Goal: Task Accomplishment & Management: Complete application form

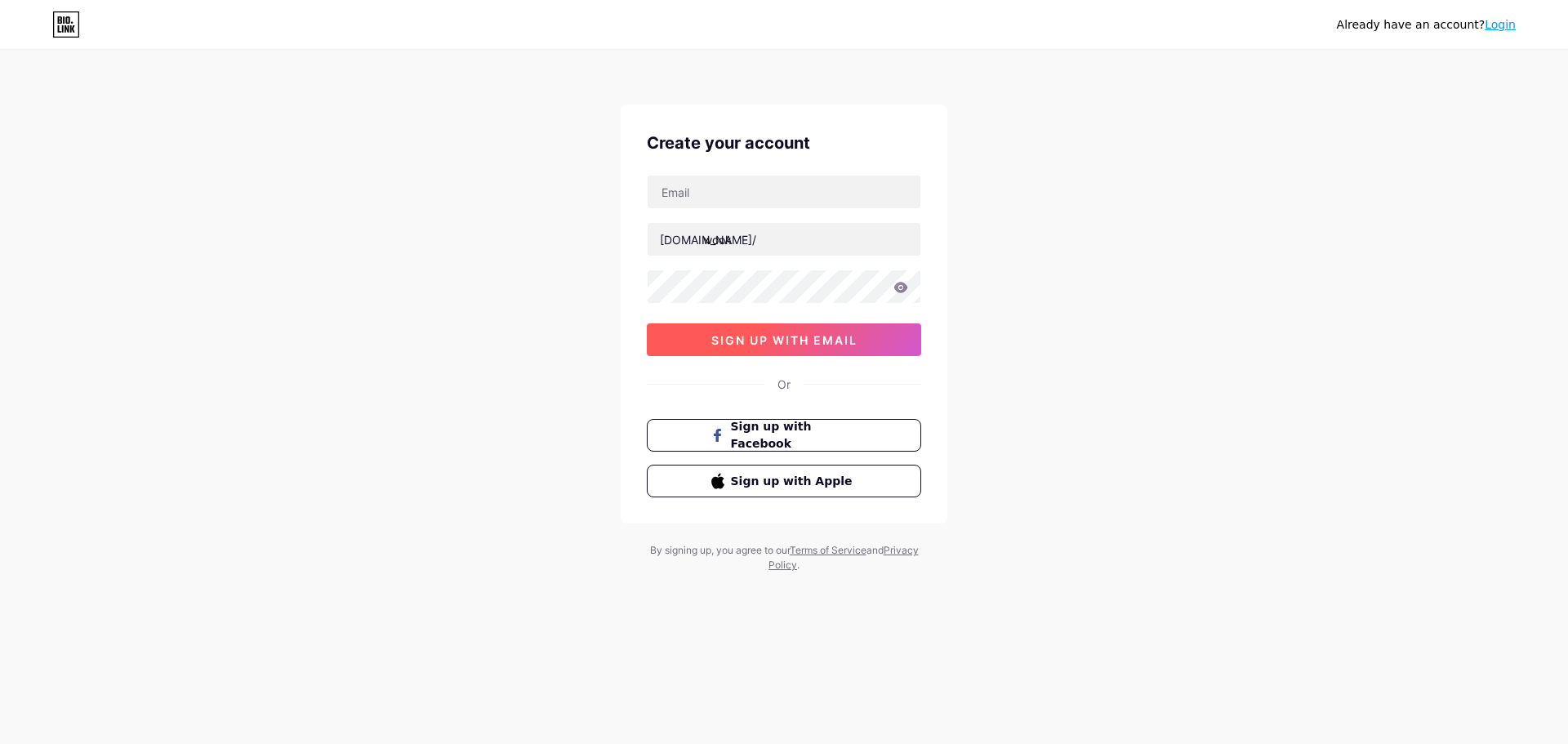
click at [804, 334] on span "sign up with email" at bounding box center [784, 339] width 146 height 14
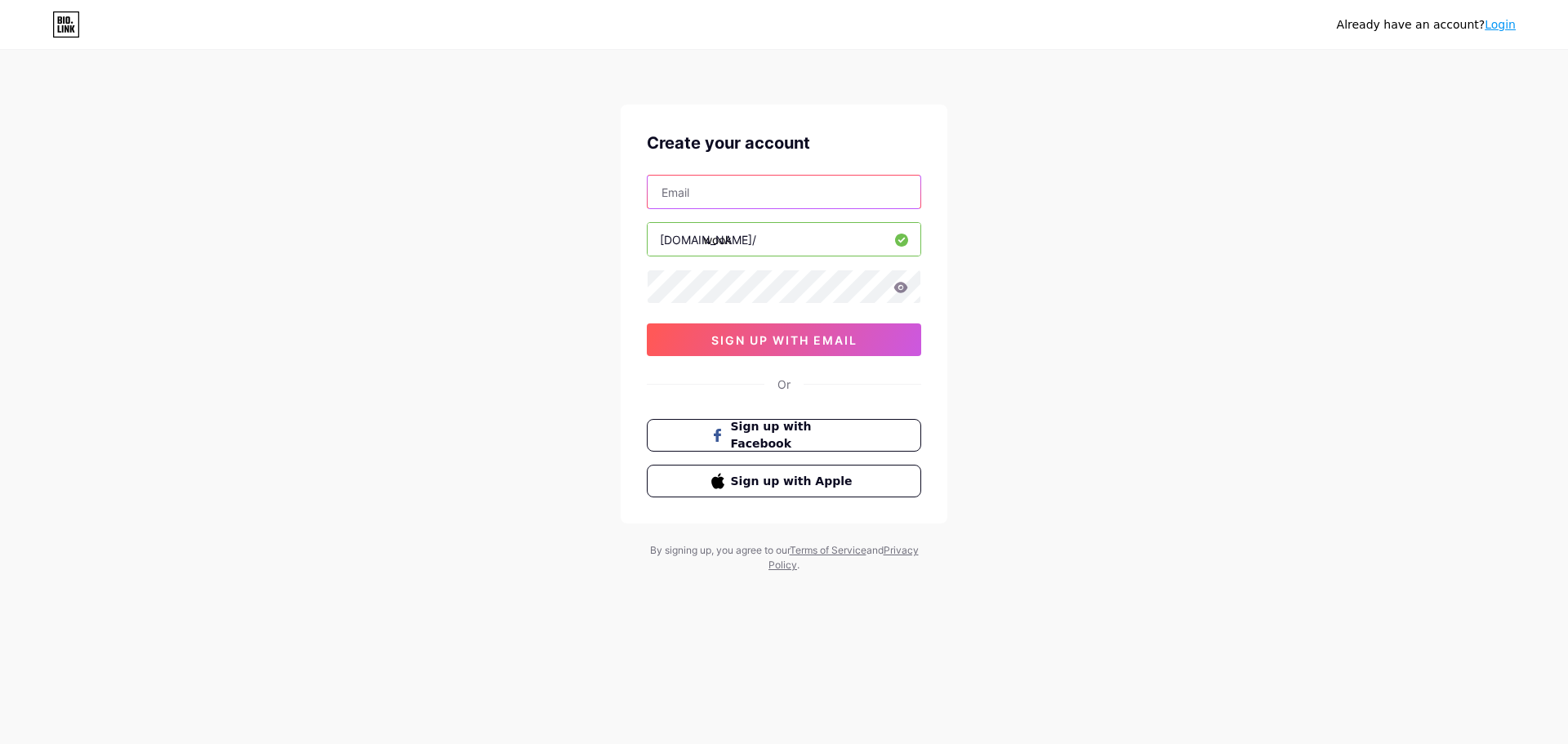
click at [807, 207] on input "text" at bounding box center [784, 192] width 272 height 33
type input "[EMAIL_ADDRESS][DOMAIN_NAME]"
click at [1147, 278] on div "Already have an account? Login Create your account [EMAIL_ADDRESS][DOMAIN_NAME]…" at bounding box center [784, 312] width 1568 height 624
click at [898, 290] on icon at bounding box center [901, 287] width 14 height 11
click at [898, 290] on icon at bounding box center [900, 288] width 17 height 17
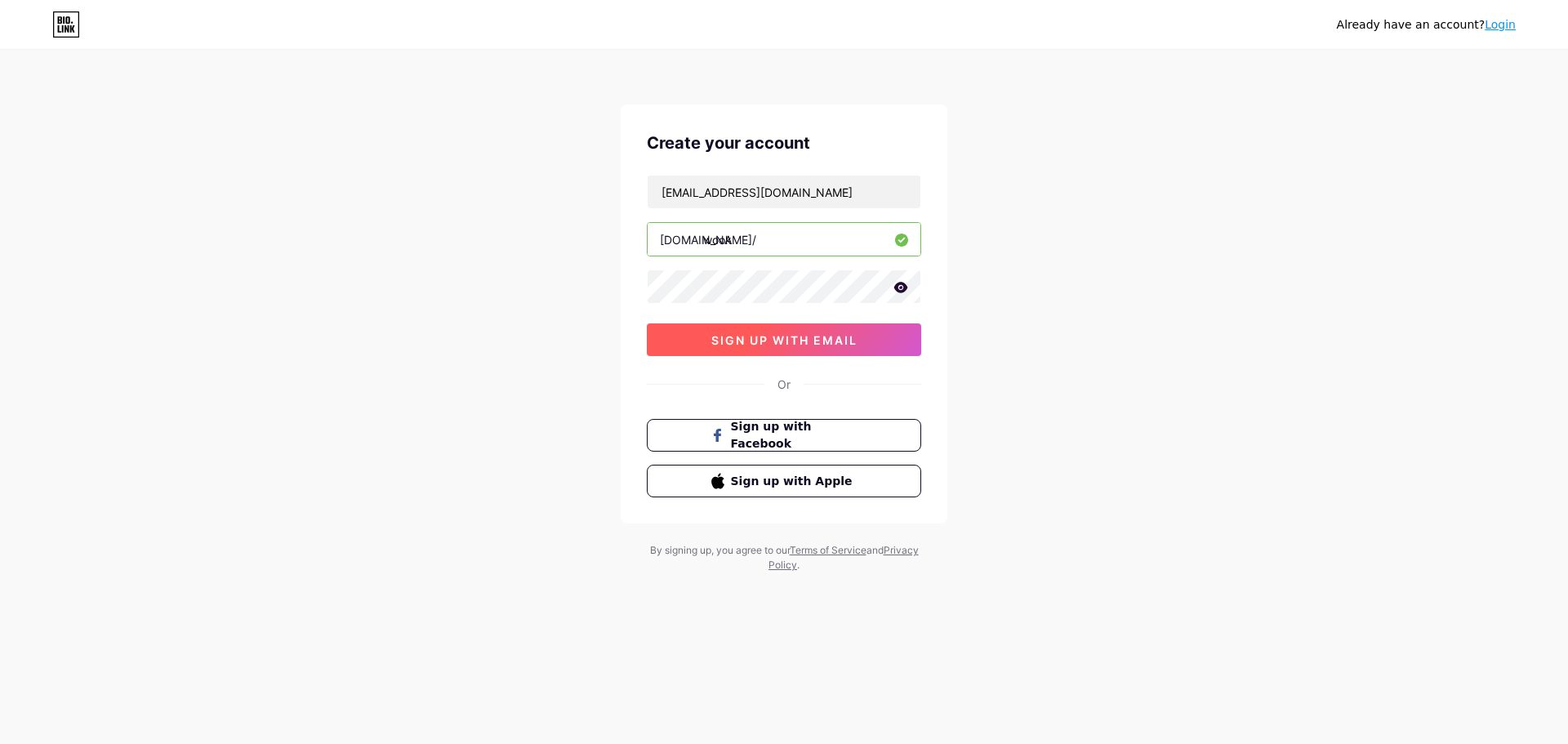
click at [844, 348] on button "sign up with email" at bounding box center [784, 339] width 274 height 33
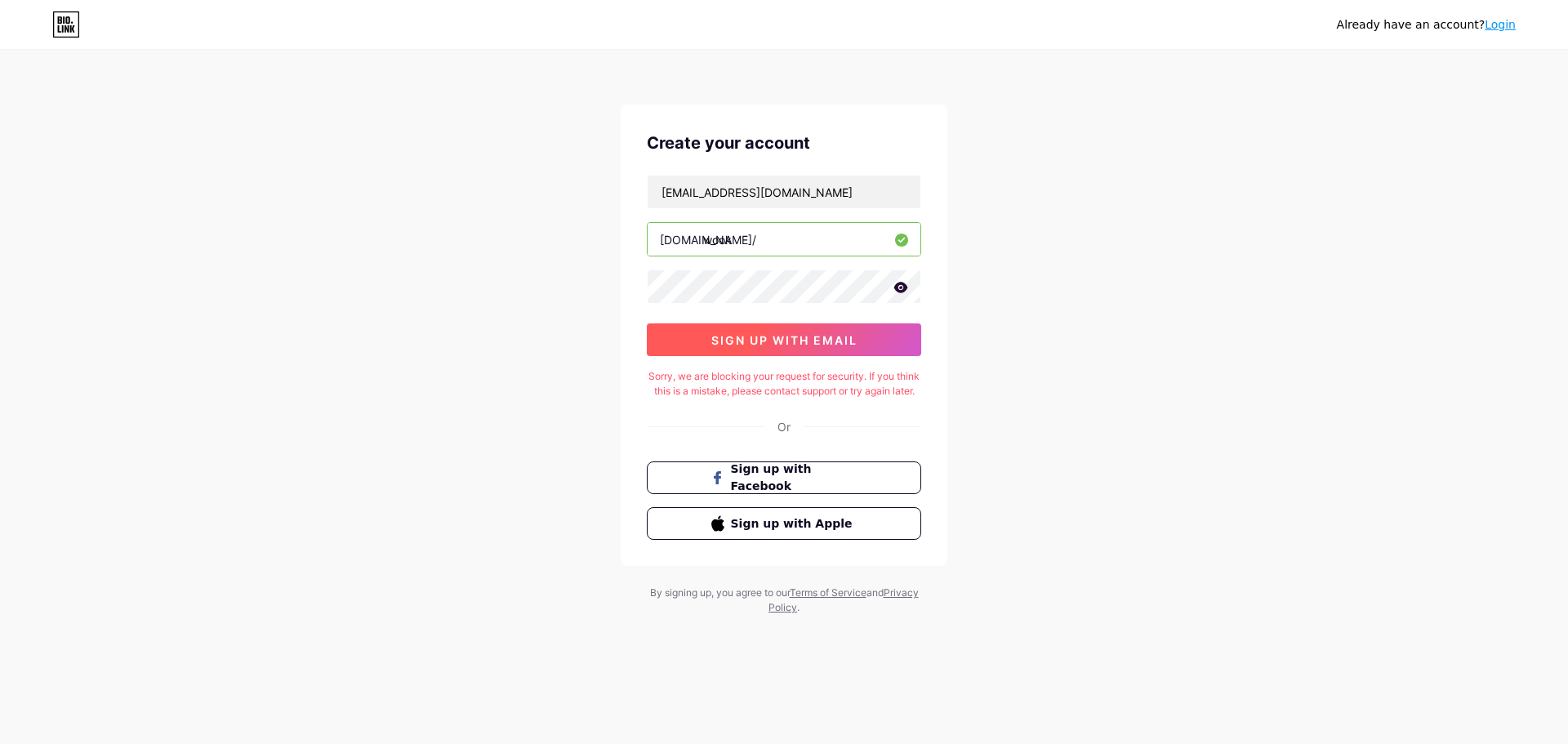
click at [844, 348] on button "sign up with email" at bounding box center [784, 339] width 274 height 33
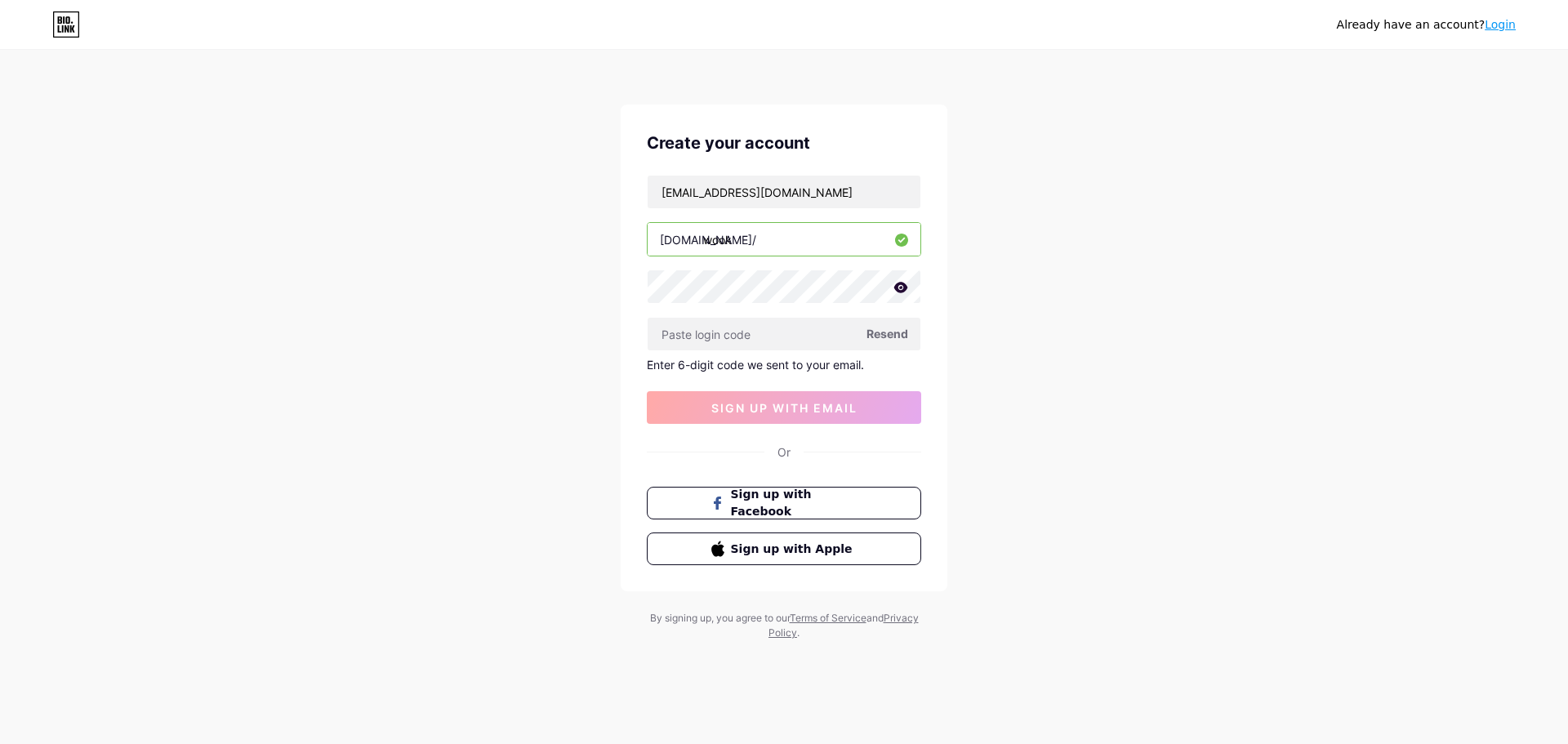
click at [867, 337] on span "Resend" at bounding box center [887, 334] width 42 height 18
paste input "785730"
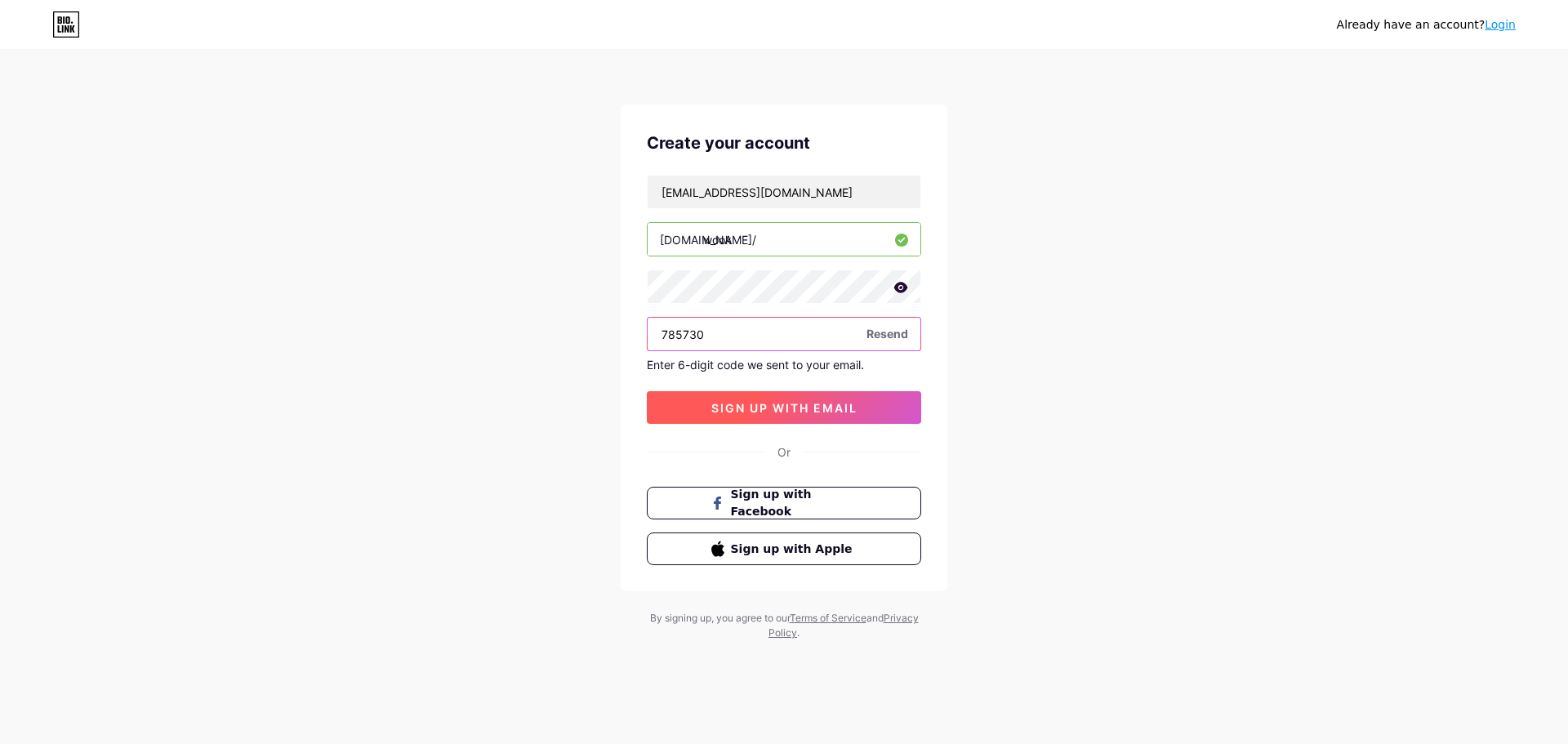
type input "785730"
click at [758, 420] on button "sign up with email" at bounding box center [784, 407] width 274 height 33
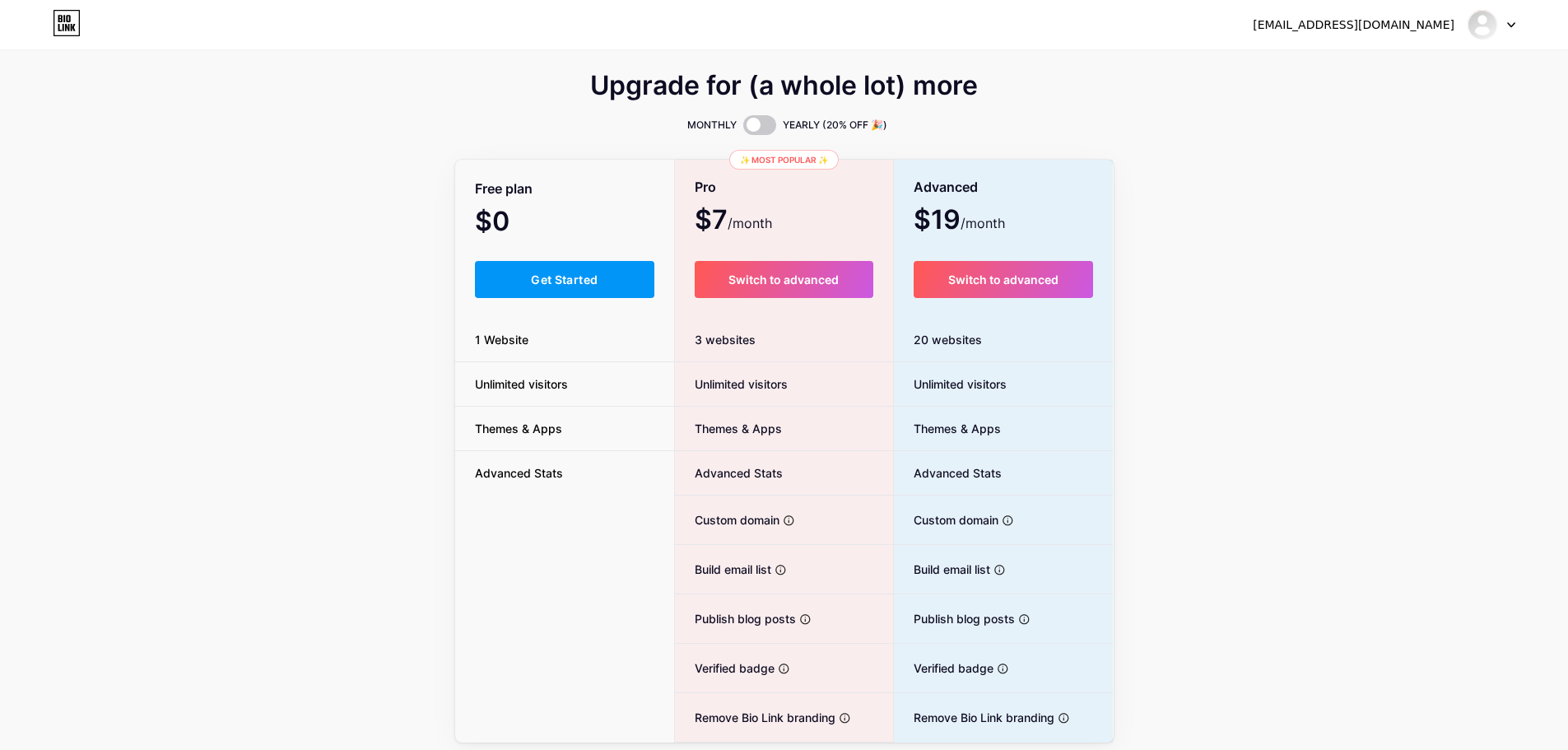
click at [48, 261] on div "Upgrade for (a whole lot) more MONTHLY YEARLY (20% OFF 🎉) Free plan $0 /month G…" at bounding box center [784, 409] width 1568 height 667
click at [602, 259] on div "Free plan $0 /month Get Started 1 Website Unlimited visitors Themes & Apps Adva…" at bounding box center [565, 452] width 220 height 581
click at [606, 274] on button "Get Started" at bounding box center [565, 279] width 180 height 37
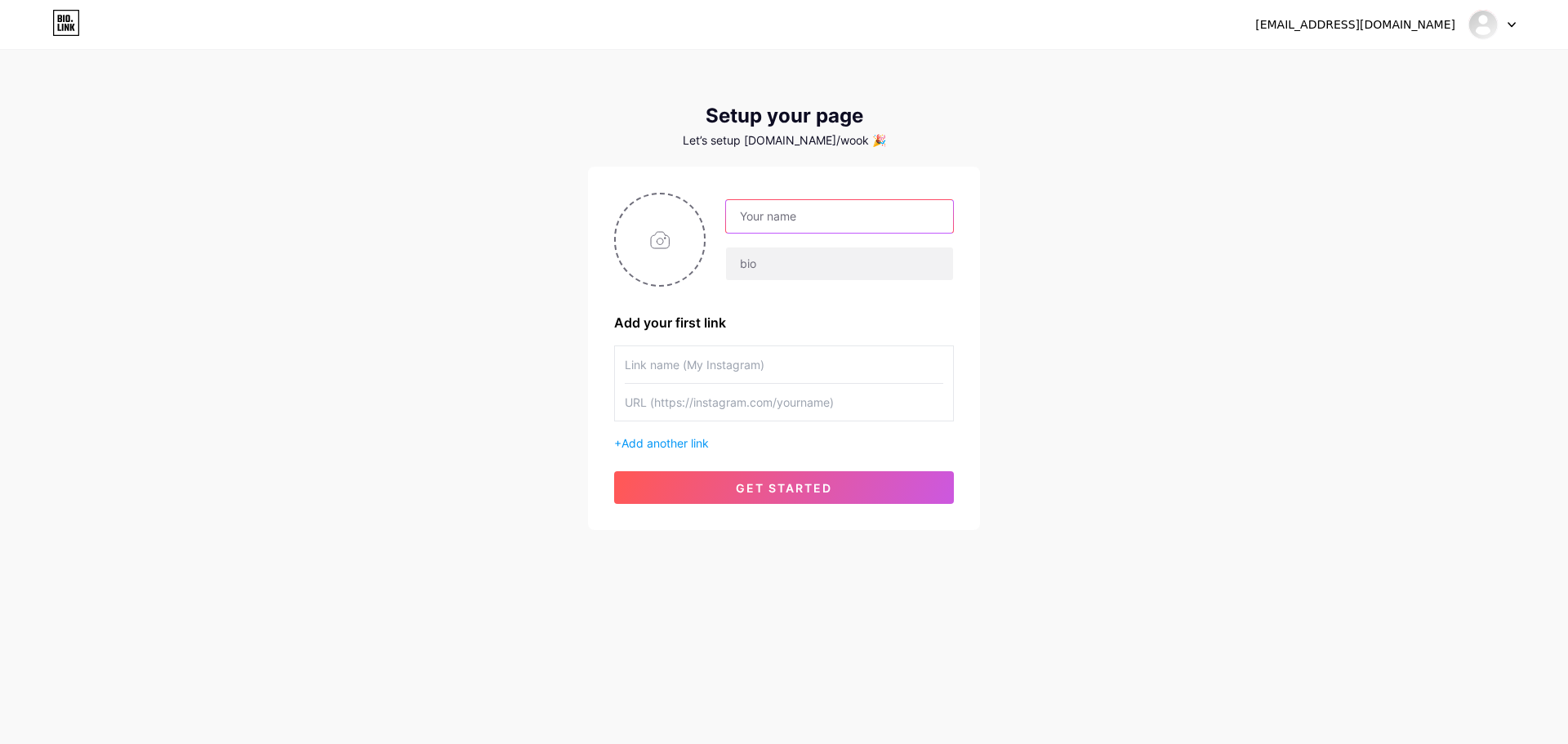
click at [818, 218] on input "text" at bounding box center [838, 217] width 227 height 33
type input "Wook"
click at [817, 269] on input "text" at bounding box center [838, 264] width 227 height 33
type input "Vivan Official"
click at [830, 366] on input "text" at bounding box center [783, 365] width 318 height 37
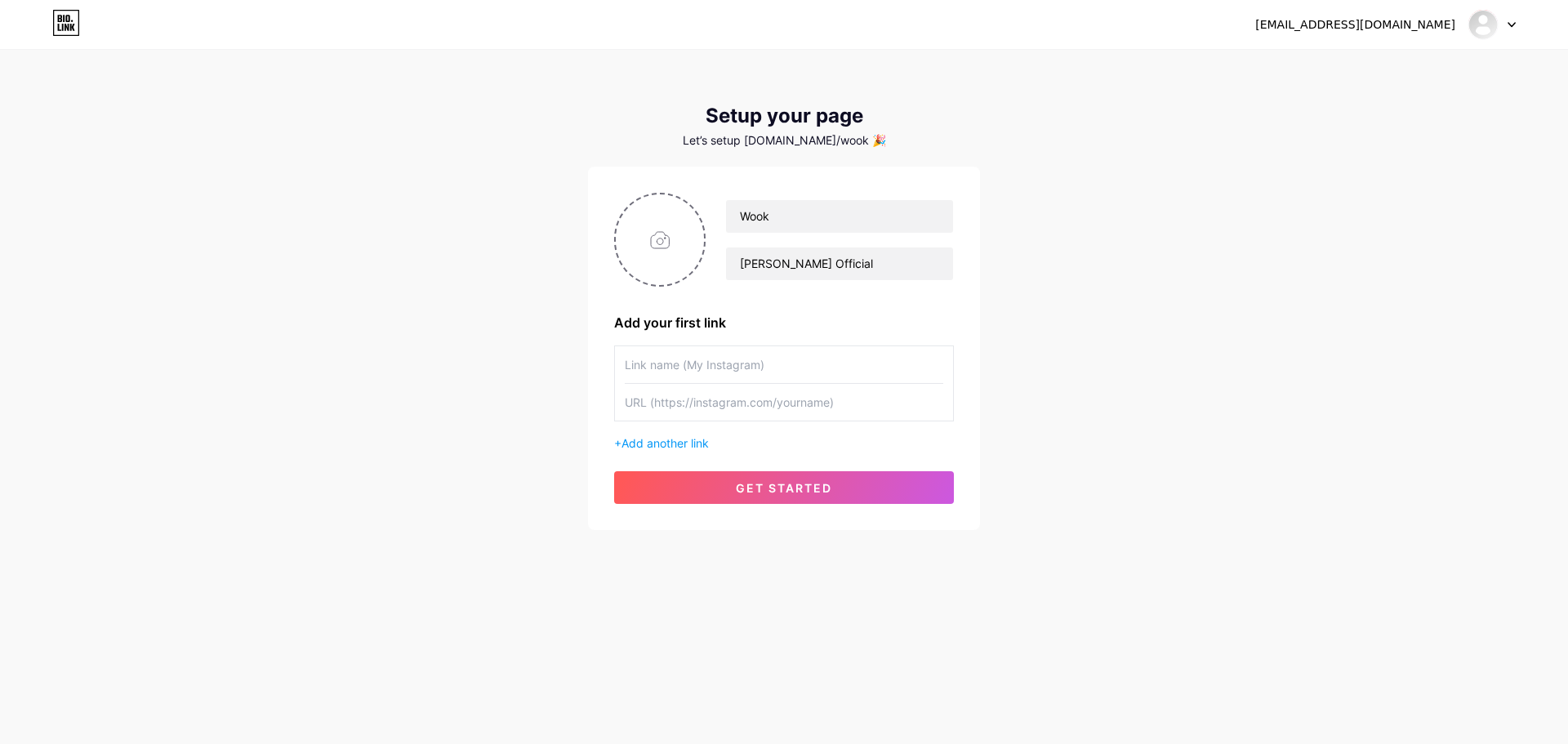
click at [780, 413] on input "text" at bounding box center [783, 403] width 318 height 37
click at [671, 260] on input "file" at bounding box center [659, 239] width 89 height 90
type input "C:\fakepath\Orange And Yellow Retro QR Code Placement Flyer.png"
click at [680, 230] on img at bounding box center [659, 239] width 91 height 94
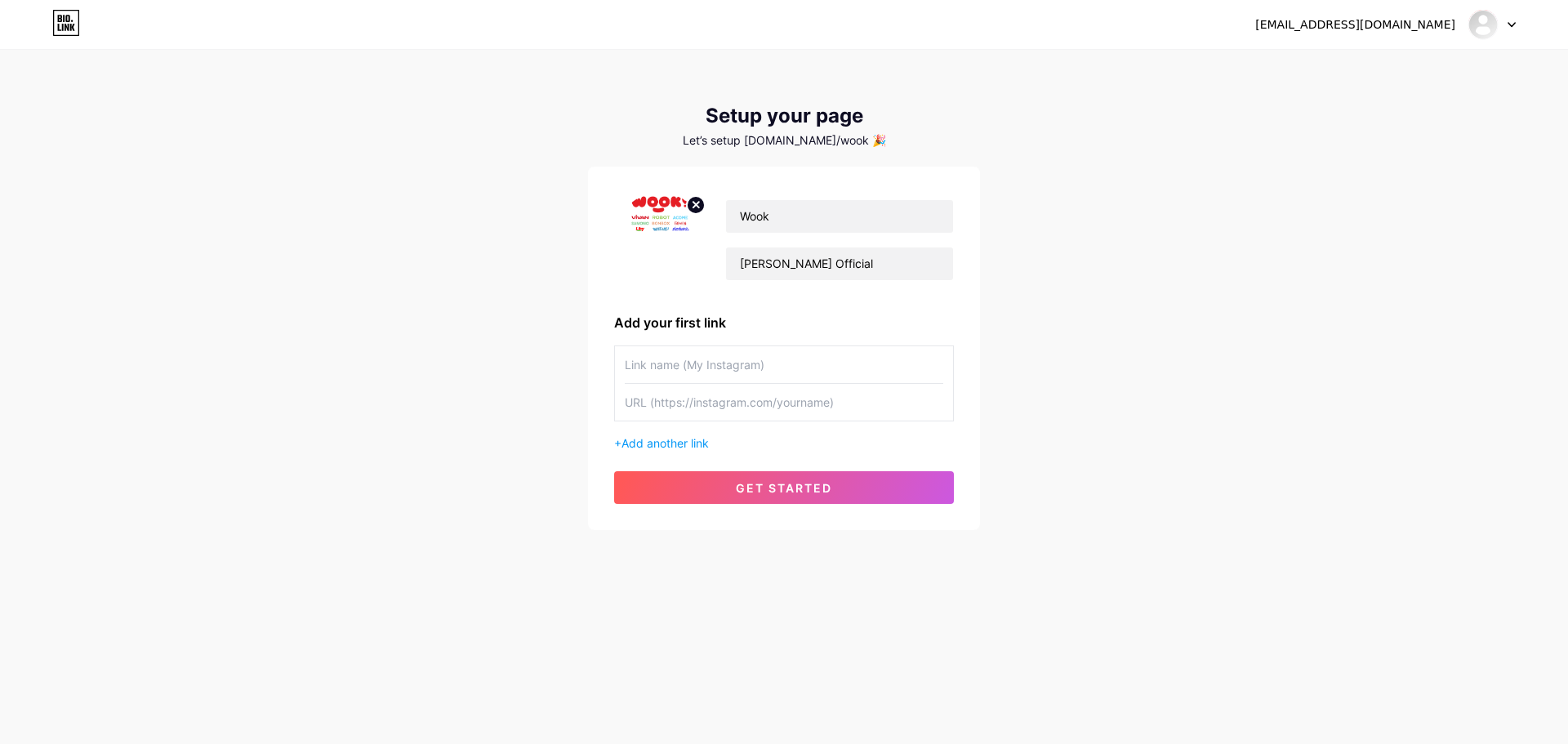
click at [667, 224] on img at bounding box center [659, 239] width 91 height 94
click at [698, 207] on icon at bounding box center [696, 204] width 6 height 6
click at [353, 374] on div "tmr.wook@gmail.com Dashboard Logout Setup your page Let’s setup bio.link/wook 🎉…" at bounding box center [784, 291] width 1568 height 582
click at [662, 246] on input "file" at bounding box center [659, 239] width 89 height 90
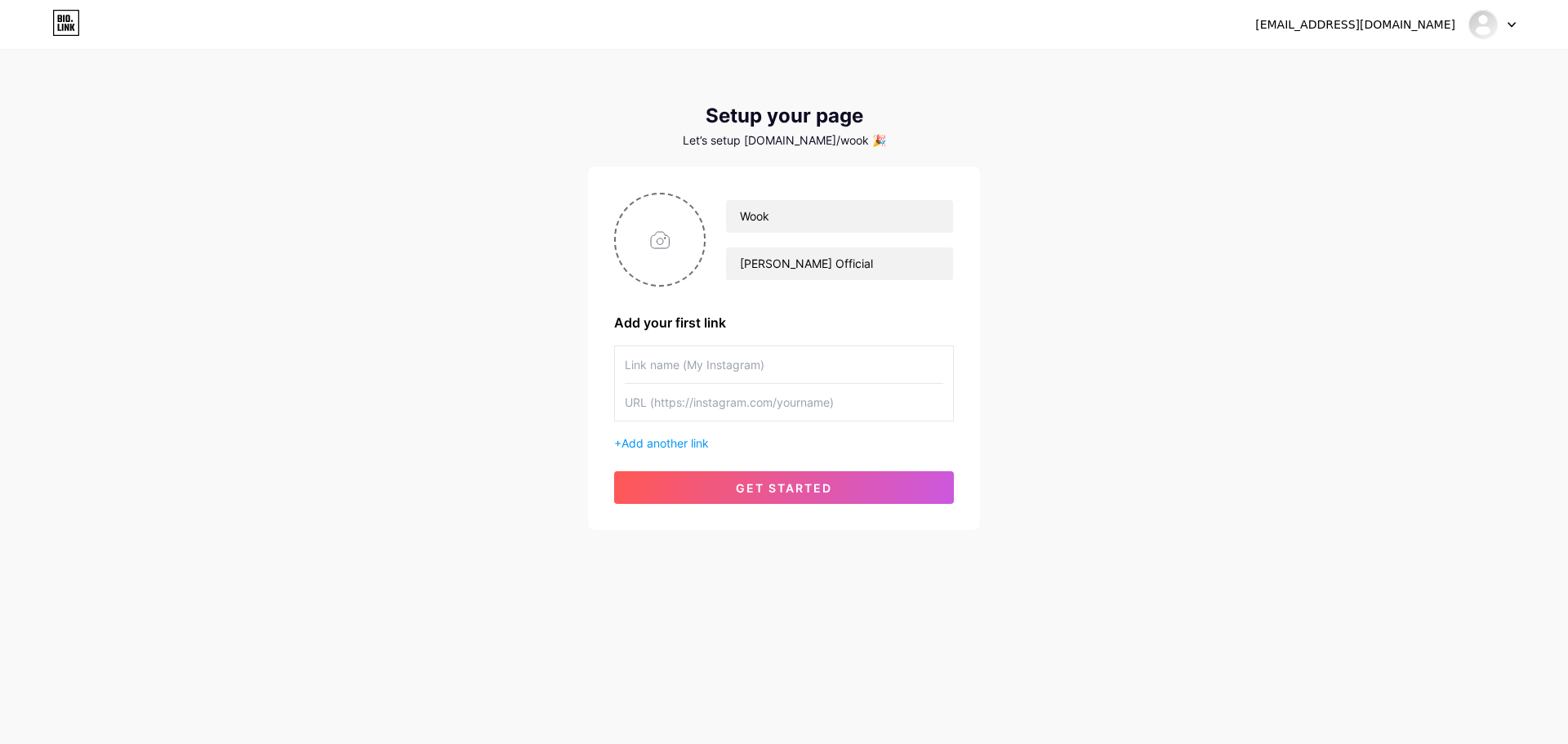
drag, startPoint x: 344, startPoint y: 372, endPoint x: 364, endPoint y: 368, distance: 20.4
click at [344, 372] on div "tmr.wook@gmail.com Dashboard Logout Setup your page Let’s setup bio.link/wook 🎉…" at bounding box center [784, 291] width 1568 height 582
click at [674, 241] on input "file" at bounding box center [659, 239] width 89 height 90
type input "C:\fakepath\Orange And Yellow Retro QR Code Placement Flyer.png"
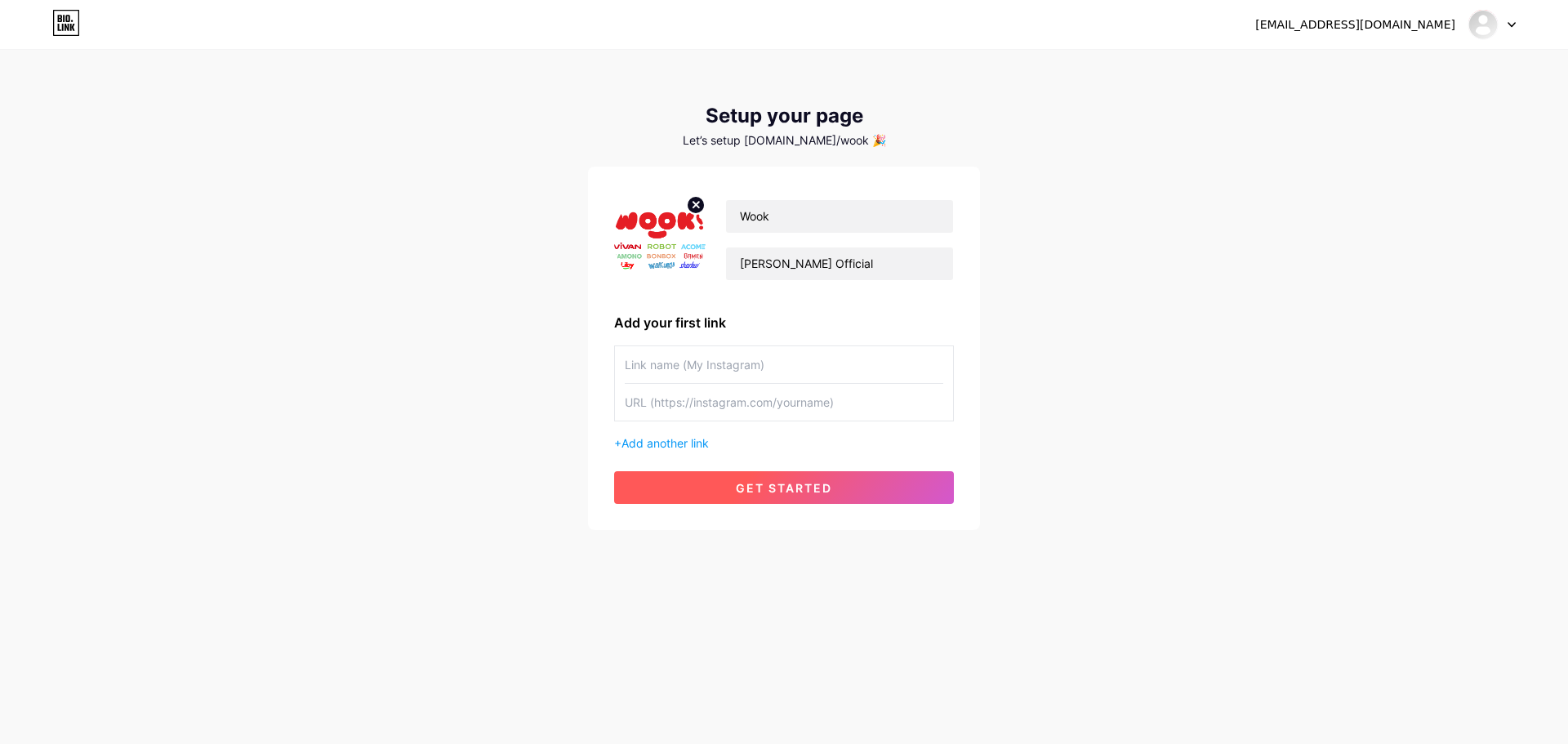
click at [711, 490] on button "get started" at bounding box center [783, 487] width 339 height 33
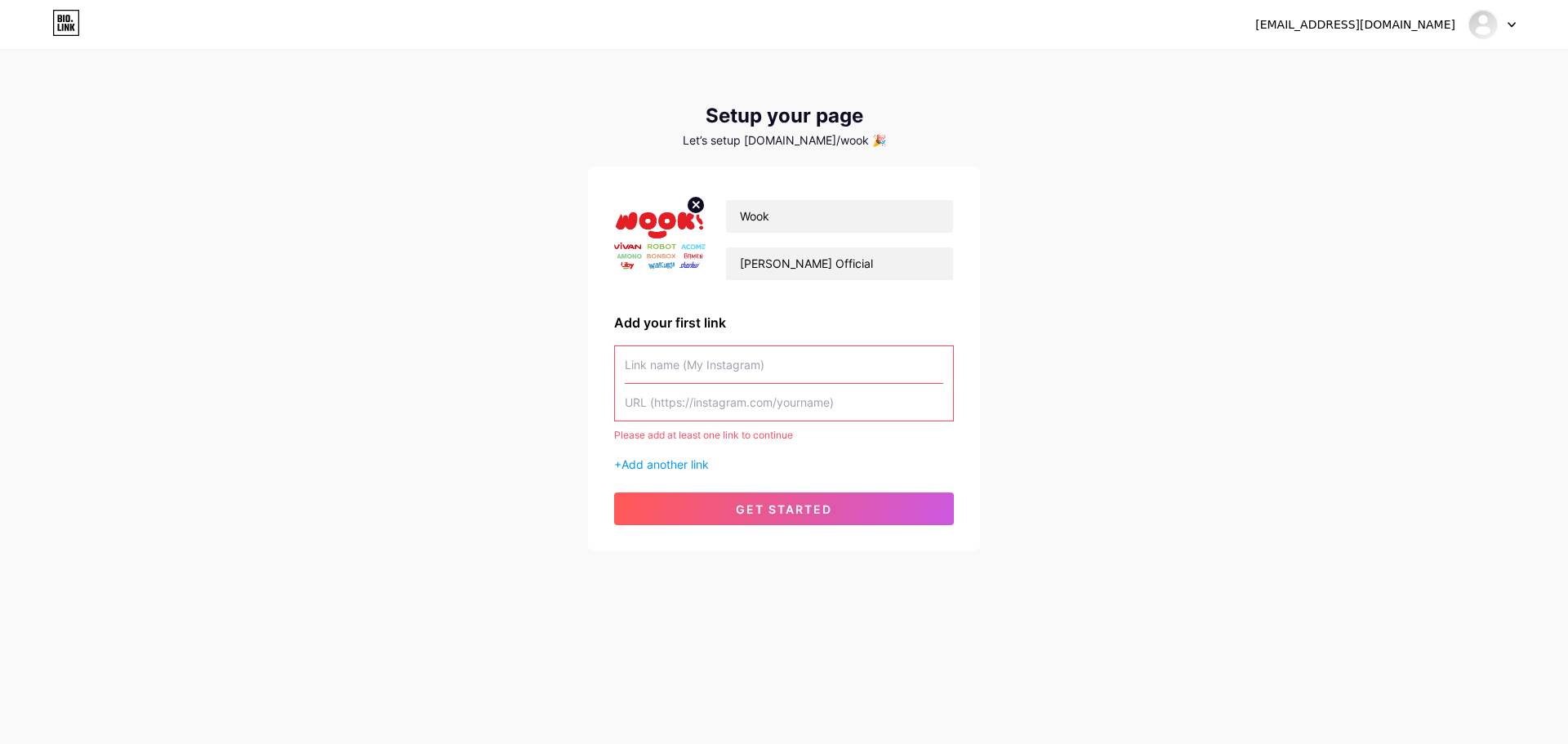
click at [702, 404] on input "text" at bounding box center [783, 403] width 318 height 37
paste input "785730"
type input "785730"
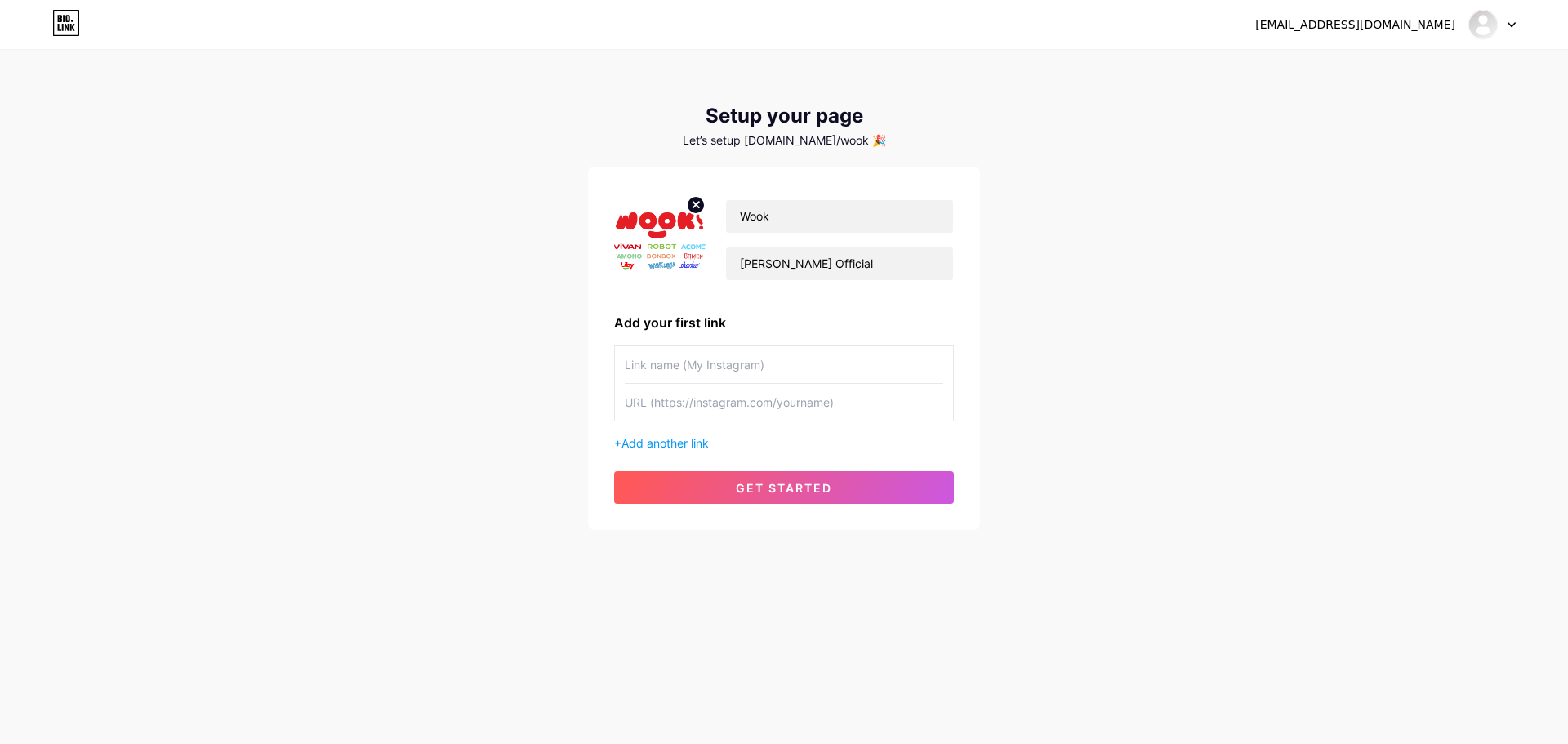
click at [647, 407] on input "text" at bounding box center [783, 403] width 318 height 37
paste input "https://chat.whatsapp.com/DL1VUbv7NXM20KrQSwioio"
type input "https://chat.whatsapp.com/DL1VUbv7NXM20KrQSwioio"
click at [741, 493] on span "get started" at bounding box center [783, 487] width 96 height 14
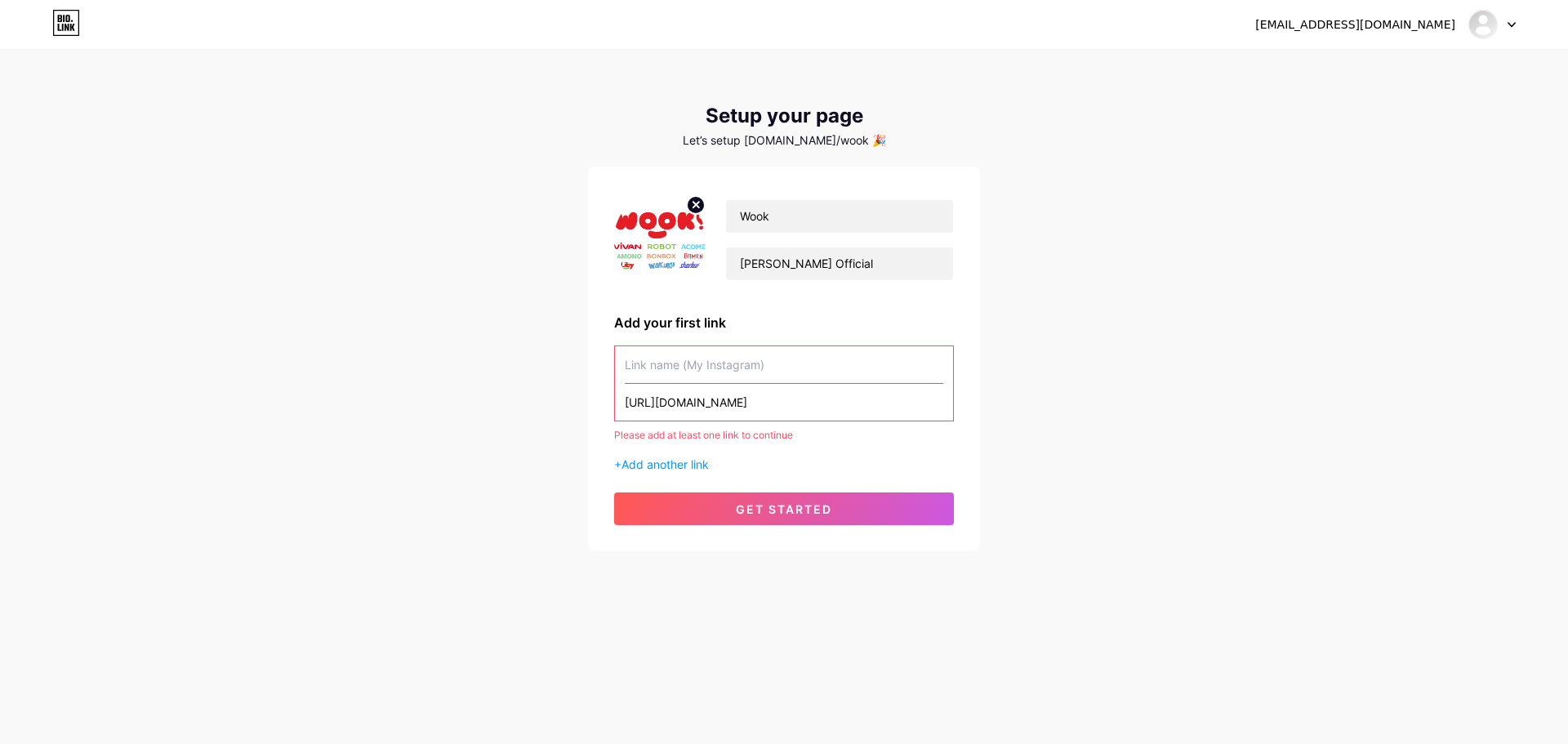
click at [707, 377] on input "text" at bounding box center [783, 365] width 318 height 37
click at [707, 359] on input "text" at bounding box center [783, 365] width 318 height 37
paste input "https://www.instagram.com/vivanindonesia/"
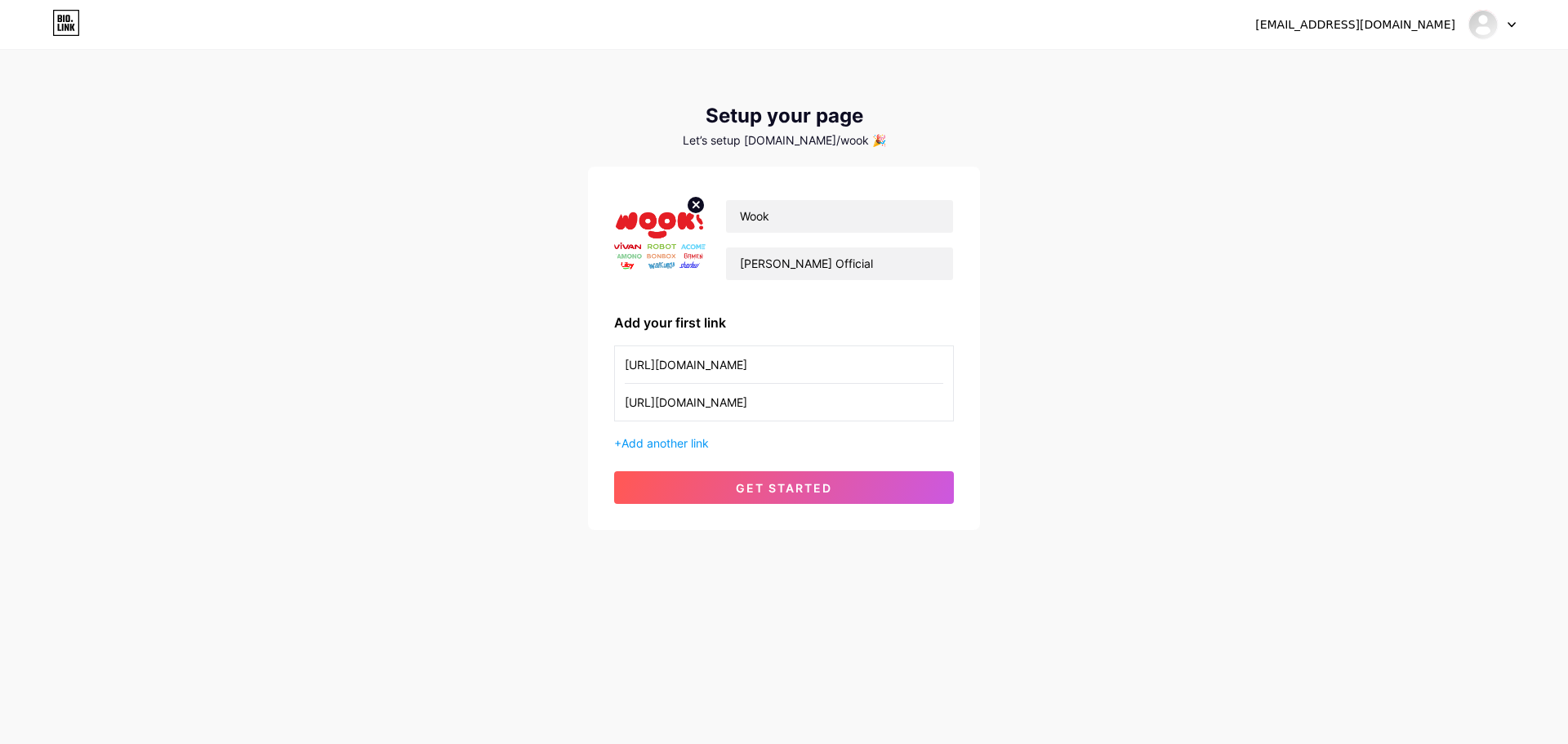
type input "https://www.instagram.com/vivanindonesia/"
click at [804, 405] on input "https://chat.whatsapp.com/DL1VUbv7NXM20KrQSwioio" at bounding box center [783, 403] width 318 height 37
click at [827, 496] on button "get started" at bounding box center [783, 487] width 339 height 33
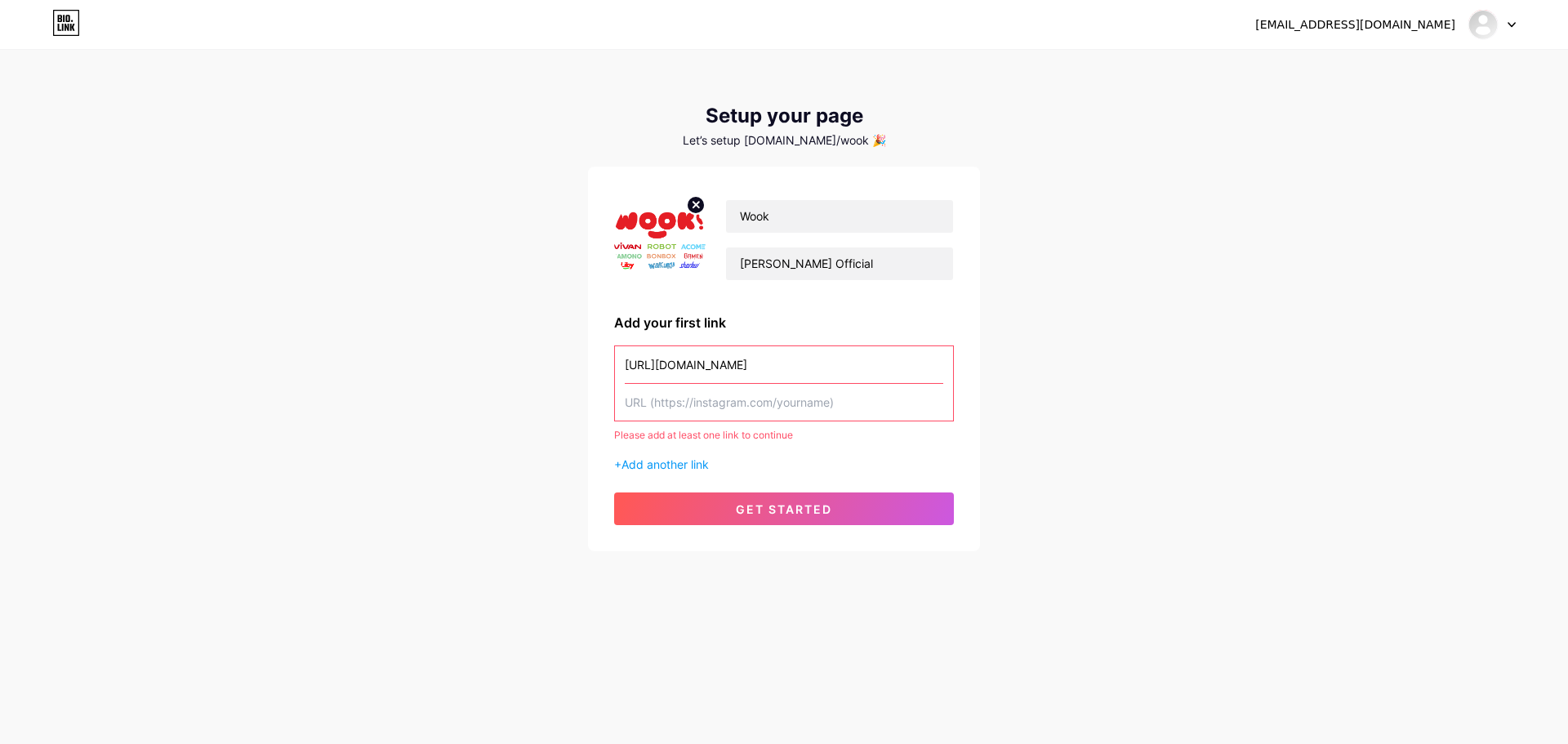
click at [807, 407] on input "text" at bounding box center [783, 403] width 318 height 37
paste input "https://www.instagram.com/vivanindonesia/"
type input "https://www.instagram.com/vivanindonesia/"
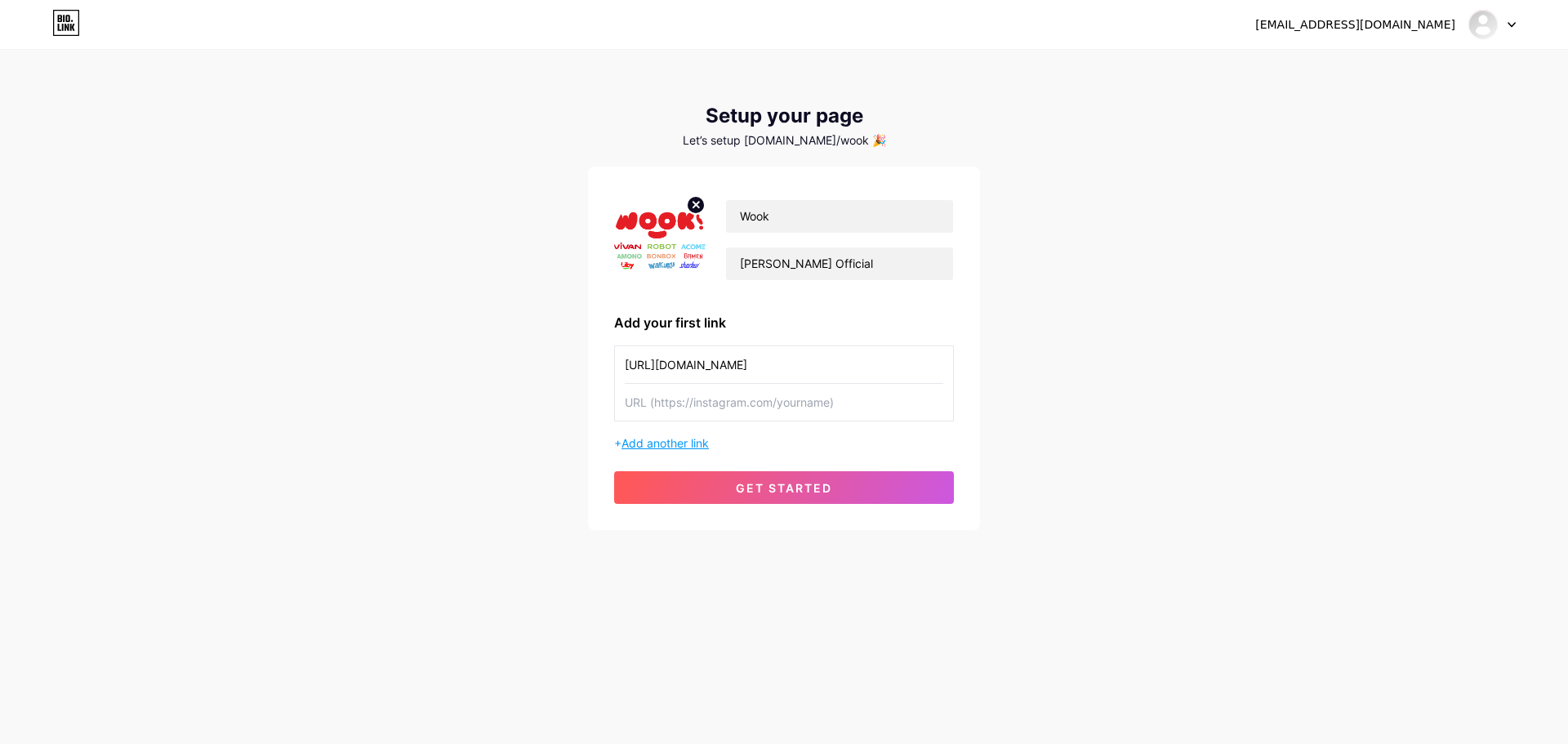
click at [663, 445] on span "Add another link" at bounding box center [665, 443] width 88 height 14
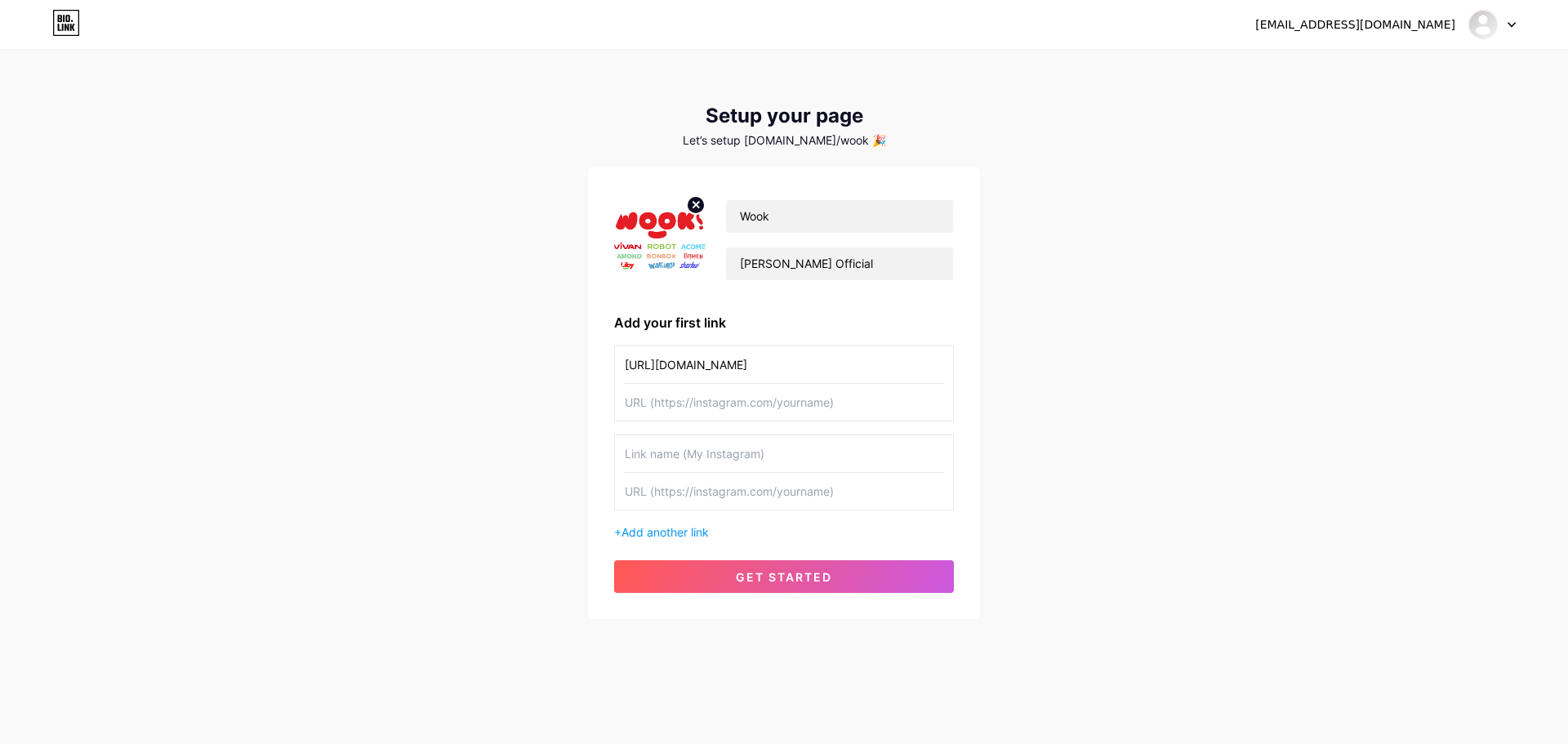
click at [688, 410] on input "text" at bounding box center [783, 403] width 318 height 37
click at [715, 407] on input "text" at bounding box center [783, 403] width 318 height 37
paste input "https://chat.whatsapp.com/DL1VUbv7NXM20KrQSwioio"
type input "https://chat.whatsapp.com/DL1VUbv7NXM20KrQSwioio"
click at [708, 471] on input "text" at bounding box center [783, 453] width 318 height 37
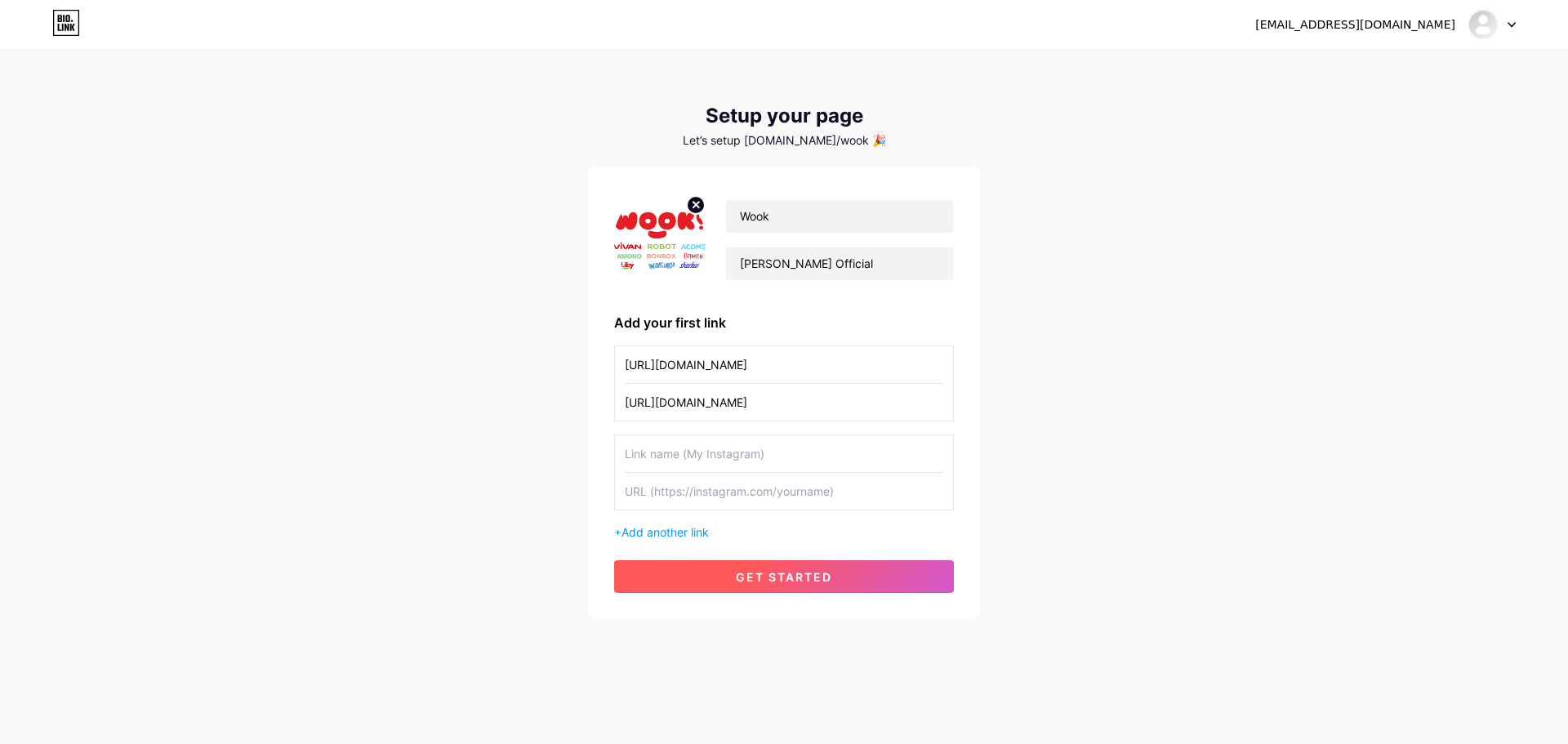
click at [811, 591] on button "get started" at bounding box center [783, 577] width 339 height 33
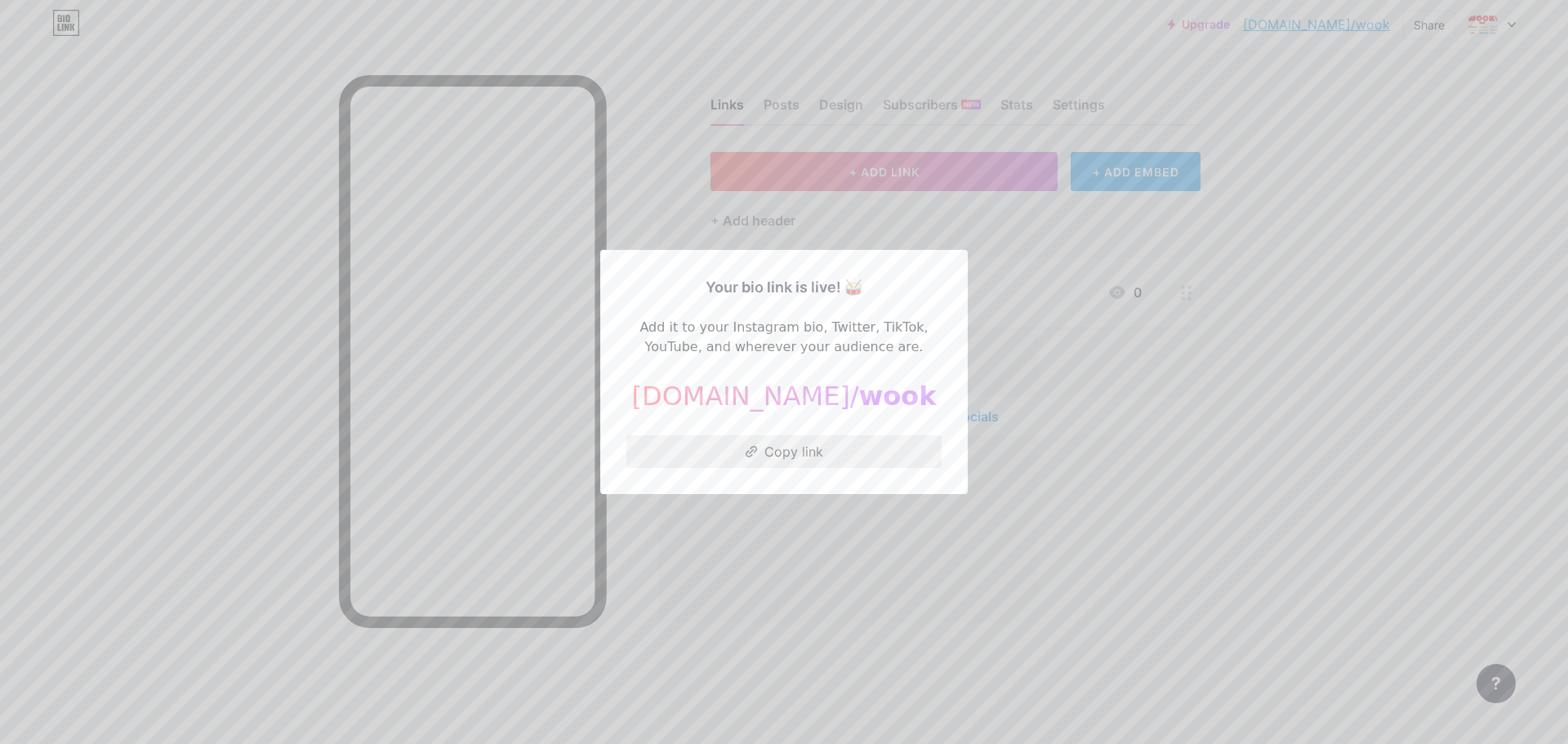
click at [801, 450] on button "Copy link" at bounding box center [784, 451] width 315 height 33
click at [898, 547] on div at bounding box center [784, 372] width 1568 height 744
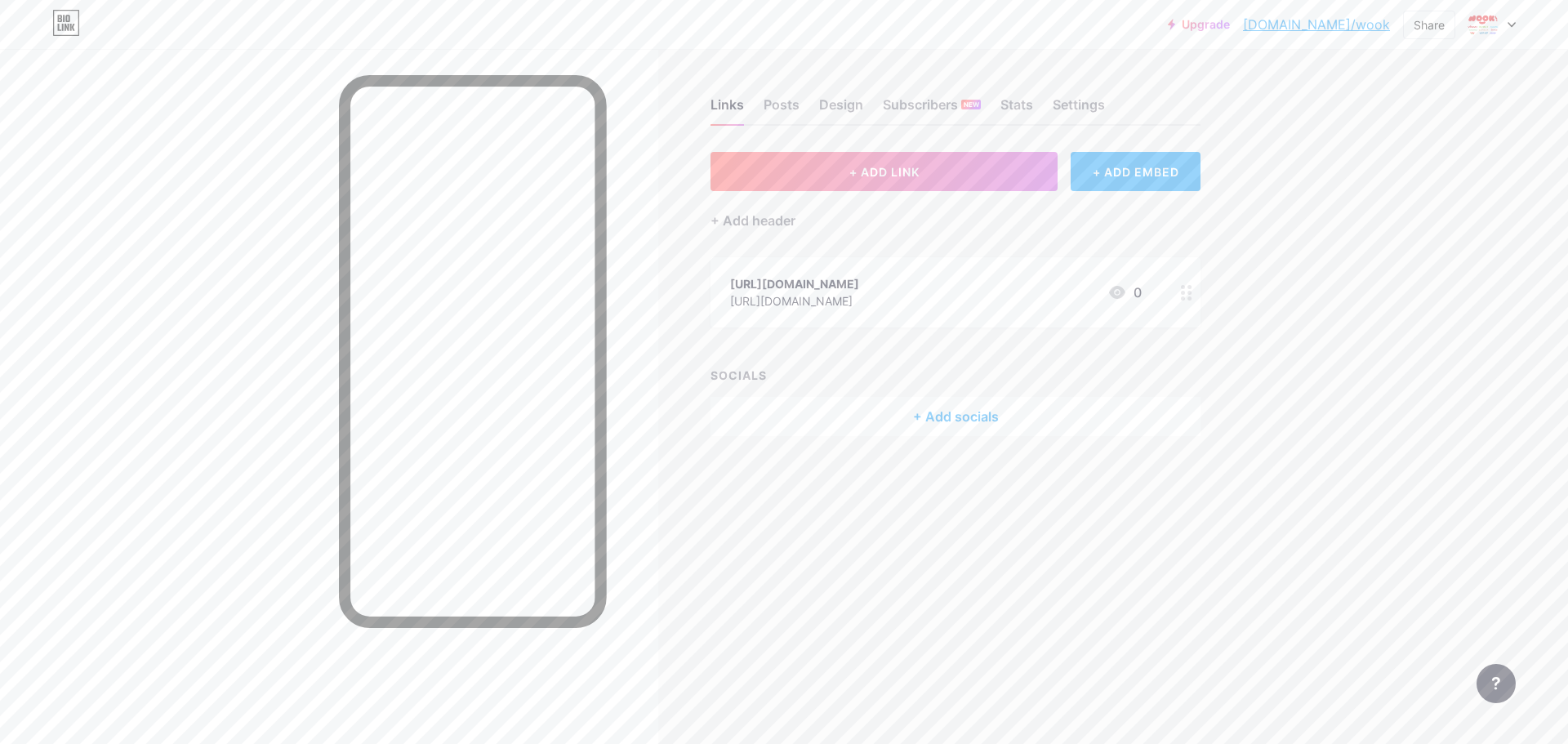
click at [859, 300] on div "https://chat.whatsapp.com/DL1VUbv7NXM20KrQSwioio" at bounding box center [794, 301] width 129 height 18
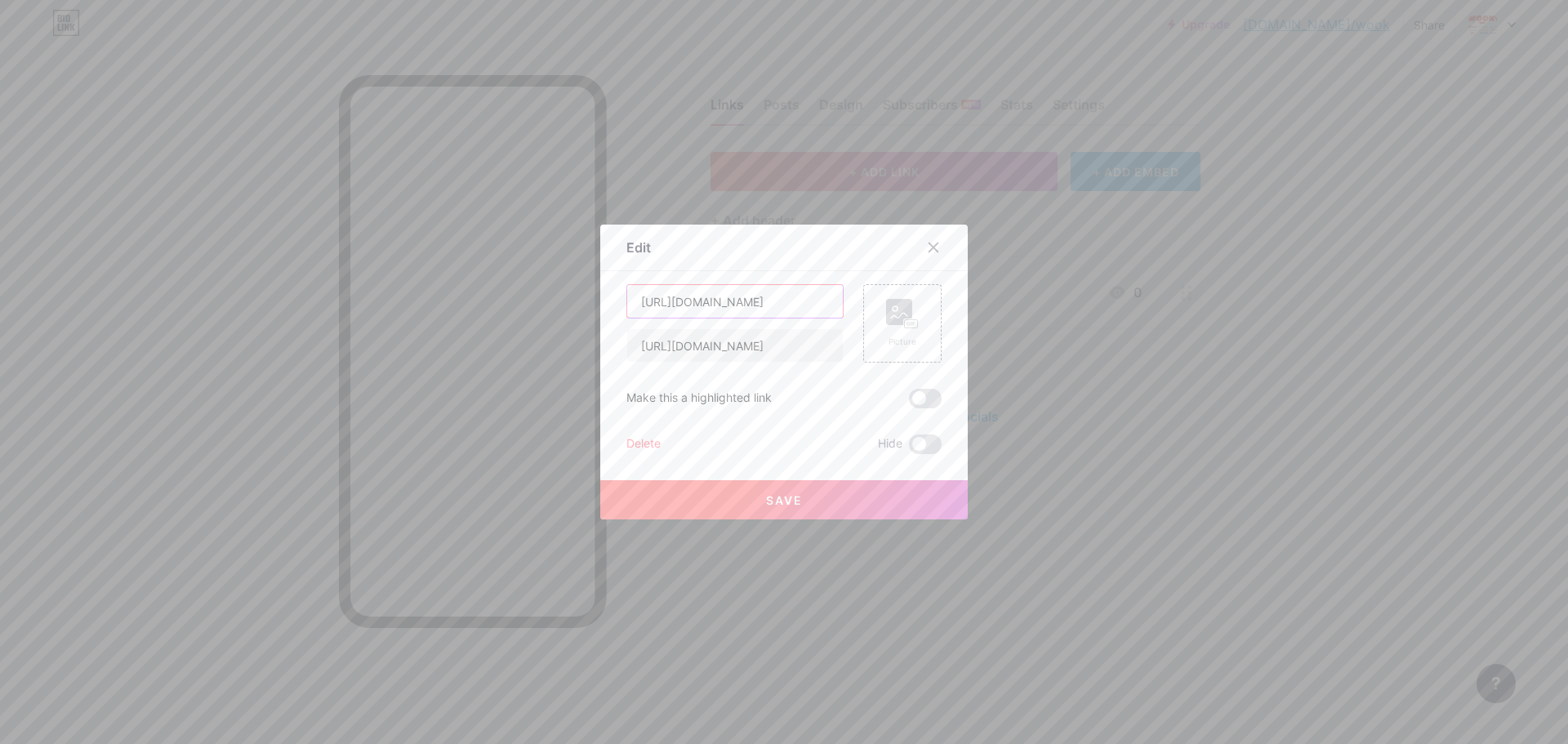
click at [747, 302] on input "https://www.instagram.com/vivanindonesia/" at bounding box center [735, 301] width 216 height 33
type input "Group KOL Wook x Summit"
click at [751, 505] on button "Save" at bounding box center [784, 500] width 368 height 39
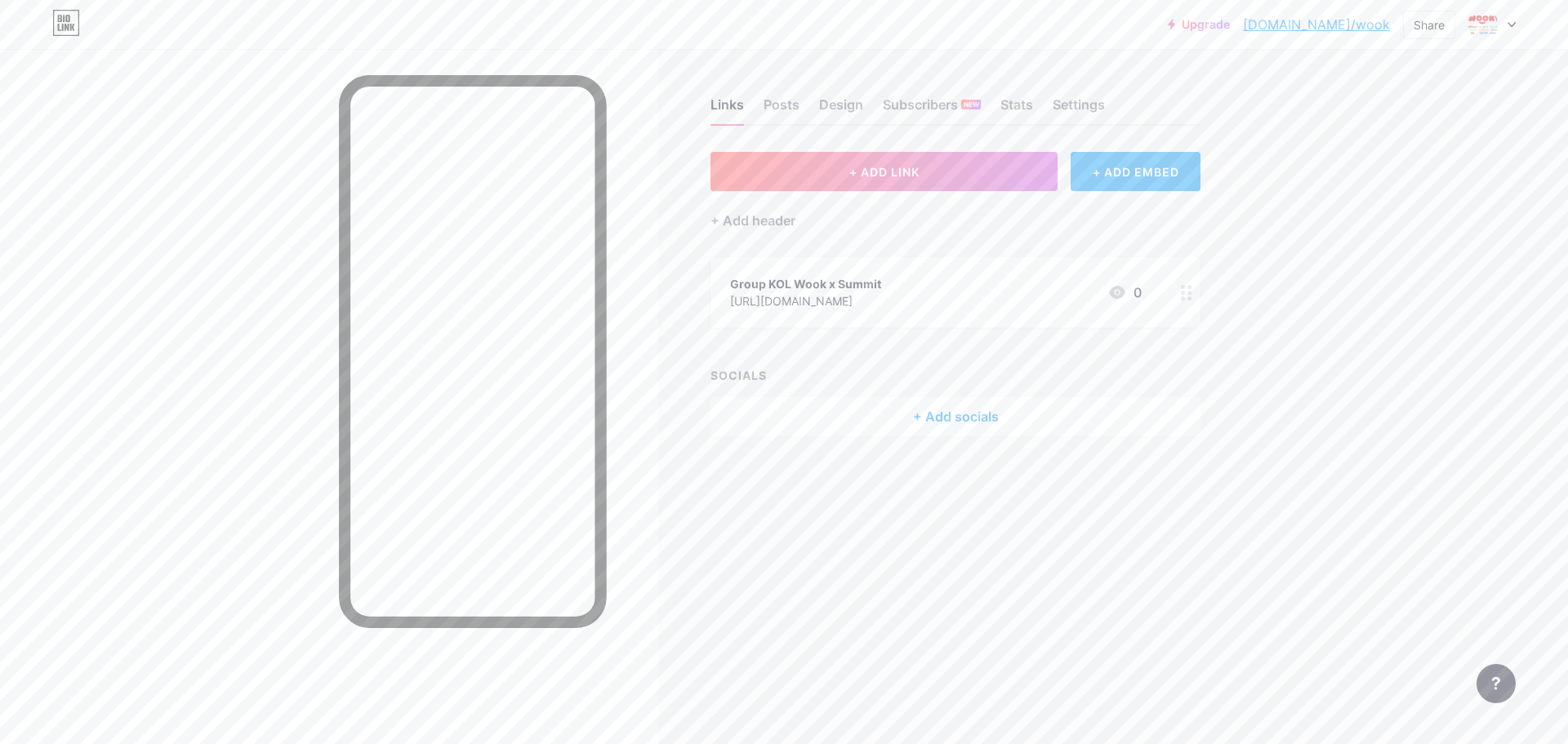
click at [1029, 484] on div "Links Posts Design Subscribers NEW Stats Settings + ADD LINK + ADD EMBED + Add …" at bounding box center [634, 283] width 1268 height 469
click at [1169, 280] on div "Group KOL Wook x Summit https://chat.whatsapp.com/DL1VUbv7NXM20KrQSwioio 0" at bounding box center [955, 292] width 490 height 70
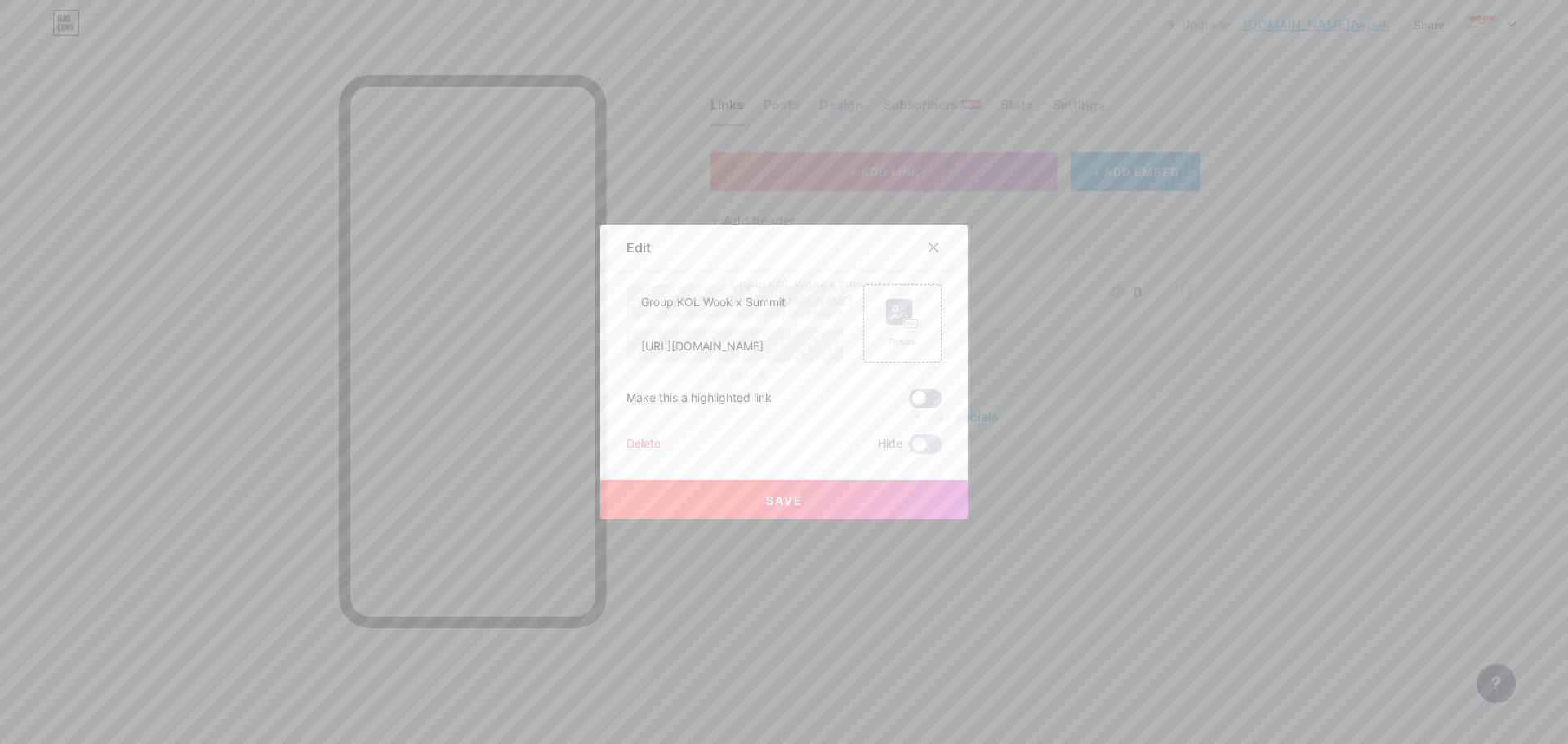
click at [909, 401] on span at bounding box center [925, 399] width 33 height 19
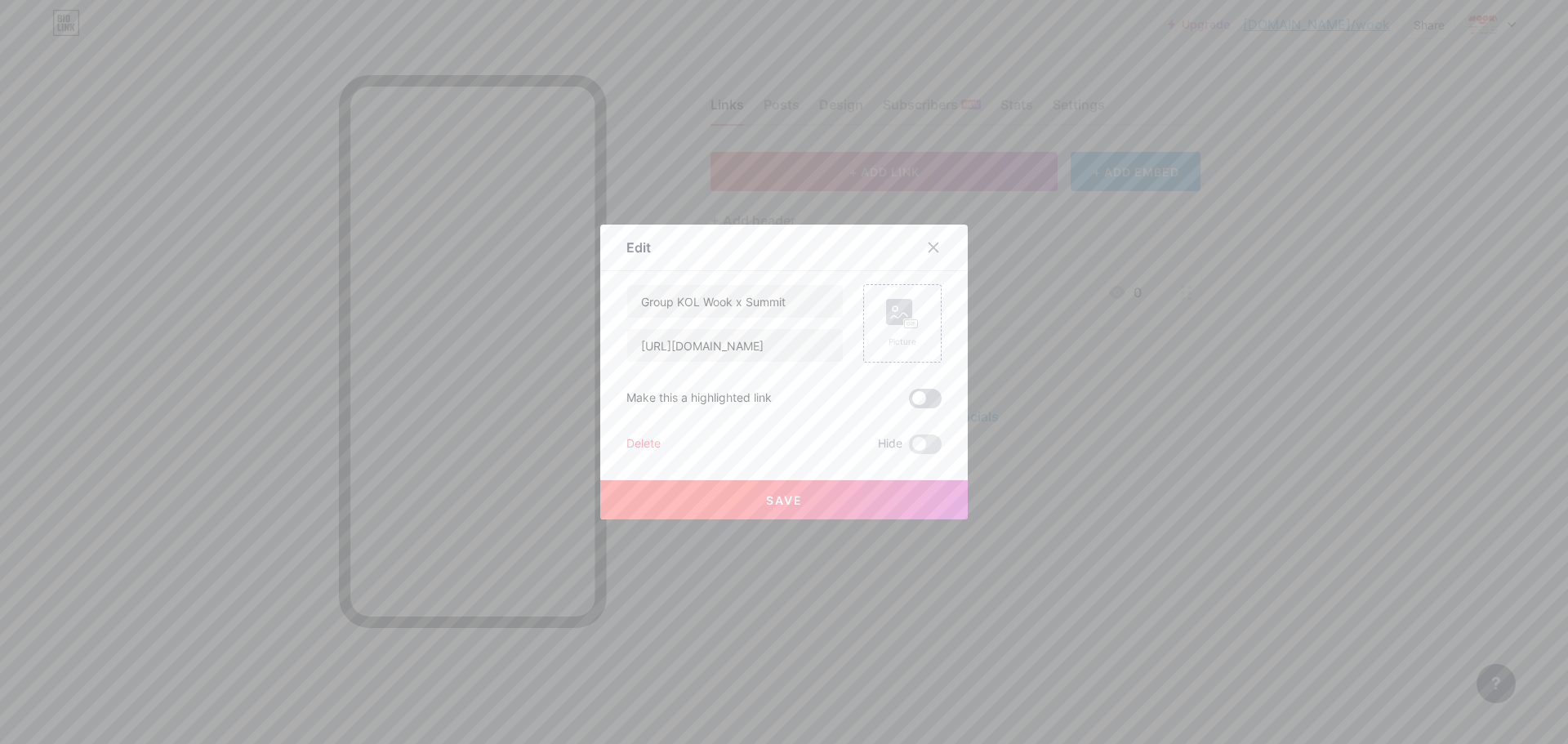
click at [909, 403] on input "checkbox" at bounding box center [909, 403] width 0 height 0
click at [886, 330] on div "Picture" at bounding box center [903, 323] width 33 height 49
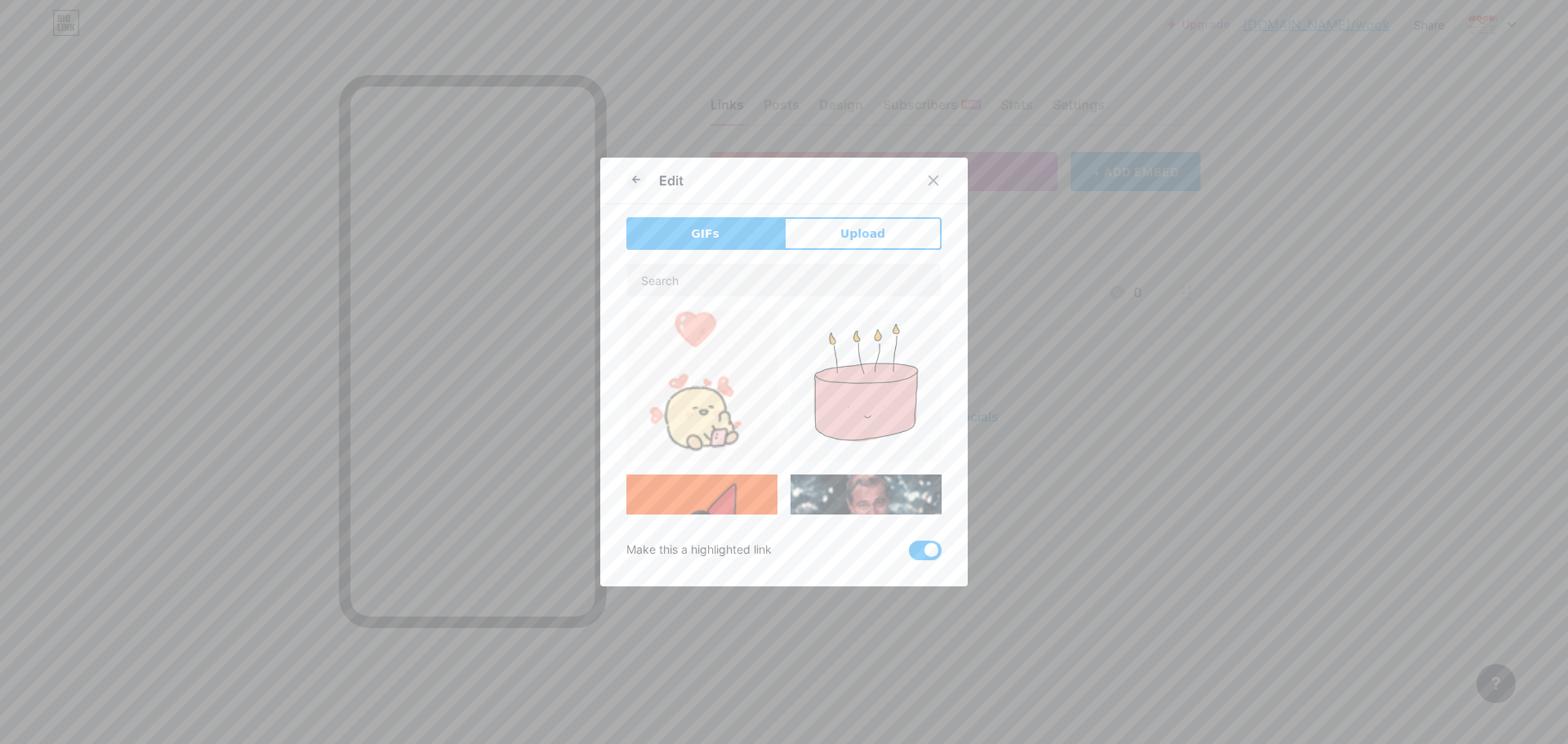
scroll to position [327, 0]
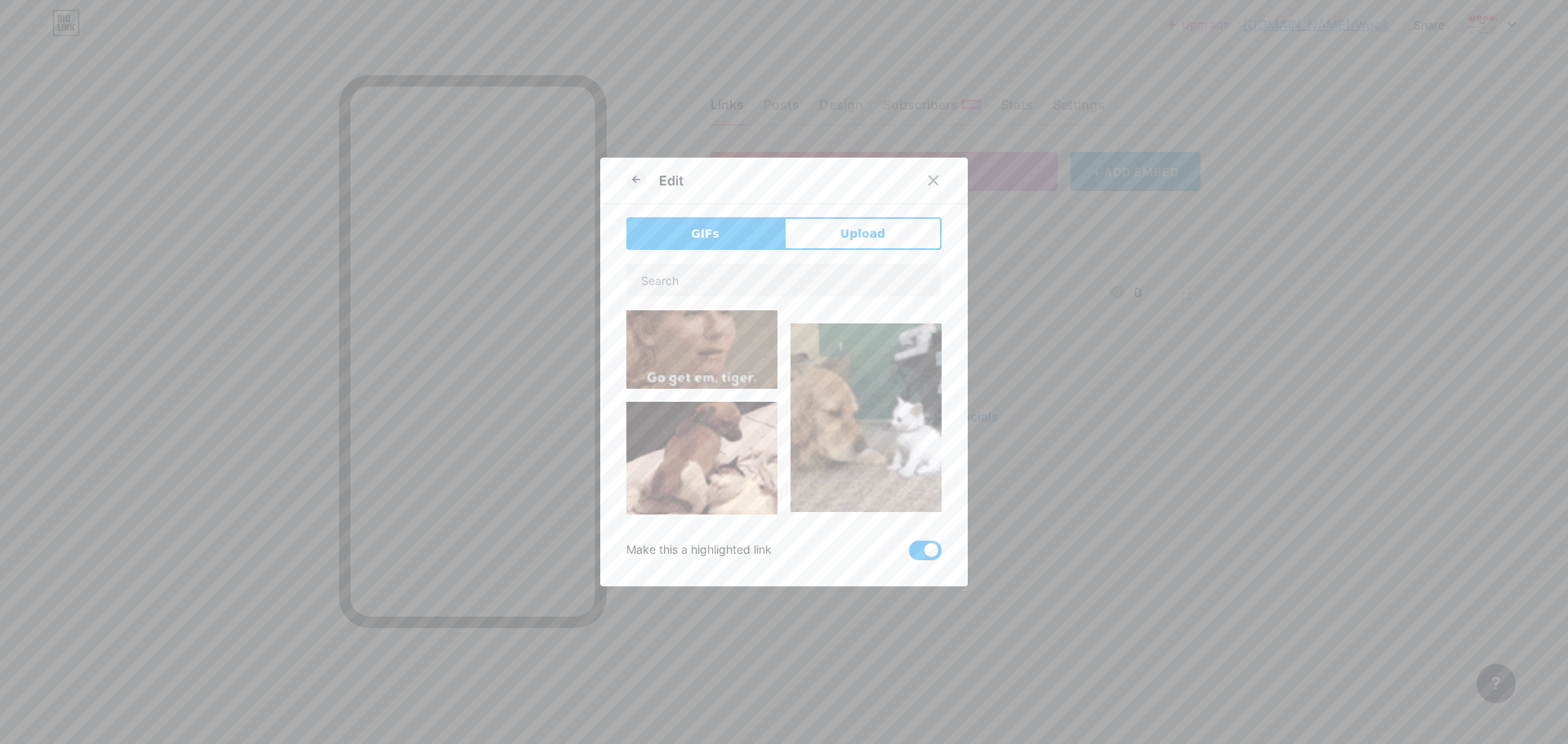
type input "Group KOL Wook x Summit"
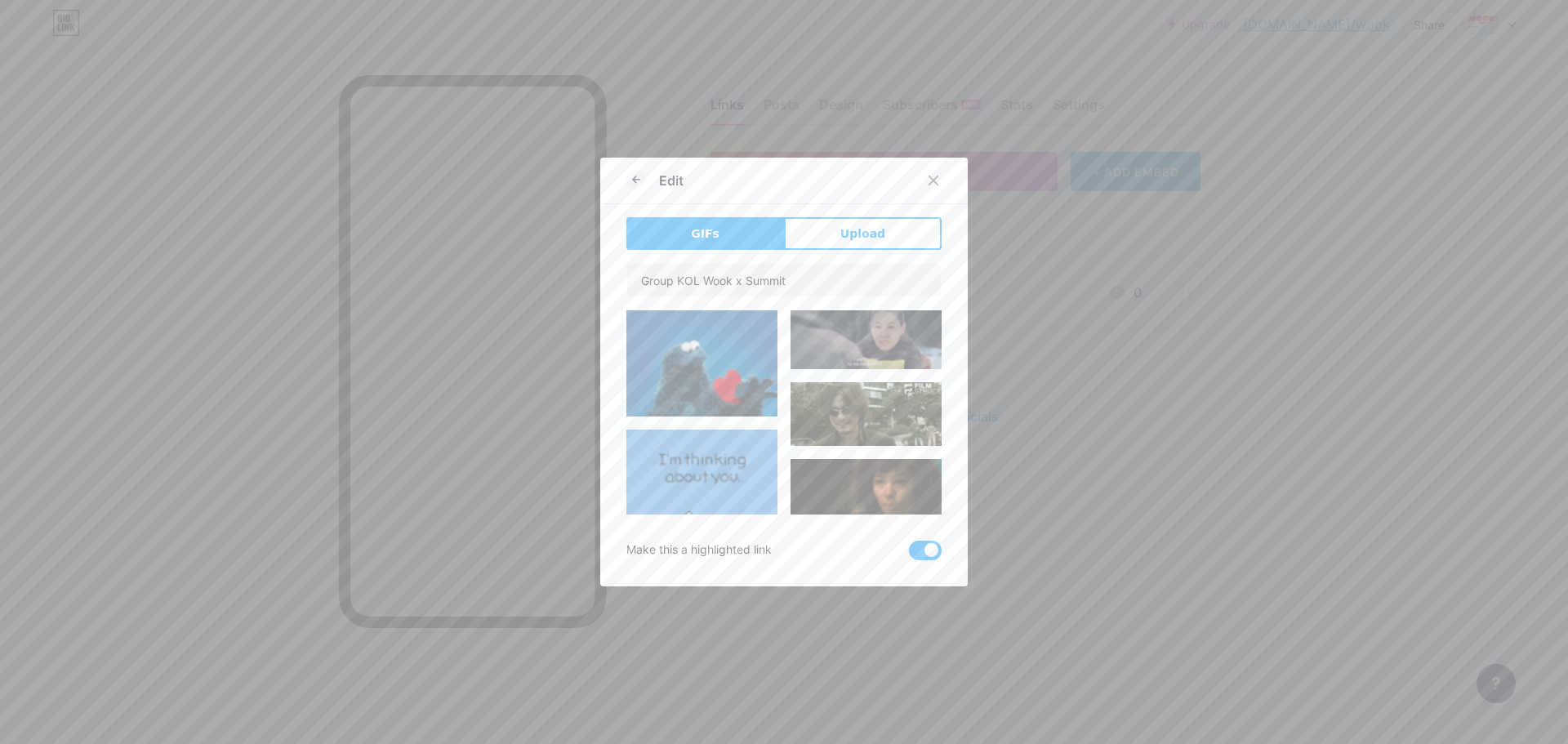
scroll to position [9290, 0]
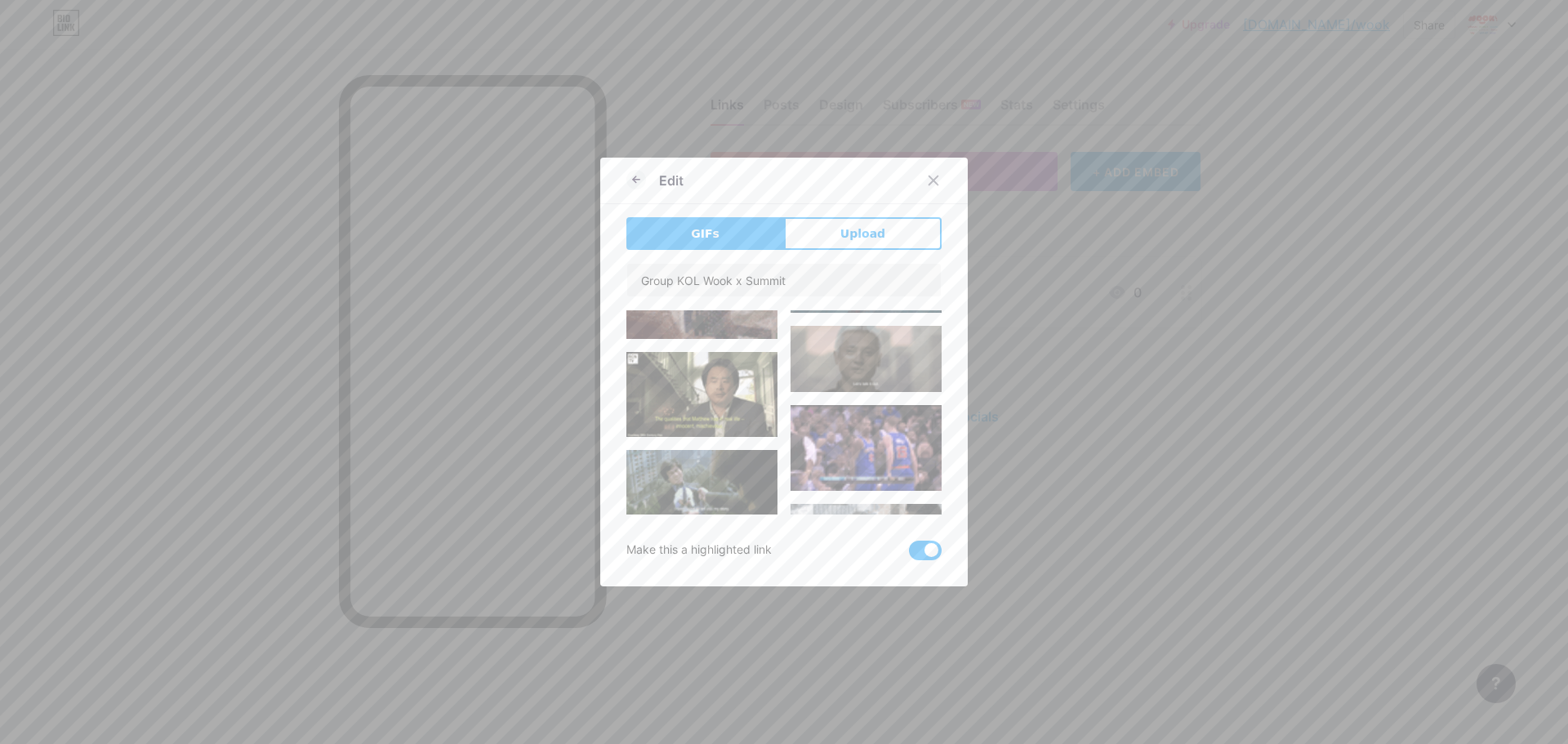
click at [1198, 406] on div at bounding box center [784, 372] width 1568 height 744
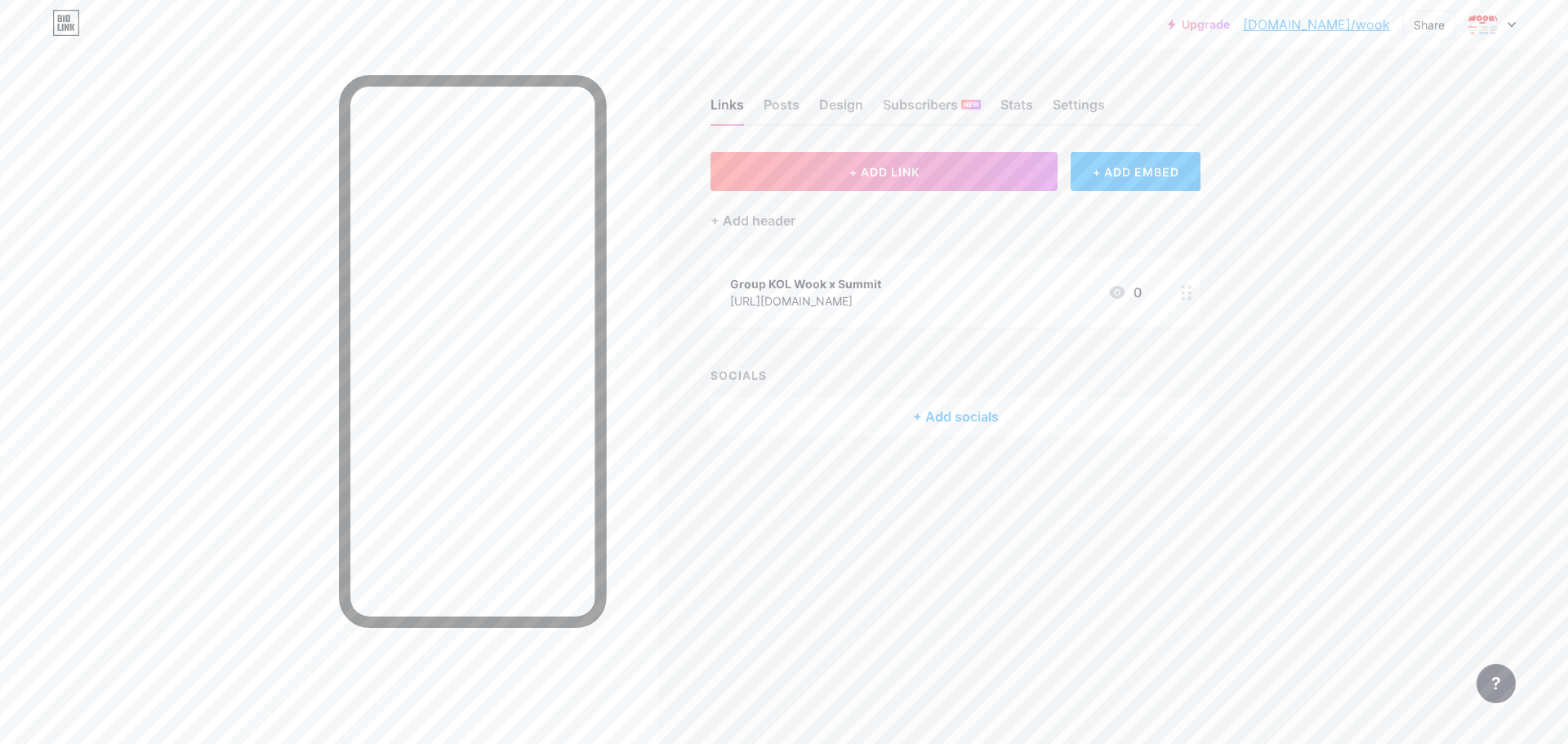
click at [1045, 301] on div "Group KOL Wook x Summit https://chat.whatsapp.com/DL1VUbv7NXM20KrQSwioio 0" at bounding box center [935, 292] width 411 height 38
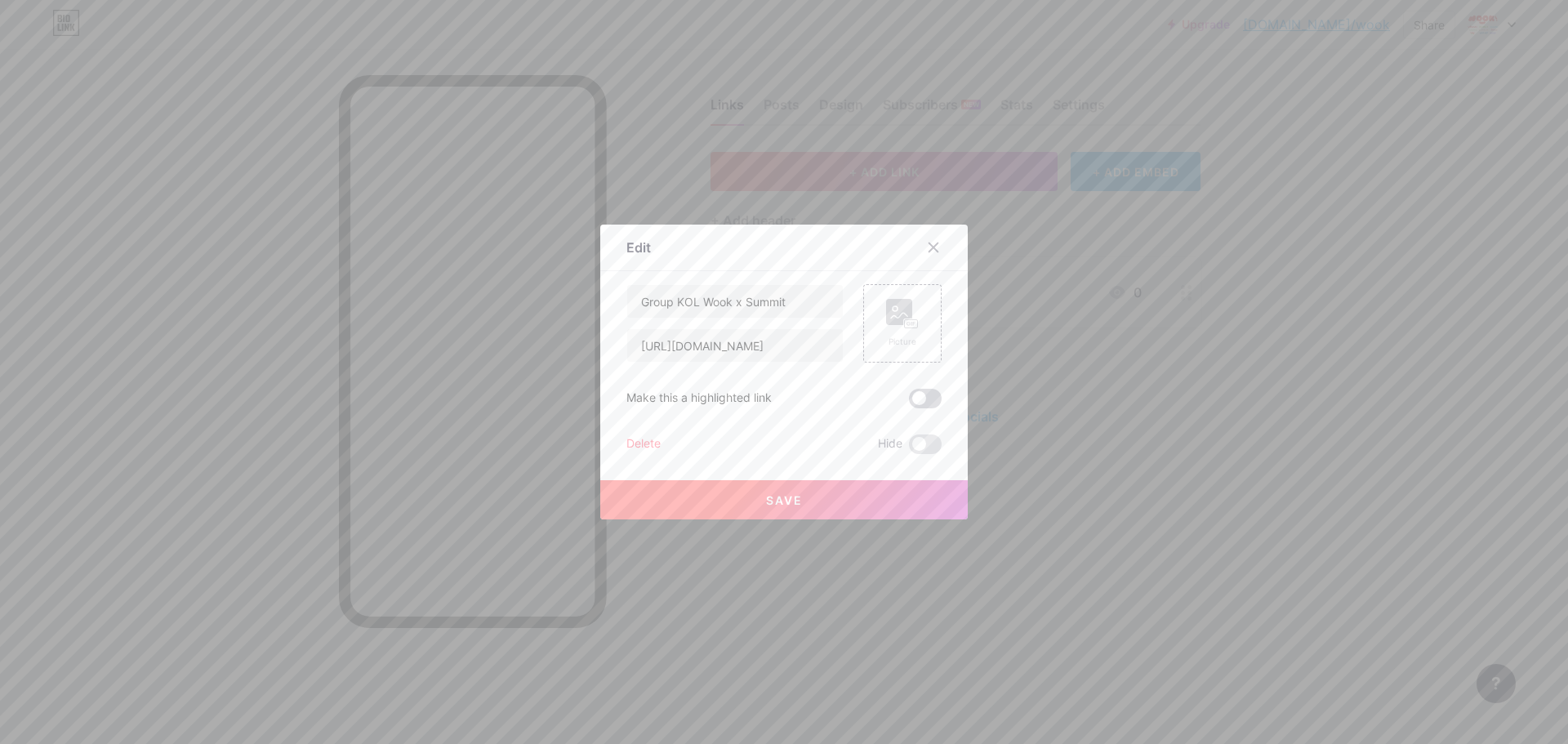
click at [913, 395] on span at bounding box center [925, 399] width 33 height 19
click at [909, 403] on input "checkbox" at bounding box center [909, 403] width 0 height 0
click at [909, 319] on rect at bounding box center [910, 324] width 15 height 10
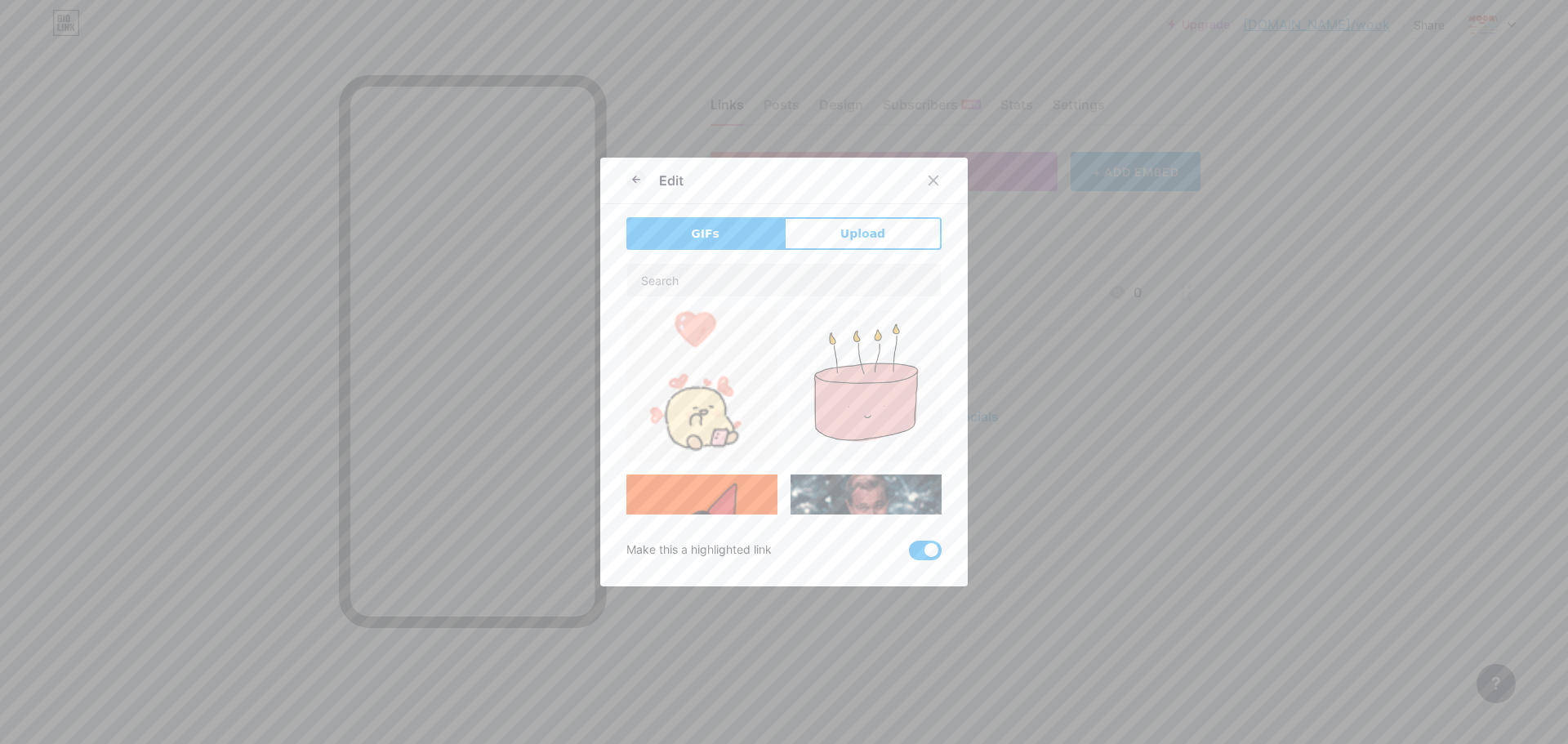
click at [748, 386] on img at bounding box center [701, 385] width 151 height 151
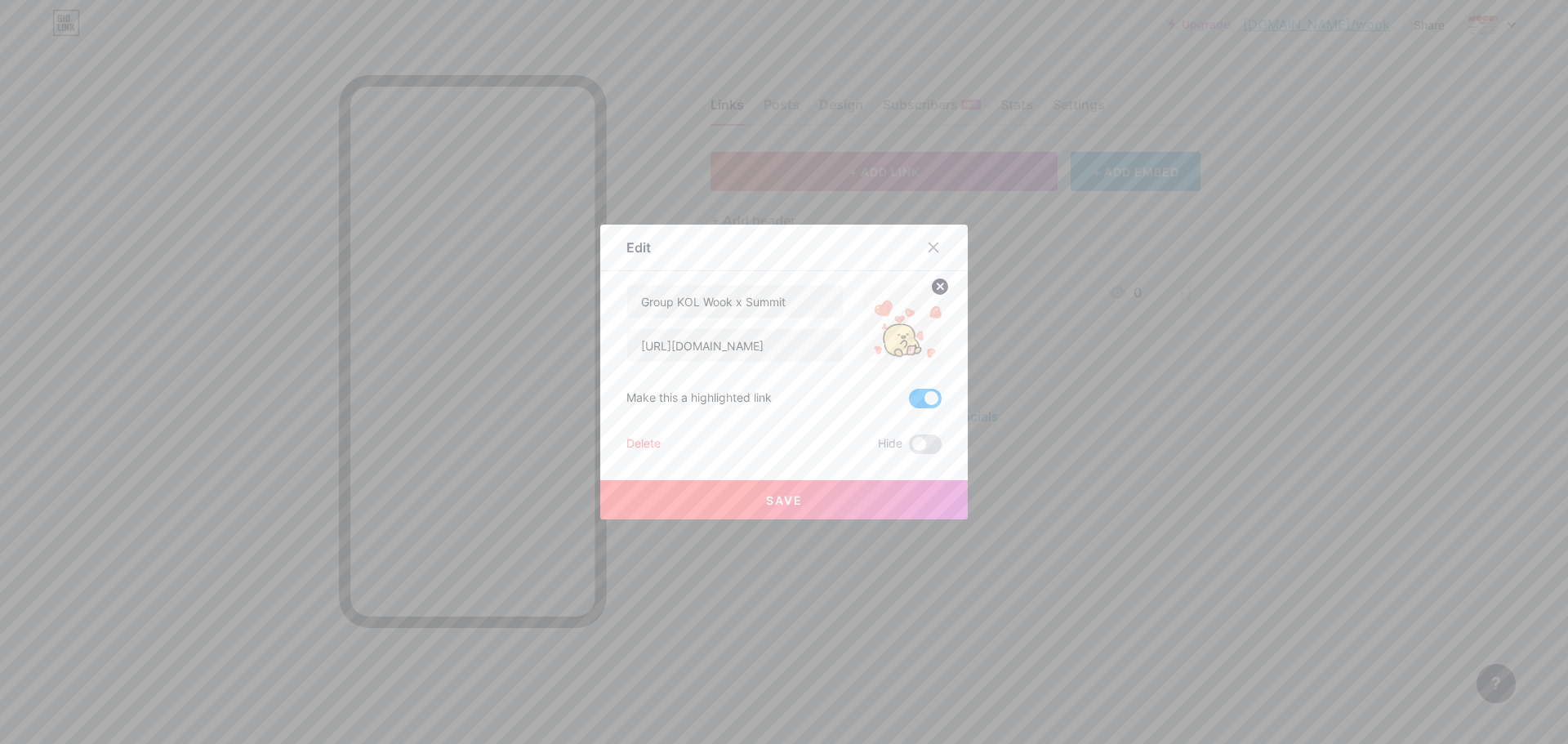
click at [848, 492] on button "Save" at bounding box center [784, 500] width 368 height 39
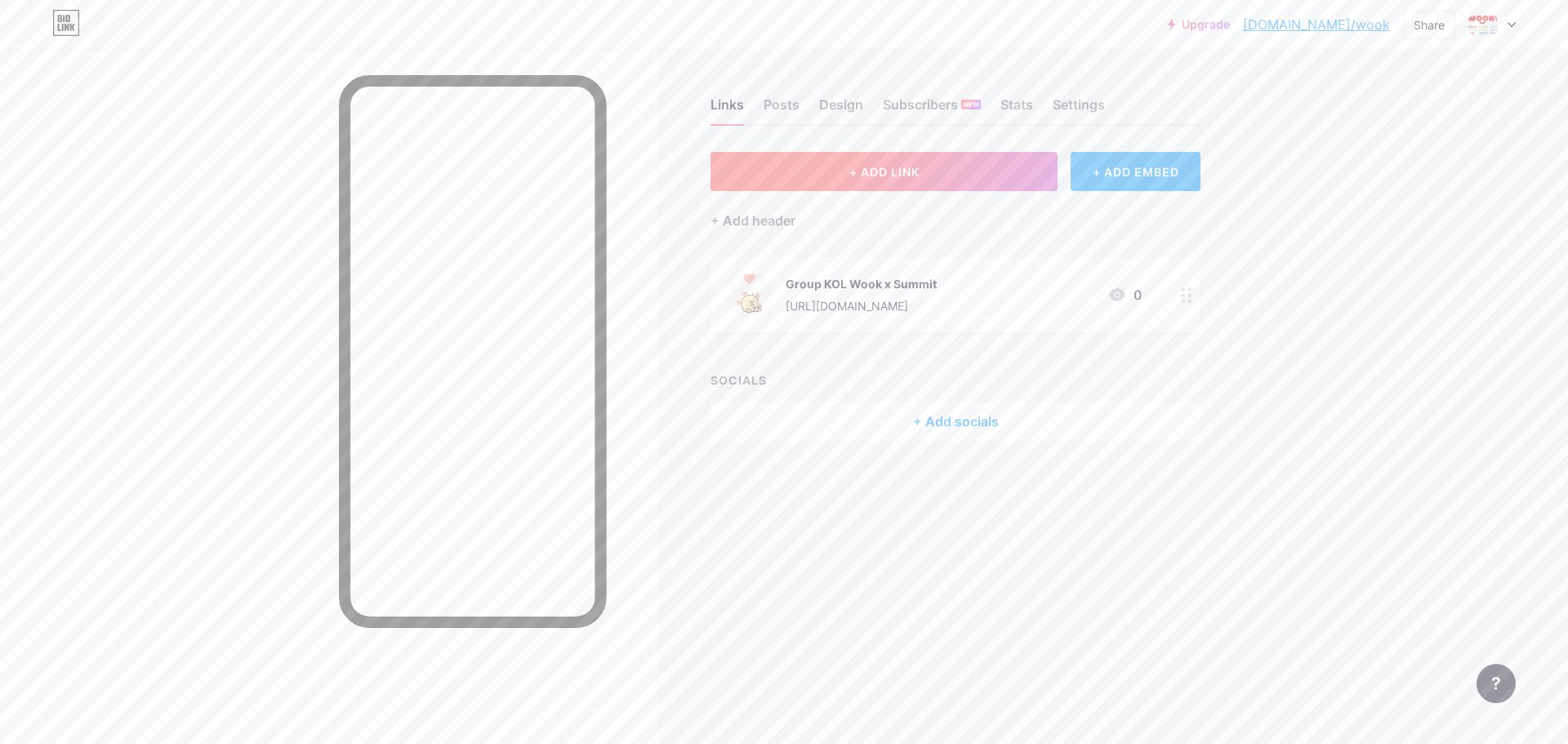
click at [850, 175] on span "+ ADD LINK" at bounding box center [884, 172] width 70 height 14
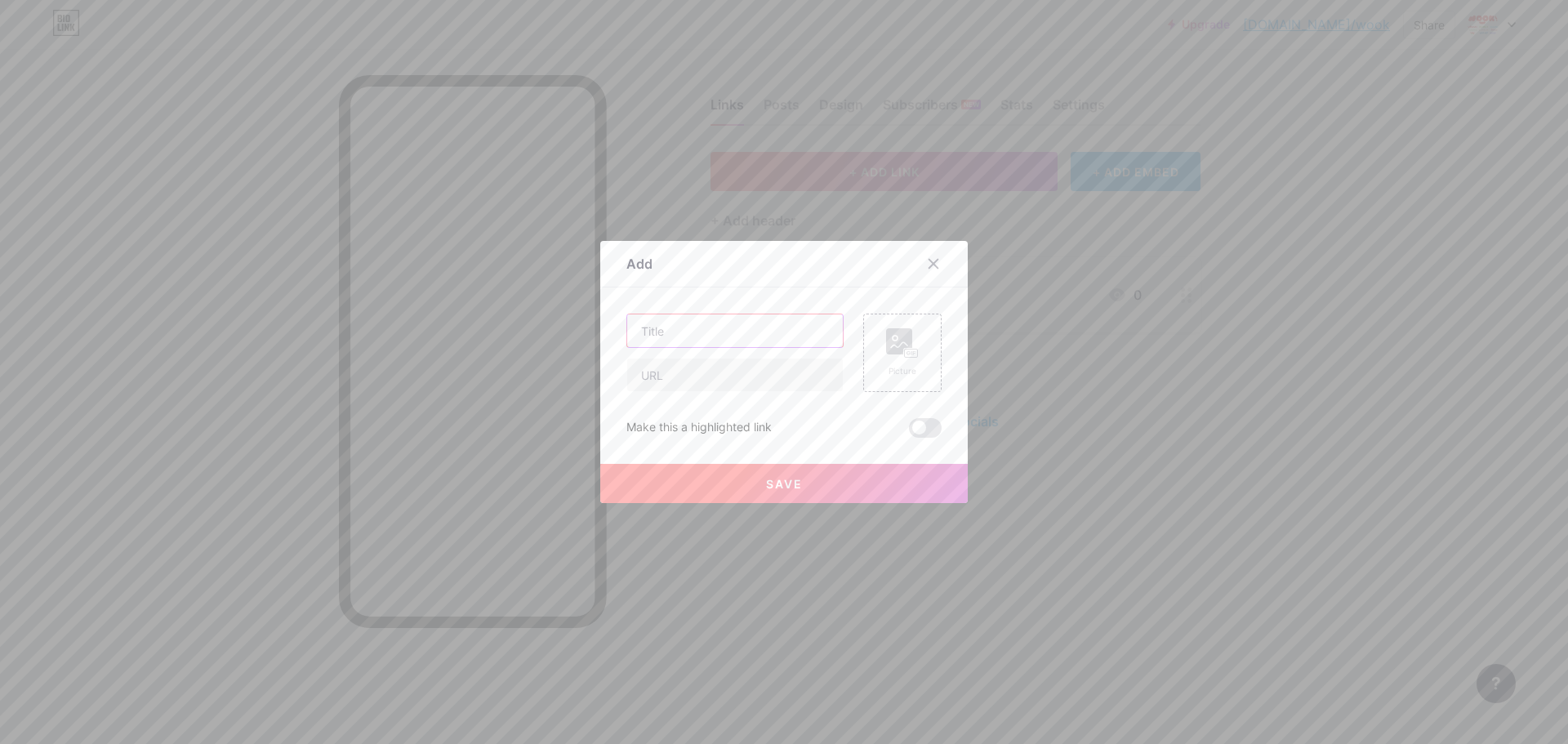
click at [771, 333] on input "text" at bounding box center [735, 331] width 216 height 33
paste input "https://shopee.co.id/vivanofficialshop.id"
type input "https://shopee.co.id/vivanofficialshop.id"
click at [714, 320] on input "text" at bounding box center [735, 331] width 216 height 33
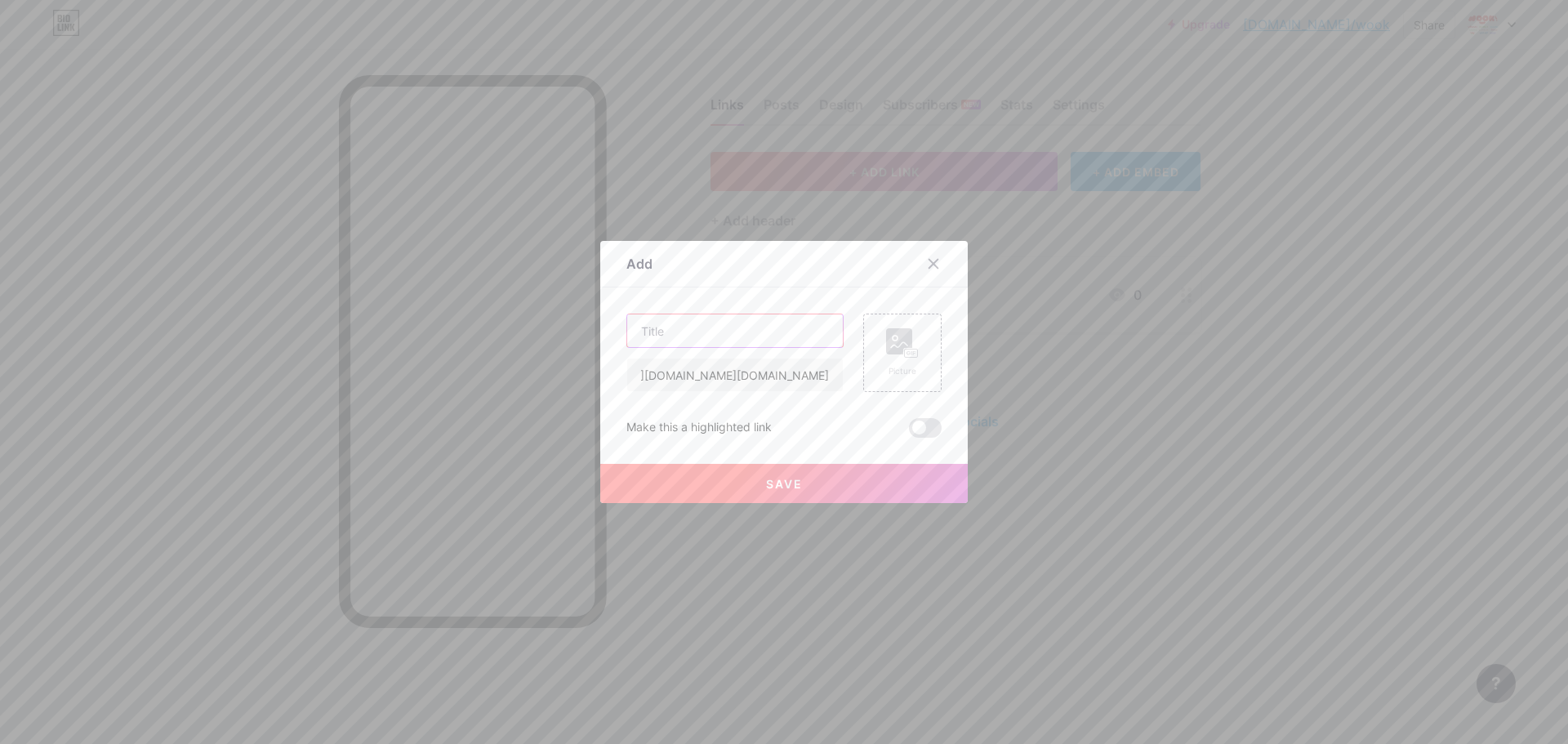
scroll to position [0, 0]
type input "s"
type input "Shopee VIVAN"
click at [915, 341] on div "Picture" at bounding box center [902, 352] width 79 height 79
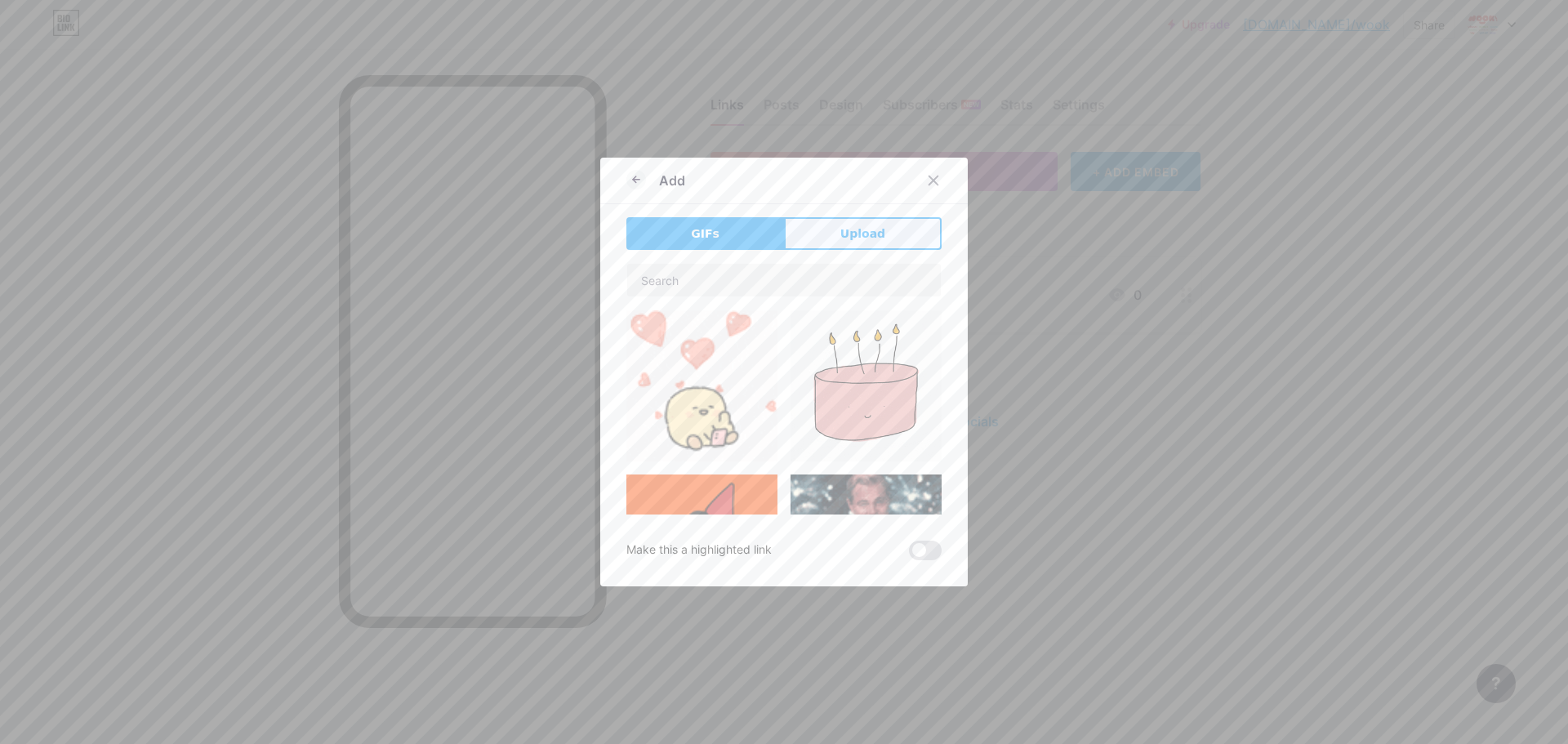
click at [872, 245] on button "Upload" at bounding box center [863, 233] width 158 height 33
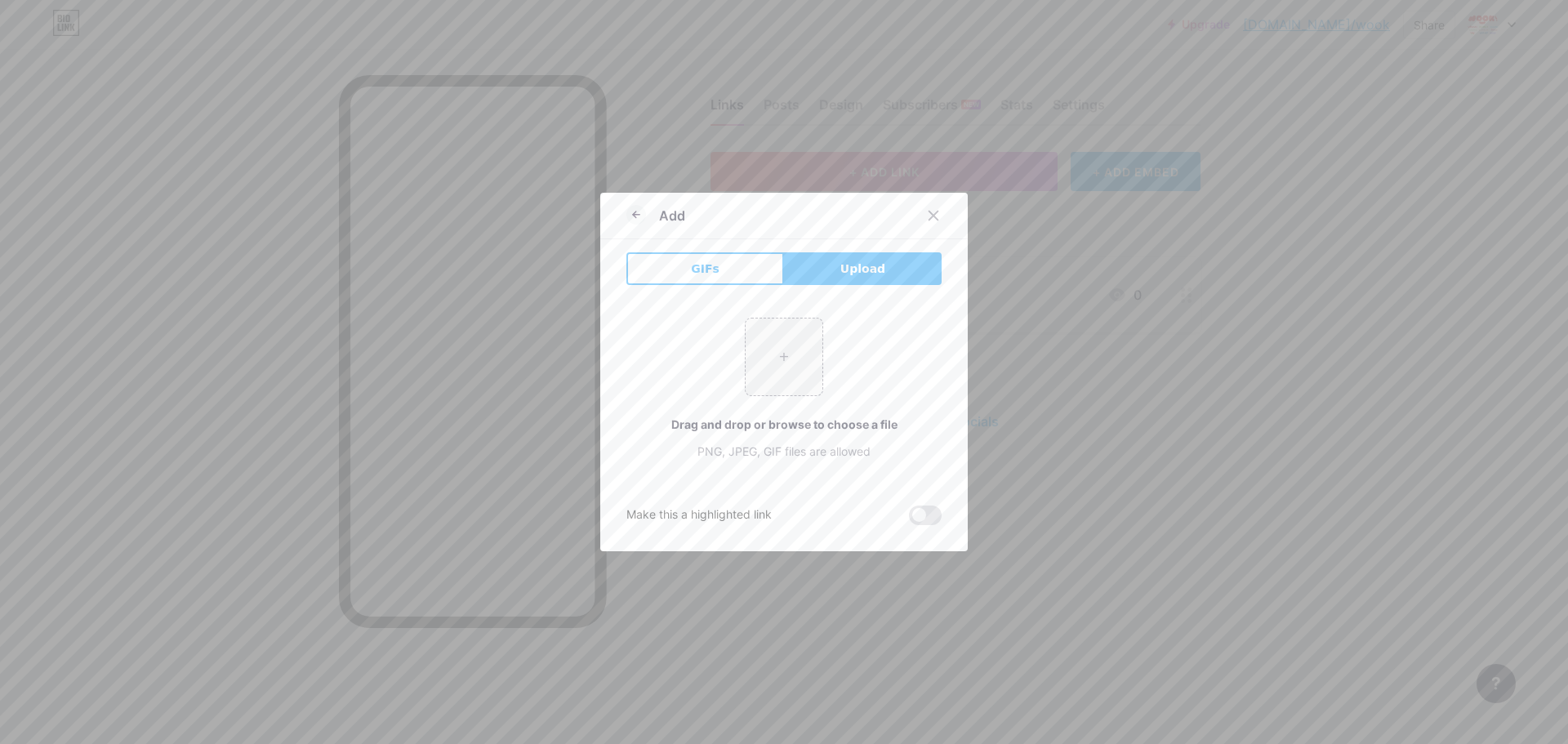
click at [840, 267] on span "Upload" at bounding box center [863, 269] width 45 height 18
drag, startPoint x: 869, startPoint y: 364, endPoint x: 852, endPoint y: 346, distance: 24.8
drag, startPoint x: 852, startPoint y: 346, endPoint x: 849, endPoint y: 326, distance: 20.2
click at [849, 326] on div "+ Drag and drop or browse to choose a file PNG, JPEG, GIF files are allowed" at bounding box center [784, 389] width 315 height 142
click at [783, 361] on input "file" at bounding box center [783, 356] width 77 height 77
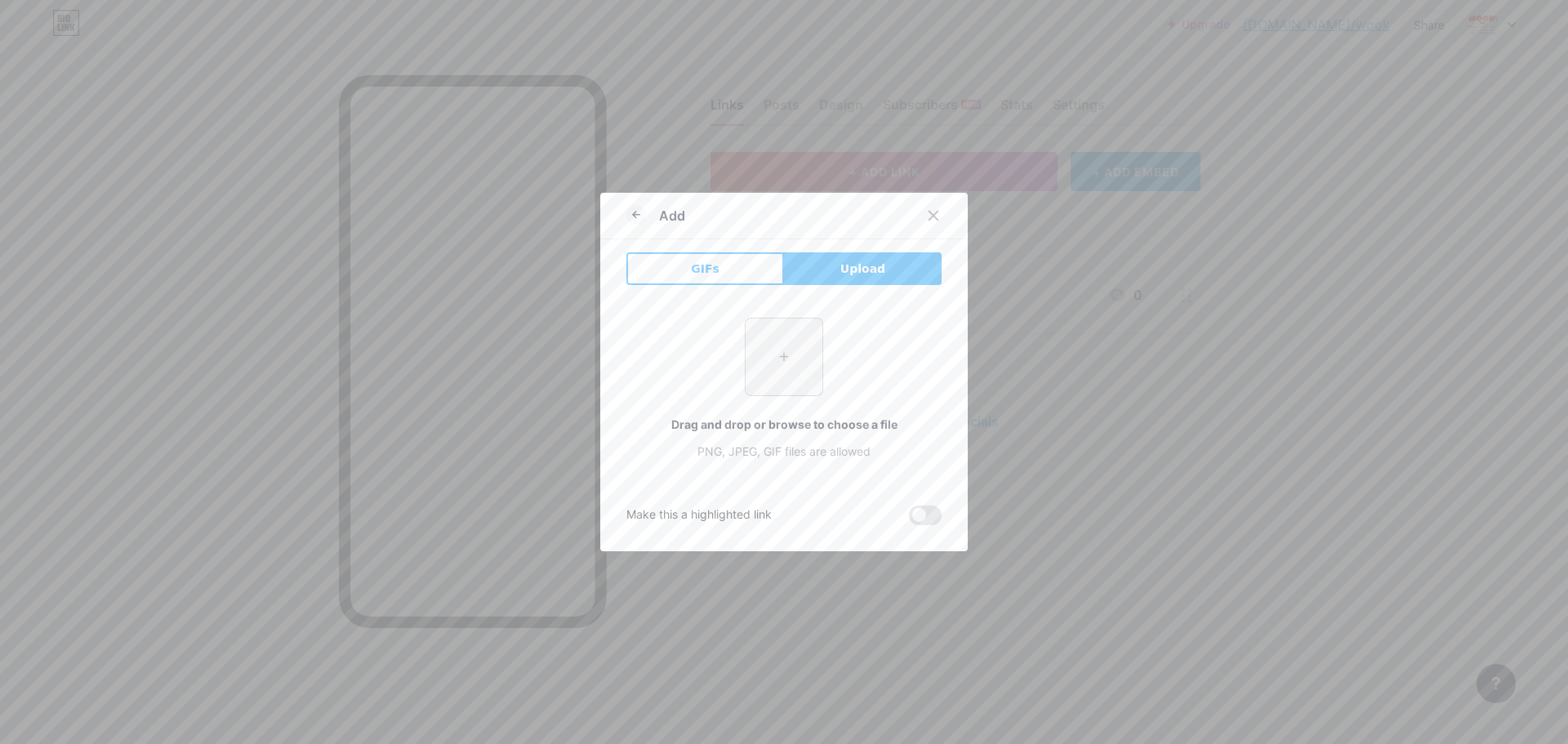
type input "C:\fakepath\vivan logo.jpg"
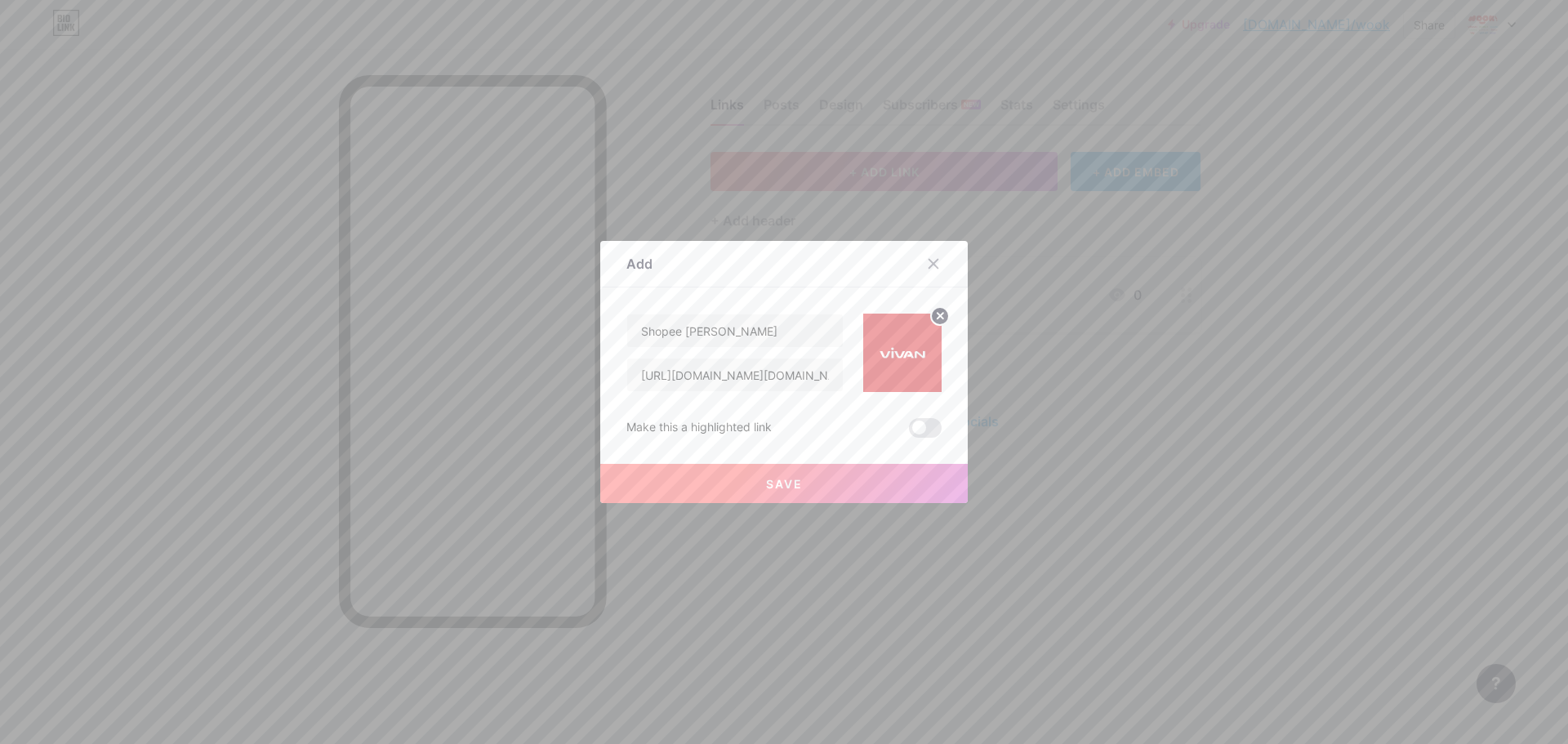
click at [773, 480] on span "Save" at bounding box center [784, 483] width 37 height 14
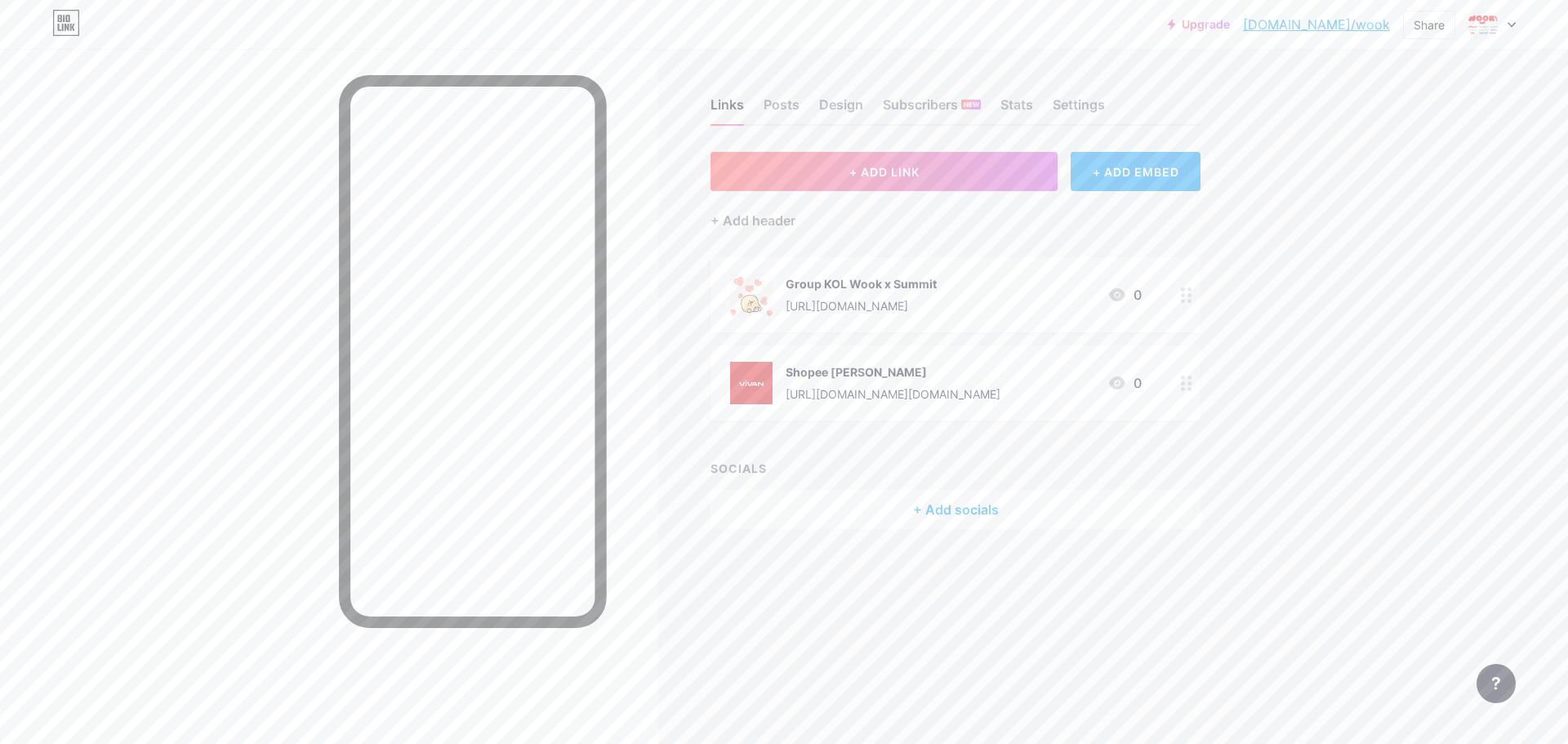
click at [1287, 345] on div "Upgrade bio.link/wook bio.link/wook Share Switch accounts Wook bio.link/wook + …" at bounding box center [784, 372] width 1568 height 744
click at [652, 203] on div at bounding box center [329, 420] width 659 height 744
click at [1499, 18] on div at bounding box center [1491, 24] width 48 height 29
click at [1408, 99] on div "Wook" at bounding box center [1420, 97] width 121 height 13
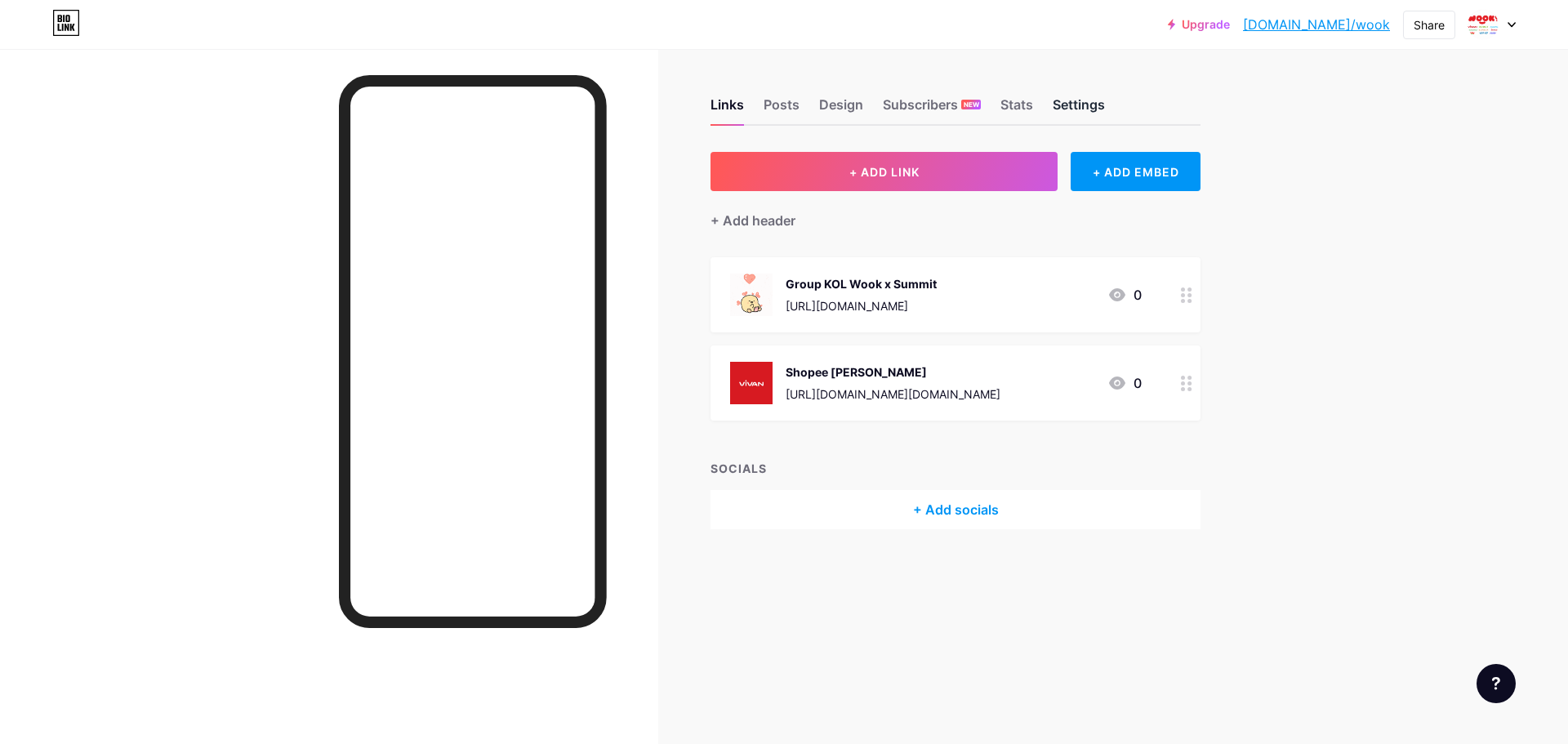
click at [1055, 105] on div "Settings" at bounding box center [1079, 109] width 53 height 29
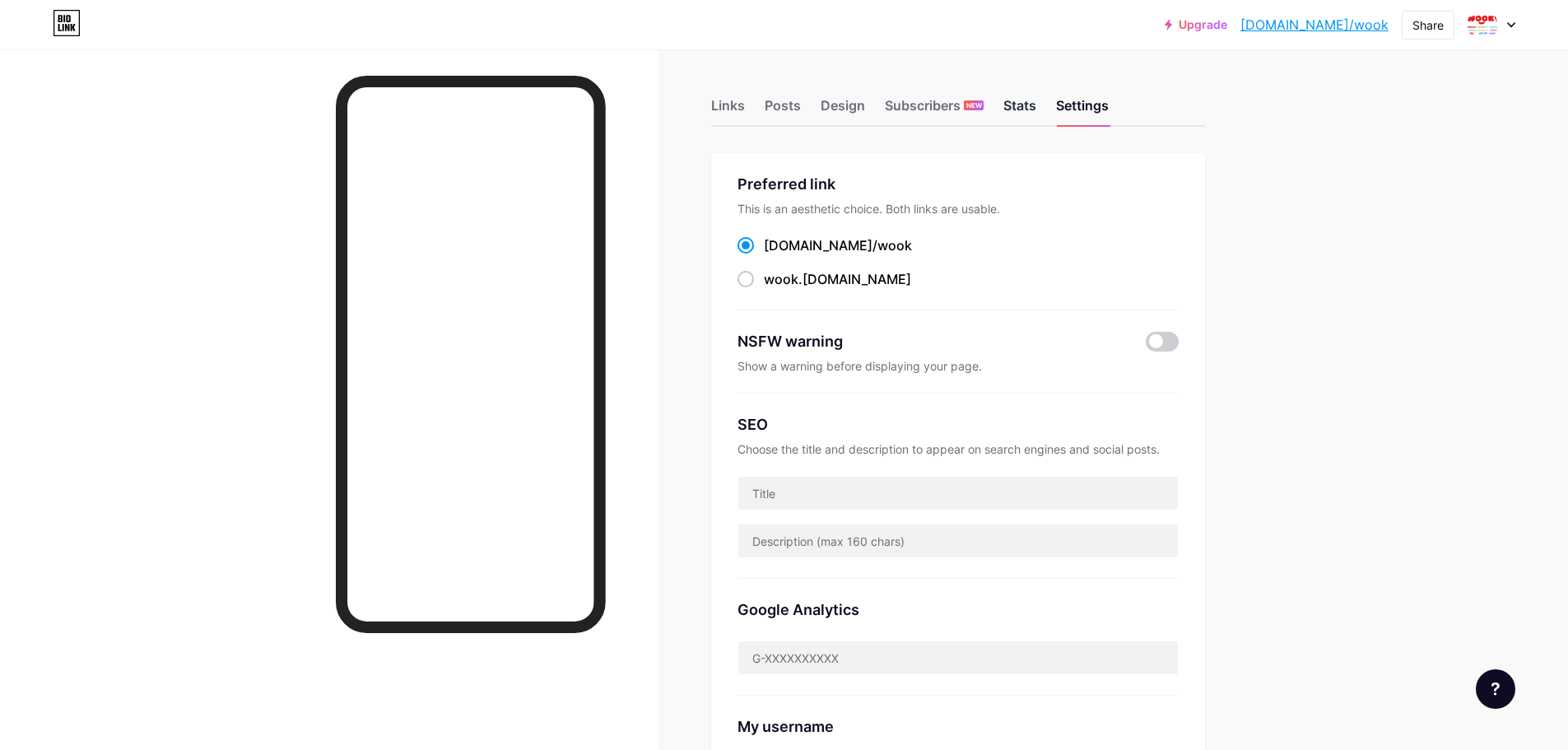
click at [1023, 116] on div "Stats" at bounding box center [1020, 110] width 33 height 29
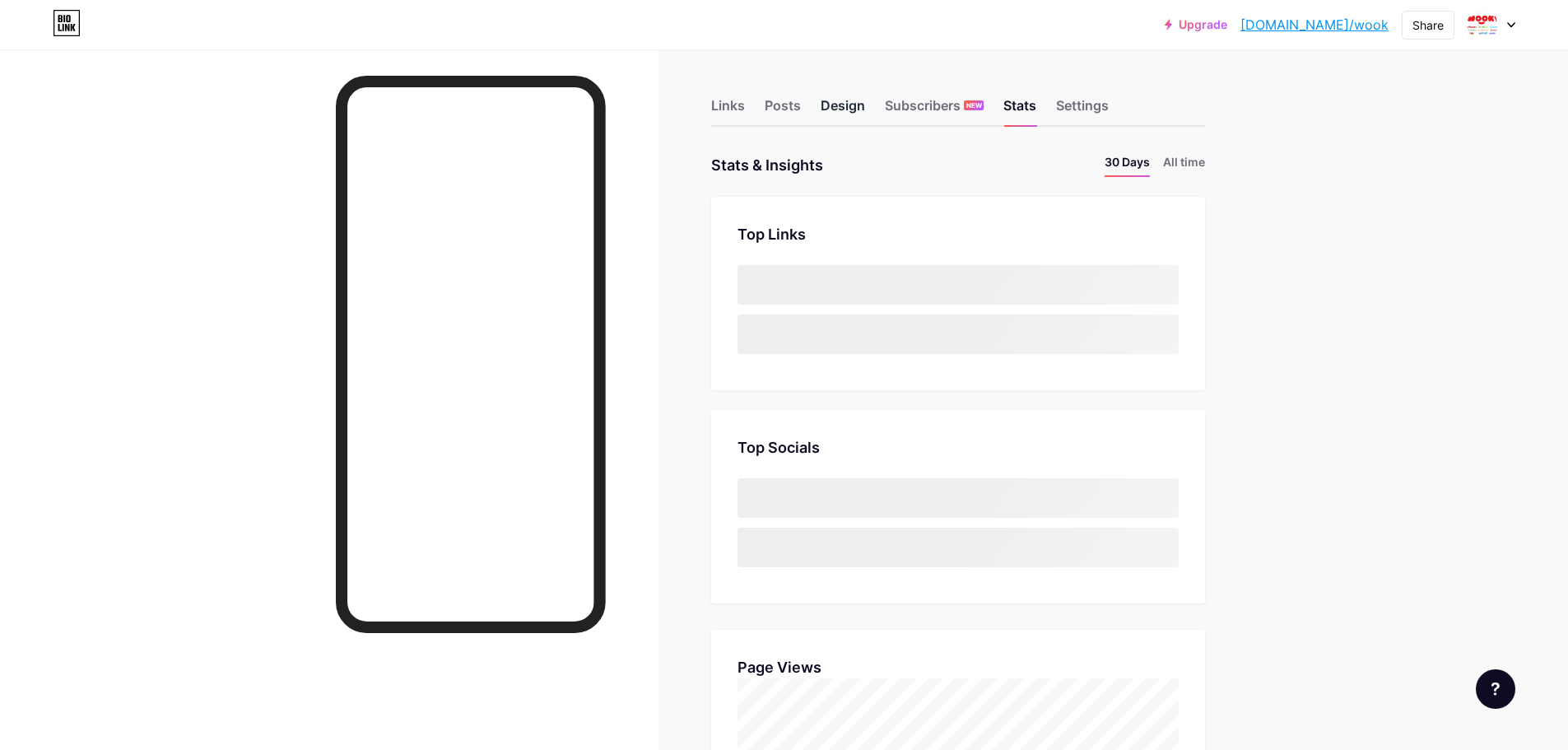
scroll to position [750, 1568]
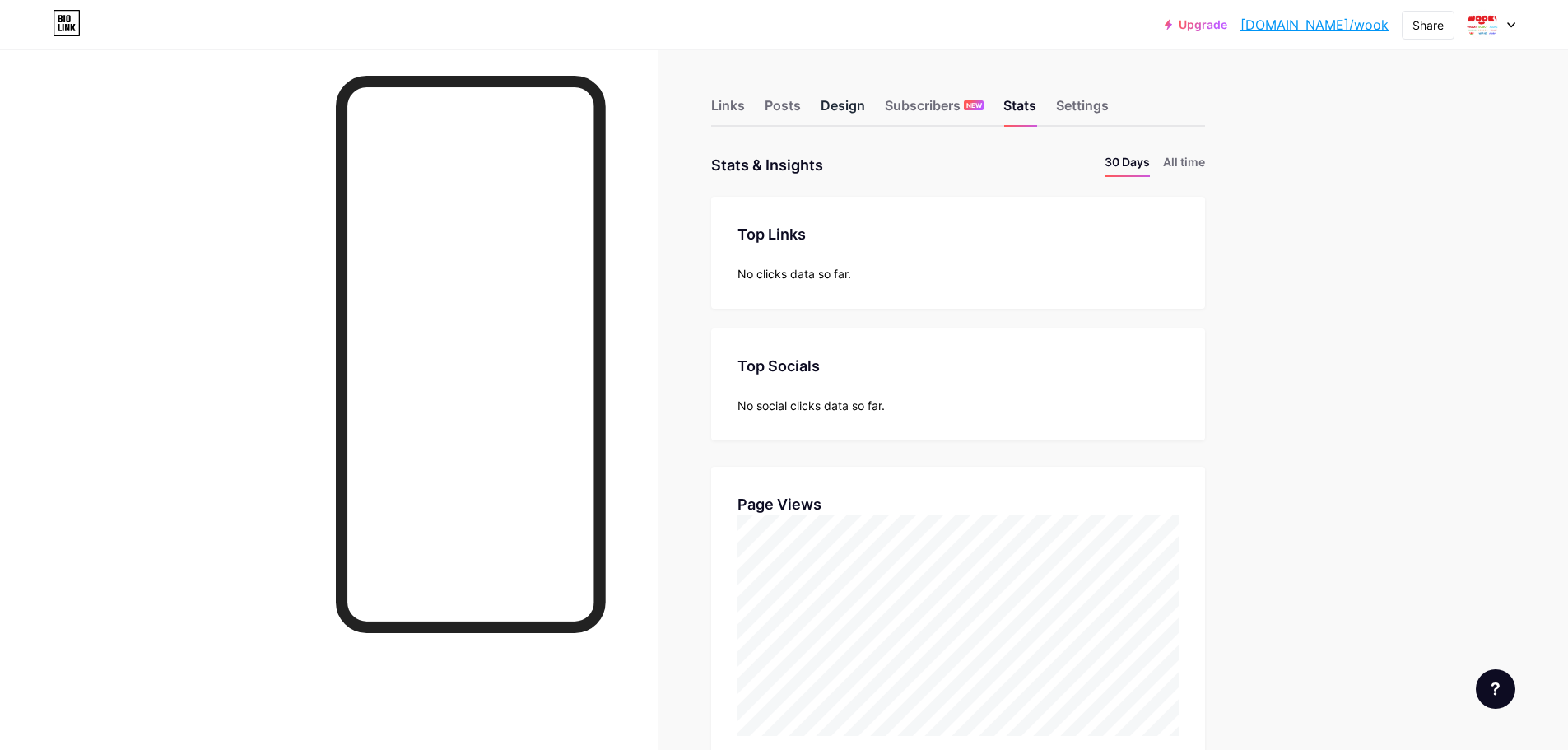
click at [850, 108] on div "Design" at bounding box center [842, 110] width 44 height 29
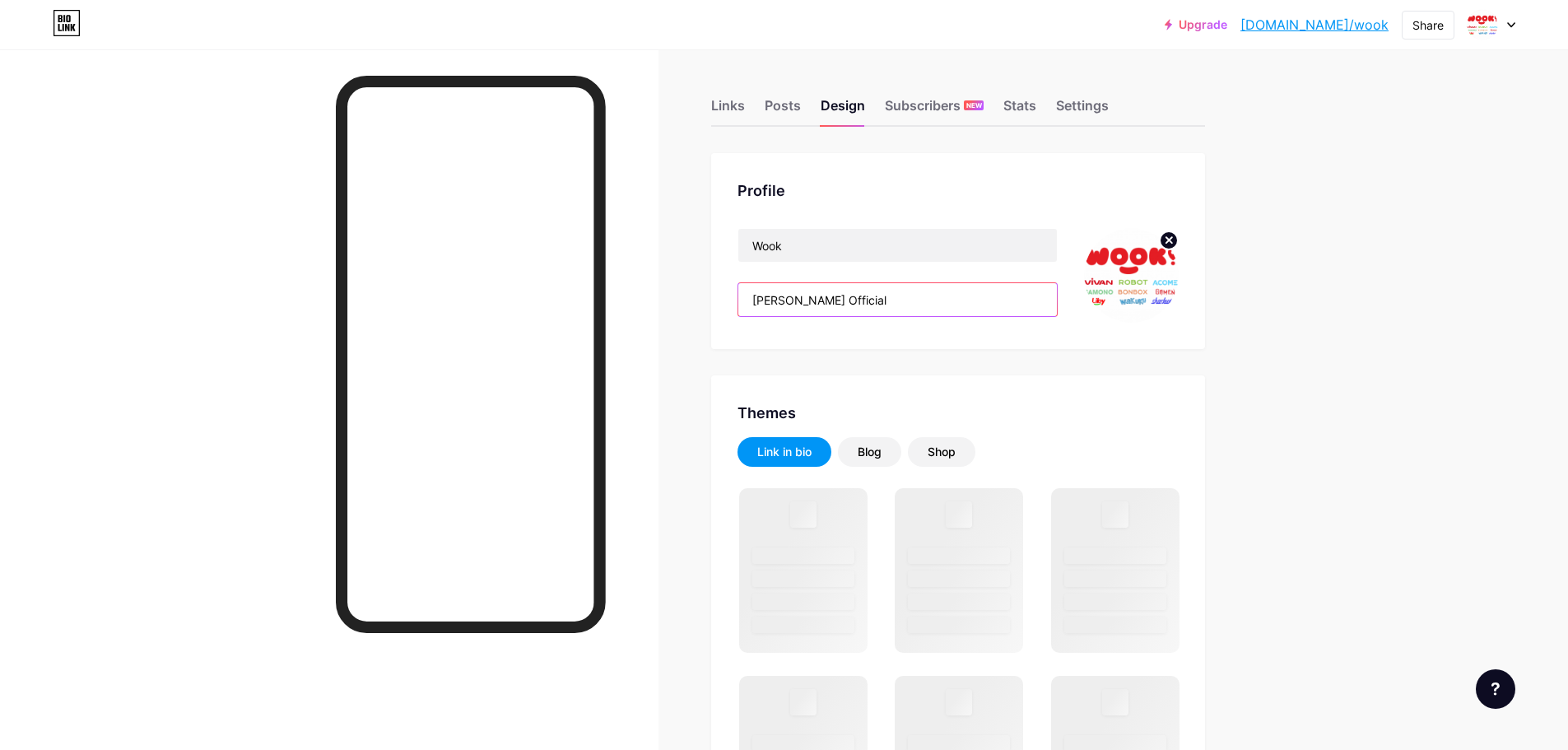
click at [857, 299] on input "Vivan Official" at bounding box center [897, 300] width 319 height 33
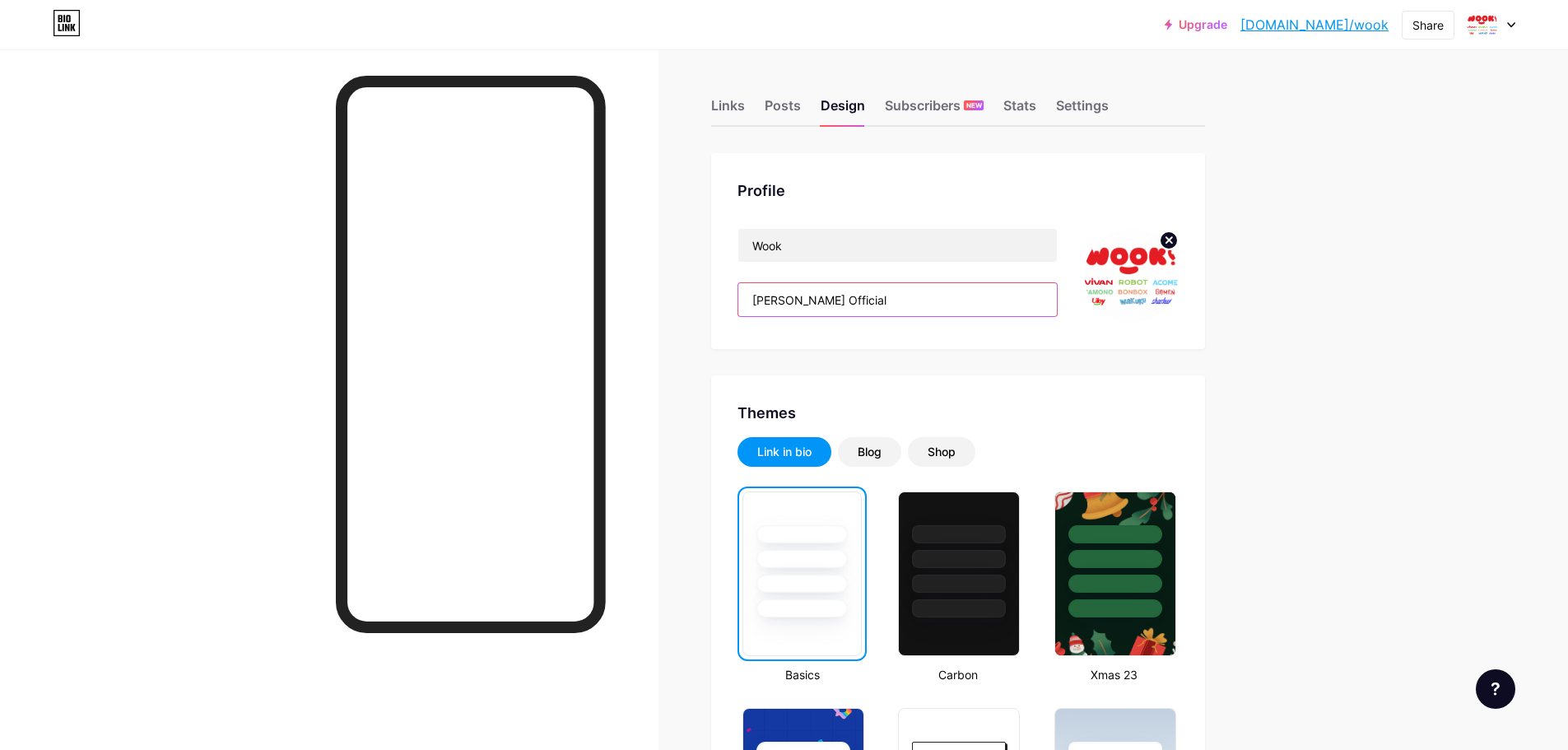
click at [857, 299] on input "Vivan Official" at bounding box center [897, 300] width 319 height 33
click at [772, 299] on input "Vivan Official" at bounding box center [897, 300] width 319 height 33
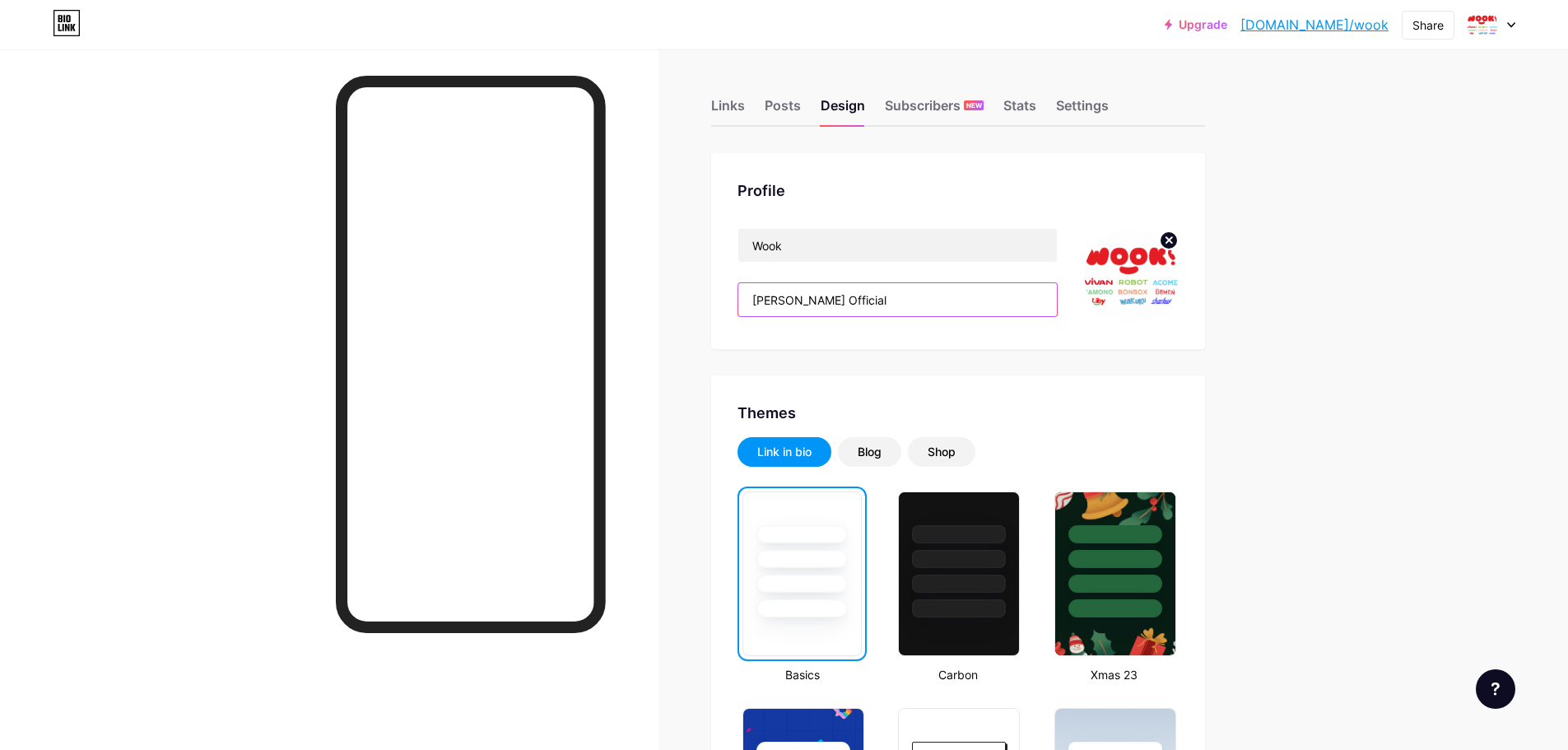
click at [772, 299] on input "Vivan Official" at bounding box center [897, 300] width 319 height 33
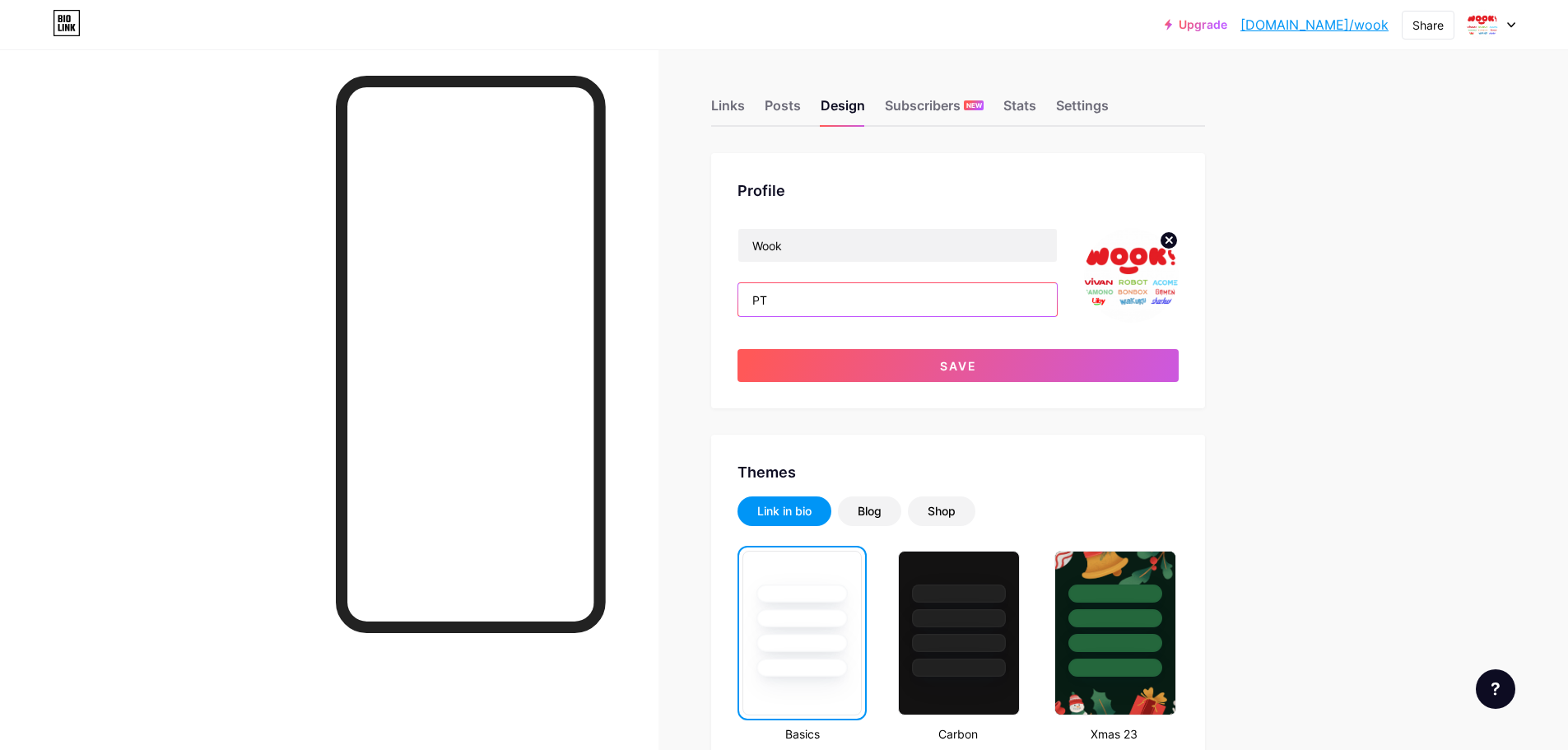
type input "P"
type input "Shopee Summit 2025"
click at [766, 243] on input "Wook" at bounding box center [897, 245] width 319 height 33
click at [758, 245] on input "Wook" at bounding box center [897, 245] width 319 height 33
click at [832, 250] on input "PT. Wook" at bounding box center [897, 245] width 319 height 33
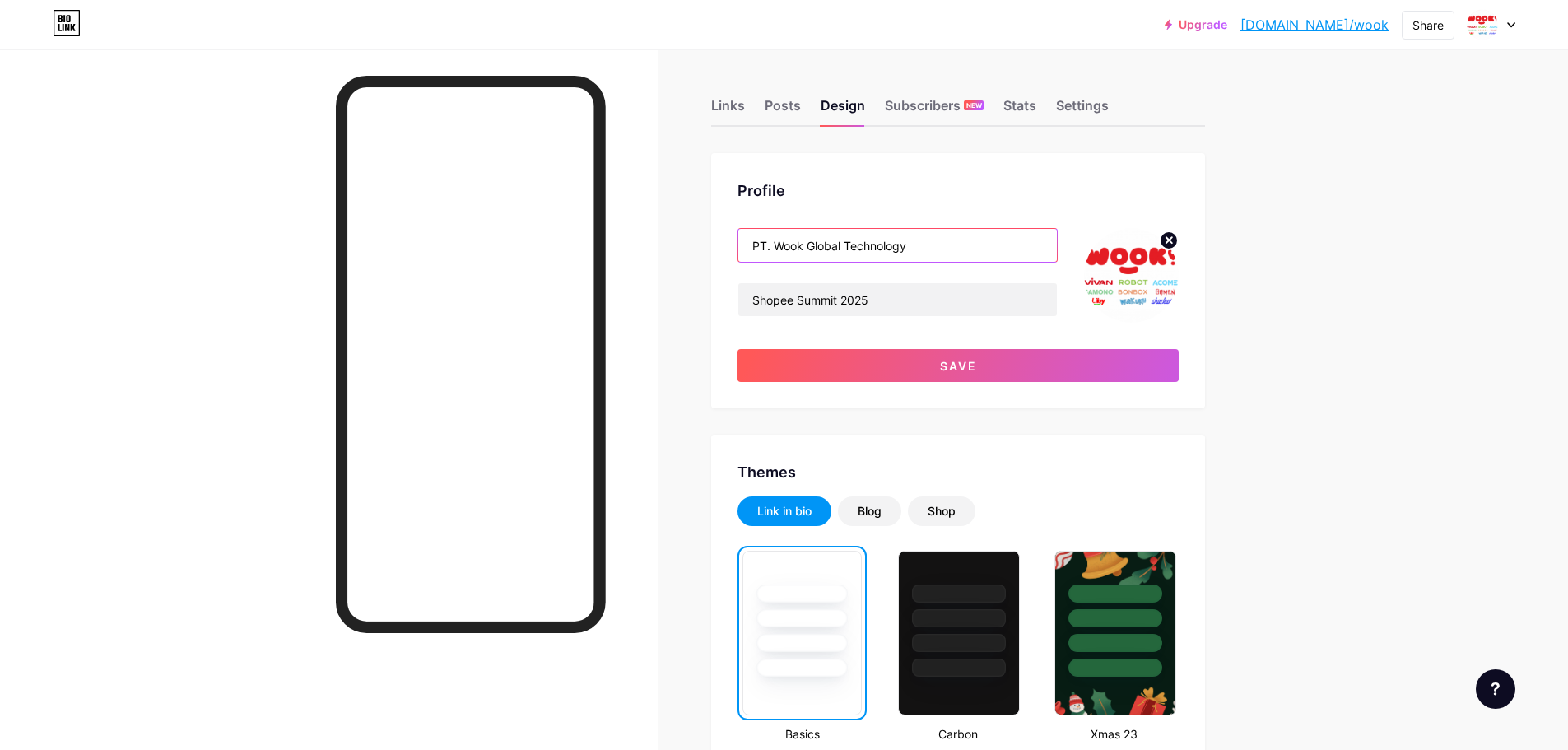
type input "PT. Wook Global Technology"
click at [1171, 243] on icon at bounding box center [1169, 240] width 6 height 6
click at [1164, 277] on input "file" at bounding box center [1131, 275] width 95 height 95
type input "C:\fakepath\Orange And Yellow Retro QR Code Placement Flyer (1).png"
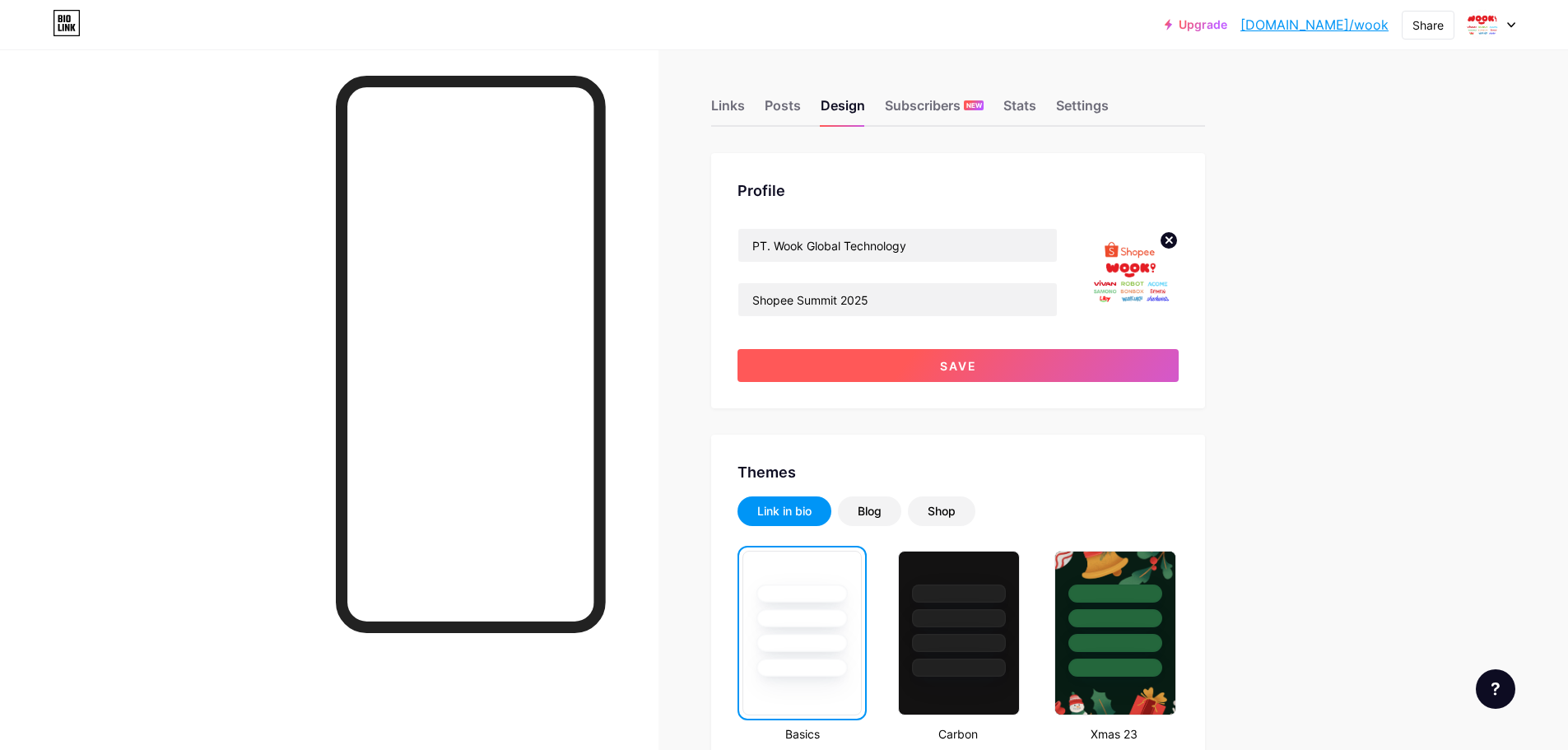
click at [1000, 375] on button "Save" at bounding box center [958, 366] width 441 height 33
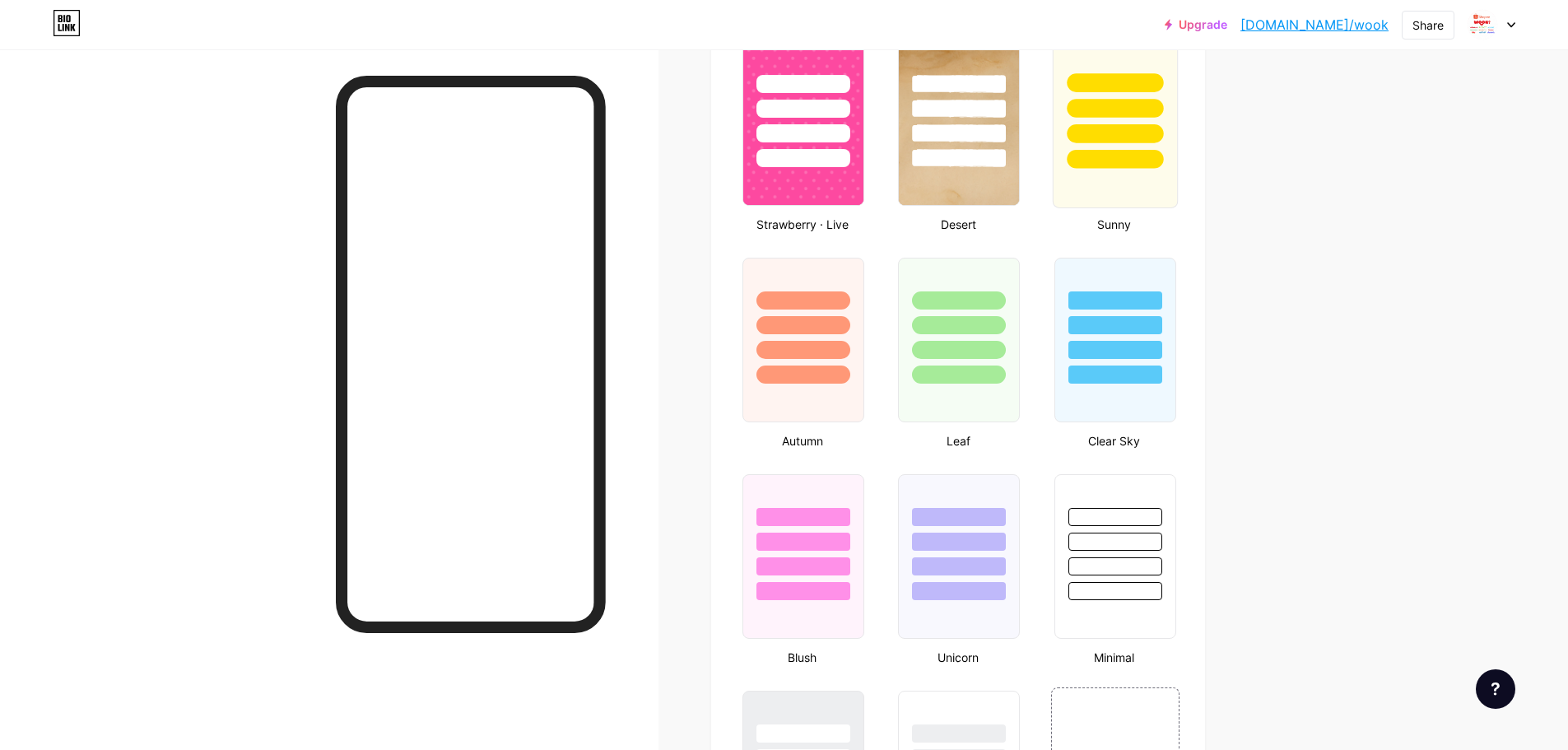
scroll to position [1317, 0]
click at [839, 359] on div at bounding box center [803, 320] width 124 height 129
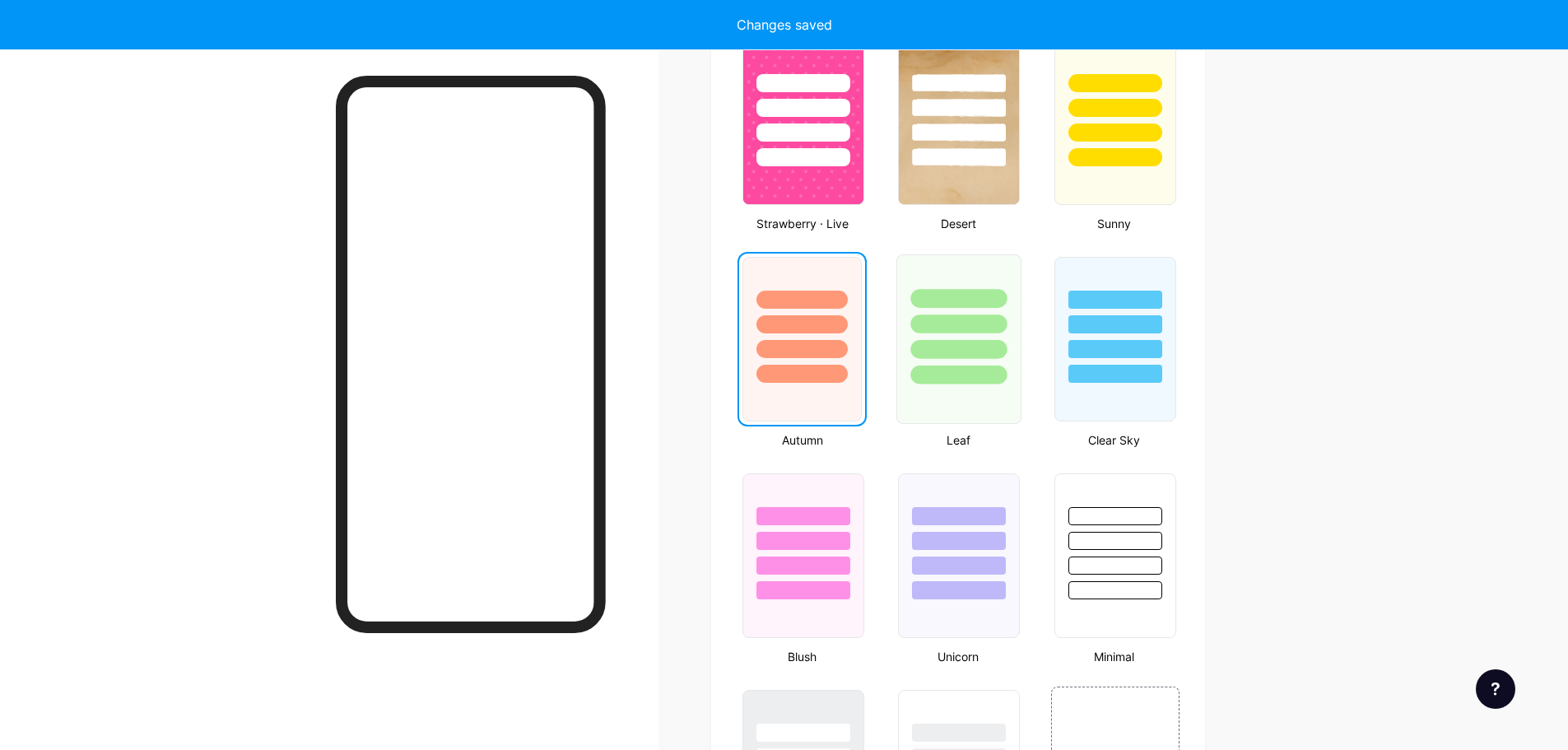
click at [954, 357] on div at bounding box center [959, 349] width 96 height 19
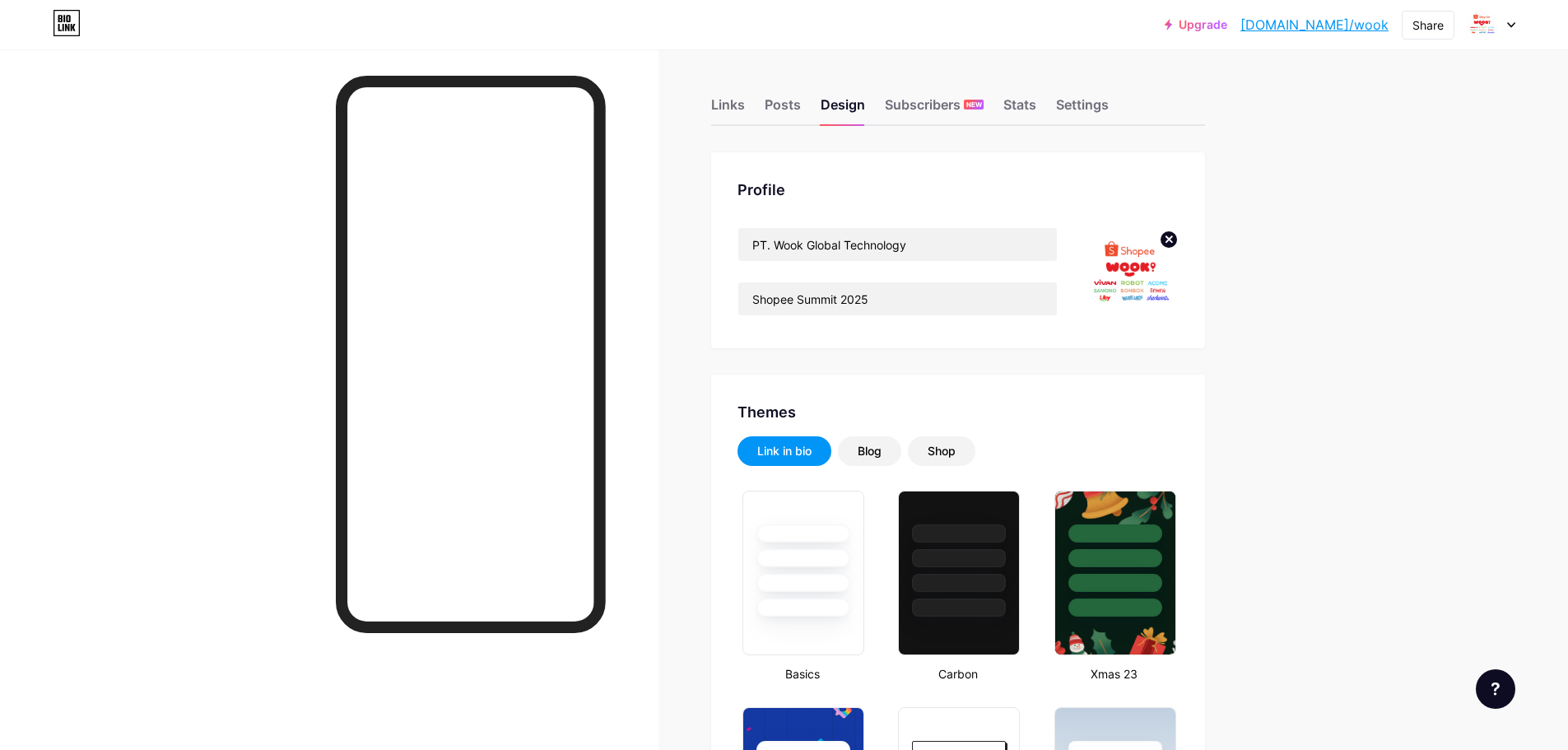
scroll to position [0, 0]
click at [878, 448] on div "Blog" at bounding box center [870, 451] width 24 height 17
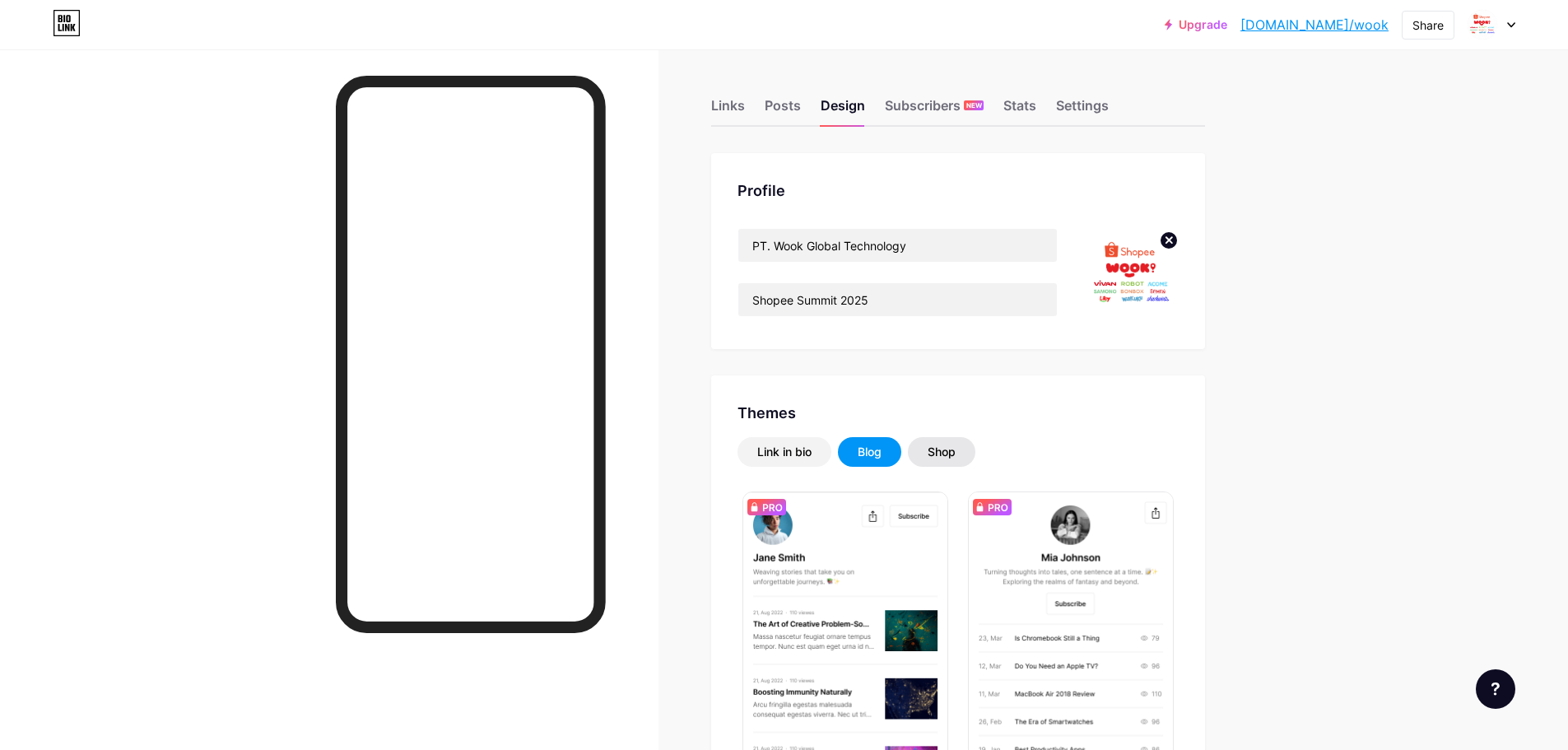
click at [931, 443] on div "Shop" at bounding box center [941, 452] width 68 height 29
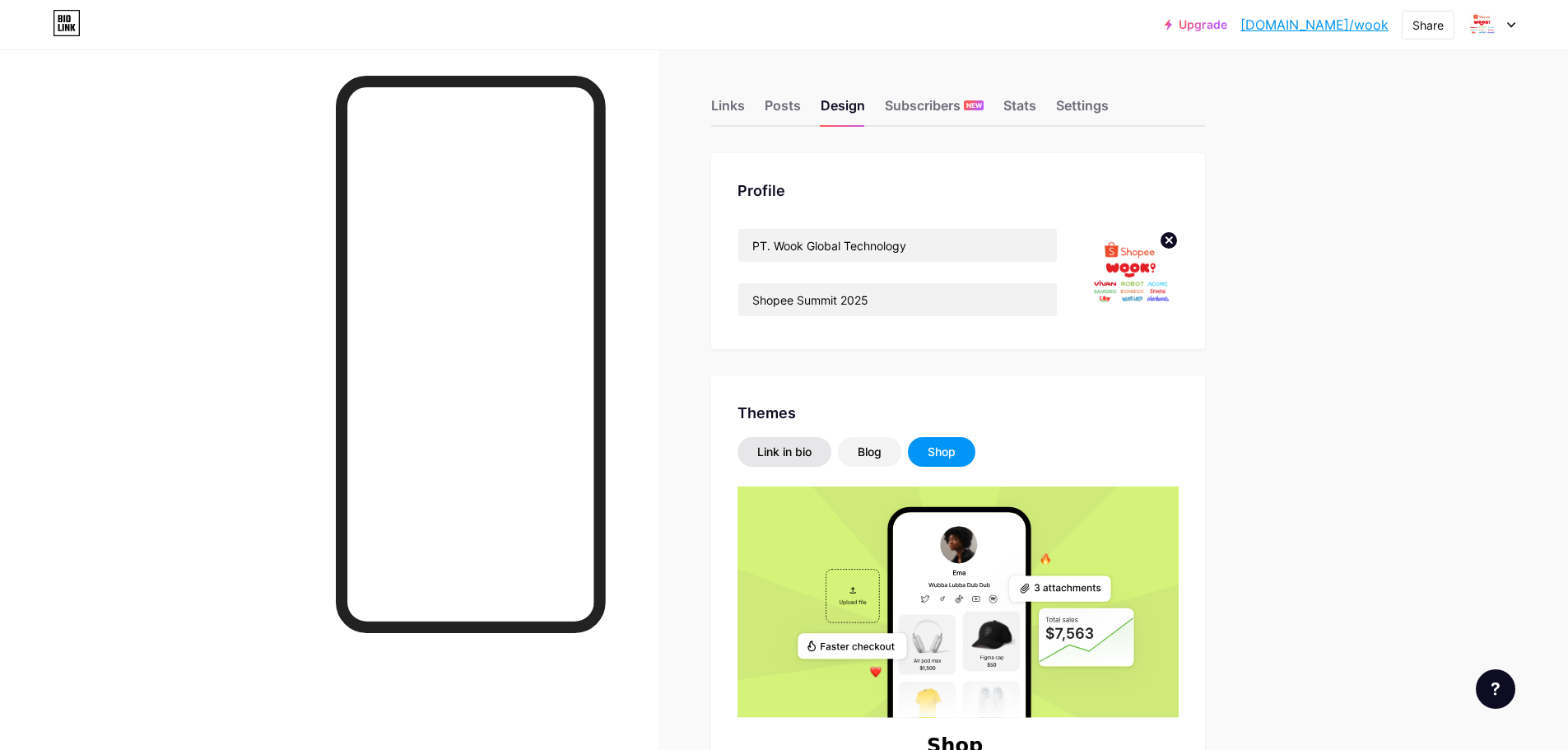
click at [793, 444] on div "Link in bio" at bounding box center [784, 451] width 54 height 17
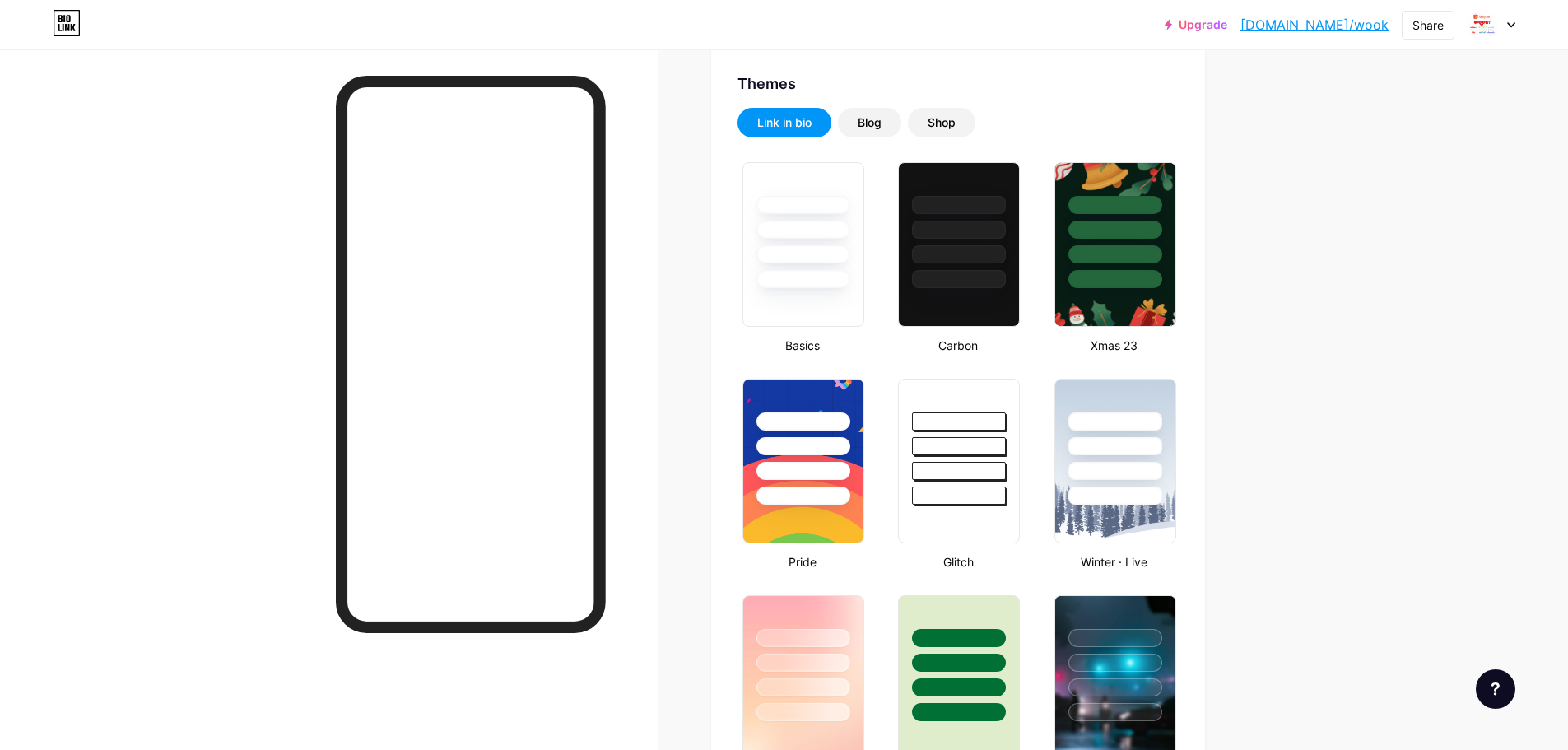
scroll to position [659, 0]
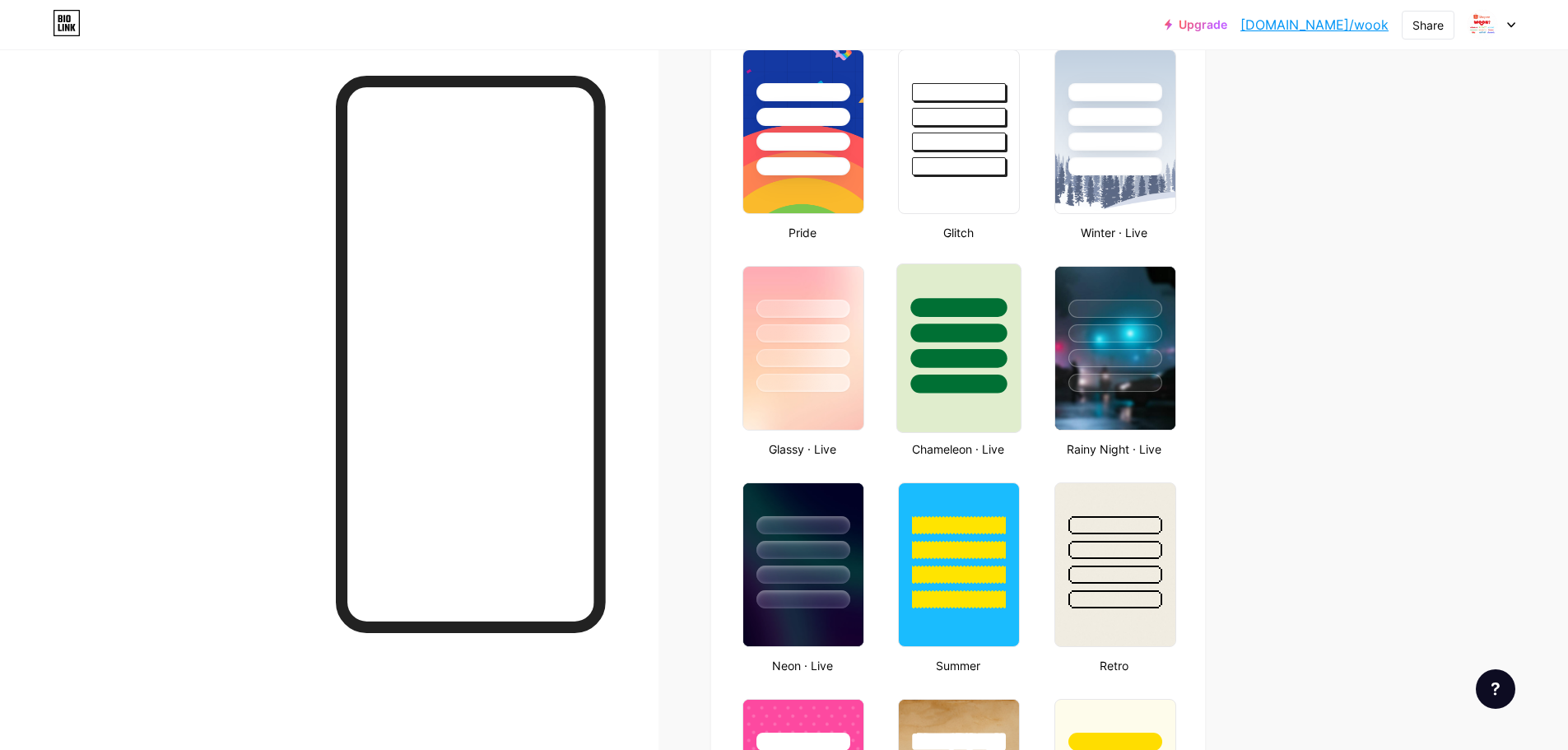
click at [1005, 359] on div at bounding box center [959, 358] width 96 height 19
click at [818, 357] on div at bounding box center [803, 358] width 96 height 19
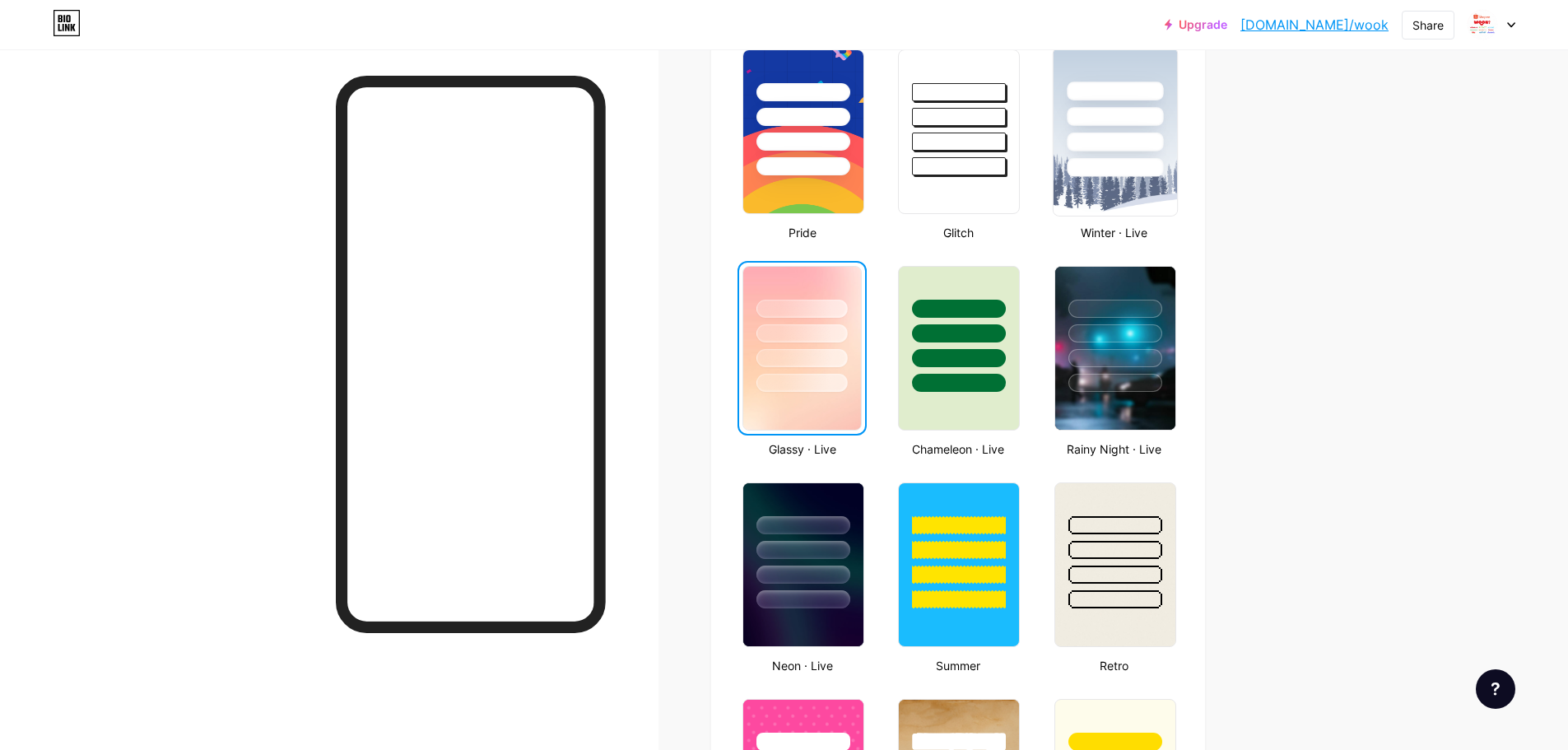
click at [1142, 183] on img at bounding box center [1115, 131] width 124 height 168
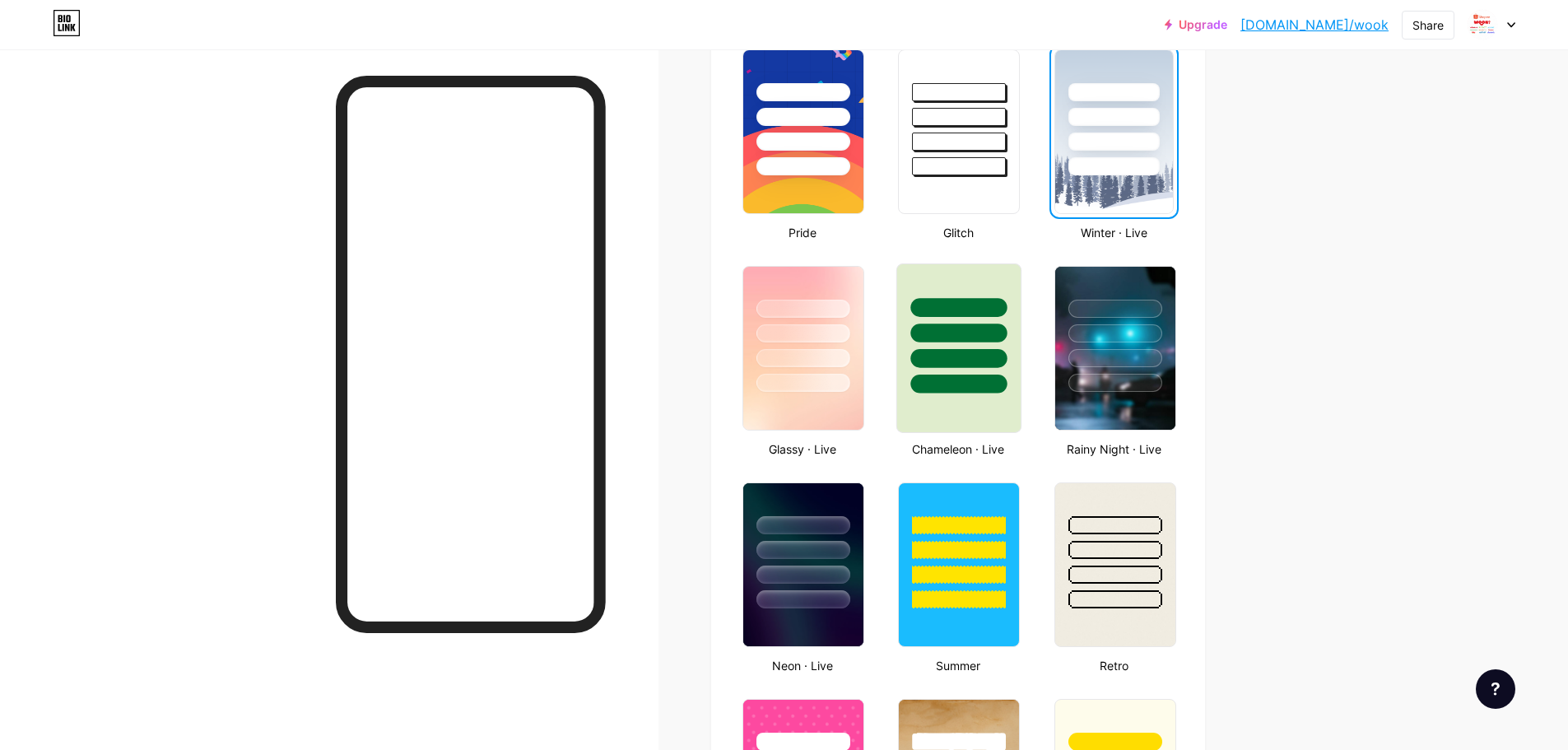
click at [969, 379] on div at bounding box center [959, 383] width 96 height 19
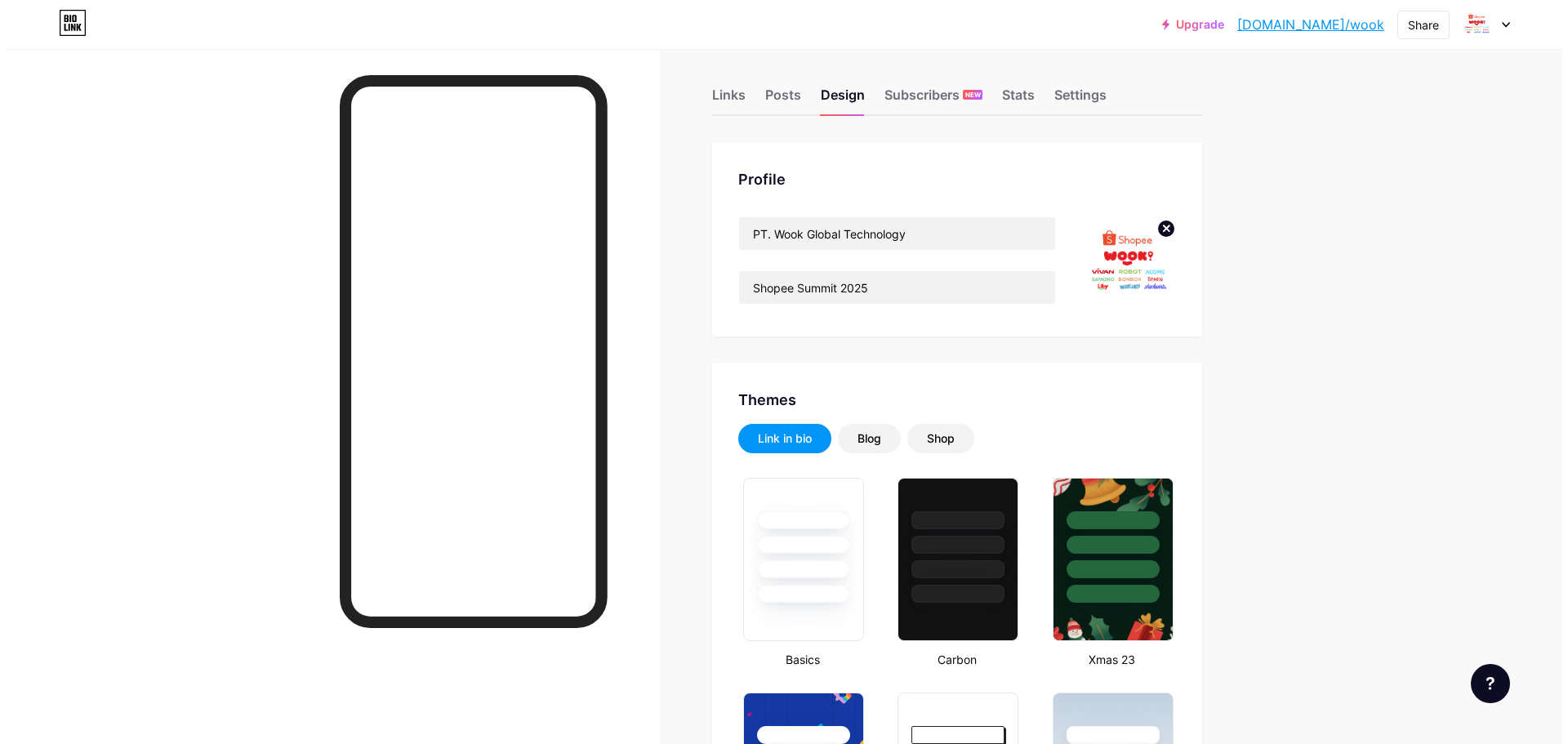
scroll to position [0, 0]
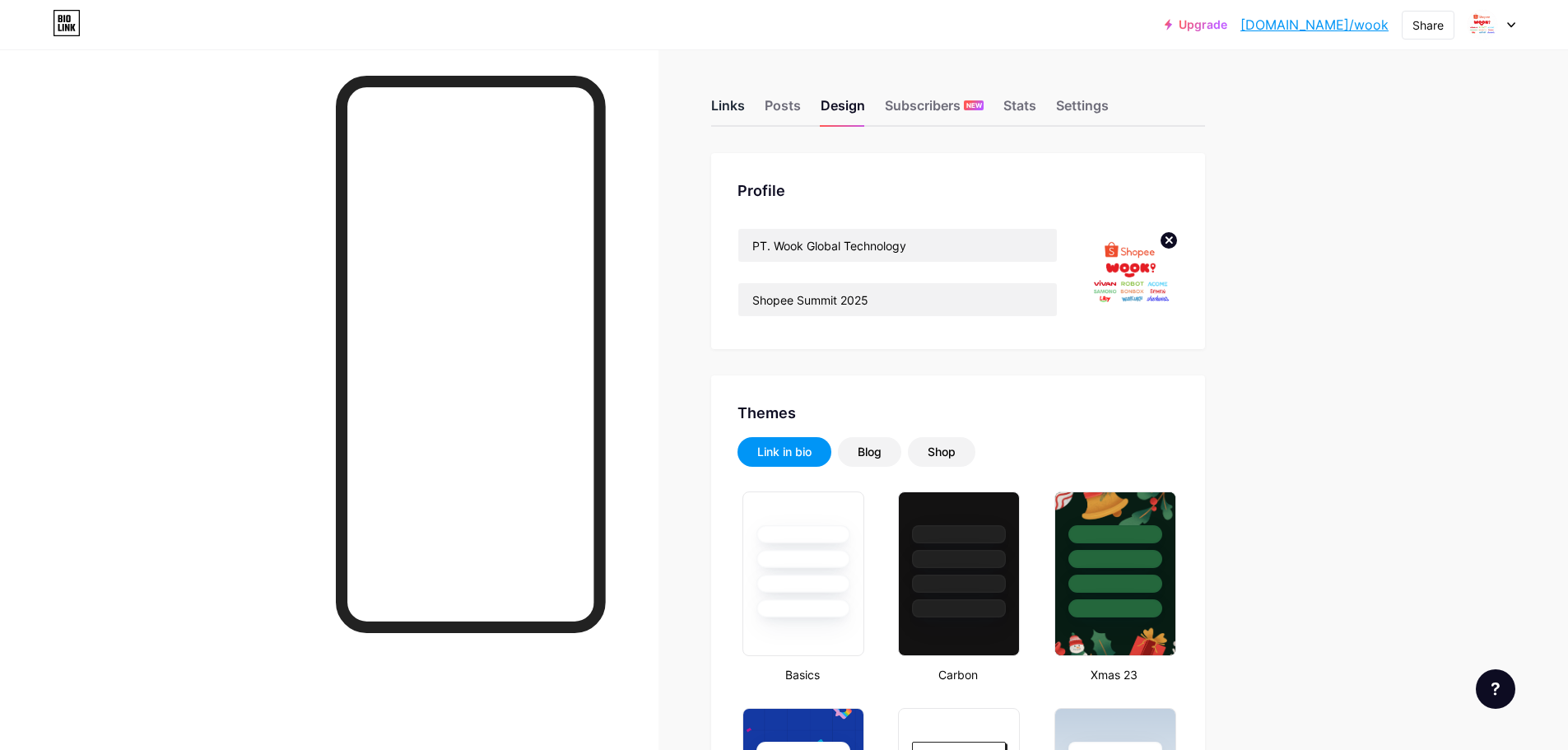
click at [745, 105] on div "Links" at bounding box center [728, 110] width 33 height 29
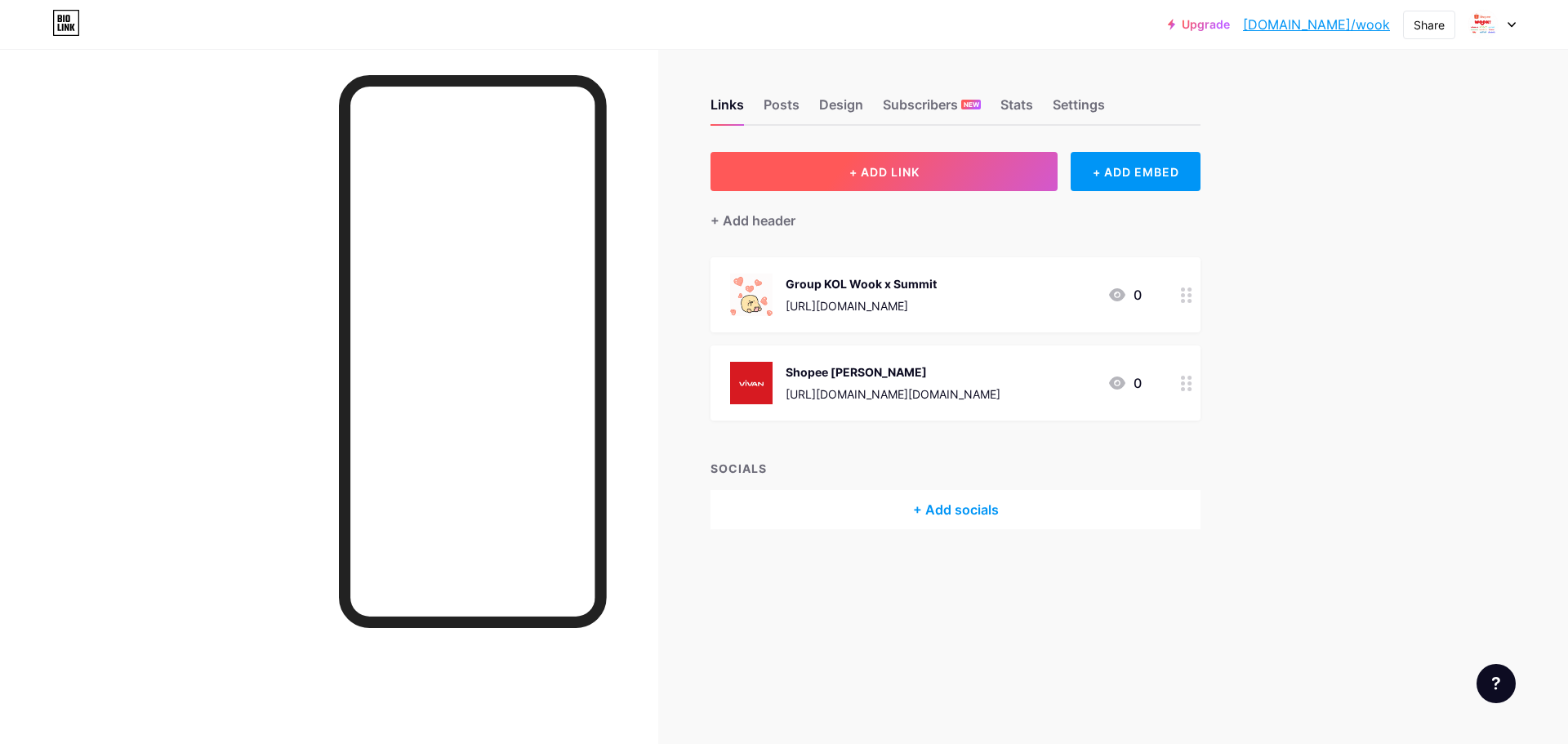
click at [946, 170] on button "+ ADD LINK" at bounding box center [883, 171] width 347 height 39
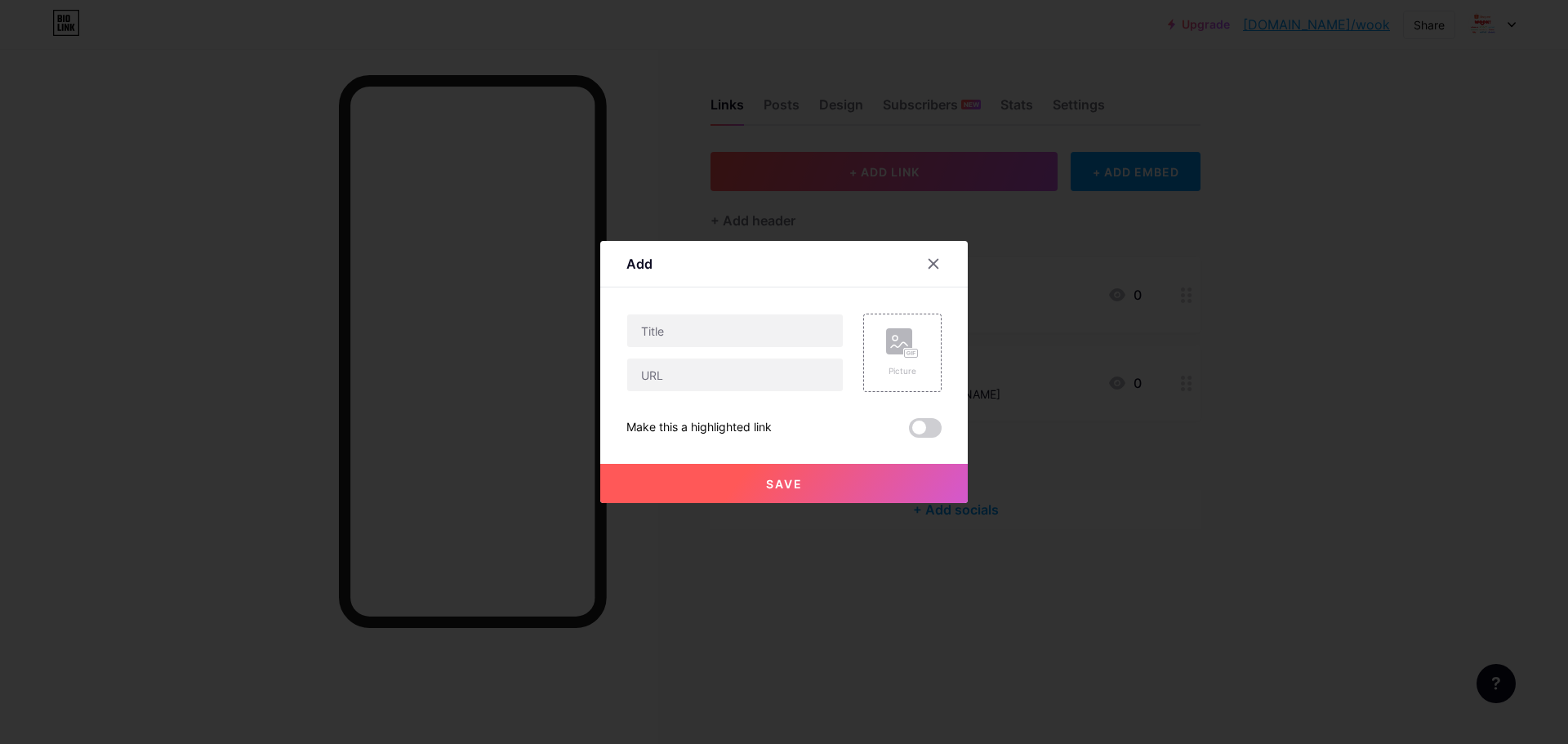
click at [1130, 553] on div at bounding box center [784, 372] width 1568 height 744
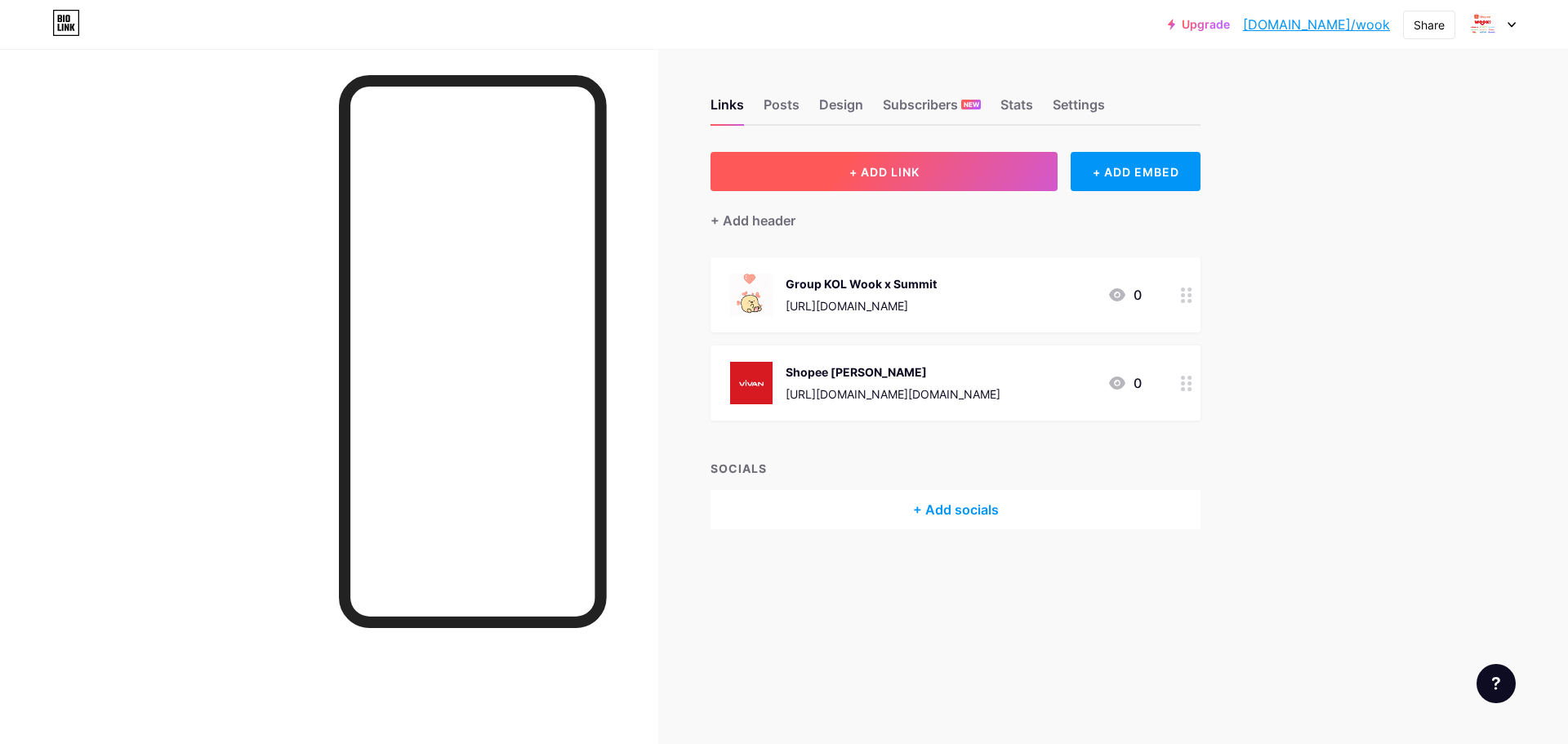
click at [978, 183] on button "+ ADD LINK" at bounding box center [883, 171] width 347 height 39
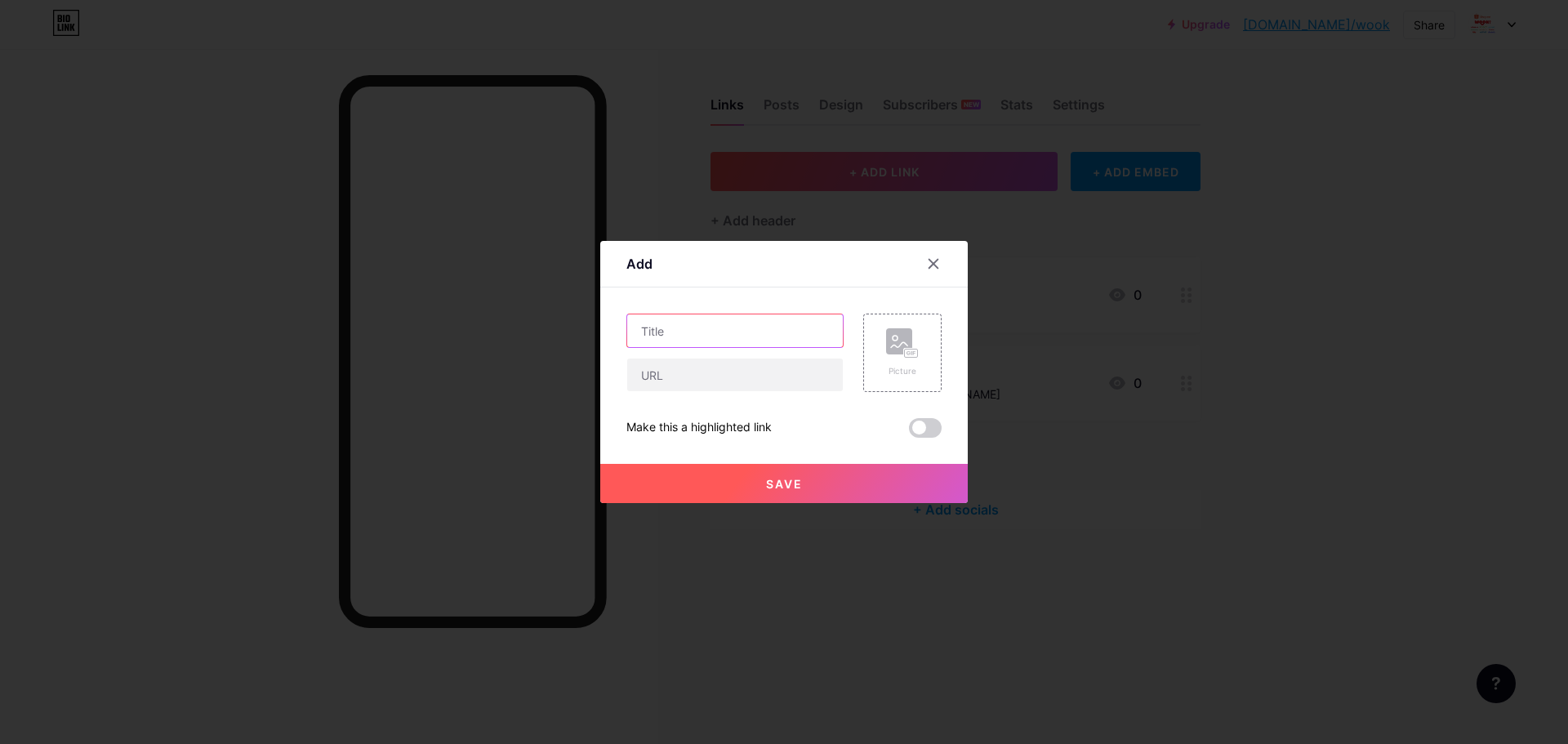
click at [736, 323] on input "text" at bounding box center [735, 331] width 216 height 33
type input "Robot Shopee"
click at [725, 368] on input "text" at bounding box center [735, 374] width 216 height 33
paste input "https://shopee.co.id/robotofficialshop.id"
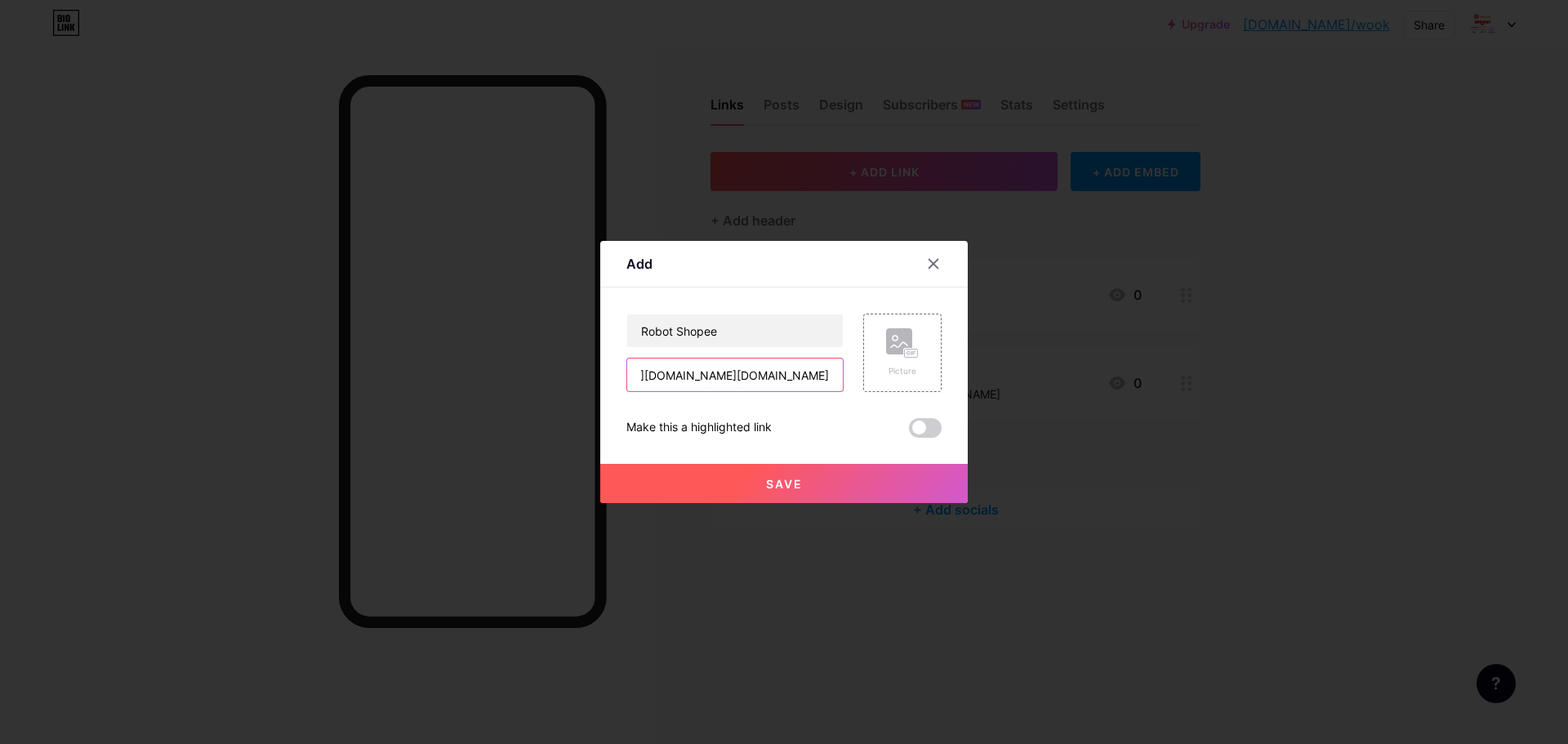
type input "https://shopee.co.id/robotofficialshop.id"
click at [886, 358] on icon at bounding box center [903, 342] width 33 height 30
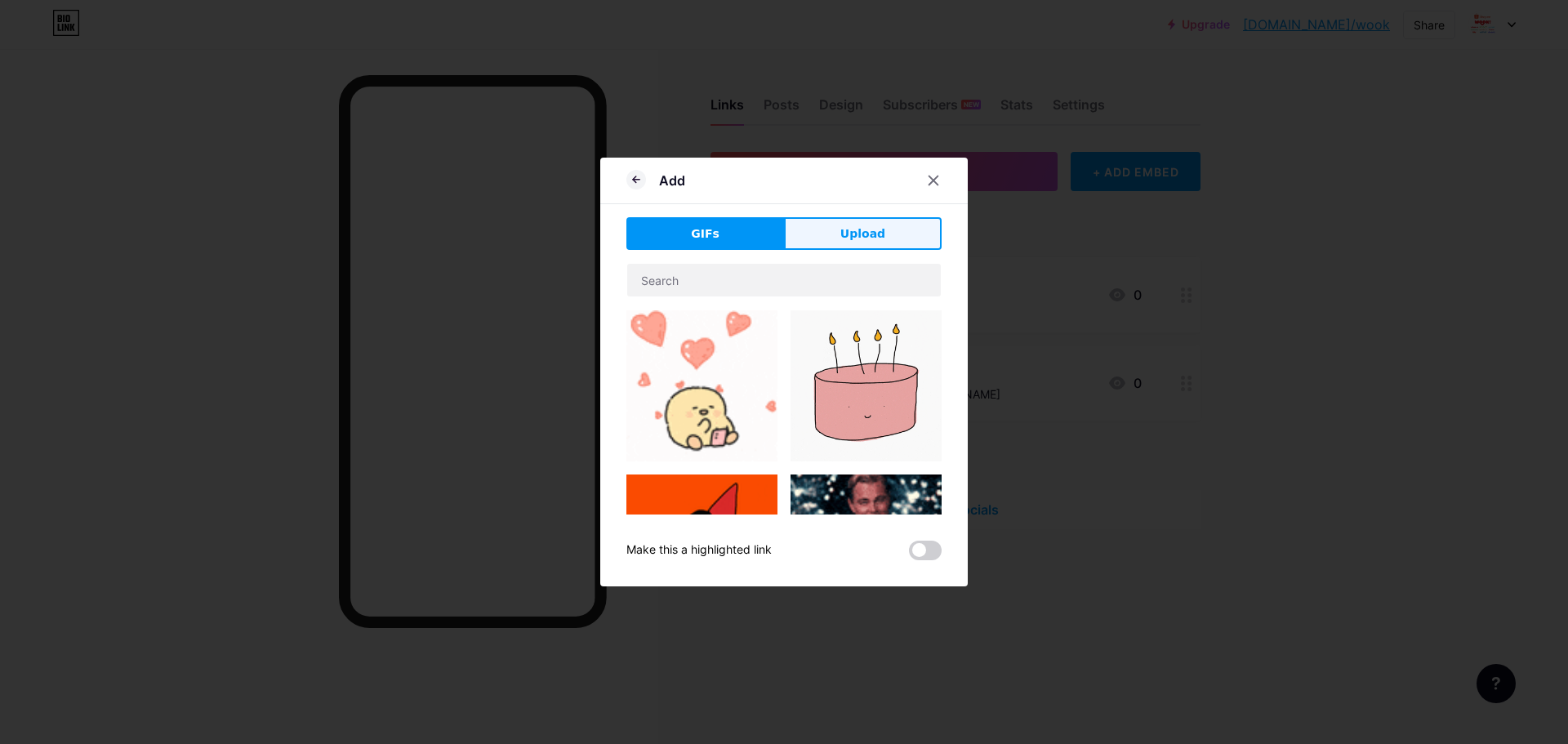
click at [874, 226] on span "Upload" at bounding box center [863, 234] width 45 height 18
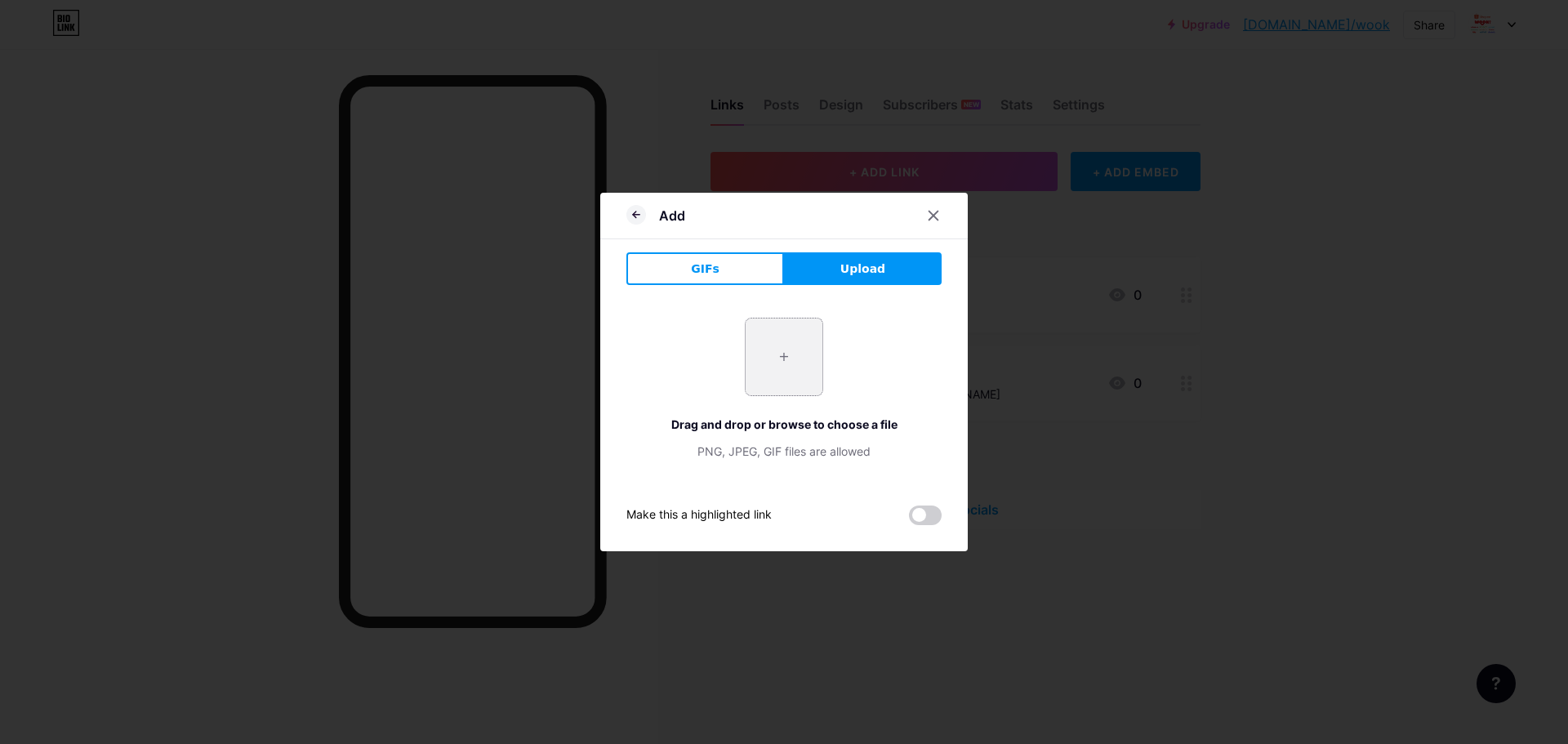
click at [761, 376] on input "file" at bounding box center [783, 356] width 77 height 77
type input "C:\fakepath\robot logo.png"
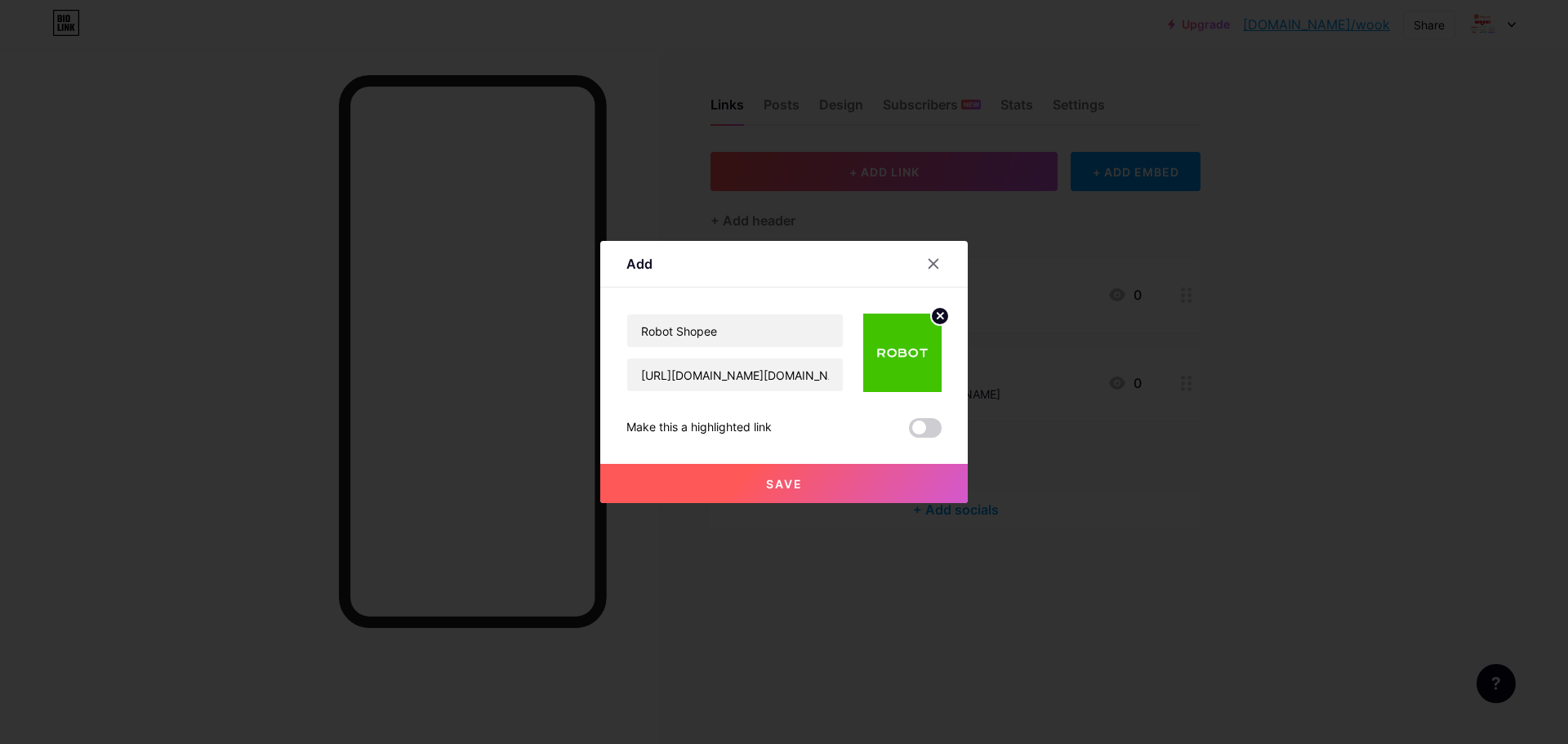
click at [837, 485] on button "Save" at bounding box center [784, 483] width 368 height 39
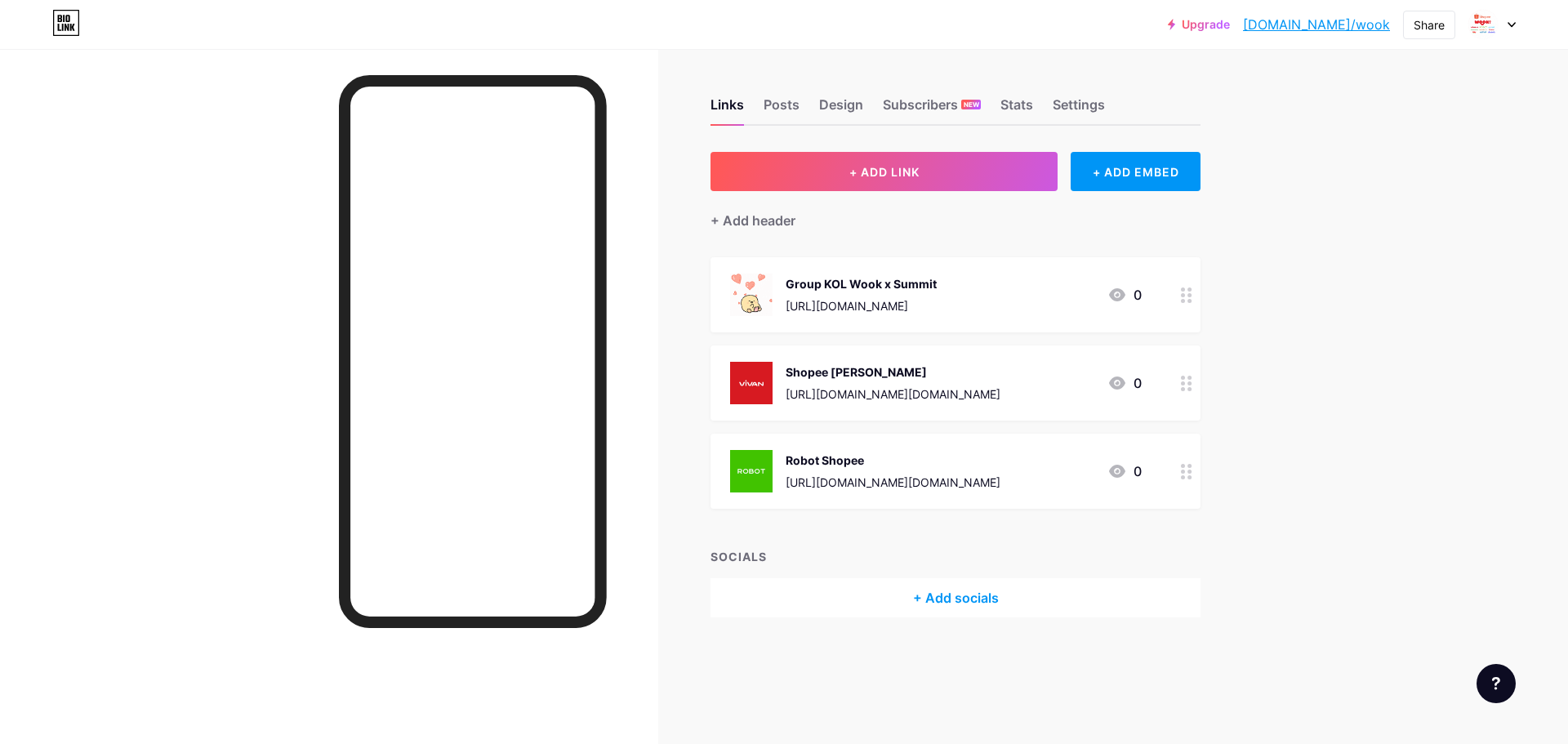
click at [1367, 435] on div "Upgrade bio.link/wook bio.link/wook Share Switch accounts PT. Wook Global Techn…" at bounding box center [784, 372] width 1568 height 744
click at [983, 178] on button "+ ADD LINK" at bounding box center [883, 171] width 347 height 39
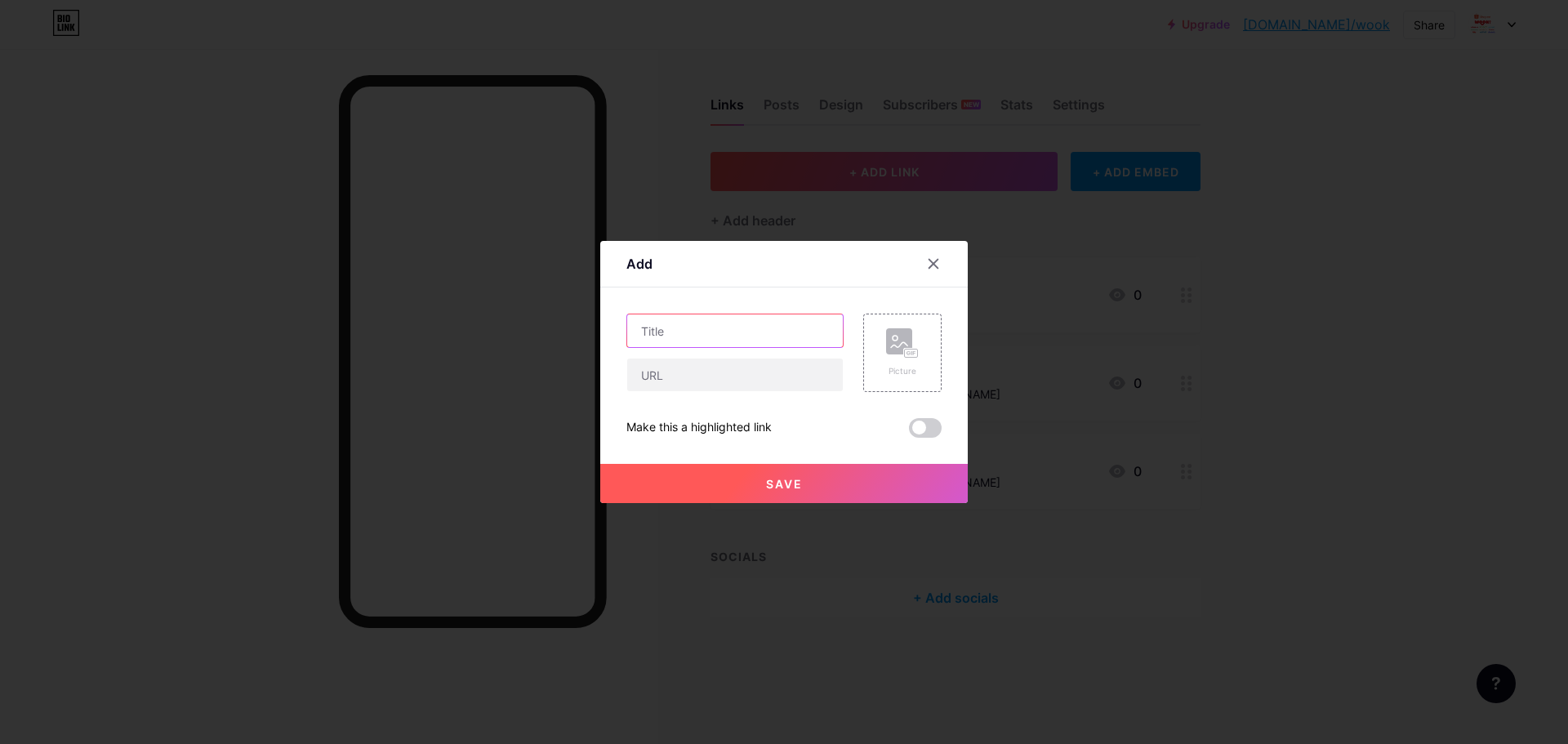
click at [695, 326] on input "text" at bounding box center [735, 331] width 216 height 33
type input "Samono Shopee"
click at [689, 372] on input "text" at bounding box center [735, 374] width 216 height 33
paste input "https://shopee.co.id/samonoindonesia.id"
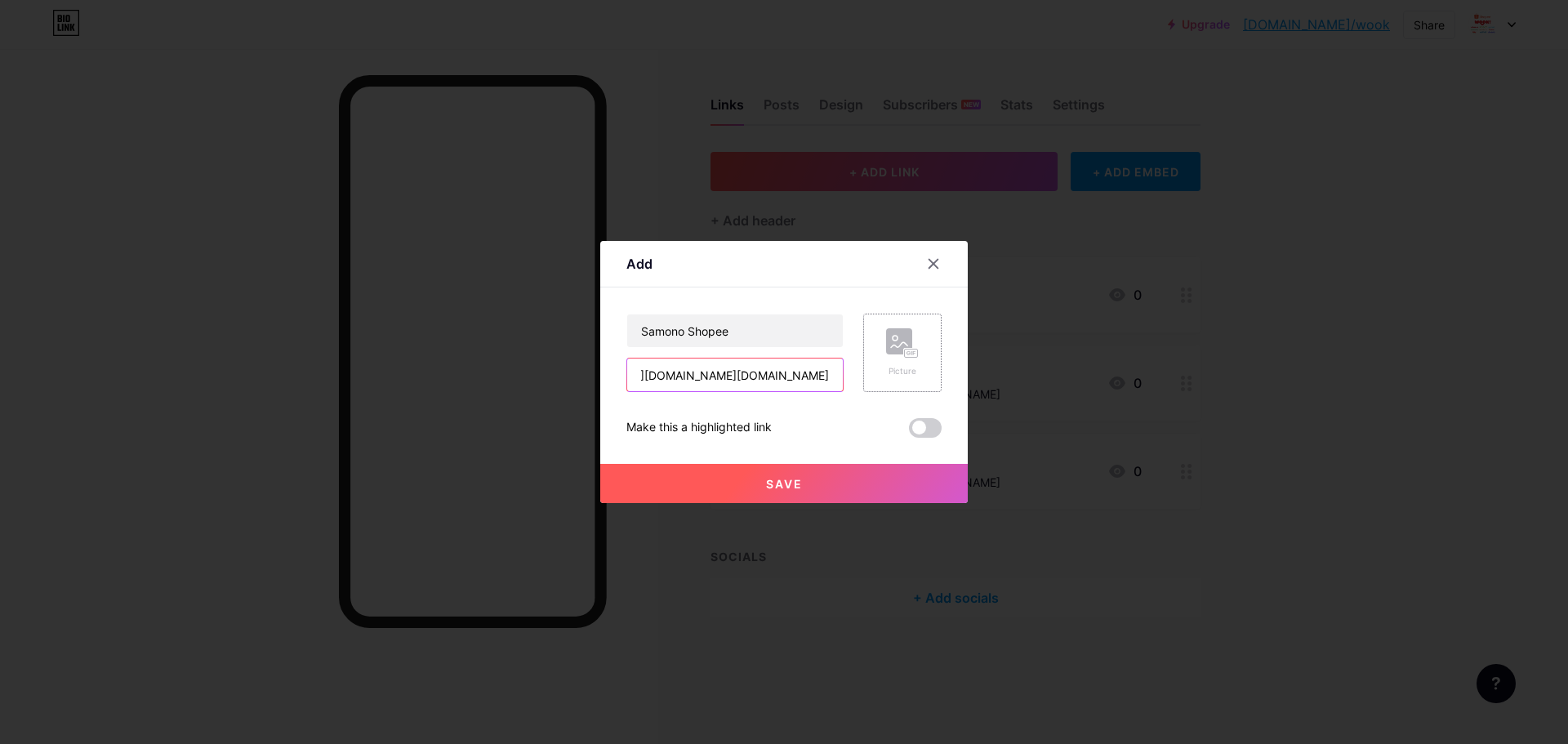
type input "https://shopee.co.id/samonoindonesia.id"
click at [874, 343] on div "Picture" at bounding box center [902, 352] width 79 height 79
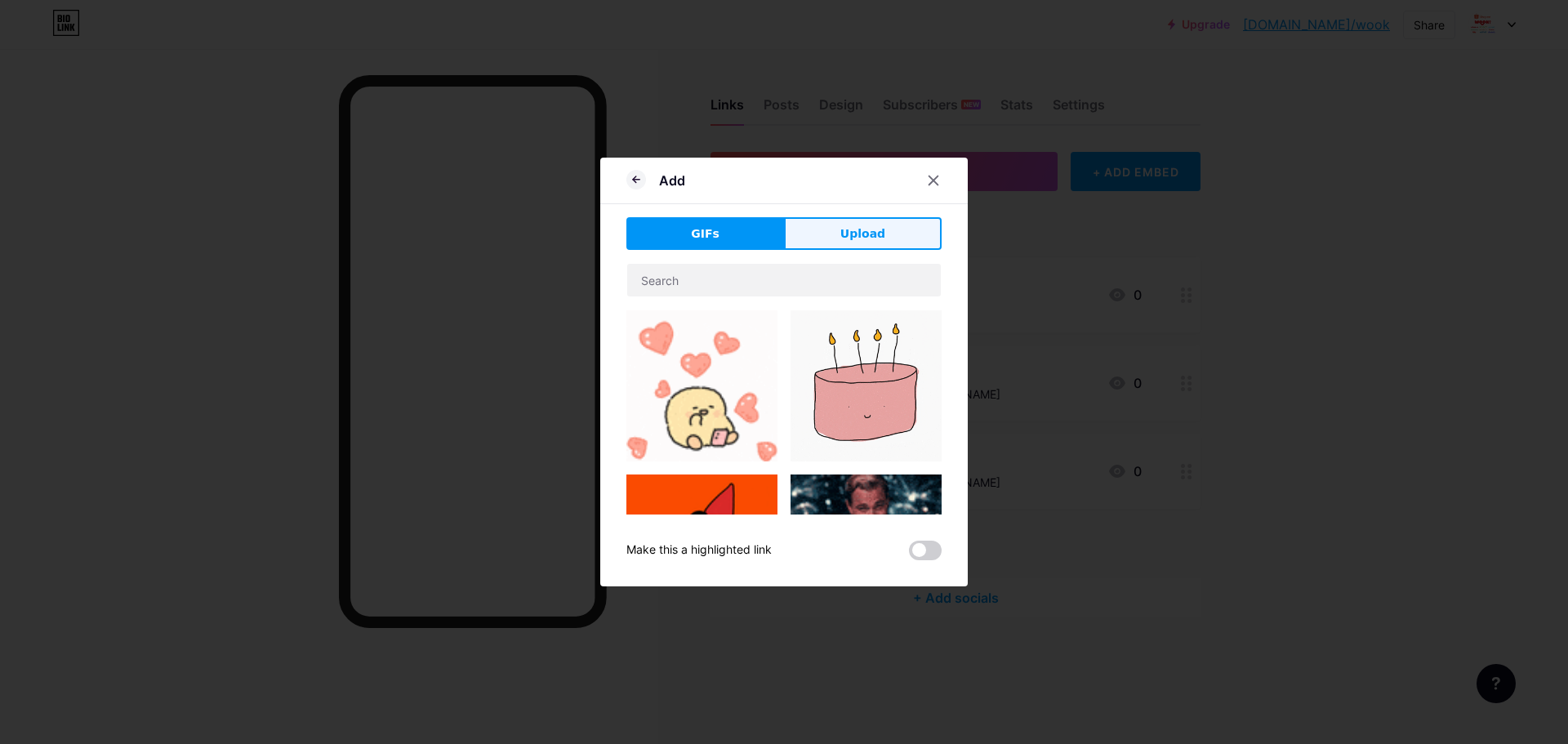
click at [840, 226] on span "Upload" at bounding box center [863, 234] width 45 height 18
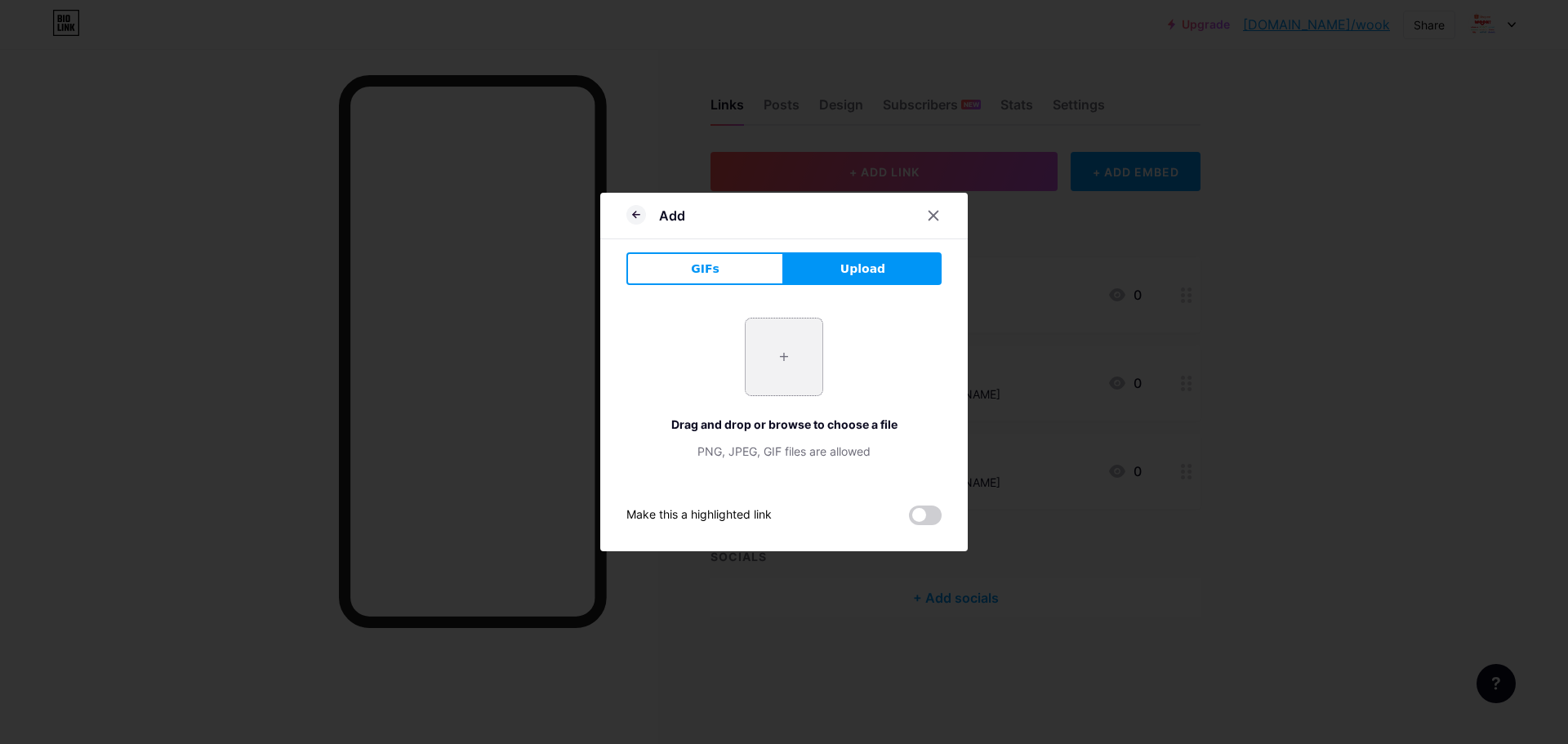
click at [786, 335] on input "file" at bounding box center [783, 356] width 77 height 77
type input "C:\fakepath\samono logo.jpg"
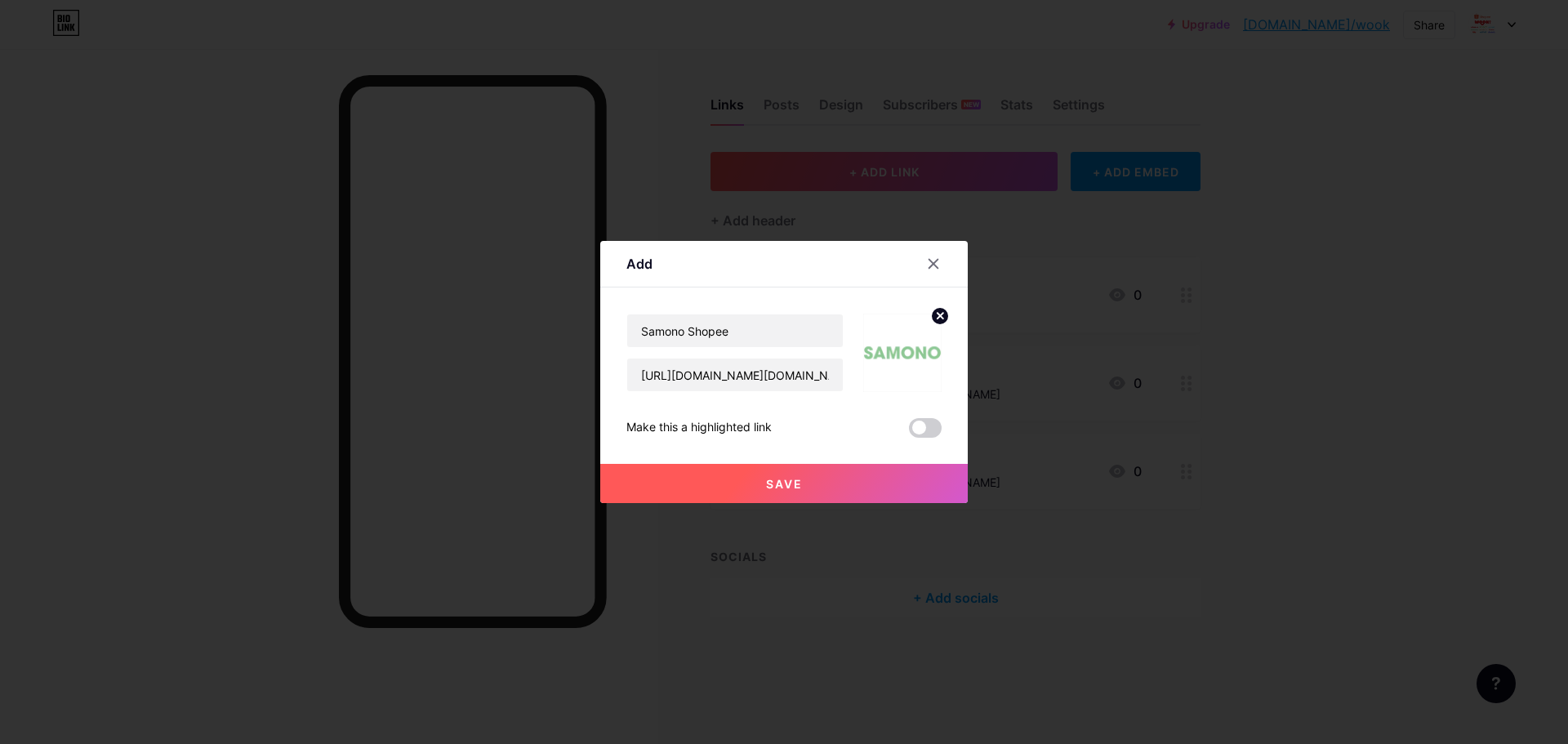
click at [821, 473] on button "Save" at bounding box center [784, 483] width 368 height 39
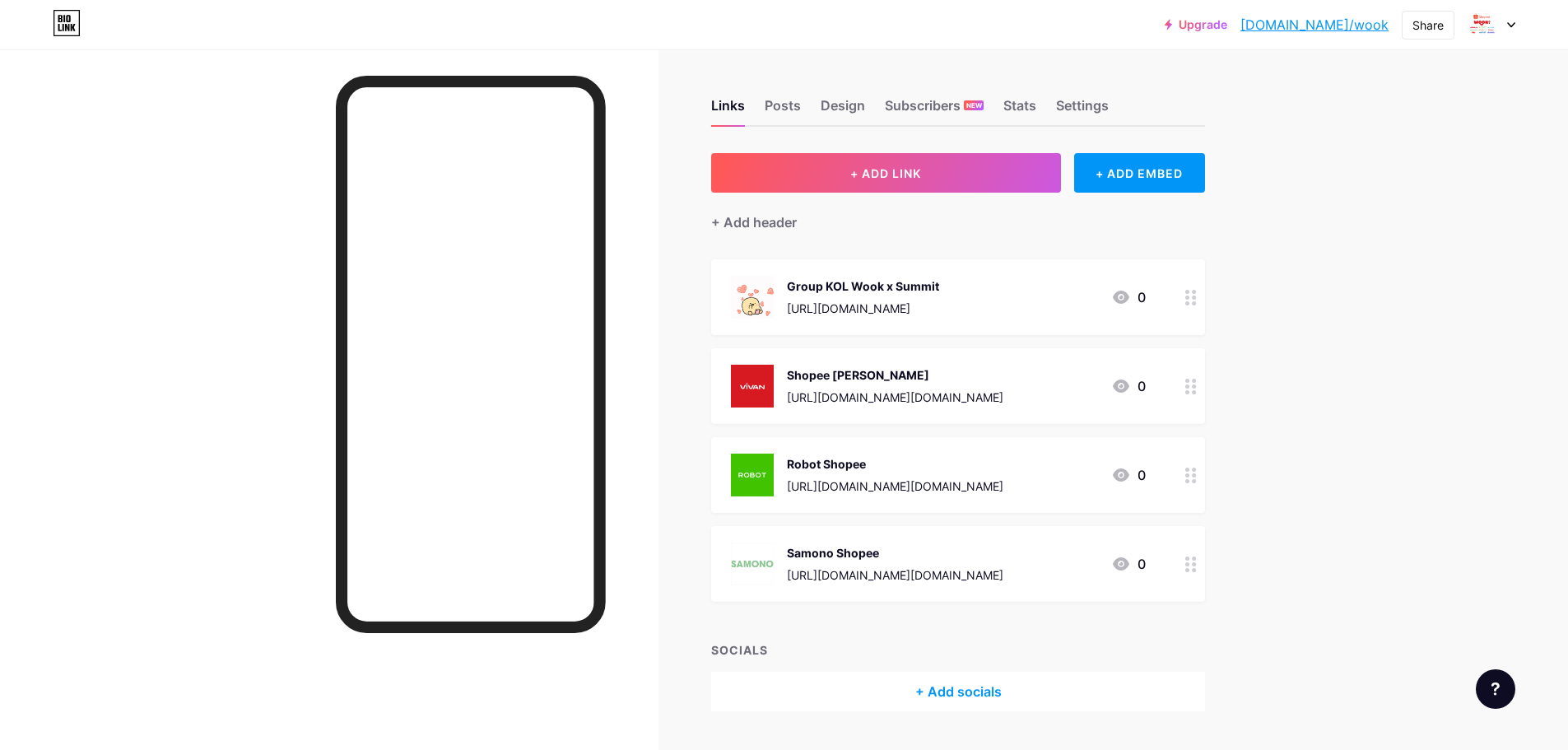
click at [936, 300] on div "https://chat.whatsapp.com/DL1VUbv7NXM20KrQSwioio" at bounding box center [862, 309] width 152 height 18
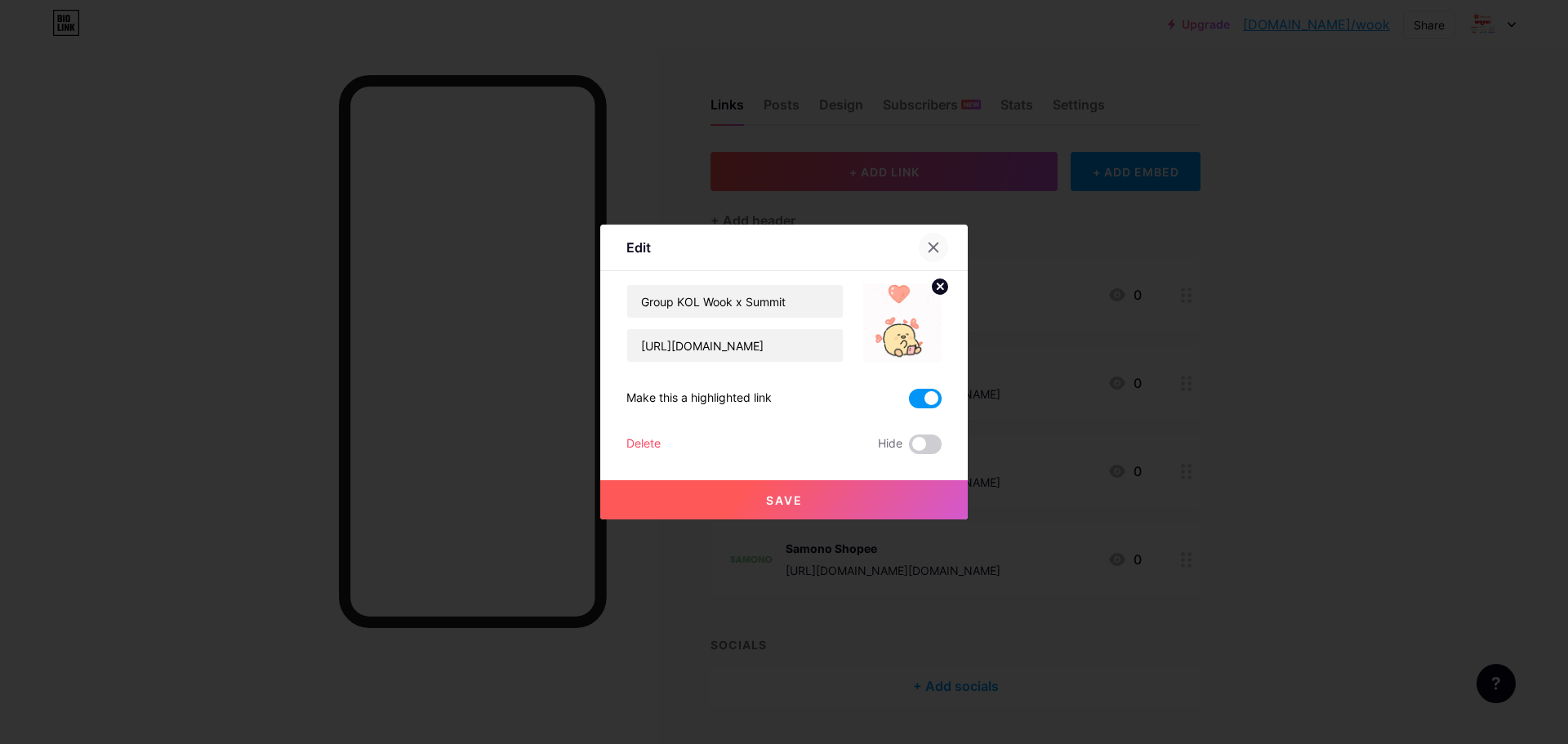
click at [930, 246] on icon at bounding box center [933, 247] width 13 height 13
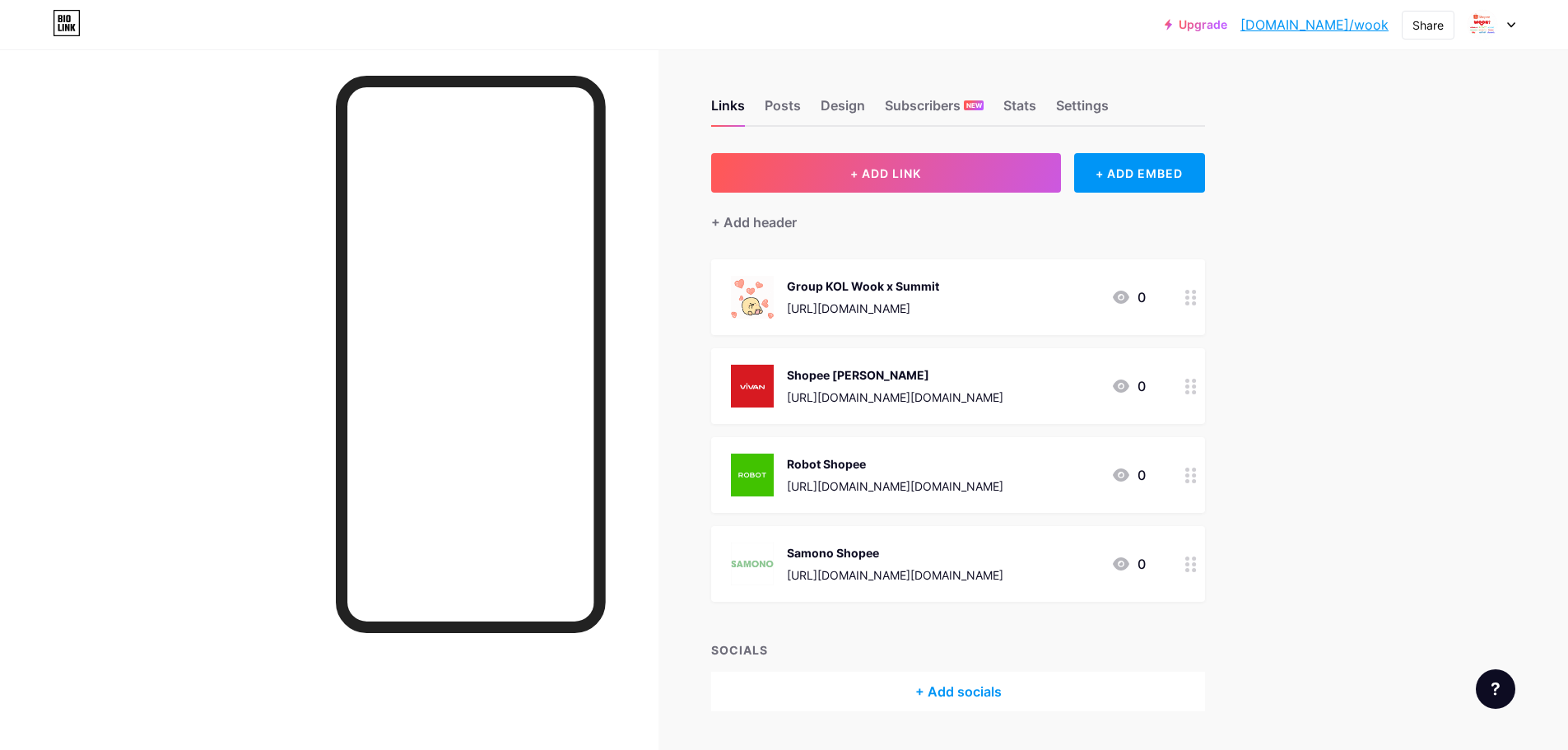
click at [1356, 404] on div "Upgrade bio.link/wook bio.link/wook Share Switch accounts PT. Wook Global Techn…" at bounding box center [784, 396] width 1568 height 793
click at [954, 185] on button "+ ADD LINK" at bounding box center [885, 173] width 350 height 39
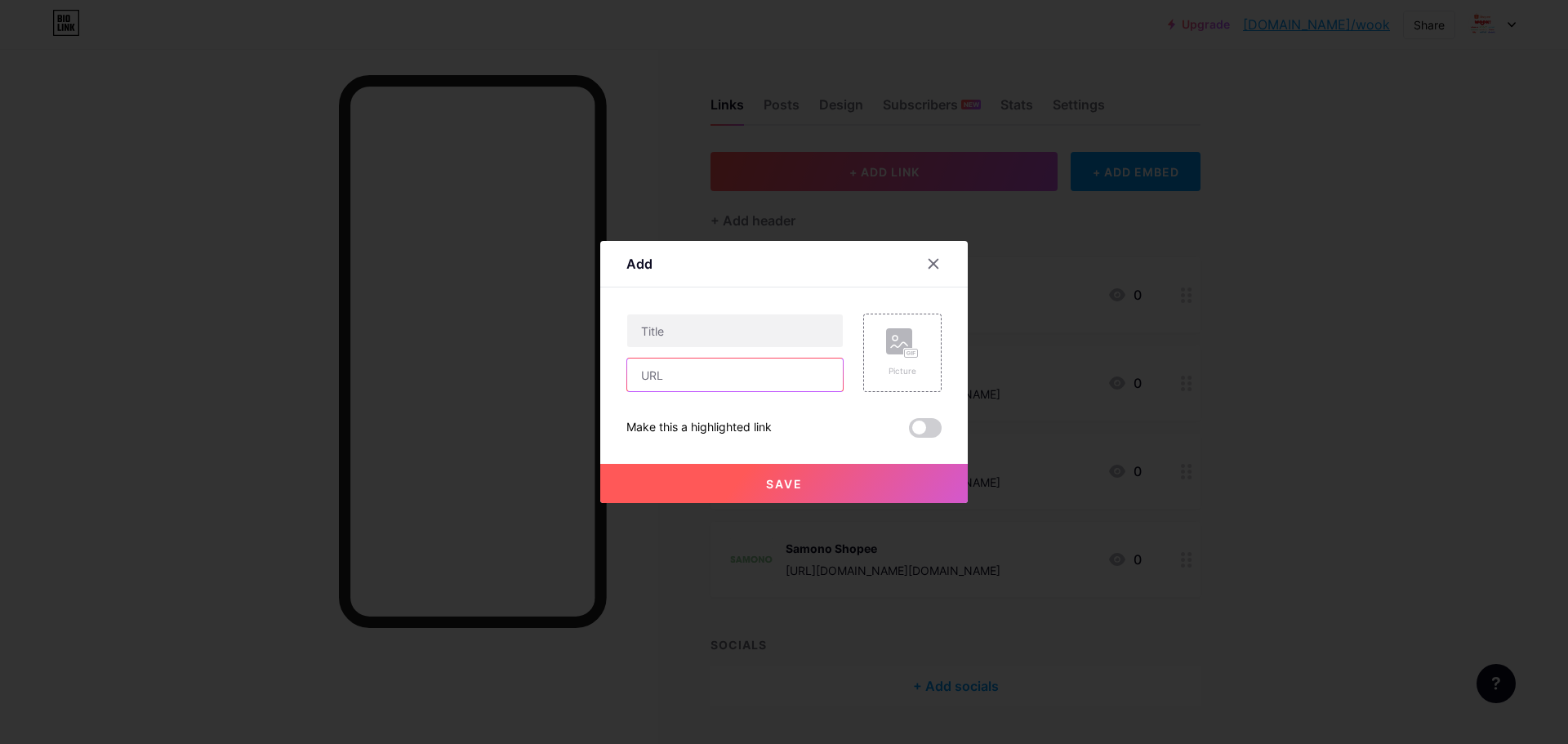
click at [715, 375] on input "text" at bounding box center [735, 374] width 216 height 33
paste input "https://shopee.co.id/bonboxindonesia.id"
type input "https://shopee.co.id/bonboxindonesia.id"
click at [729, 337] on input "text" at bounding box center [735, 331] width 216 height 33
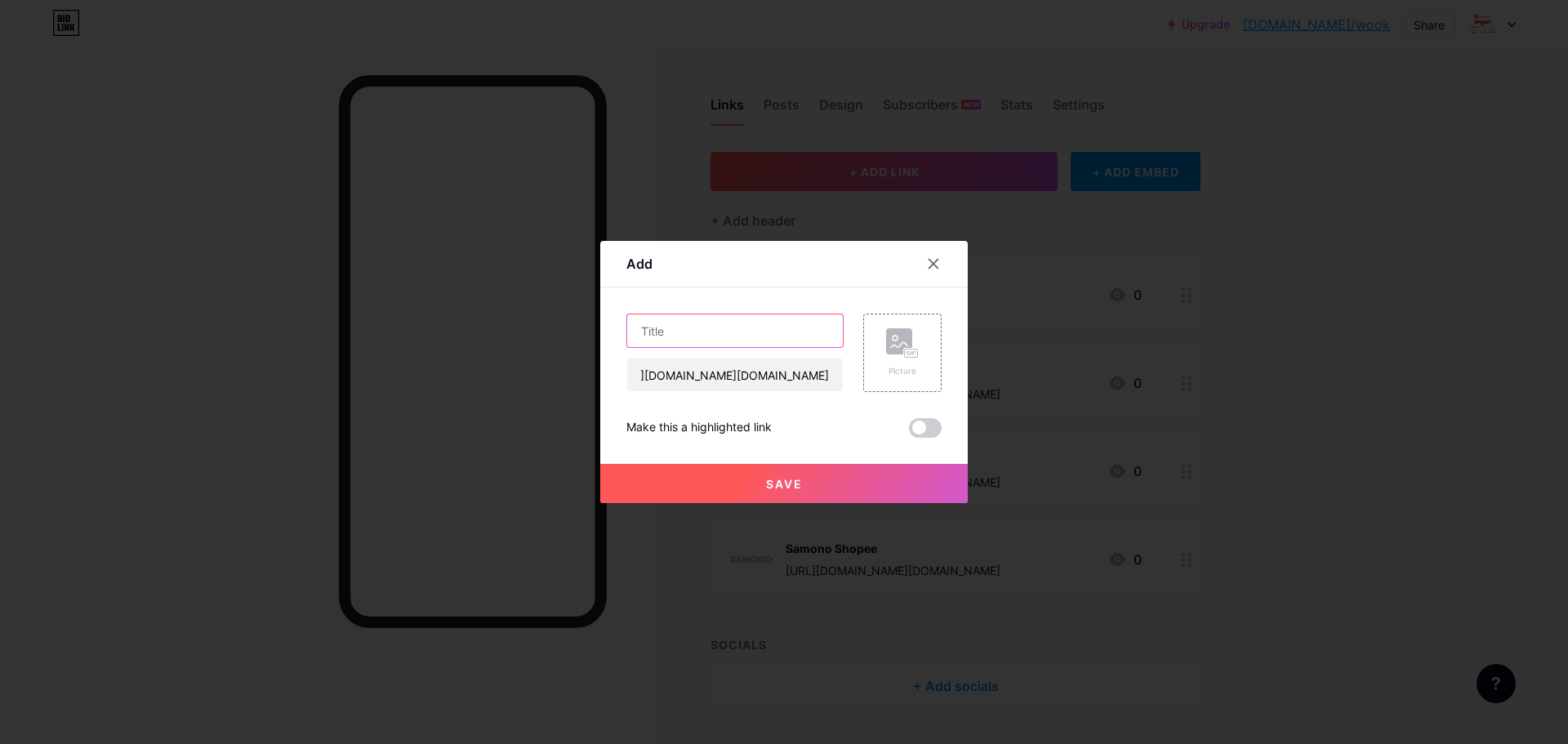
scroll to position [0, 0]
type input "Bonbox Shopee"
click at [898, 337] on rect at bounding box center [899, 340] width 26 height 26
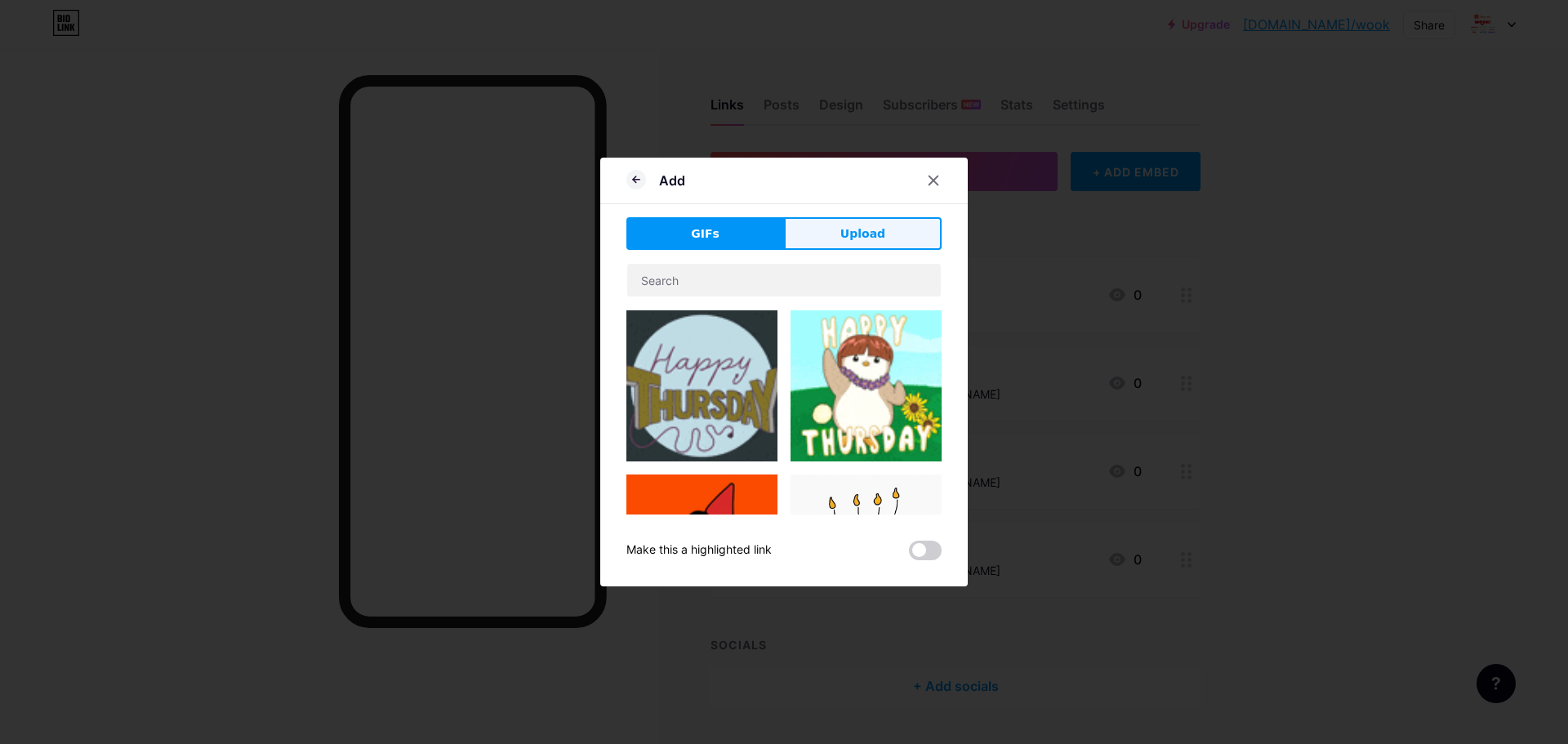
click at [840, 239] on span "Upload" at bounding box center [863, 234] width 45 height 18
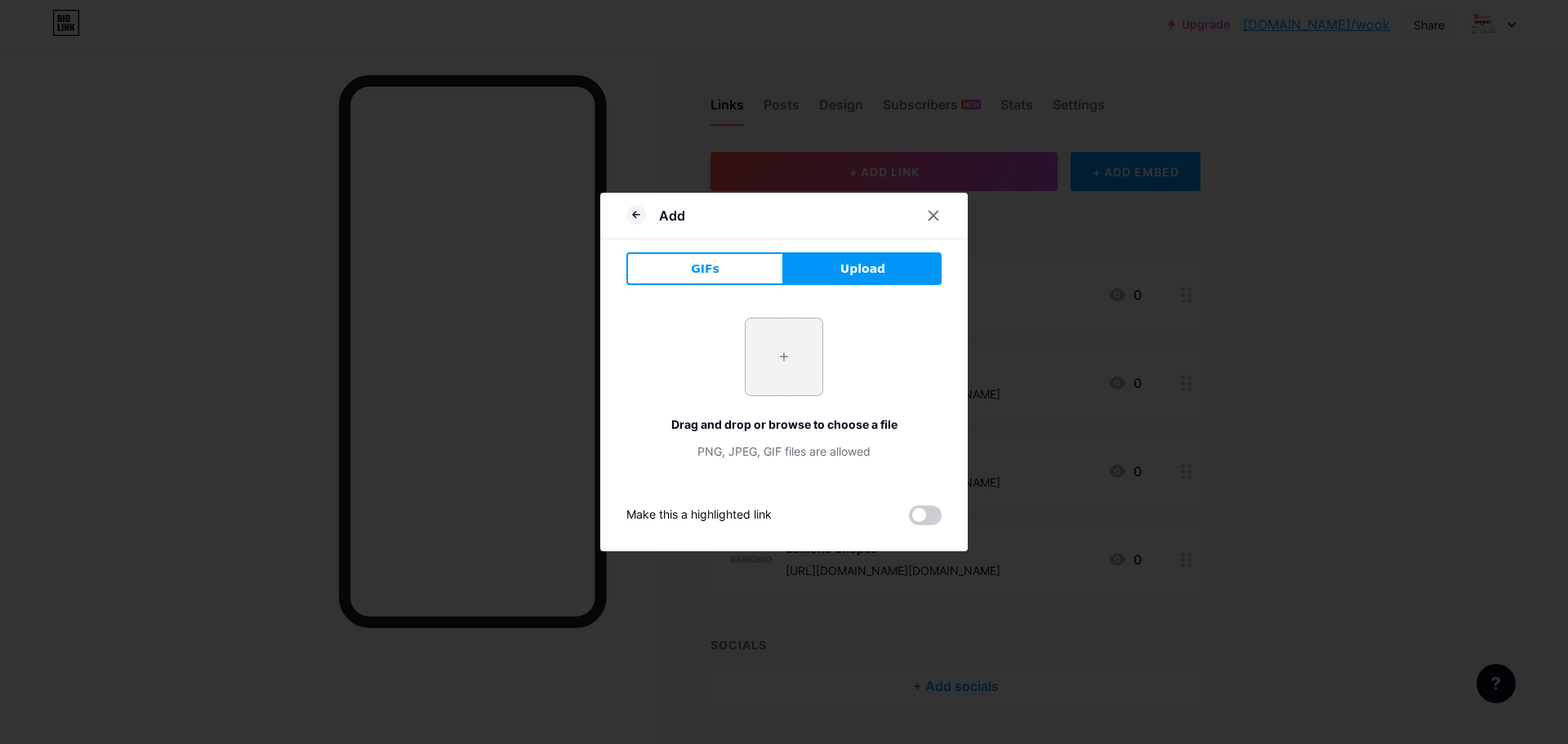
click at [752, 360] on input "file" at bounding box center [783, 356] width 77 height 77
type input "C:\fakepath\bonbox logo.jpg"
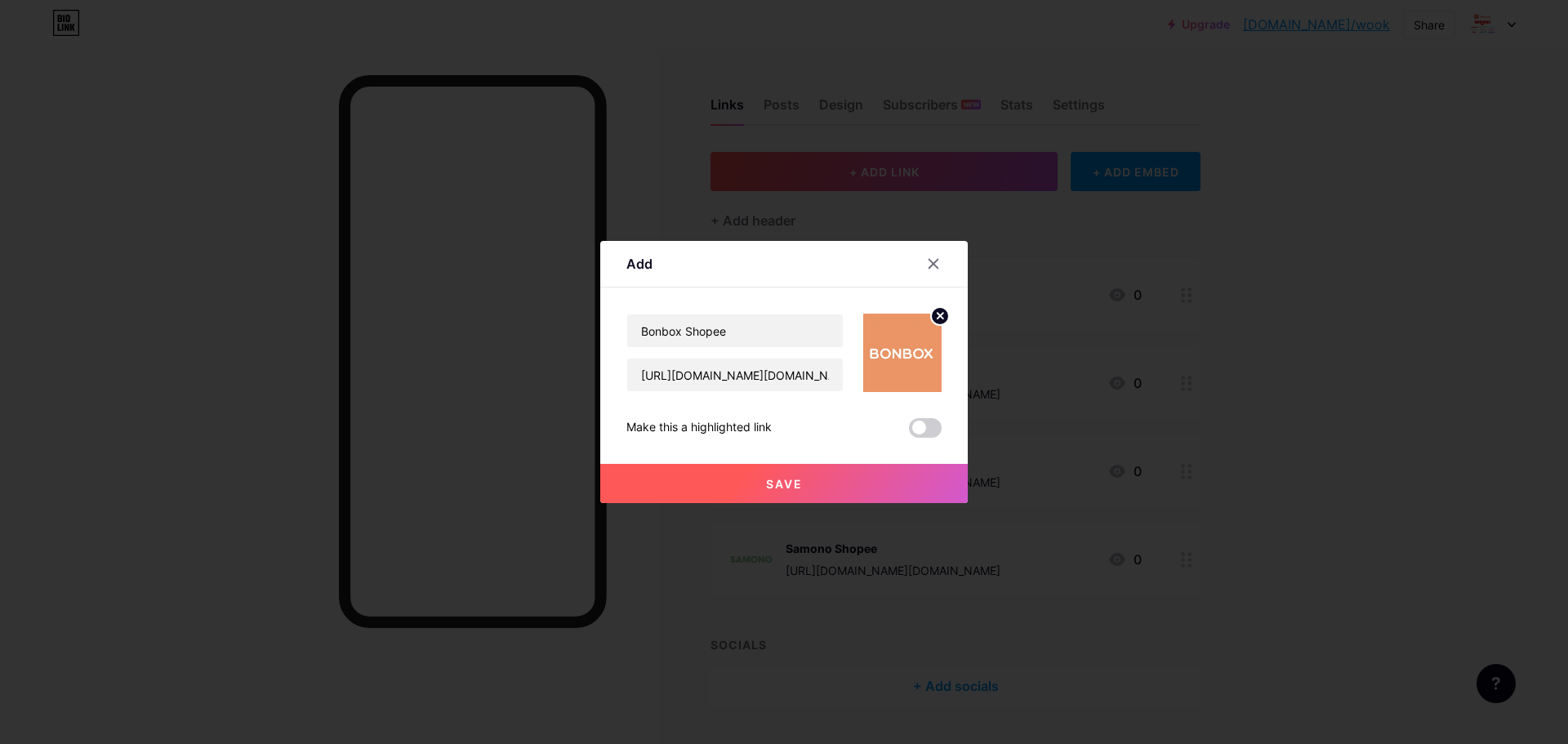
click at [821, 480] on button "Save" at bounding box center [784, 483] width 368 height 39
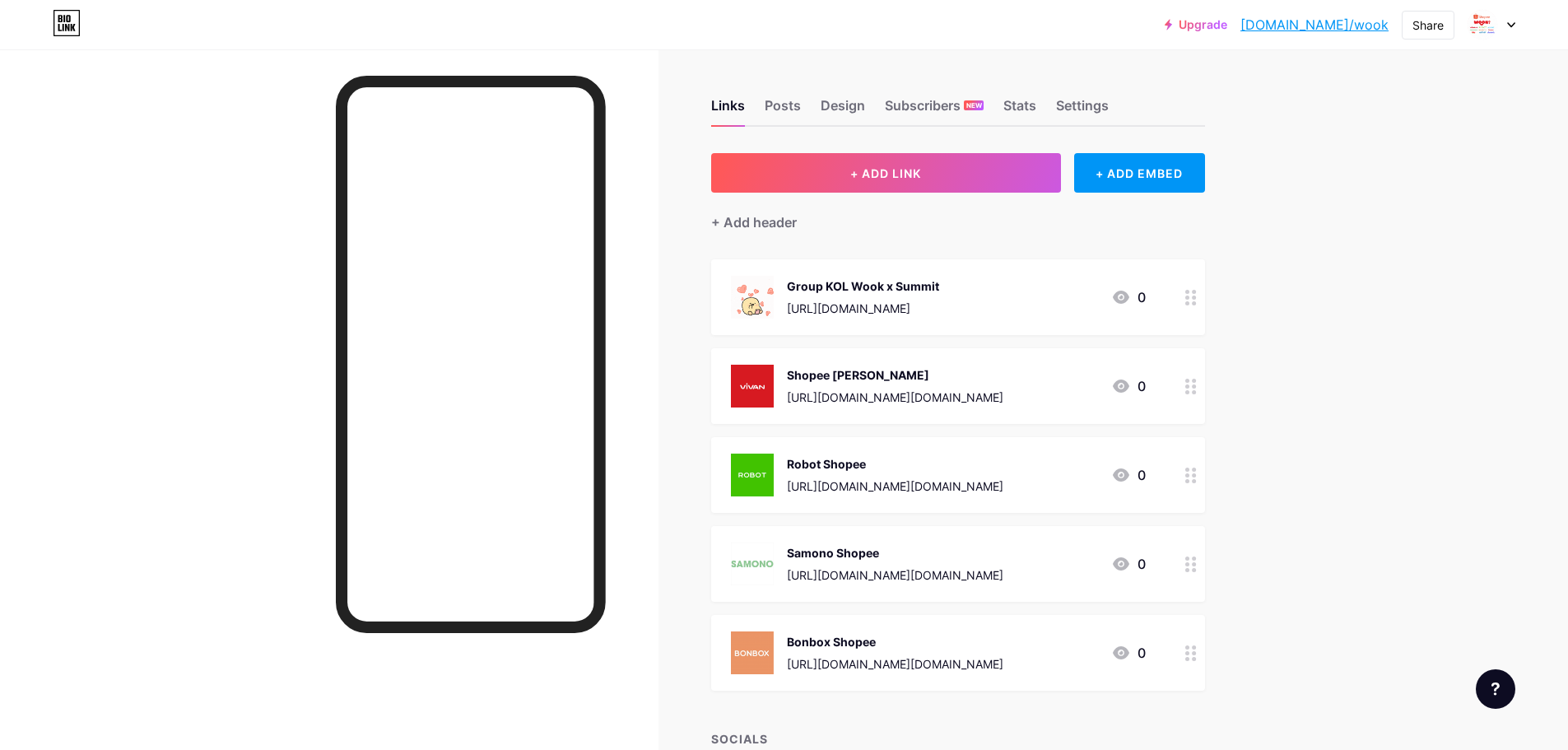
click at [1376, 575] on div "Upgrade bio.link/wook bio.link/wook Share Switch accounts PT. Wook Global Techn…" at bounding box center [784, 441] width 1568 height 882
click at [979, 168] on button "+ ADD LINK" at bounding box center [885, 173] width 350 height 39
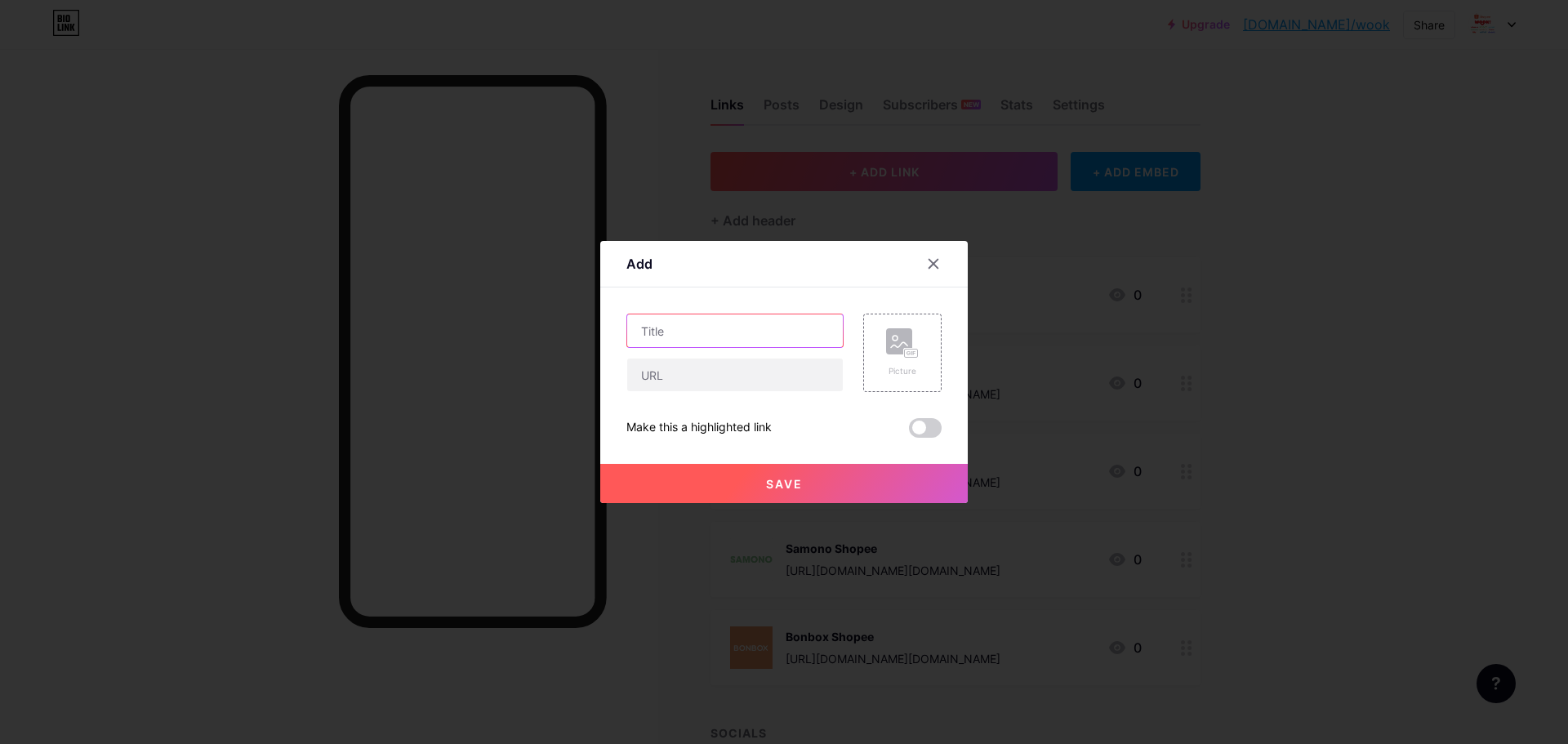
click at [710, 327] on input "text" at bounding box center [735, 331] width 216 height 33
type input "Gamen Shopee"
click at [742, 372] on input "text" at bounding box center [735, 374] width 216 height 33
paste input "https://shopee.co.id/gamenofficialstore.id"
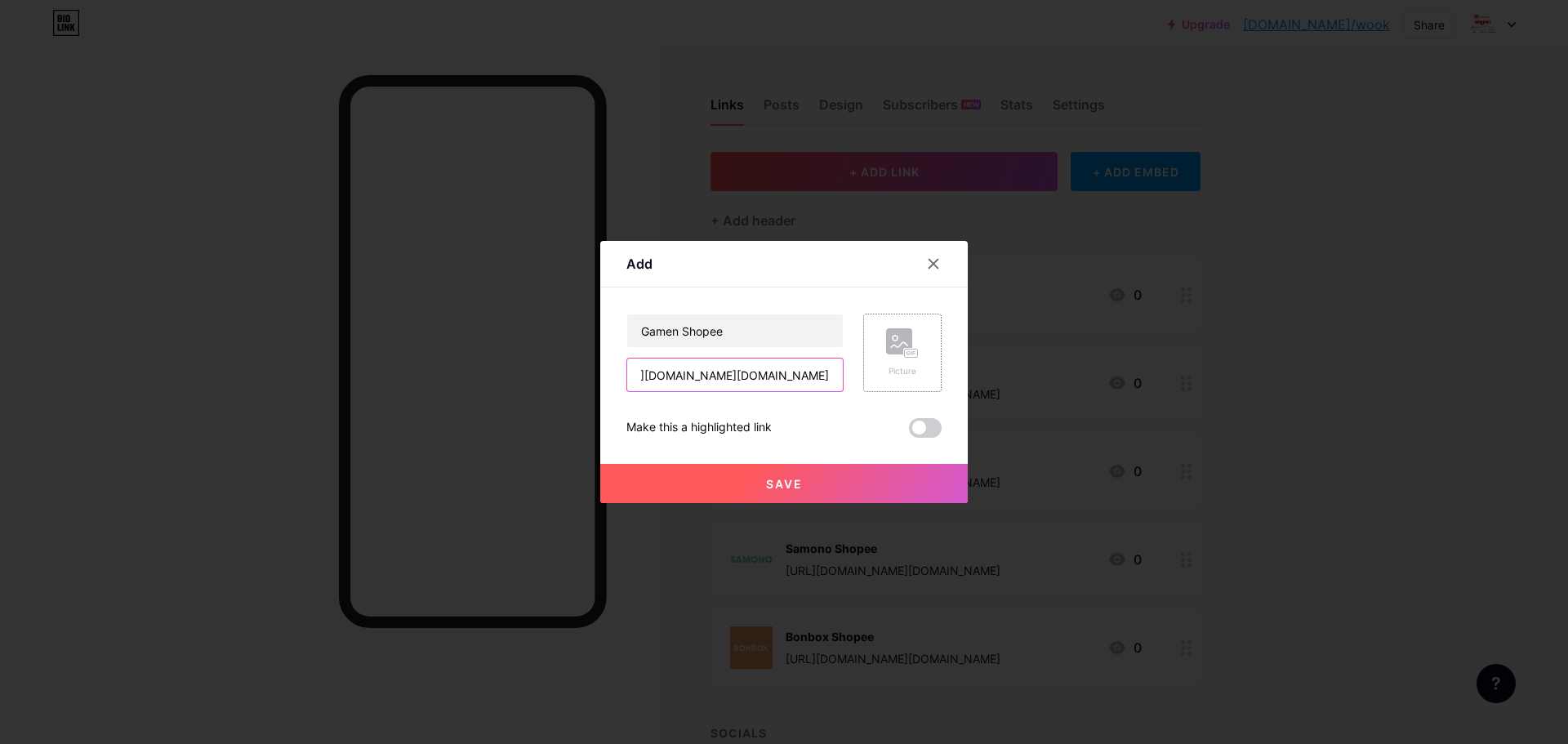
type input "https://shopee.co.id/gamenofficialstore.id"
click at [890, 357] on icon at bounding box center [903, 342] width 33 height 30
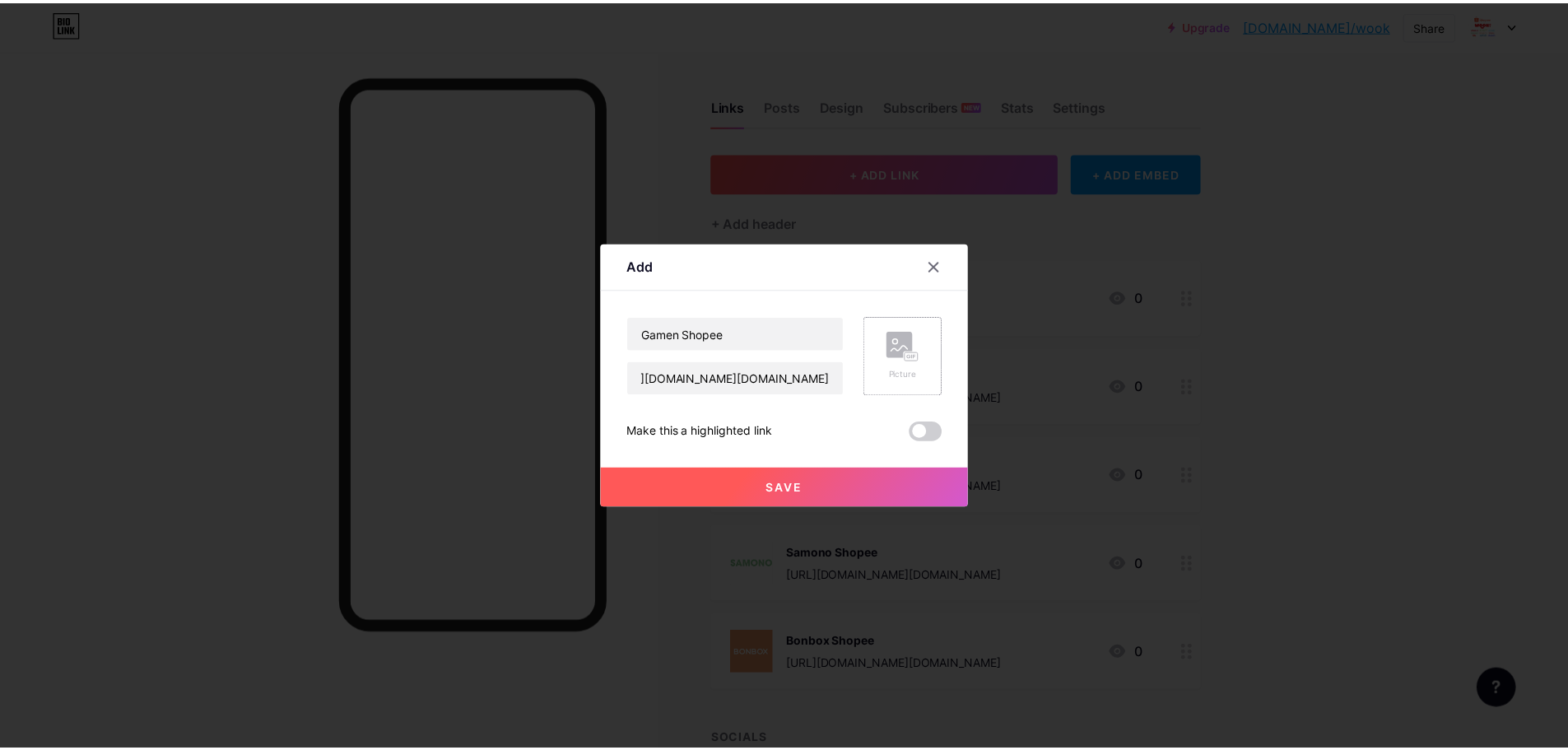
scroll to position [0, 0]
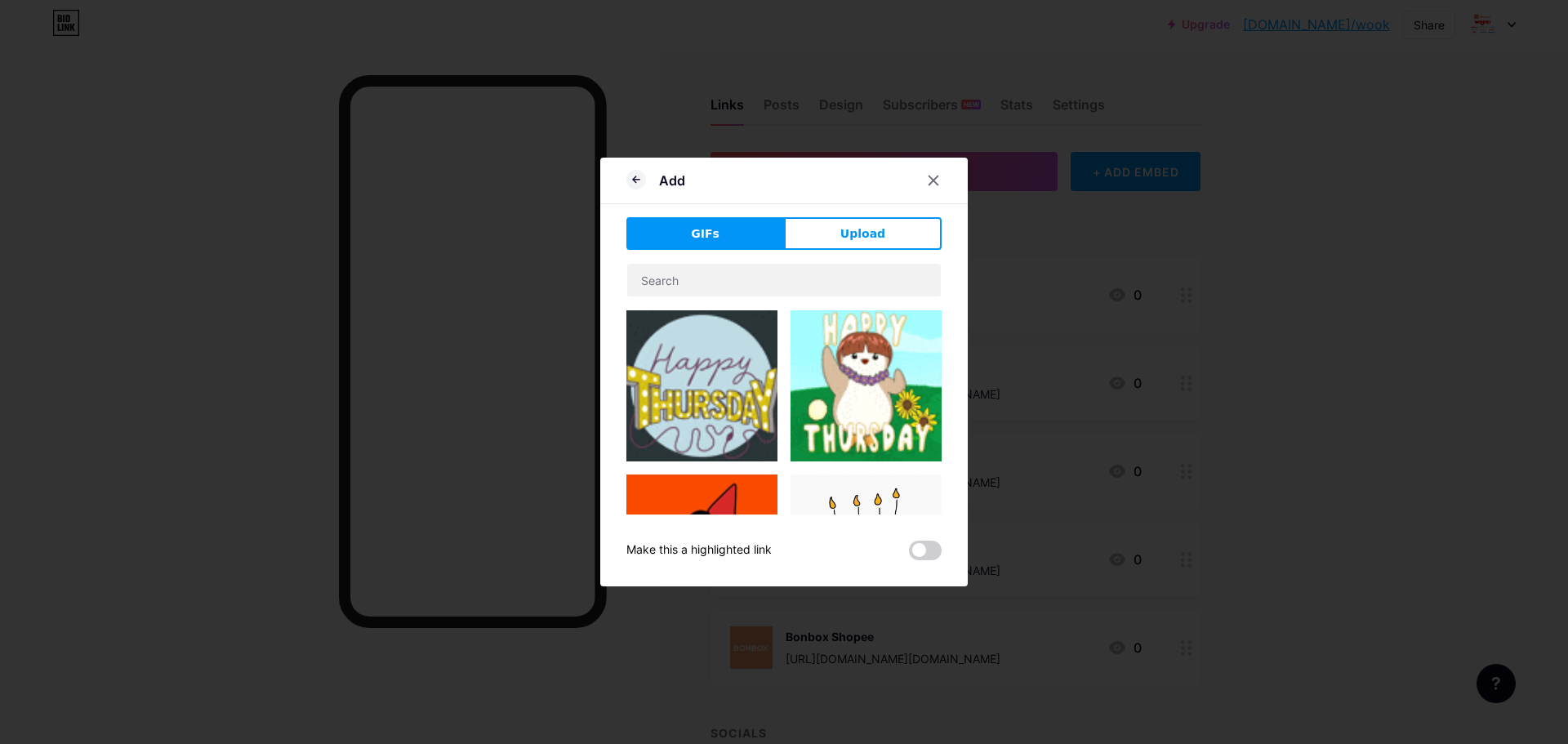
click at [840, 236] on span "Upload" at bounding box center [863, 234] width 45 height 18
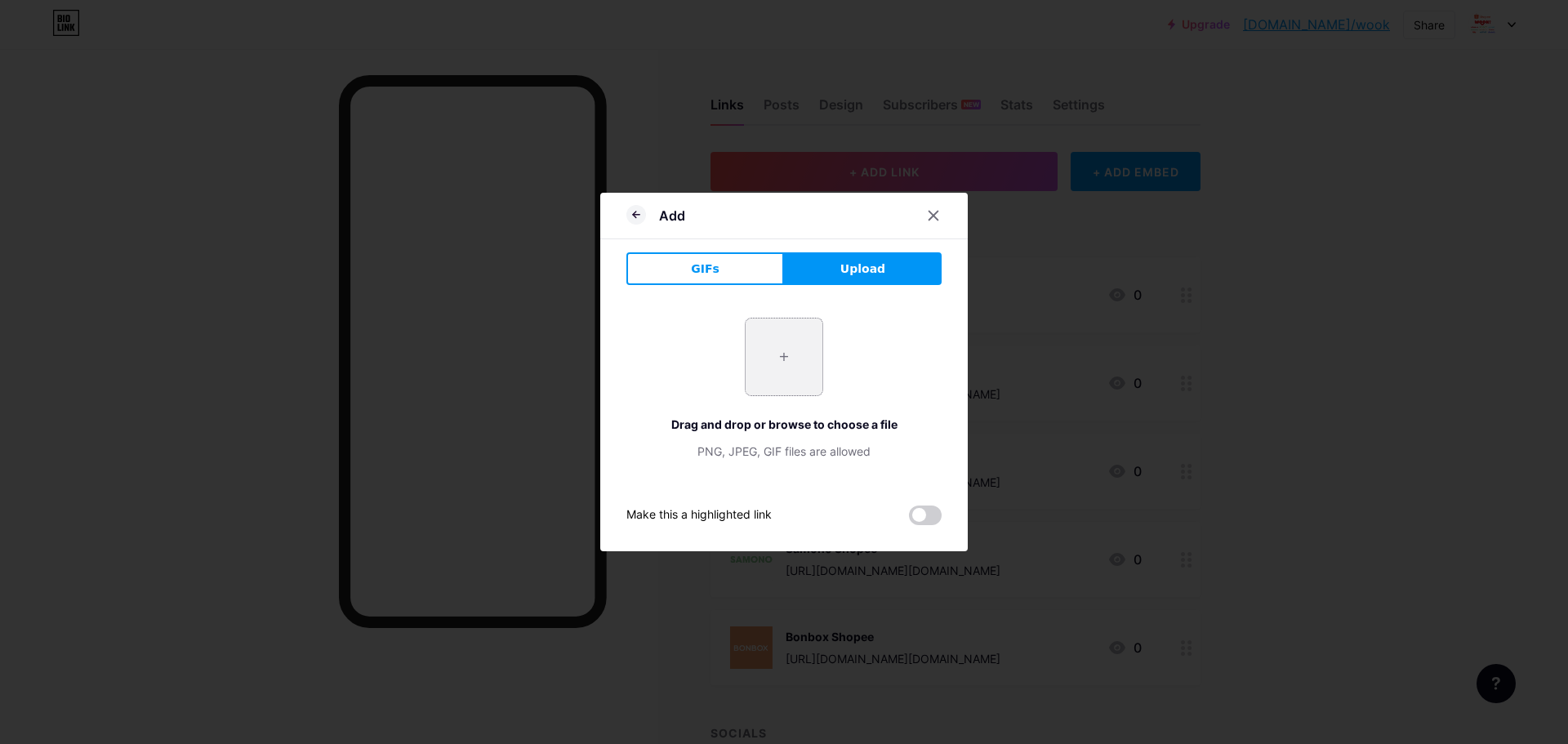
click at [772, 350] on input "file" at bounding box center [783, 356] width 77 height 77
type input "C:\fakepath\gamen logo.jpg"
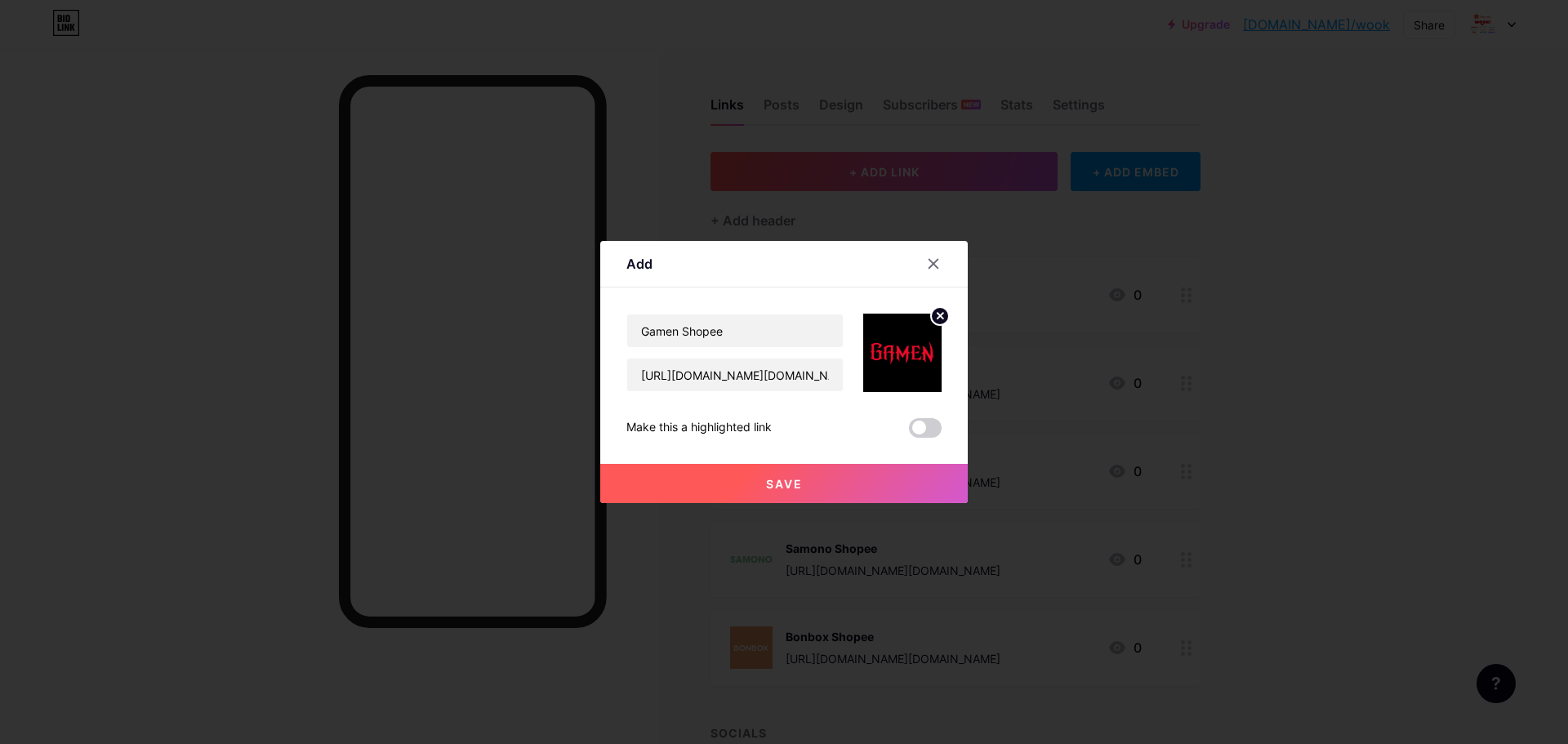
click at [839, 480] on button "Save" at bounding box center [784, 483] width 368 height 39
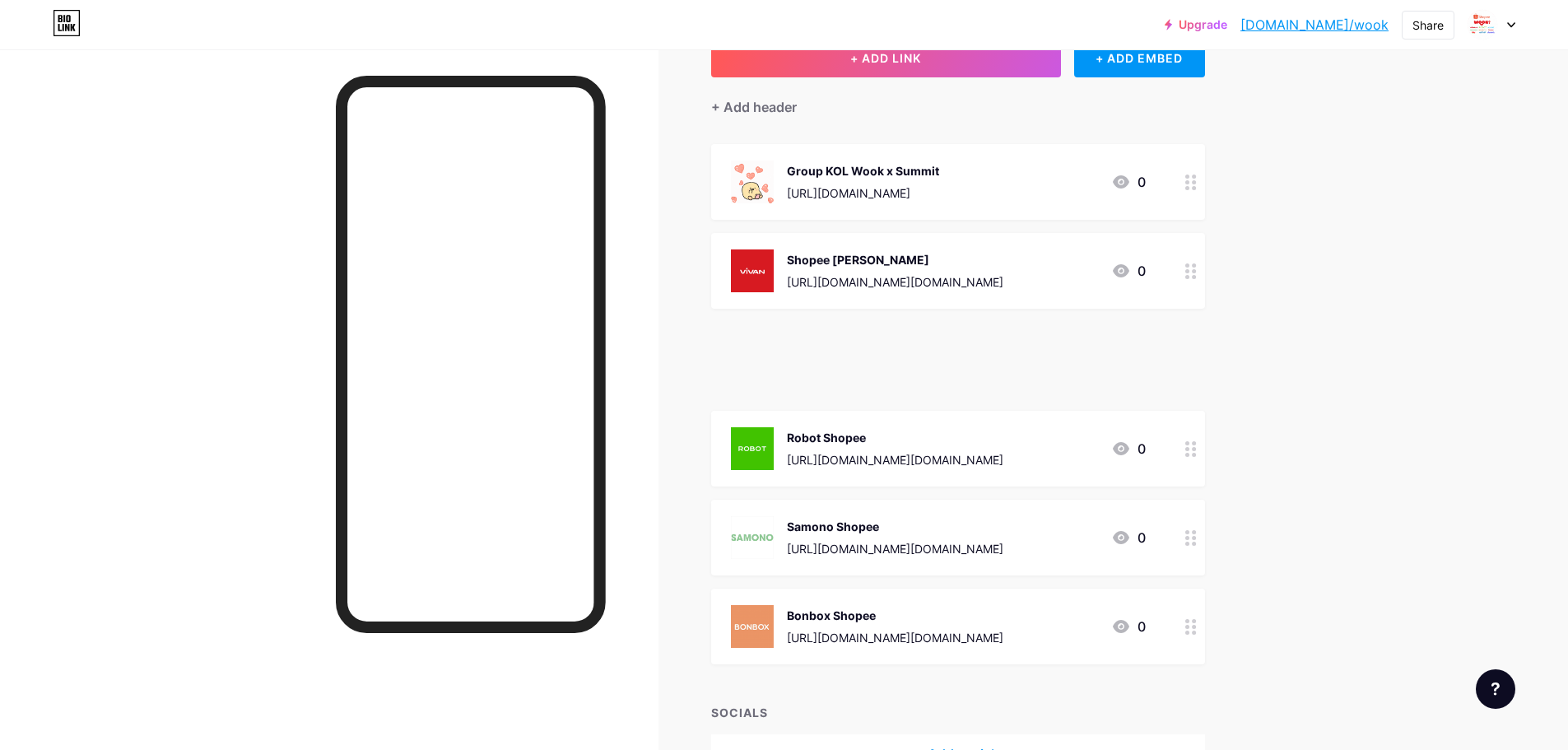
scroll to position [165, 0]
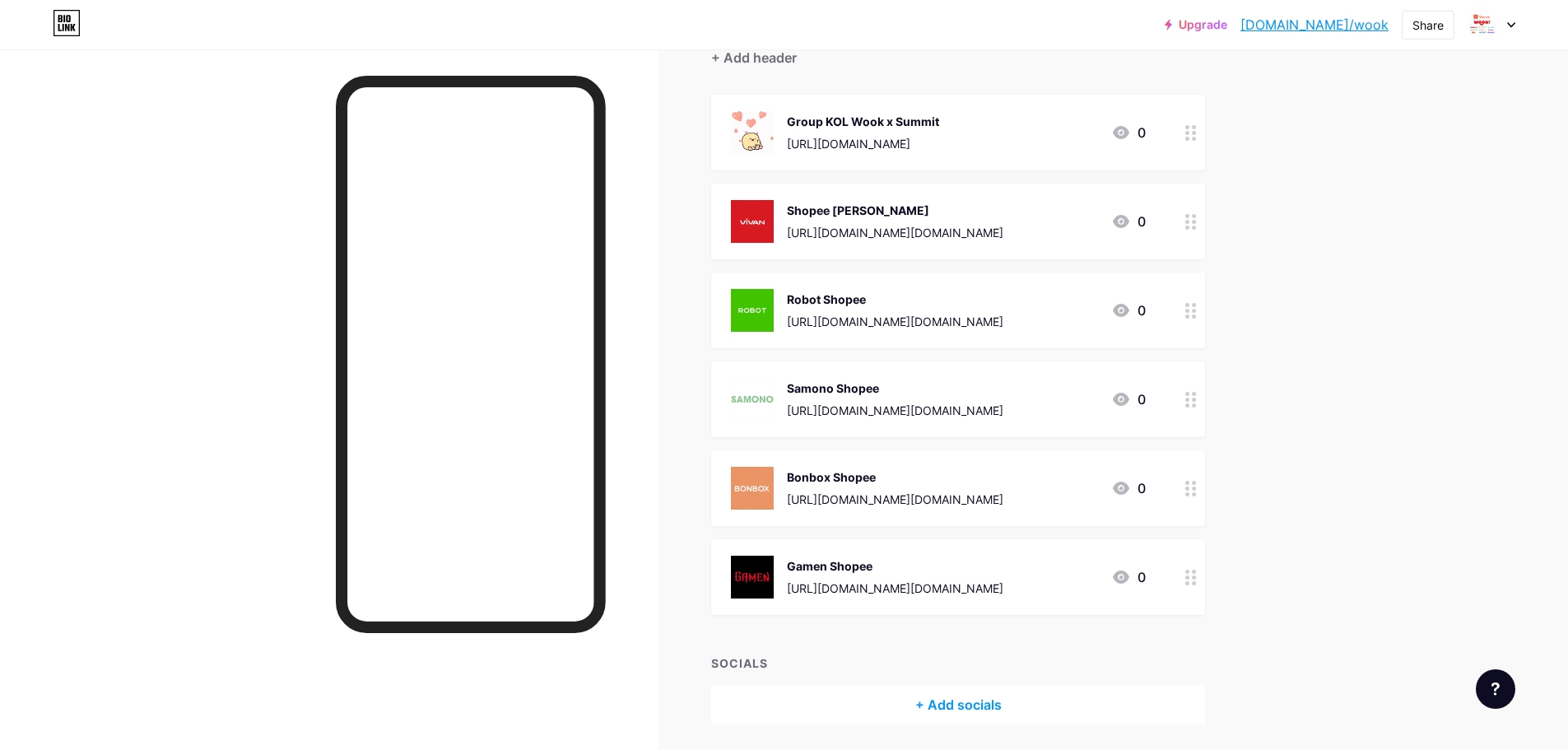
click at [1315, 428] on div "Upgrade bio.link/wook bio.link/wook Share Switch accounts PT. Wook Global Techn…" at bounding box center [784, 321] width 1568 height 972
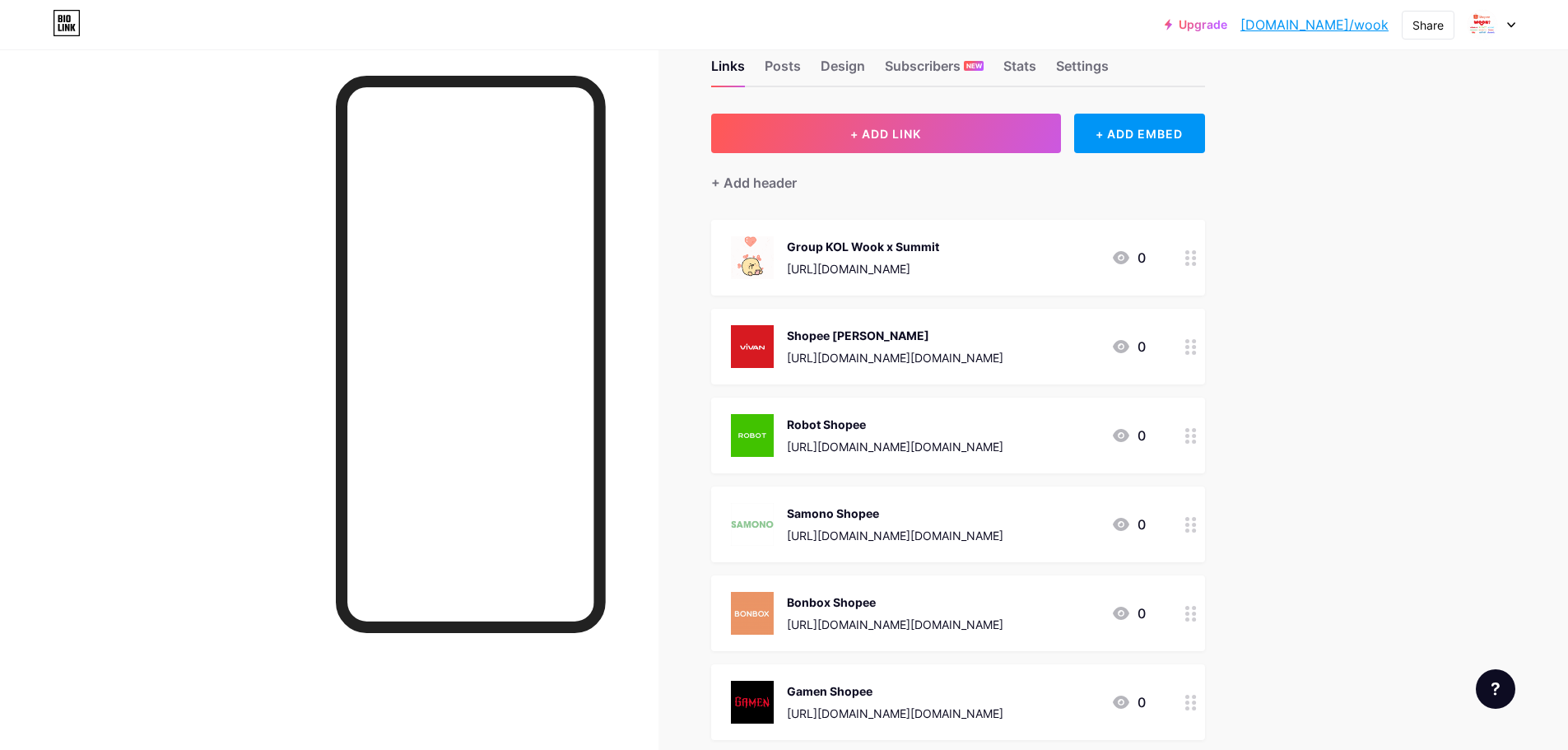
scroll to position [0, 0]
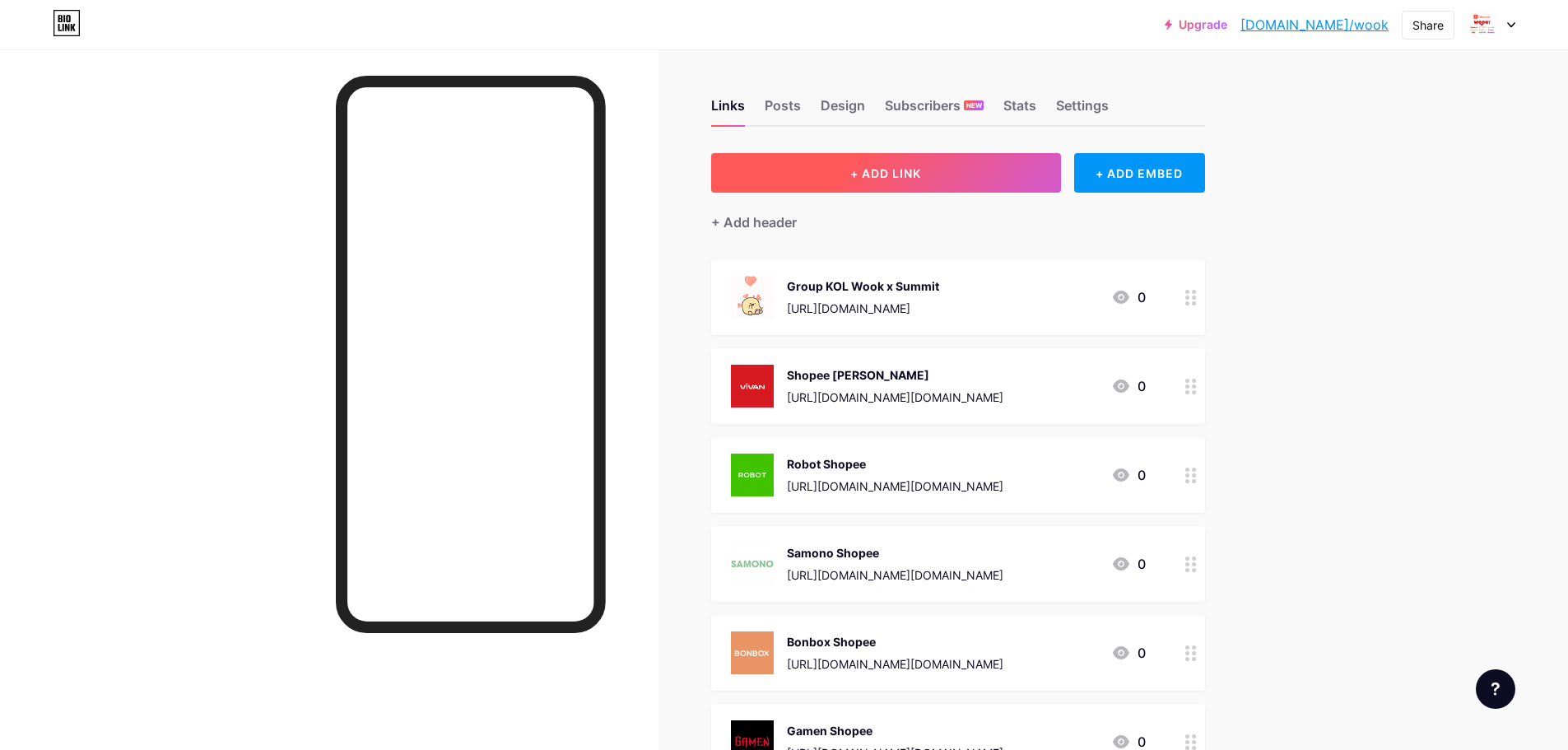
click at [995, 156] on button "+ ADD LINK" at bounding box center [885, 173] width 350 height 39
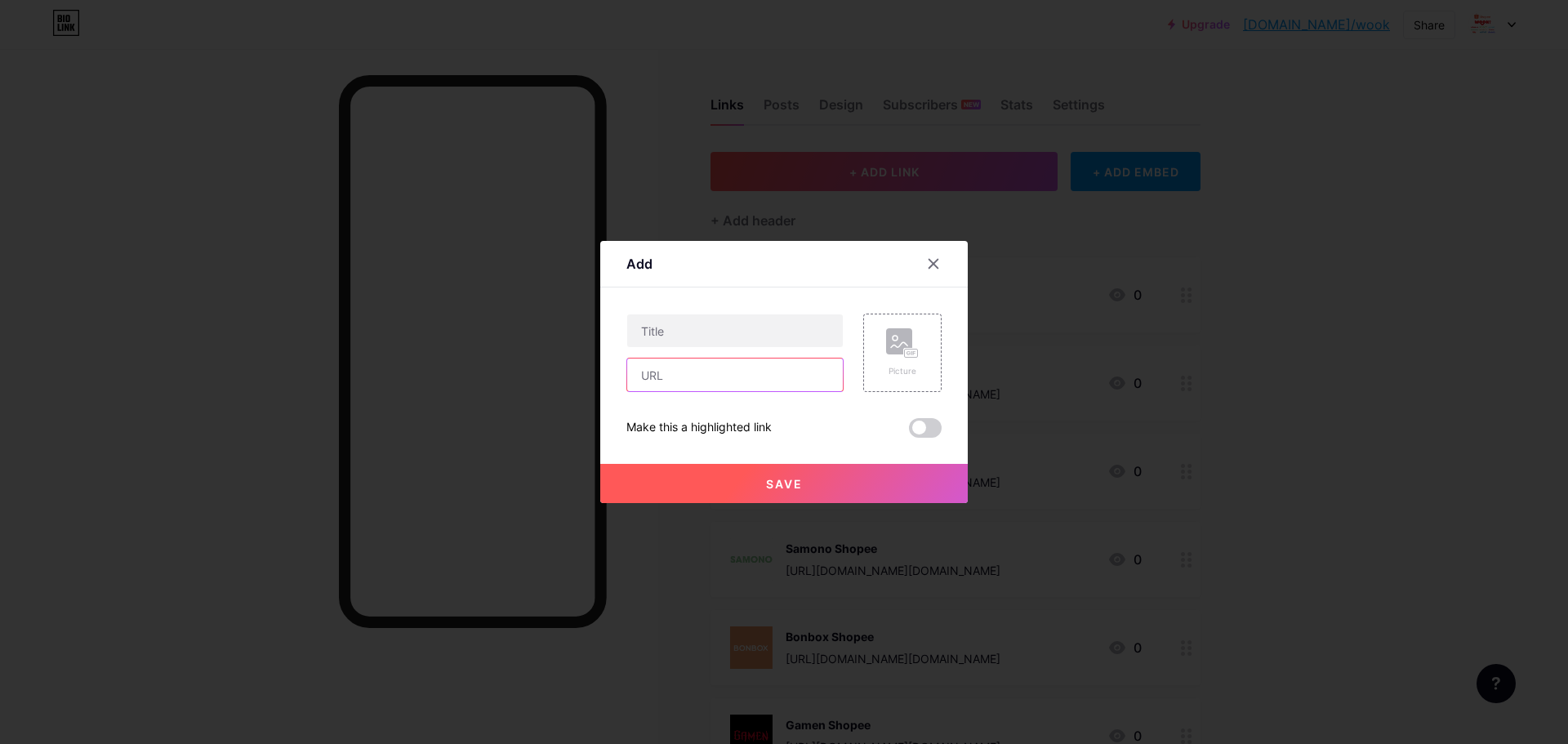
click at [725, 378] on input "text" at bounding box center [735, 374] width 216 height 33
paste input "https://shopee.co.id/acomeofficial"
type input "https://shopee.co.id/acomeofficial"
click at [712, 329] on input "text" at bounding box center [735, 331] width 216 height 33
type input "ACOME Shopee"
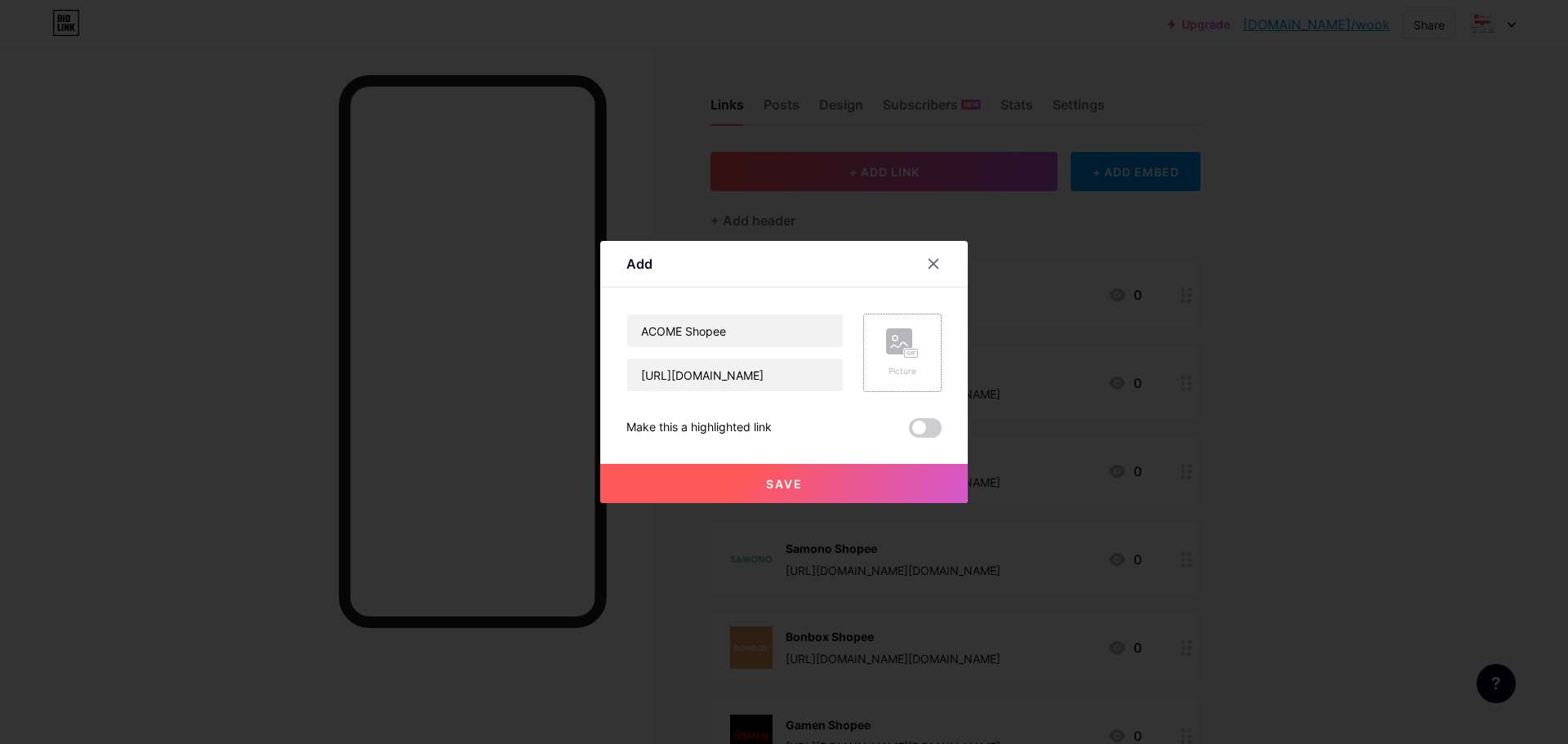
click at [886, 358] on div "Picture" at bounding box center [903, 352] width 33 height 49
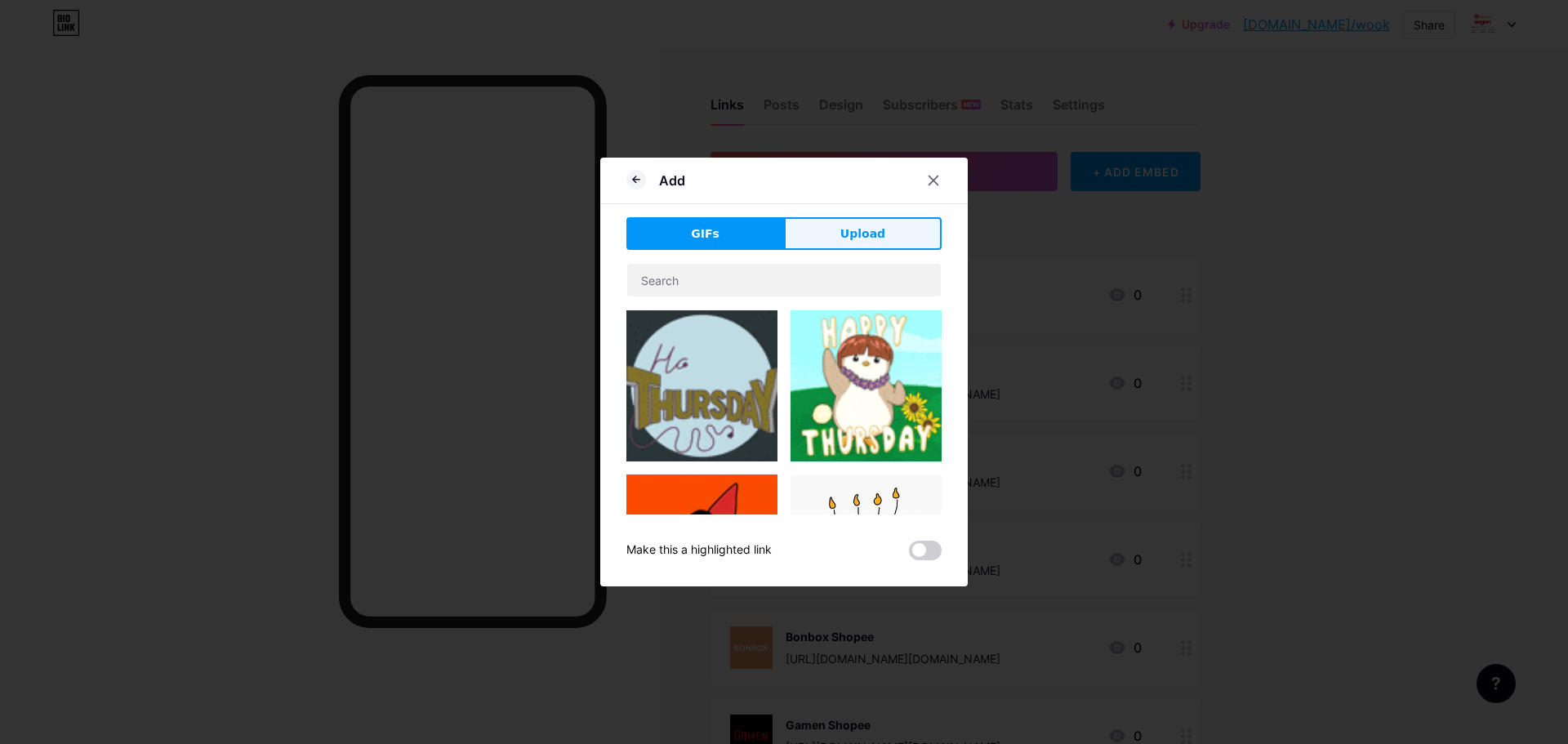
click at [846, 234] on span "Upload" at bounding box center [863, 234] width 45 height 18
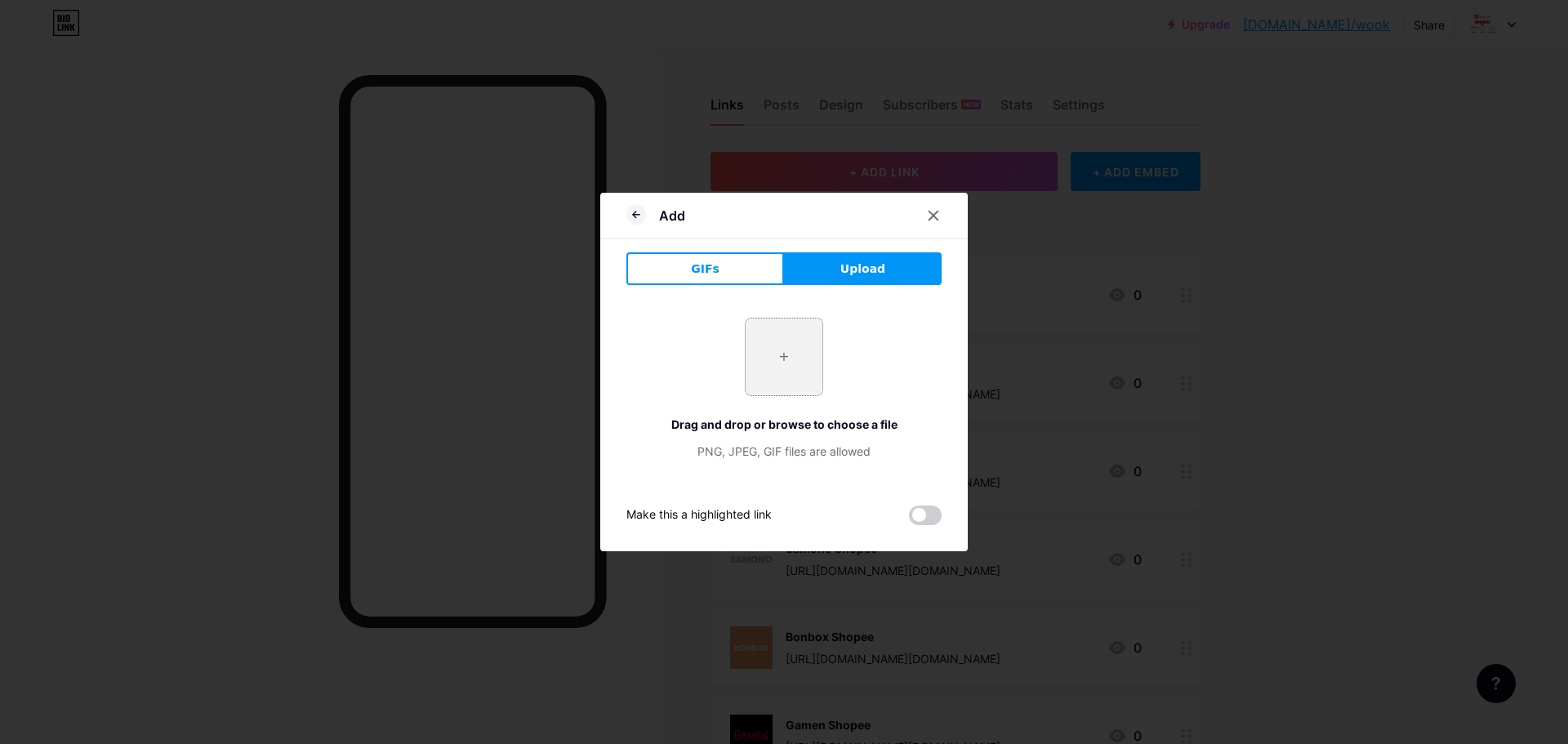
click at [783, 366] on input "file" at bounding box center [783, 356] width 77 height 77
type input "C:\fakepath\acome logo.jpg"
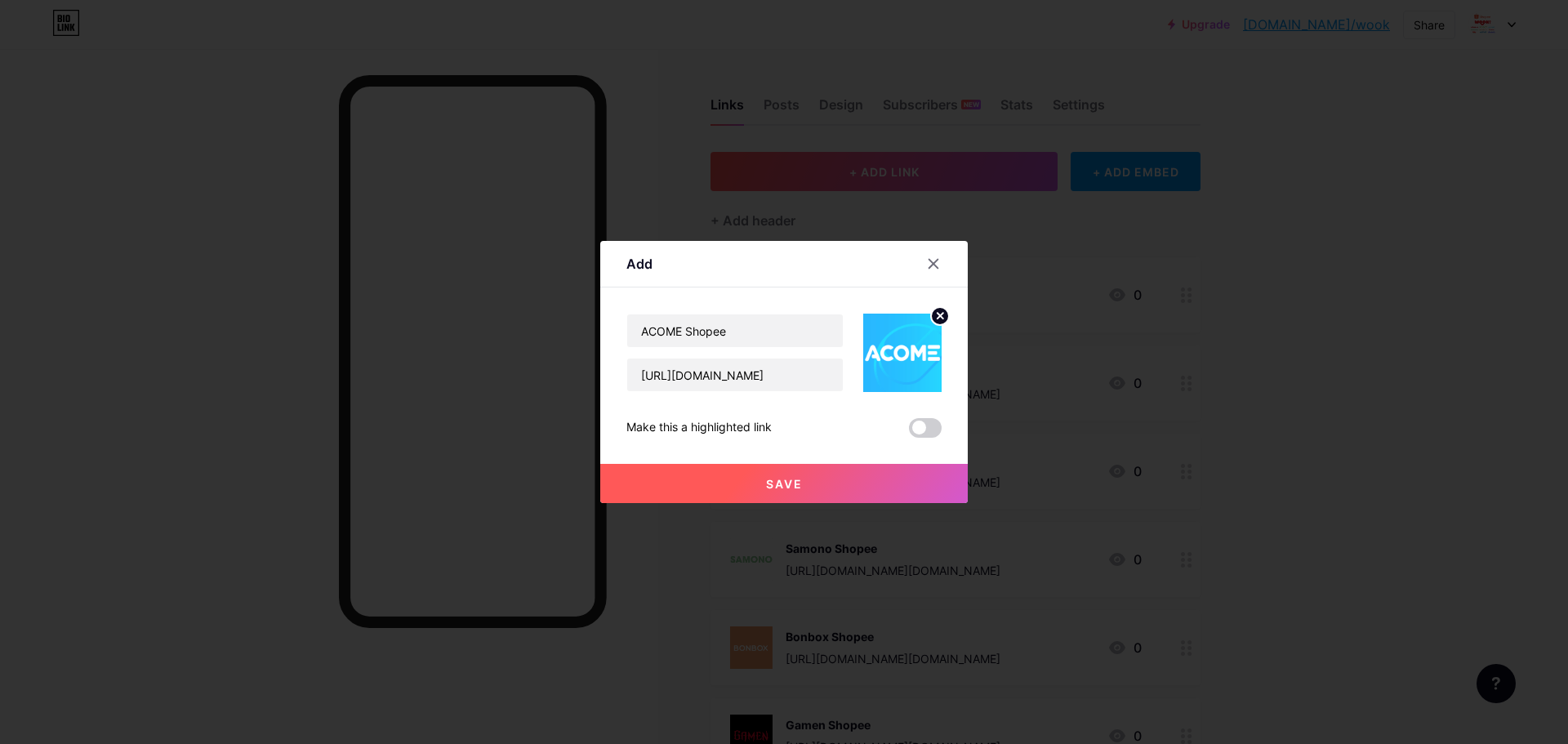
click at [833, 477] on button "Save" at bounding box center [784, 483] width 368 height 39
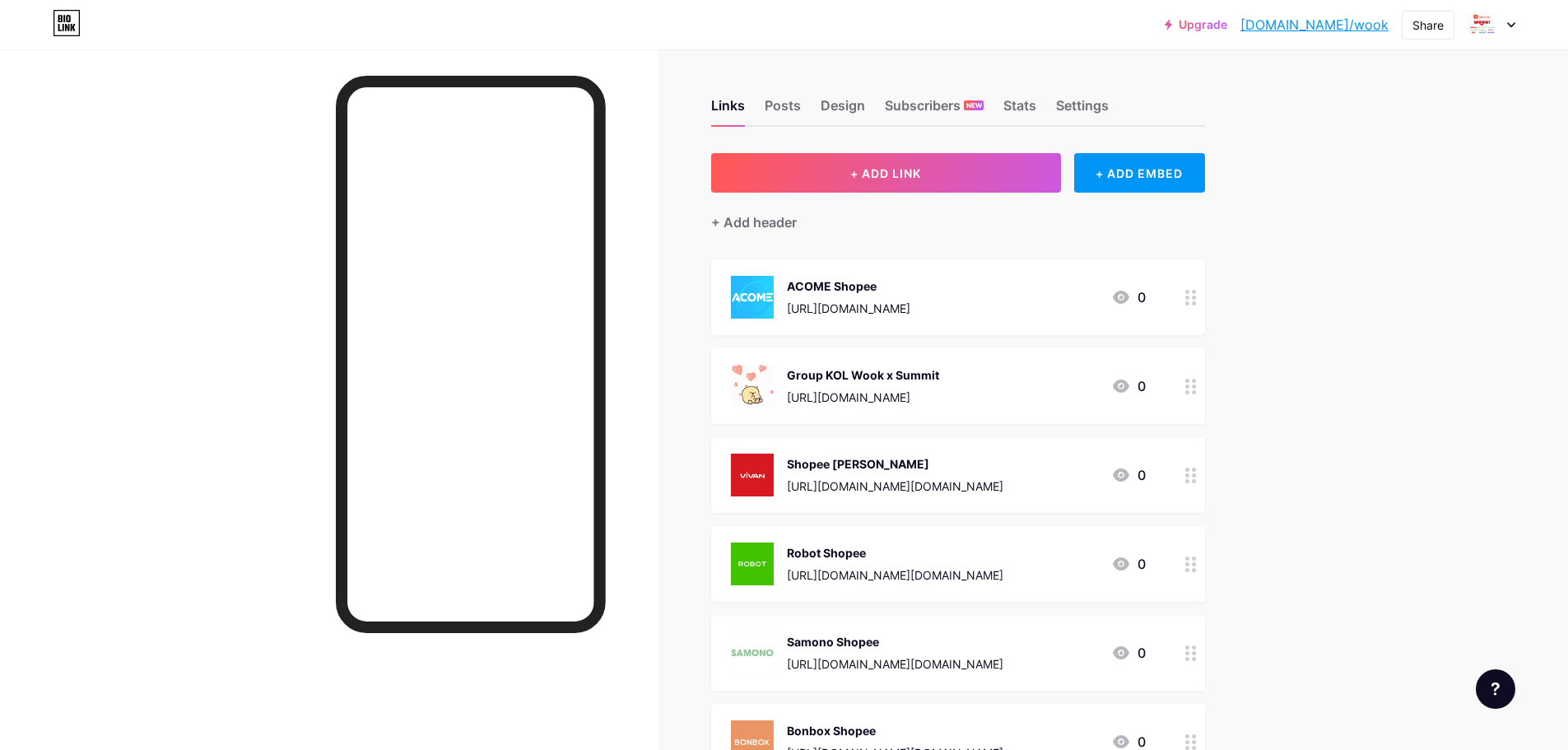
click at [964, 467] on div "Shopee VIVAN" at bounding box center [894, 464] width 217 height 18
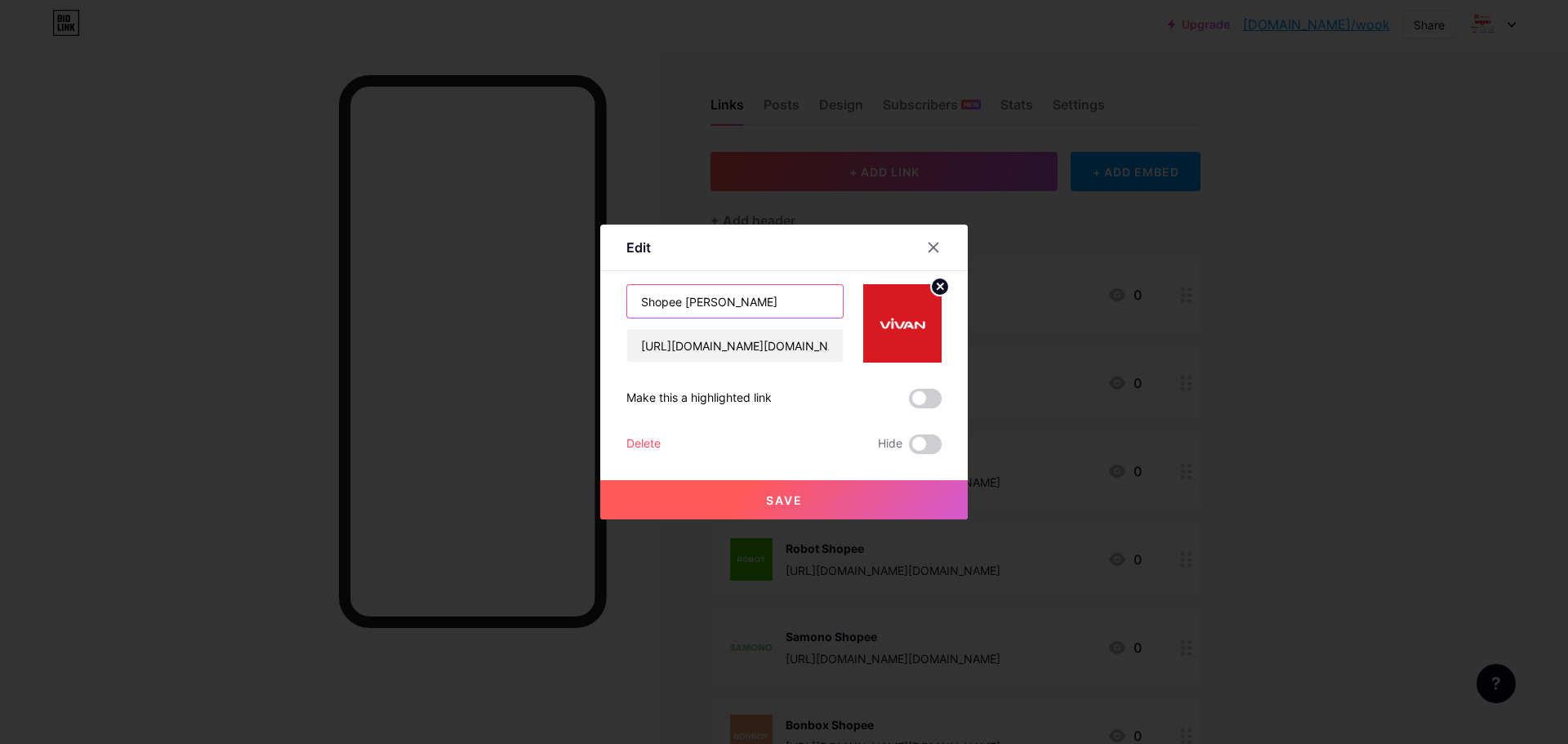
click at [663, 298] on input "Shopee VIVAN" at bounding box center [735, 301] width 216 height 33
click at [716, 302] on input "VIVAN" at bounding box center [735, 301] width 216 height 33
paste input "Shopee"
click at [636, 298] on input "VIVAN Shopee" at bounding box center [735, 301] width 216 height 33
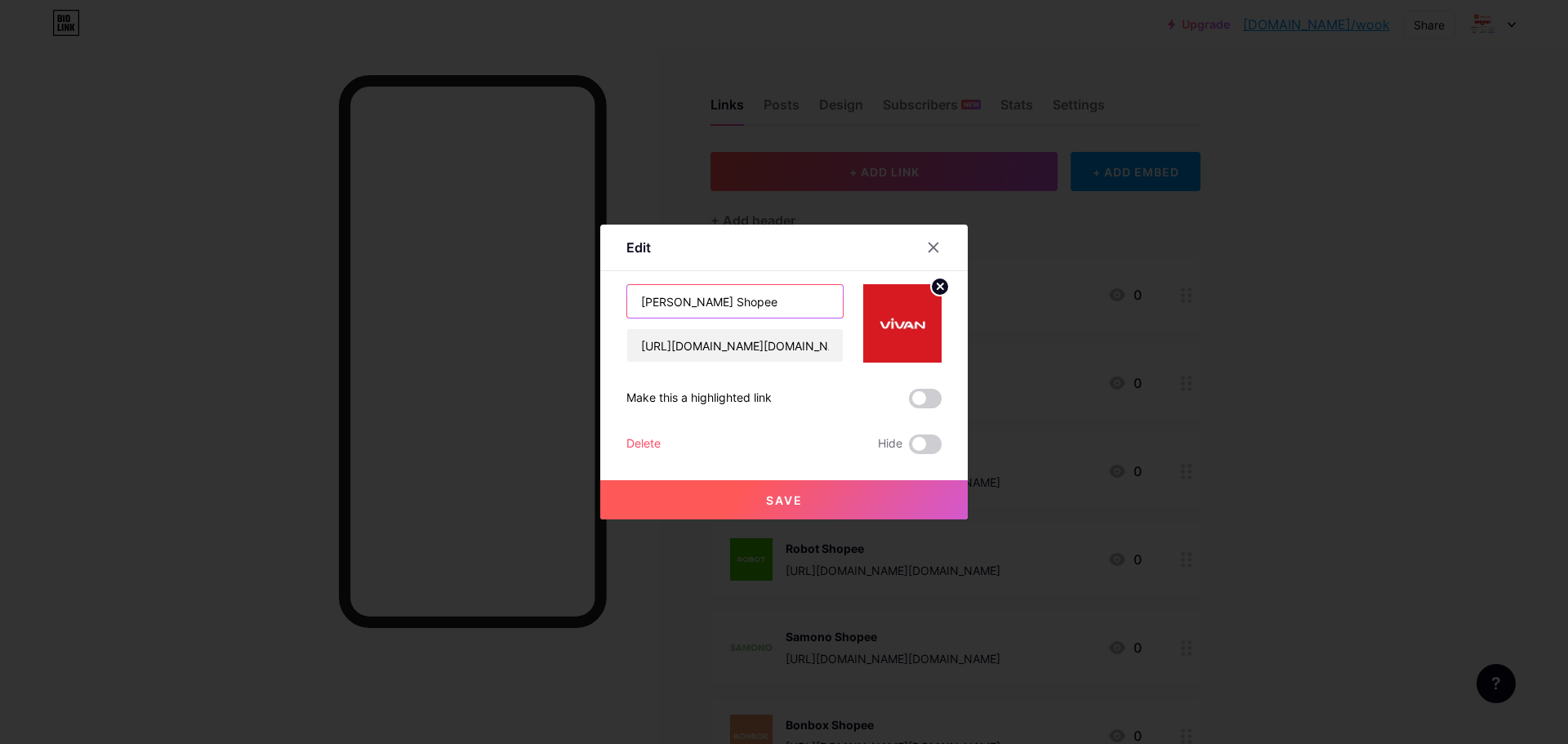
type input "VIVAN Shopee"
click at [796, 501] on button "Save" at bounding box center [784, 500] width 368 height 39
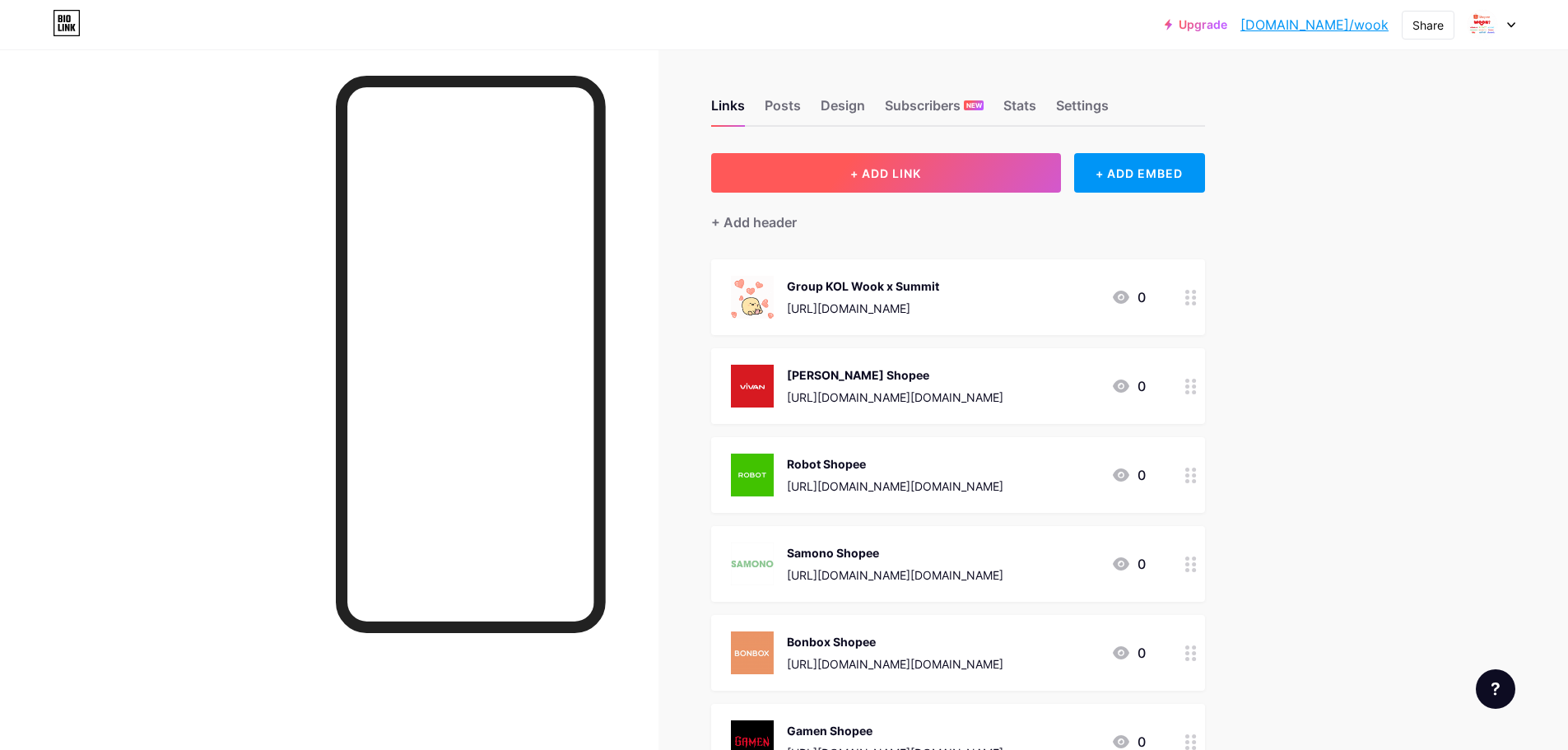
click at [976, 182] on button "+ ADD LINK" at bounding box center [885, 173] width 350 height 39
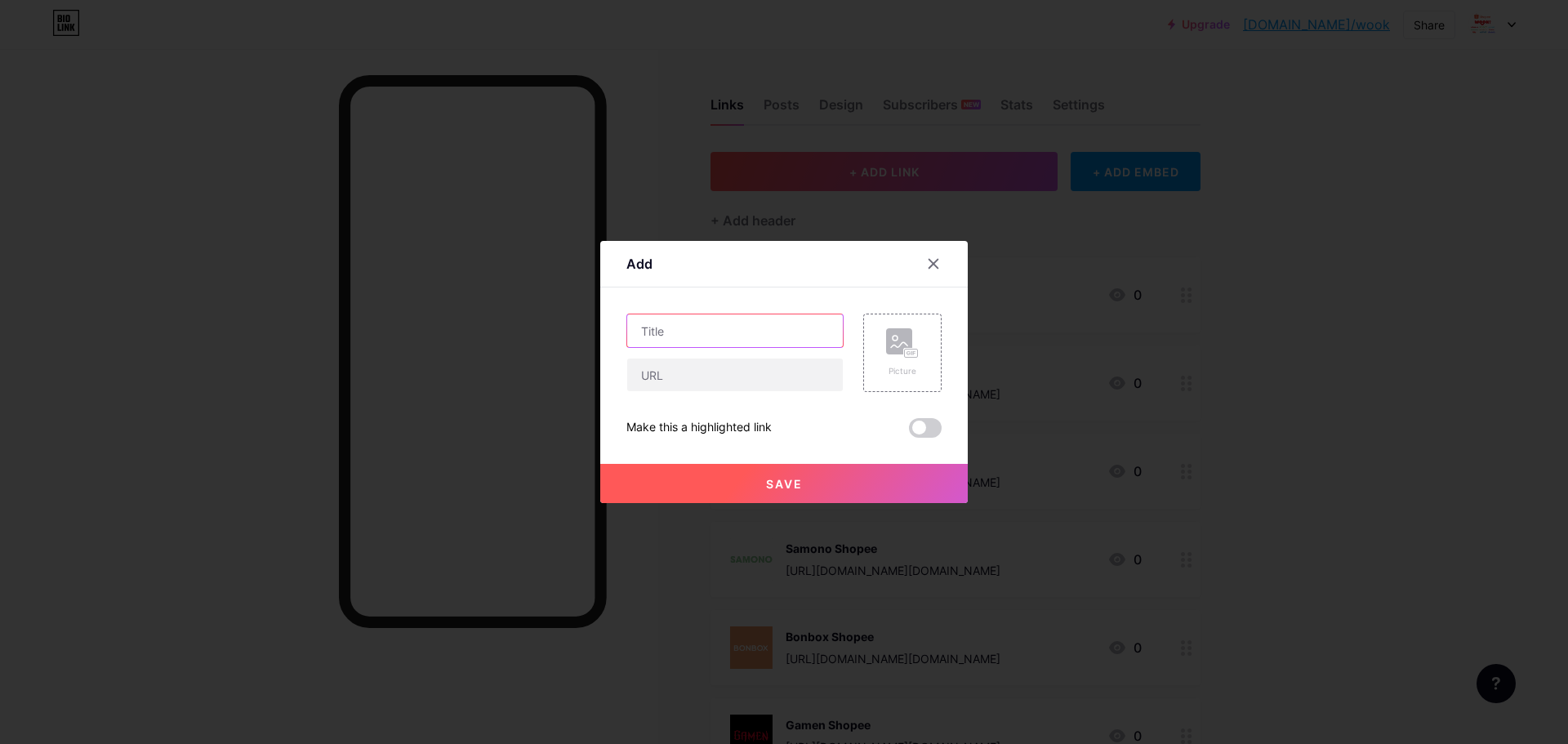
click at [774, 335] on input "text" at bounding box center [735, 331] width 216 height 33
type input "Liby Shopee"
drag, startPoint x: 740, startPoint y: 378, endPoint x: 747, endPoint y: 364, distance: 15.7
click at [740, 378] on input "text" at bounding box center [735, 374] width 216 height 33
paste input "https://shopee.co.id/liby.id"
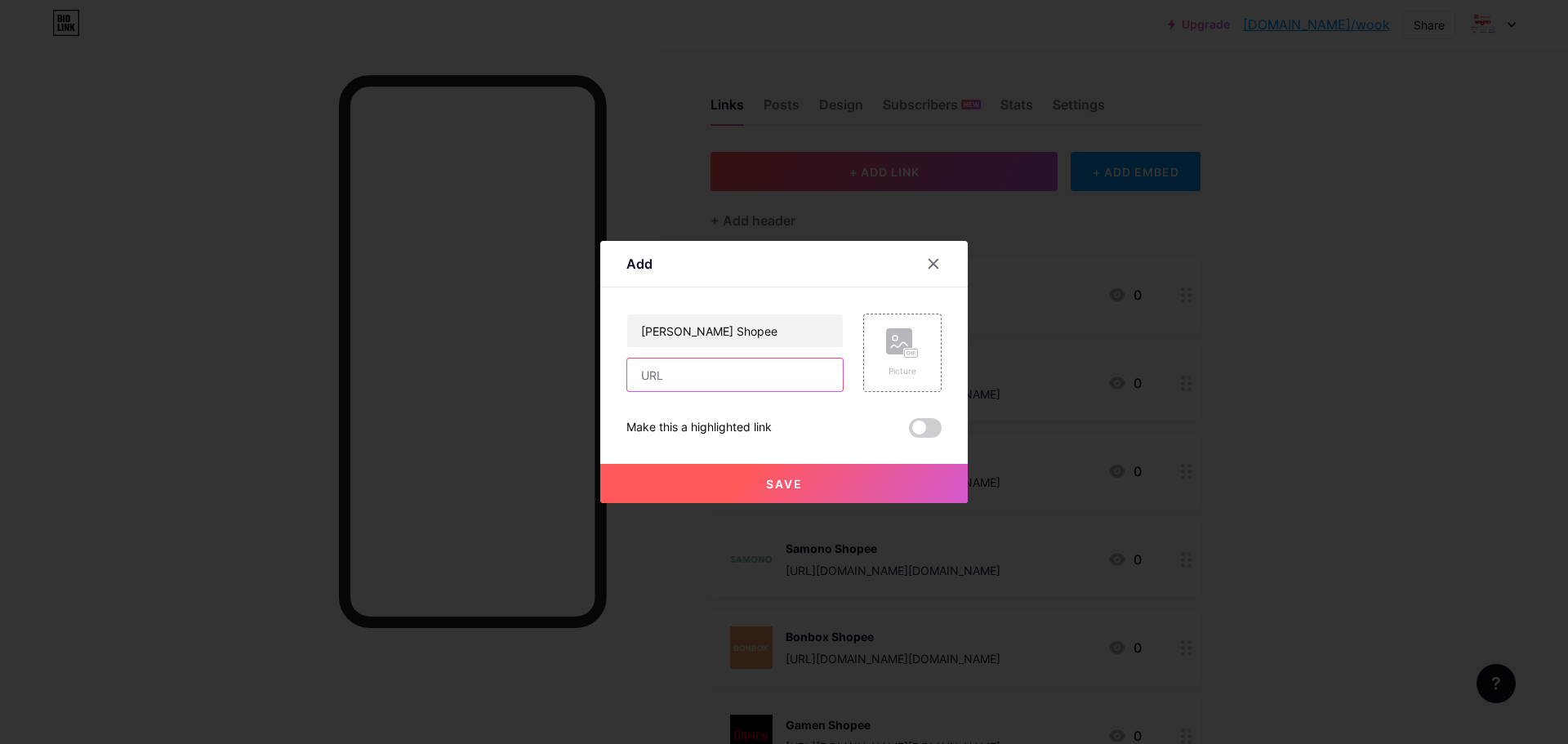
type input "https://shopee.co.id/liby.id"
click at [876, 359] on div "Picture" at bounding box center [902, 352] width 79 height 79
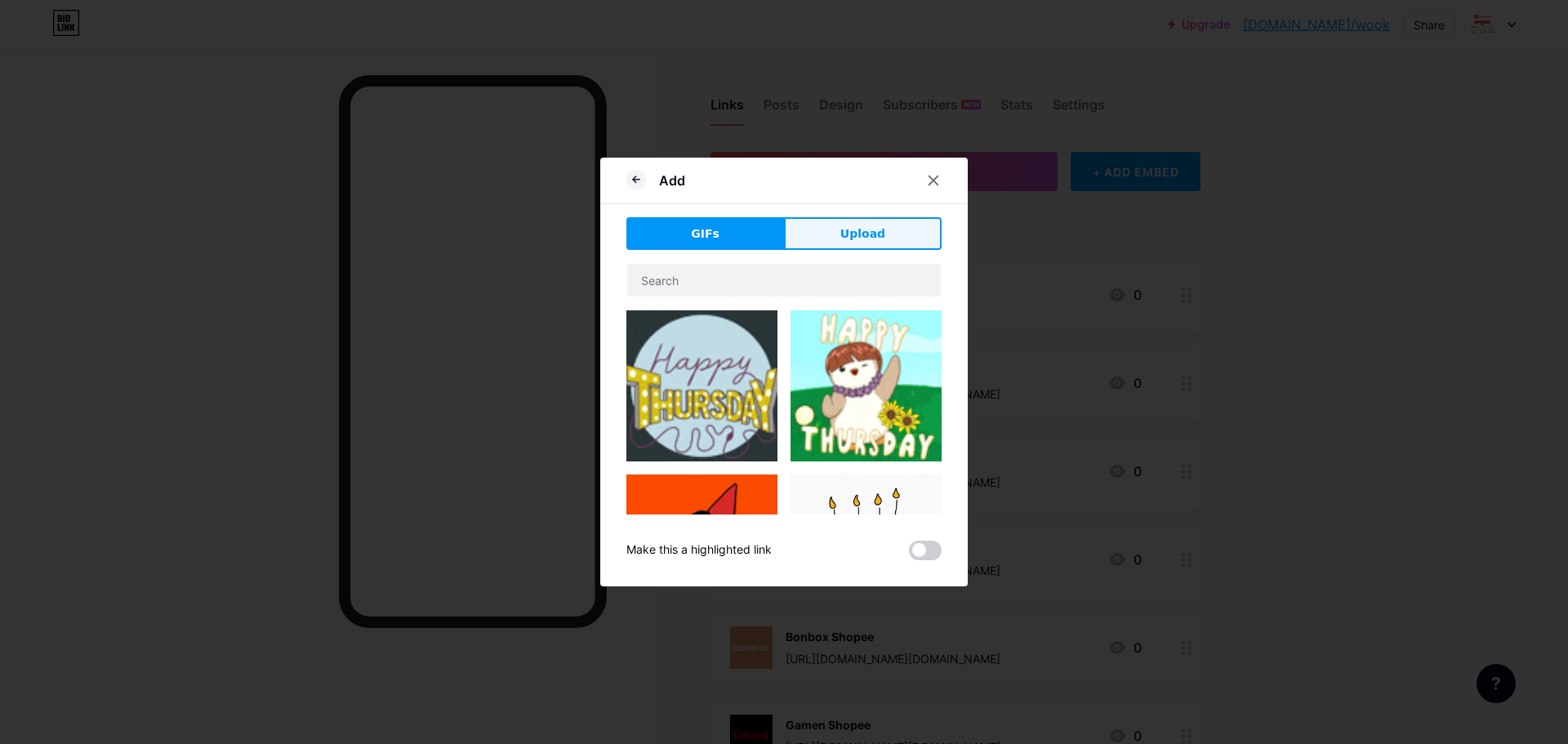
click at [824, 236] on button "Upload" at bounding box center [863, 233] width 158 height 33
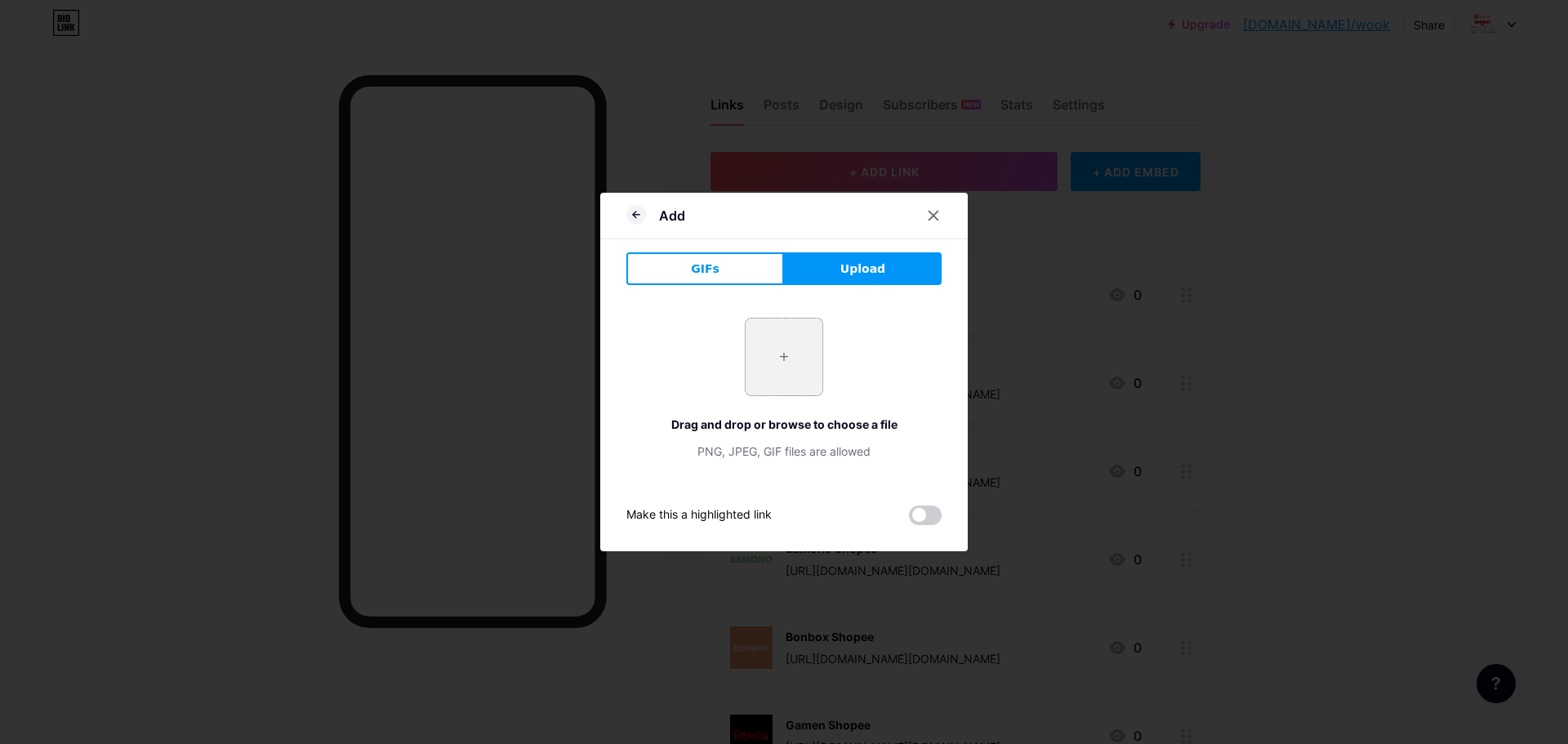
click at [781, 366] on input "file" at bounding box center [783, 356] width 77 height 77
type input "C:\fakepath\liby logo.jpg"
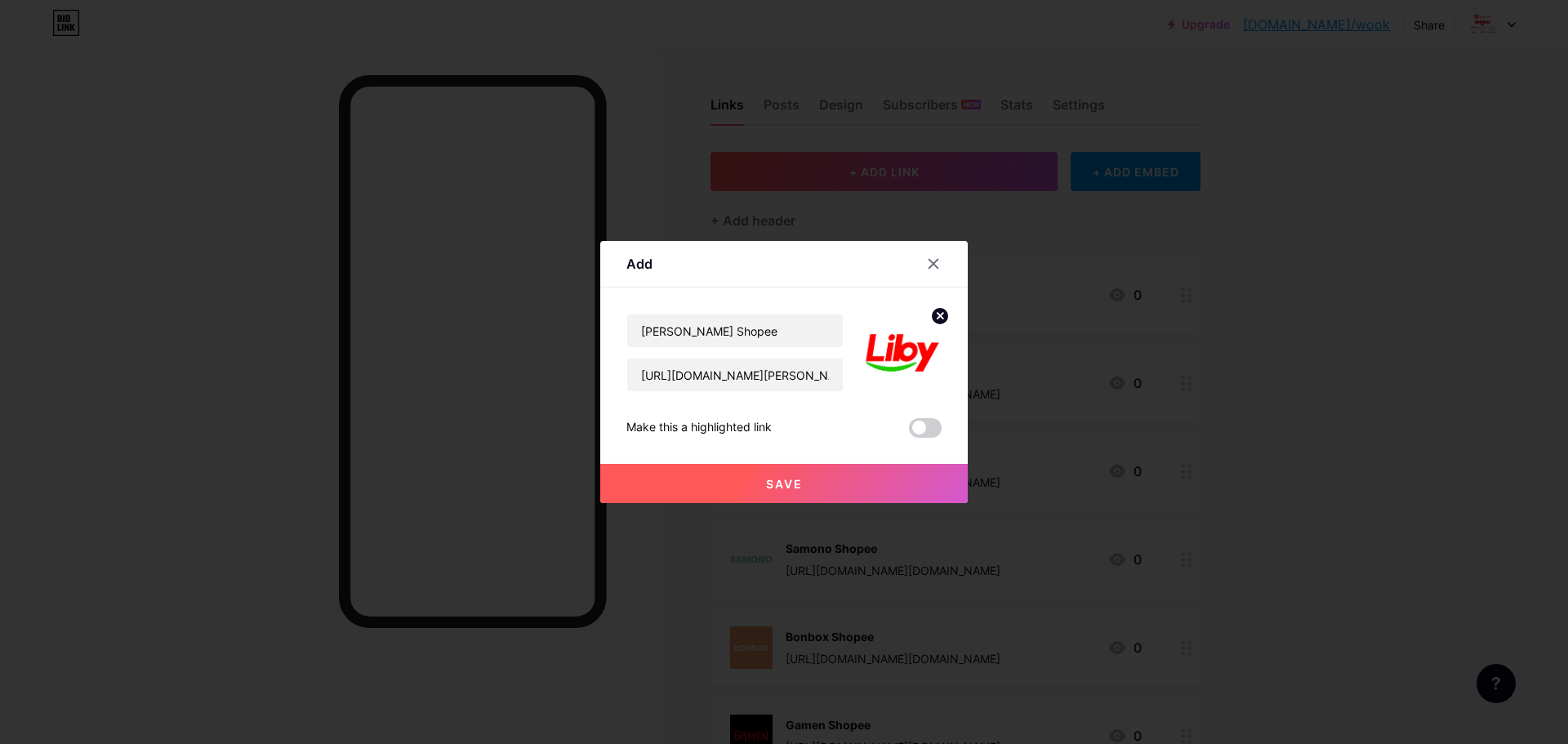
click at [812, 484] on button "Save" at bounding box center [784, 483] width 368 height 39
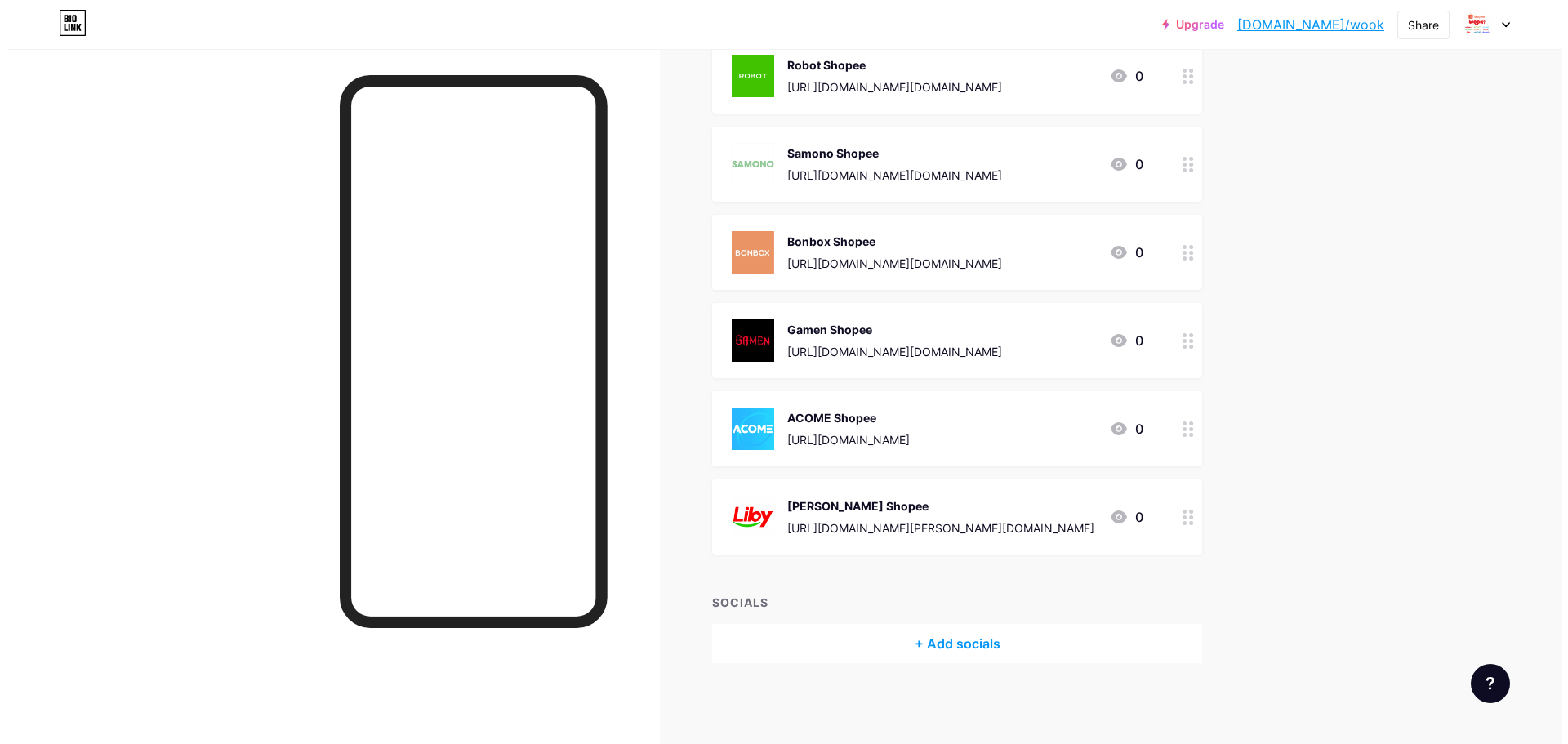
scroll to position [69, 0]
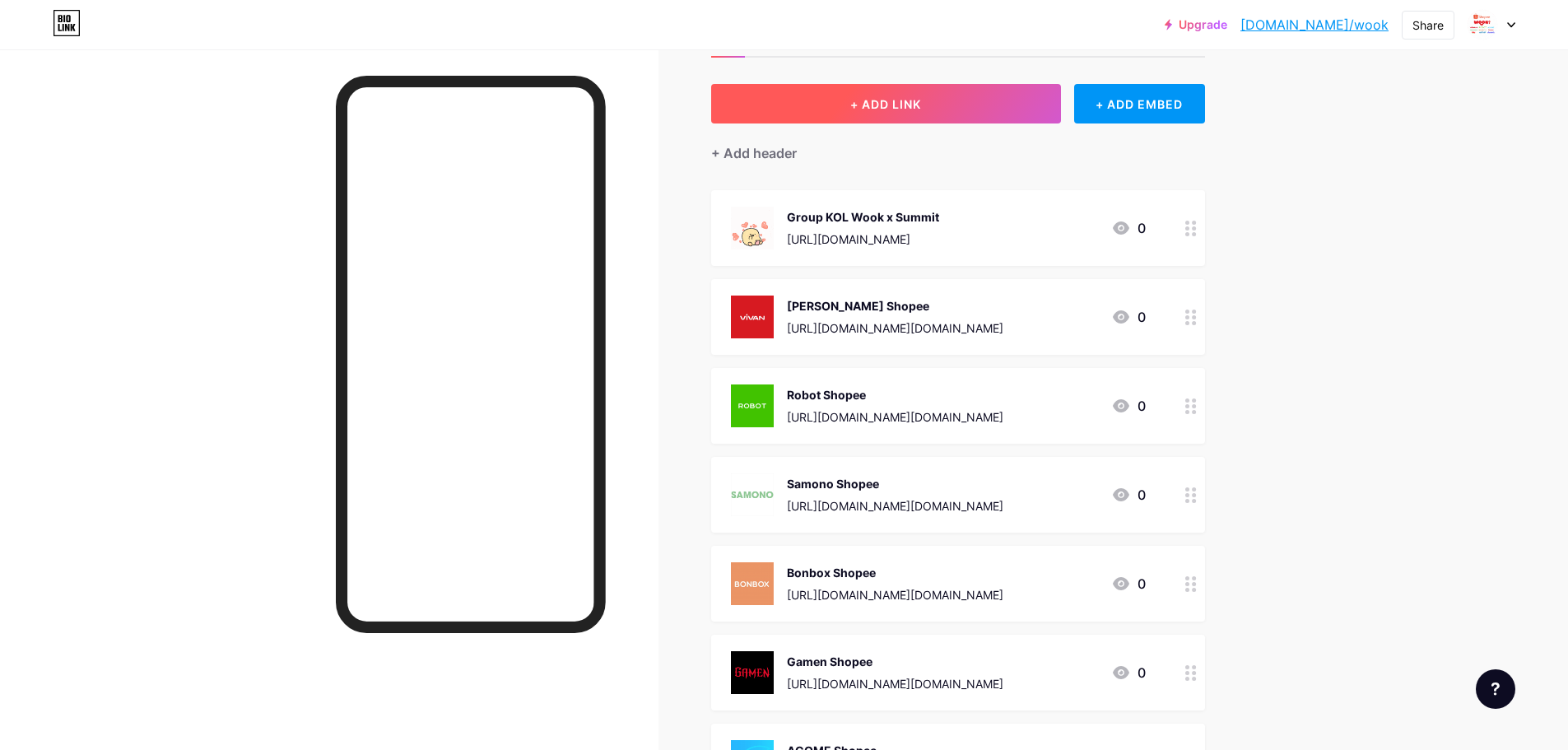
click at [895, 95] on button "+ ADD LINK" at bounding box center [885, 104] width 350 height 39
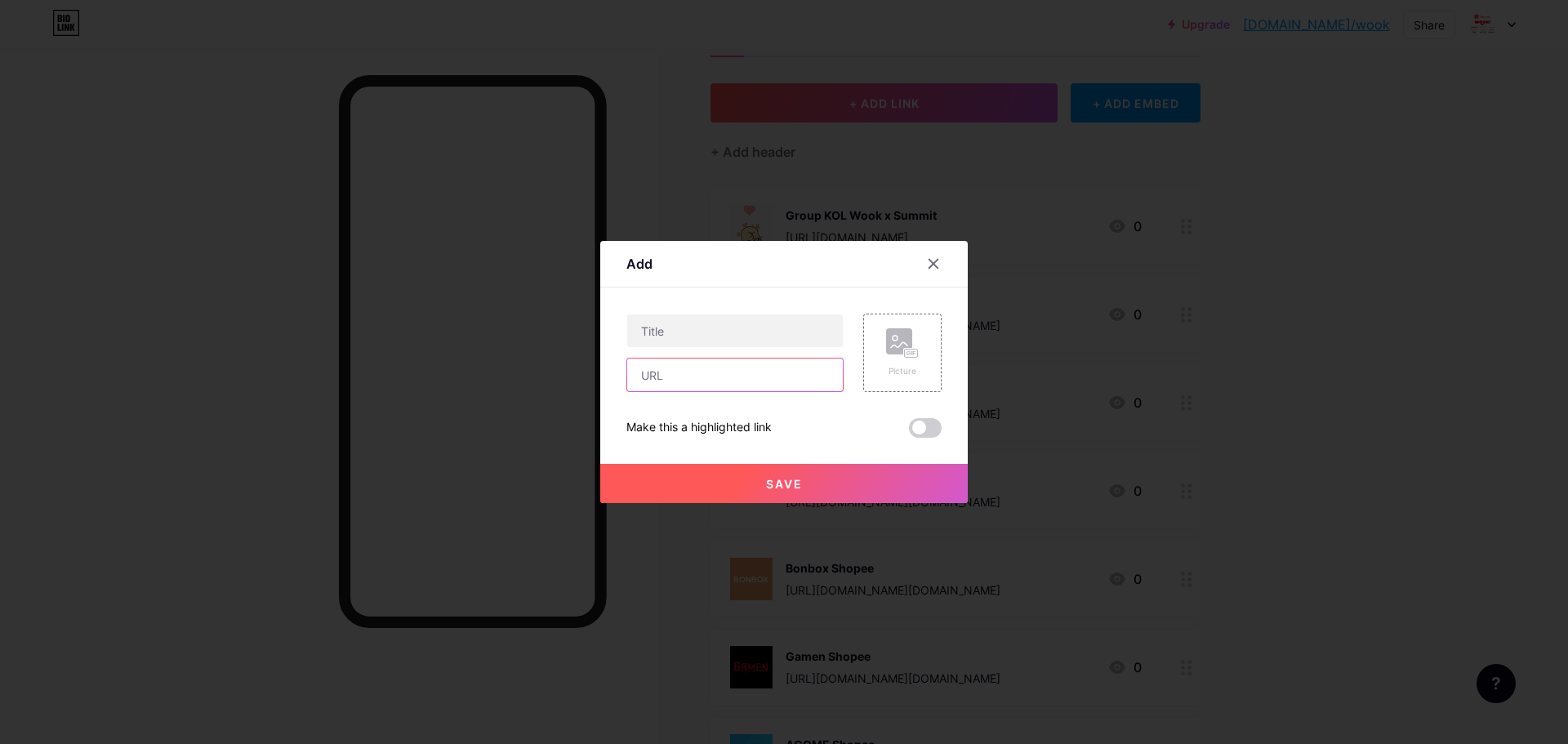
click at [738, 373] on input "text" at bounding box center [735, 374] width 216 height 33
paste input "https://shopee.co.id/sharkwinindonesia"
type input "https://shopee.co.id/sharkwinindonesia"
click at [729, 338] on input "text" at bounding box center [735, 331] width 216 height 33
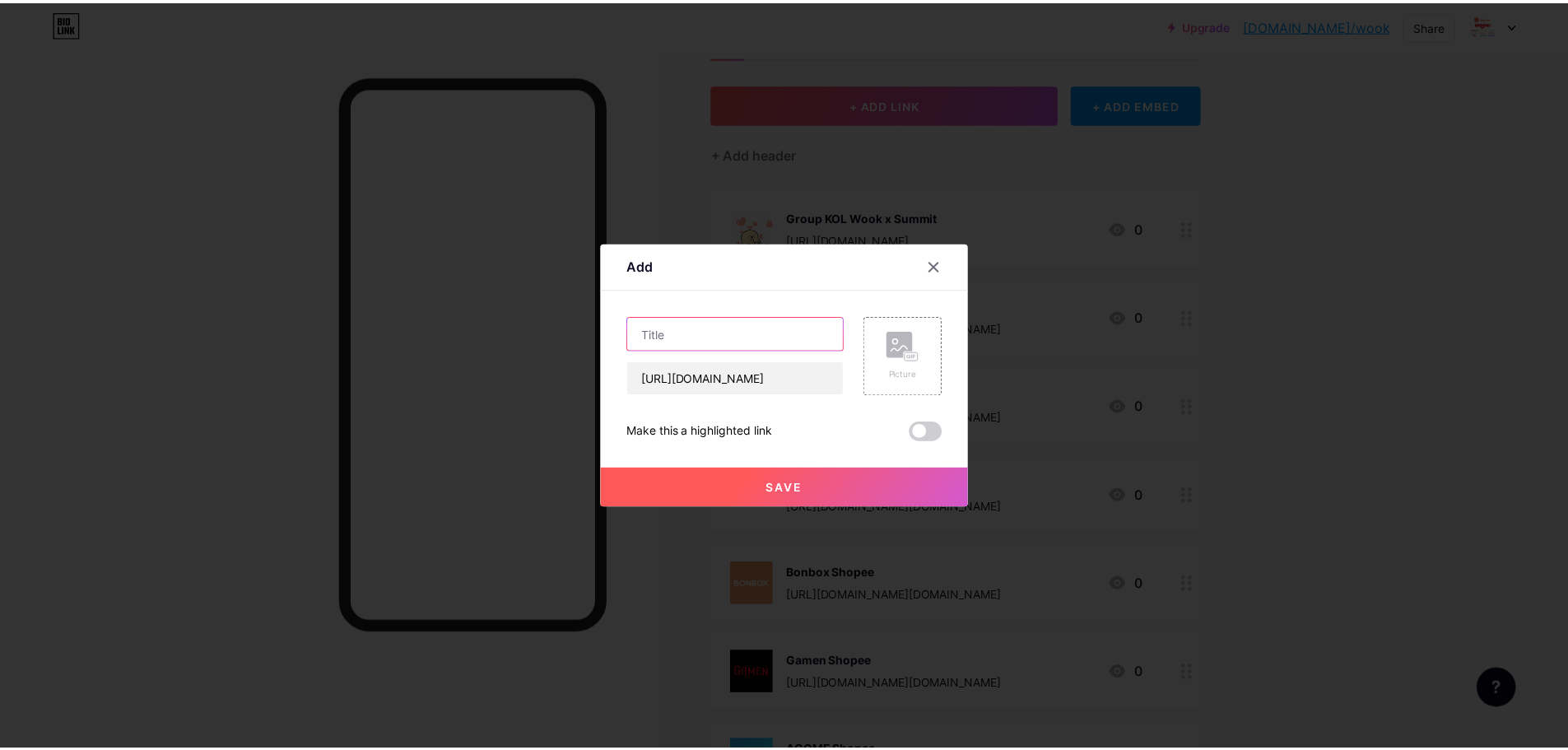
scroll to position [0, 0]
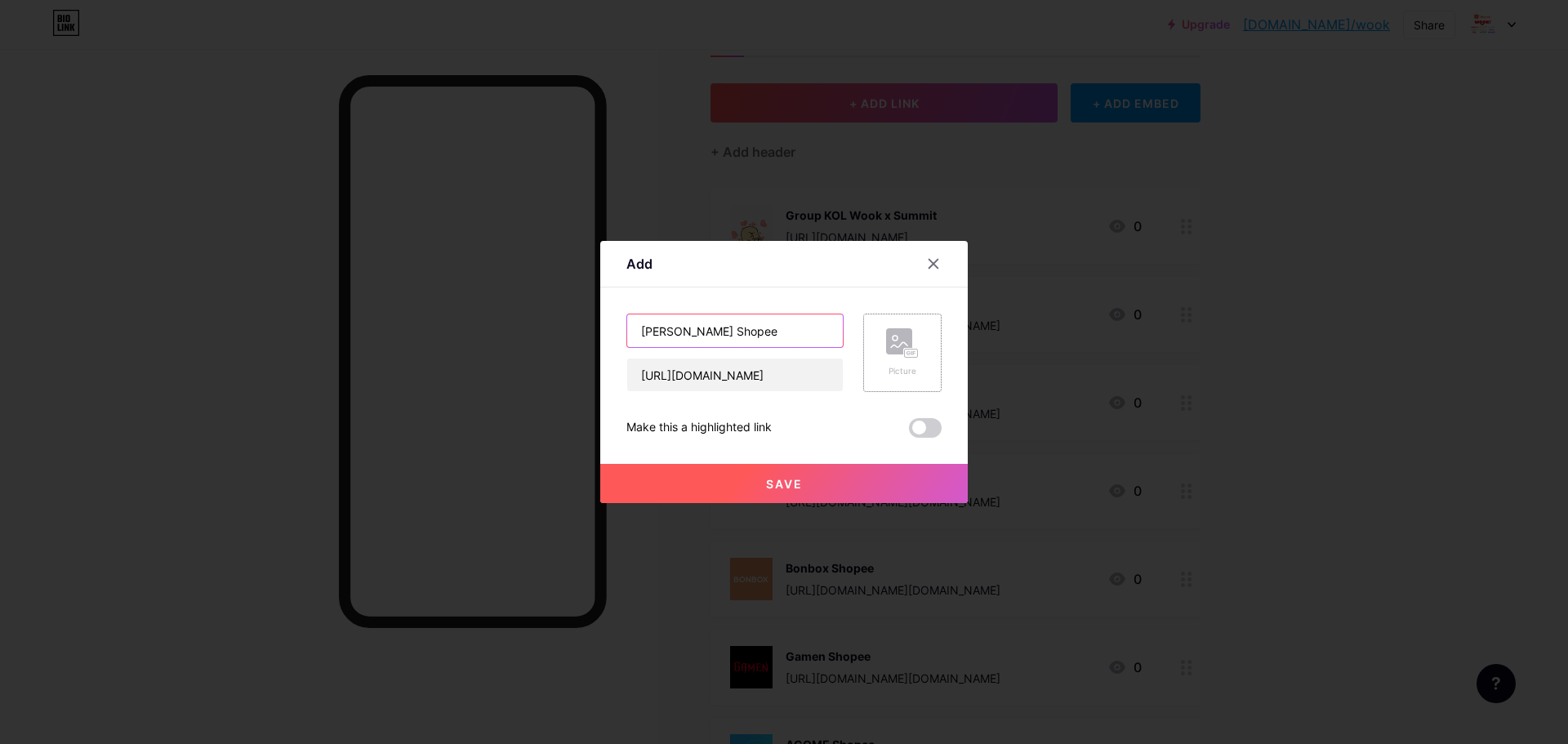
type input "Liby Shopee"
click at [911, 353] on icon at bounding box center [911, 353] width 1 height 4
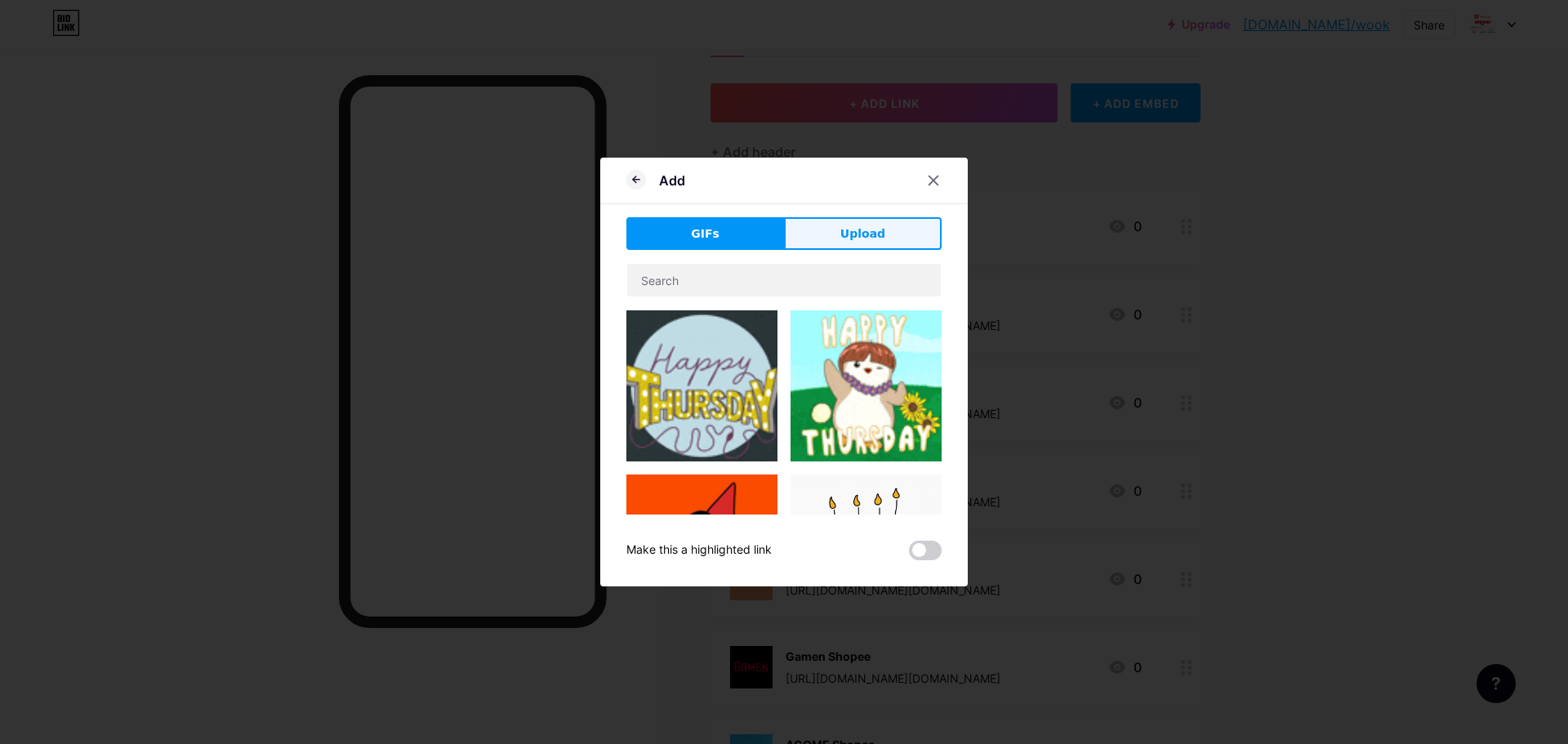
click at [848, 235] on span "Upload" at bounding box center [863, 234] width 45 height 18
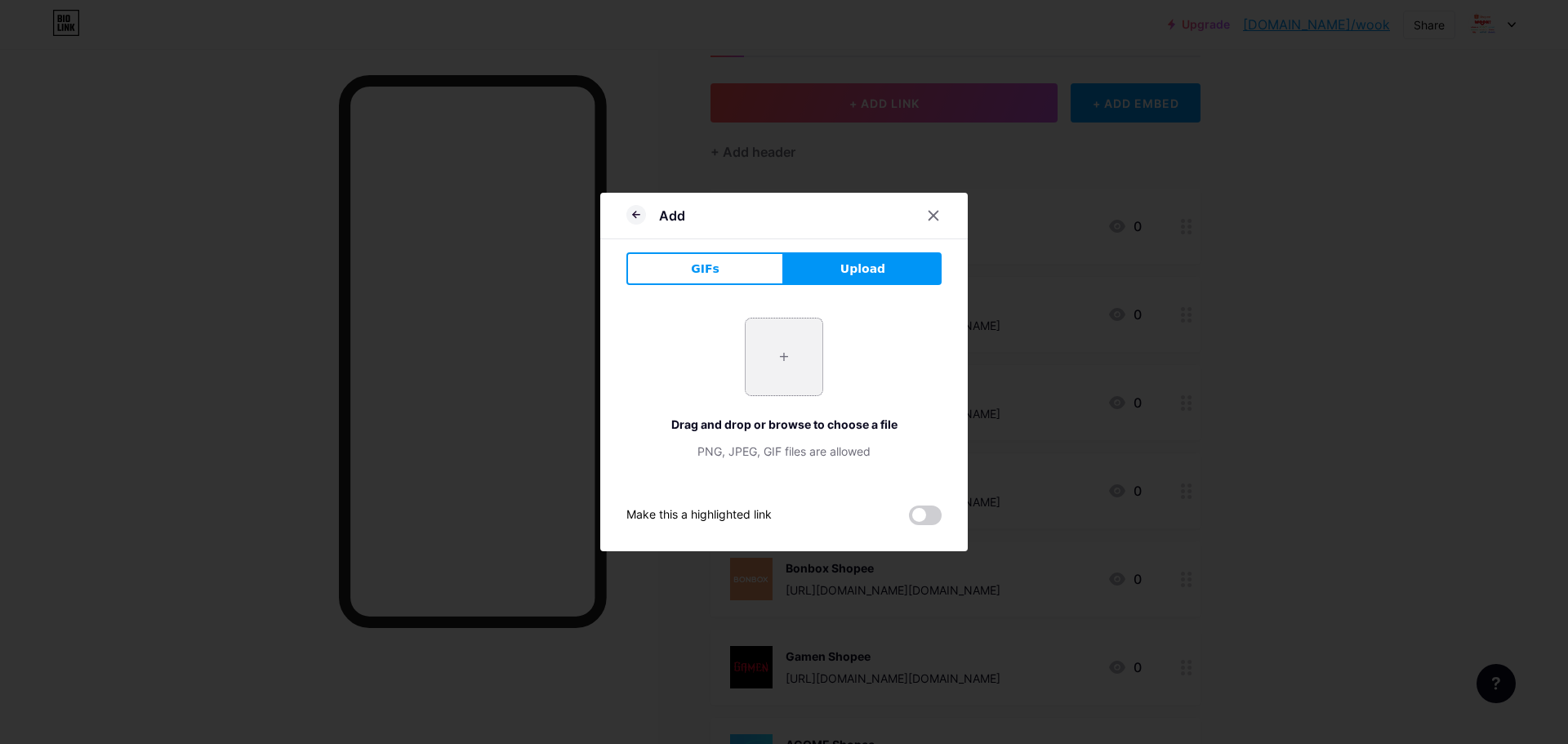
click at [792, 349] on input "file" at bounding box center [783, 356] width 77 height 77
type input "C:\fakepath\sharkwin logo.png"
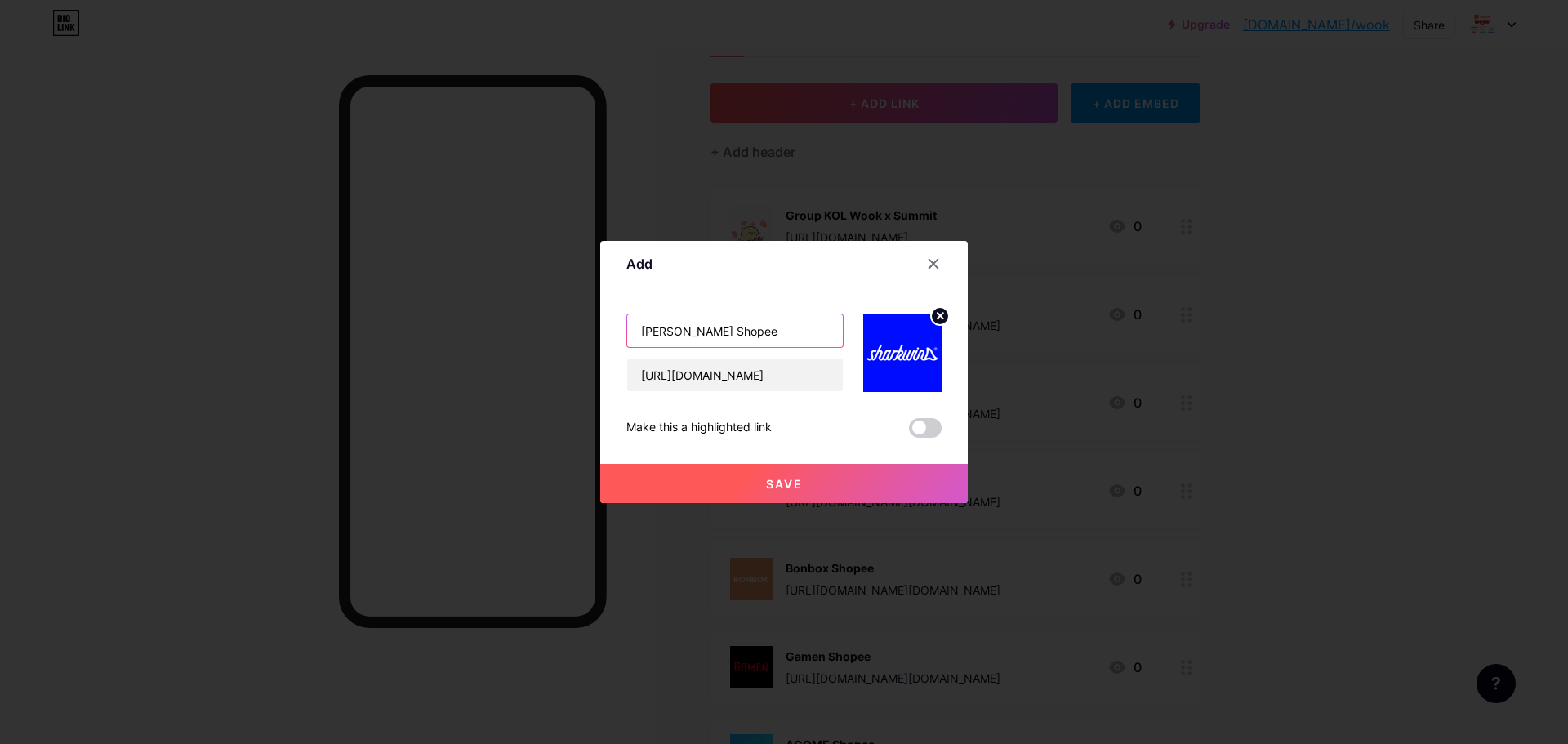
click at [640, 335] on input "Liby Shopee" at bounding box center [735, 331] width 216 height 33
type input "Sharkwin Shopee"
click at [712, 483] on button "Save" at bounding box center [784, 483] width 368 height 39
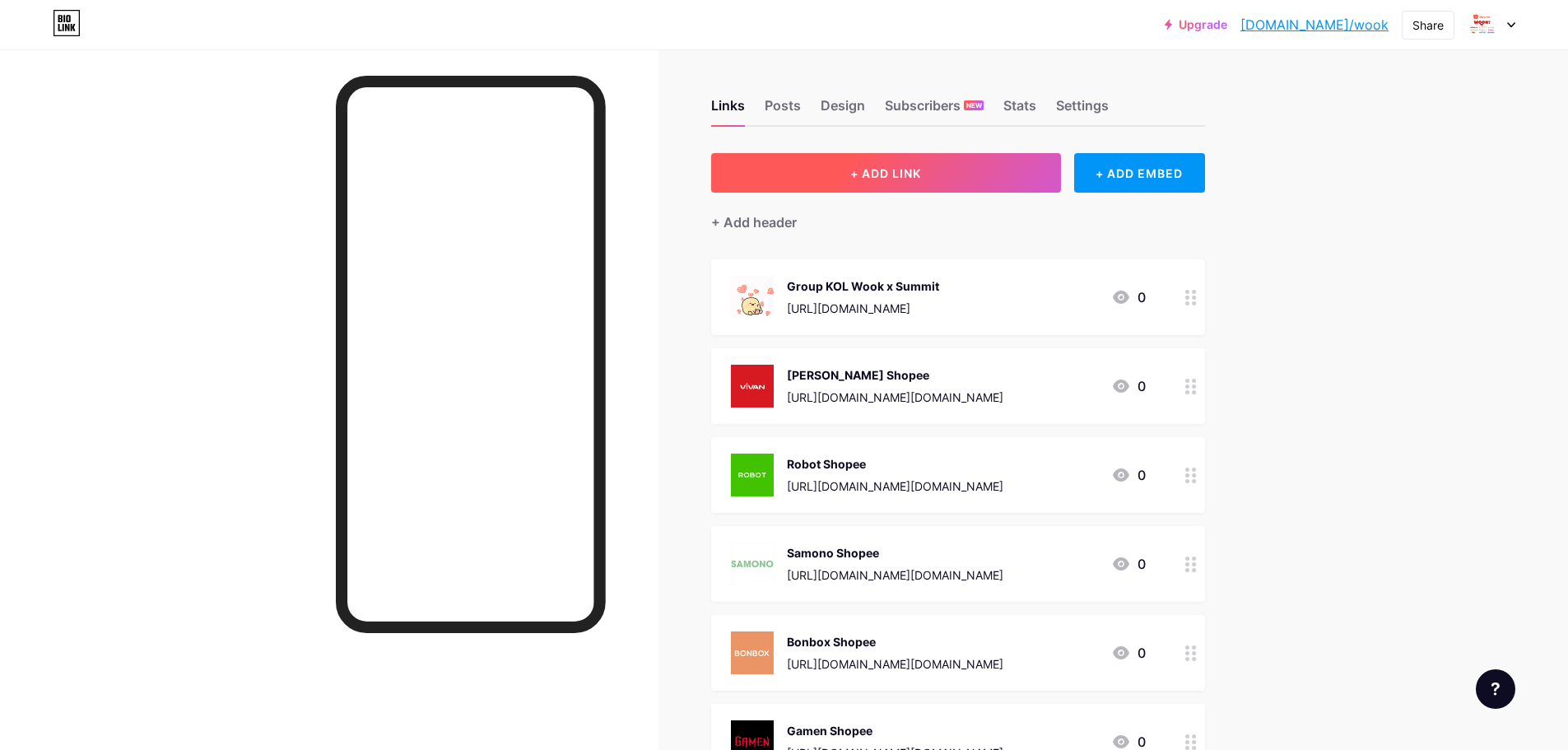
click at [958, 167] on button "+ ADD LINK" at bounding box center [885, 173] width 350 height 39
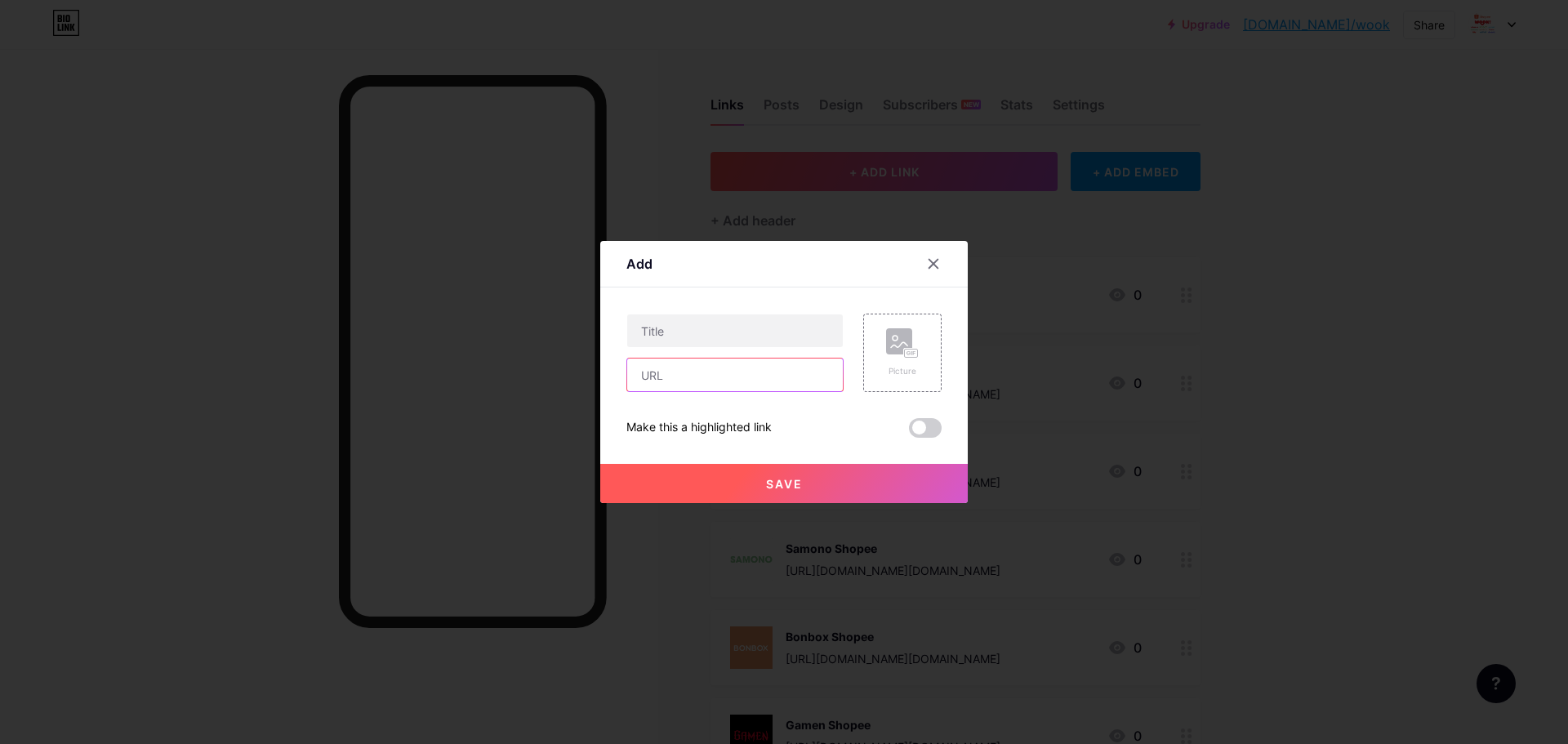
click at [742, 372] on input "text" at bounding box center [735, 374] width 216 height 33
paste input "https://shopee.co.id/robot_pc_official_store"
type input "https://shopee.co.id/robot_pc_official_store"
click at [751, 328] on input "text" at bounding box center [735, 331] width 216 height 33
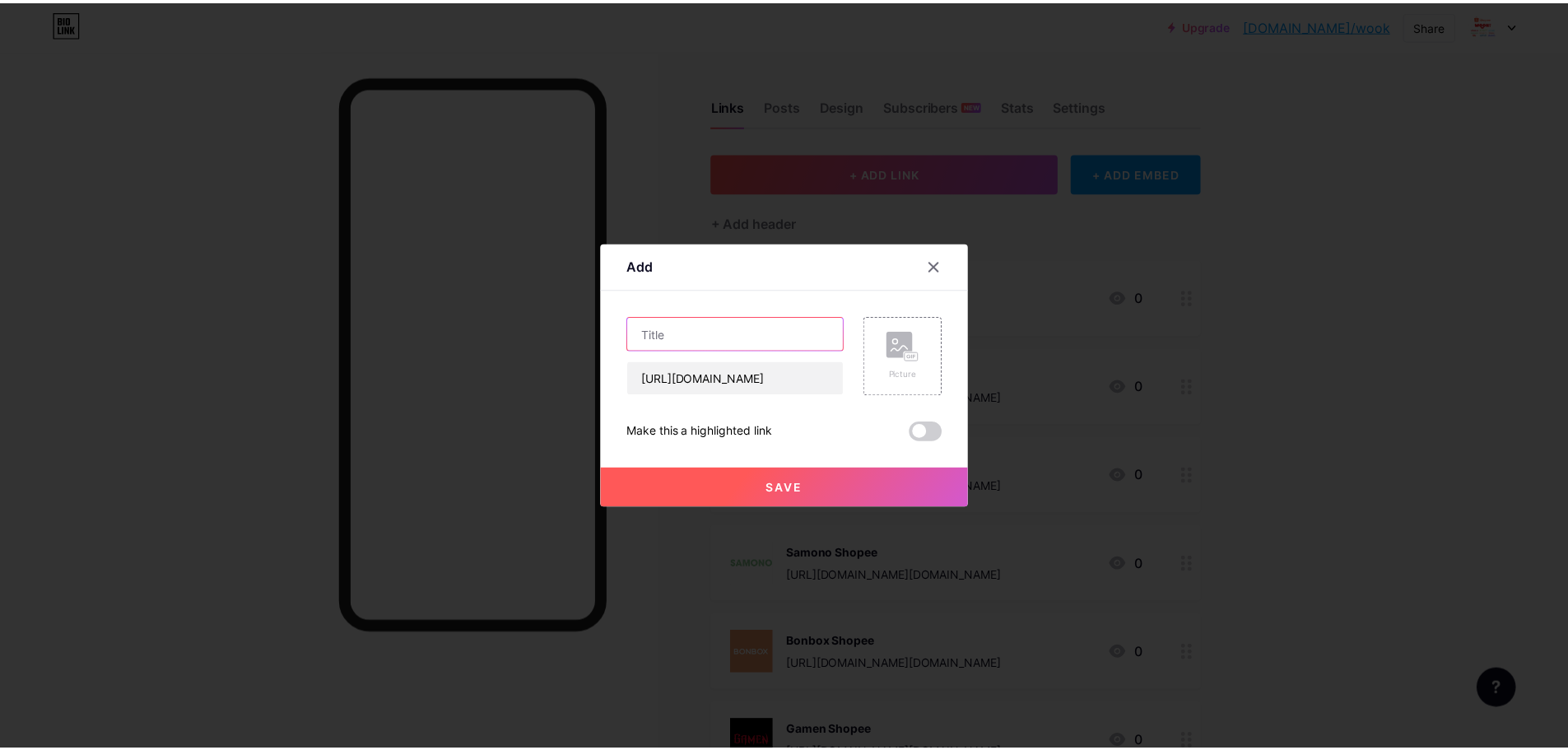
scroll to position [0, 0]
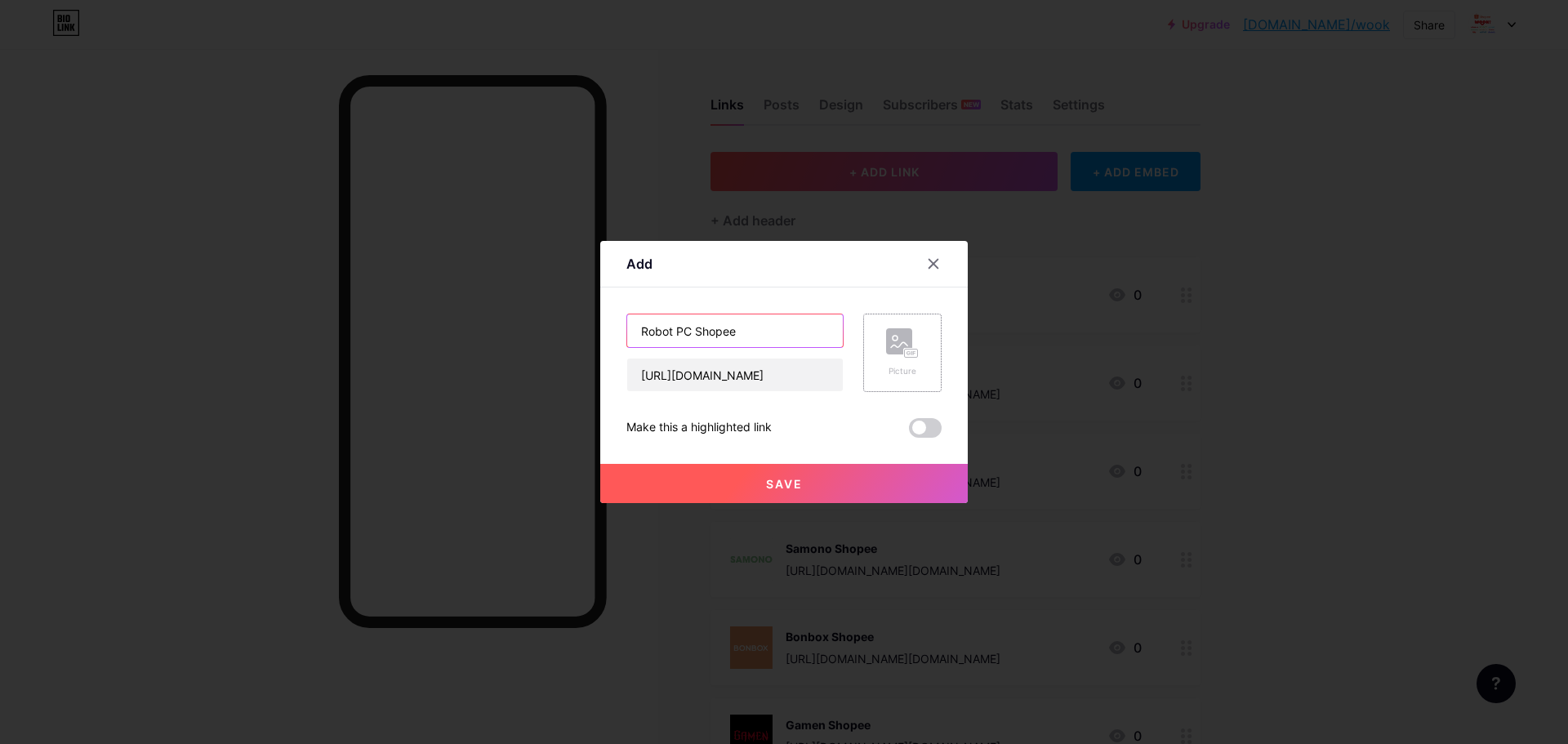
type input "Robot PC Shopee"
click at [917, 362] on div "Picture" at bounding box center [902, 352] width 79 height 79
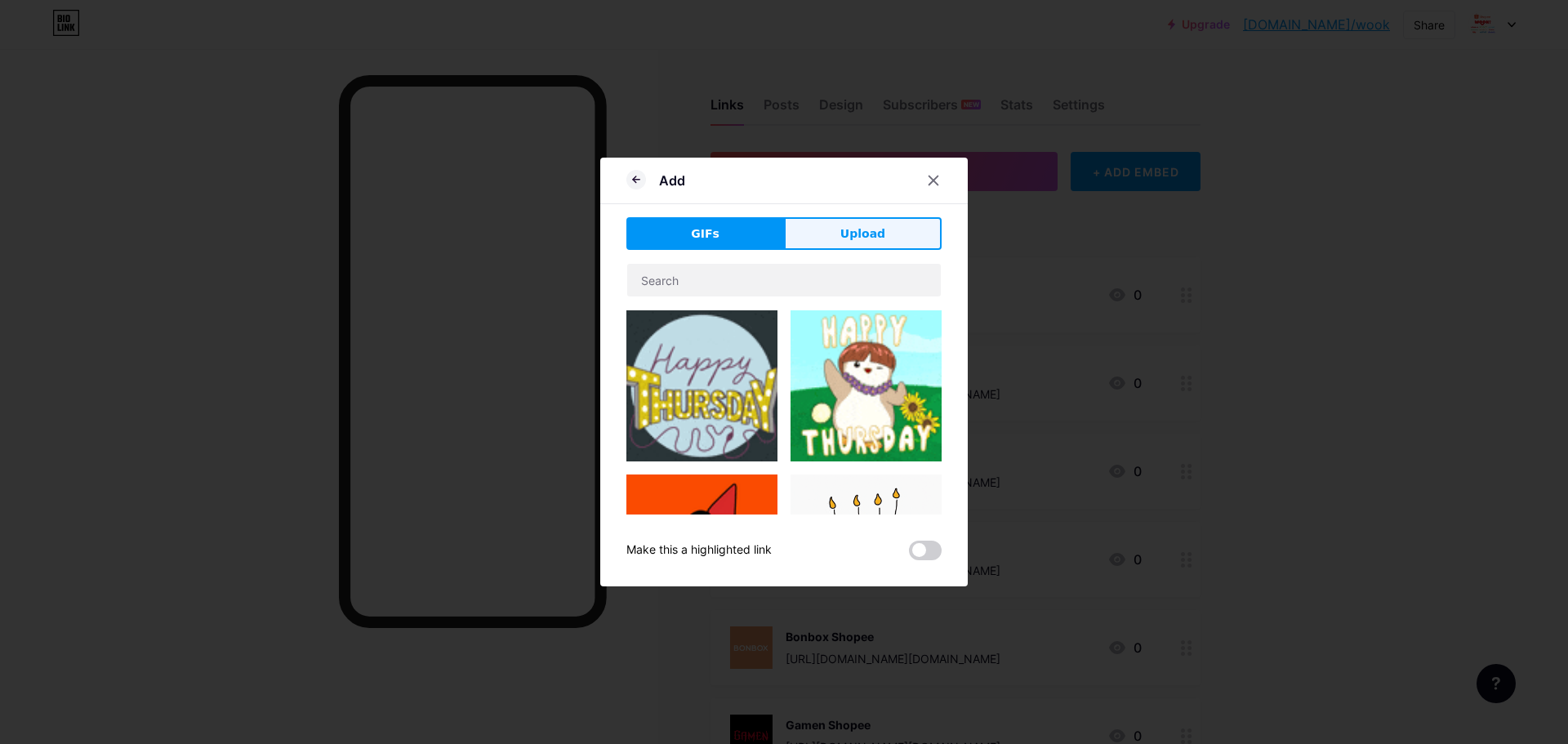
click at [848, 237] on span "Upload" at bounding box center [863, 234] width 45 height 18
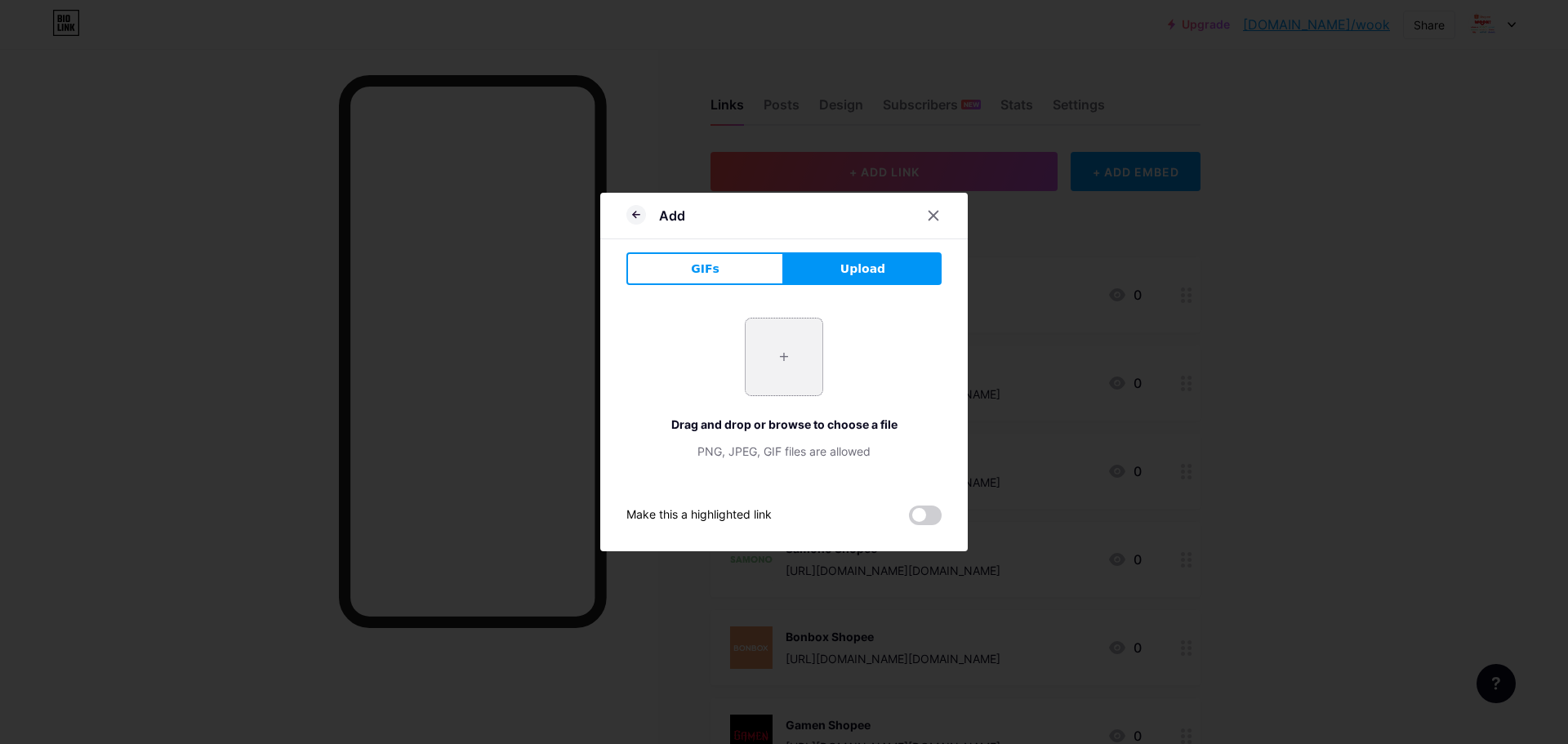
click at [778, 389] on input "file" at bounding box center [783, 356] width 77 height 77
type input "C:\fakepath\robot PC logo.jpg"
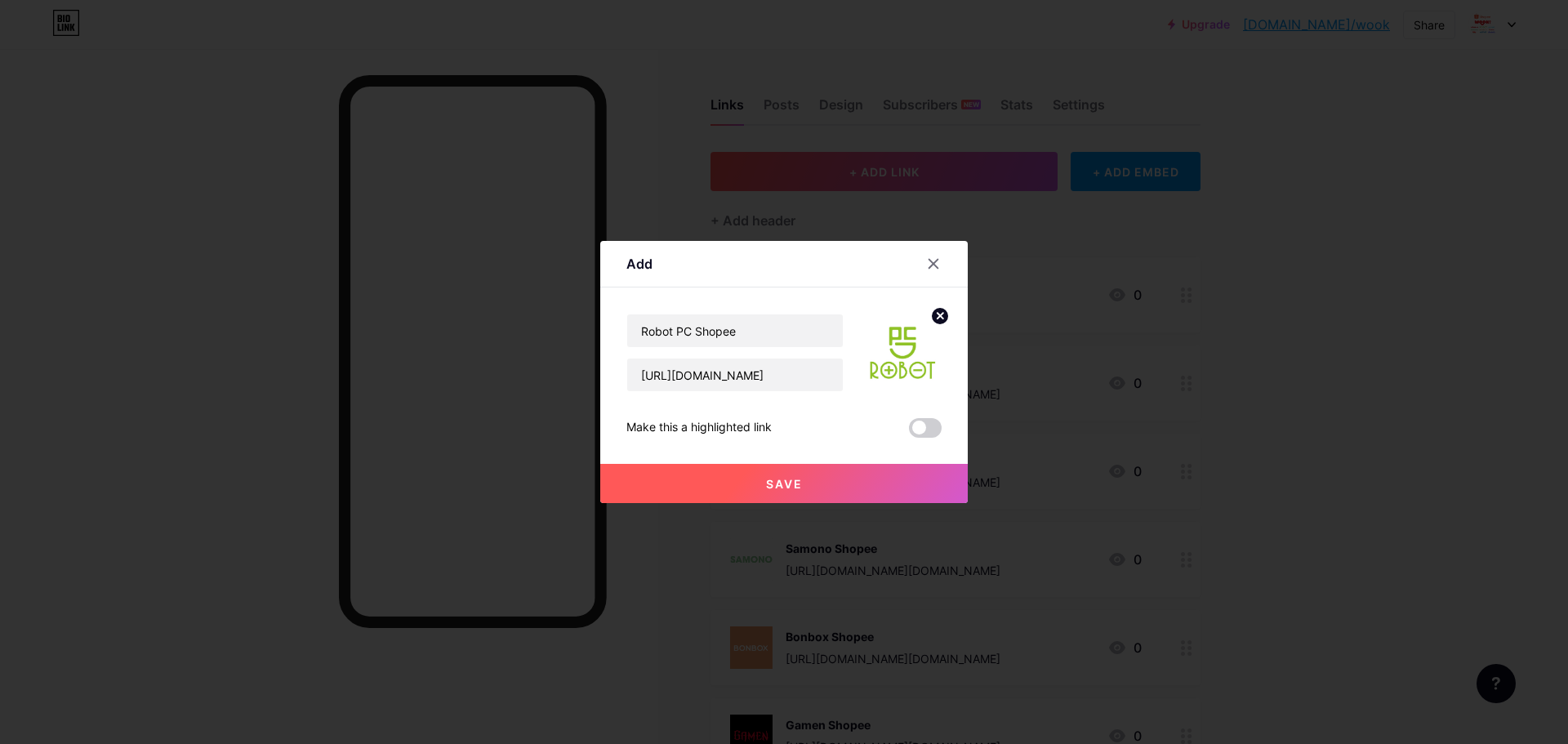
click at [858, 476] on button "Save" at bounding box center [784, 483] width 368 height 39
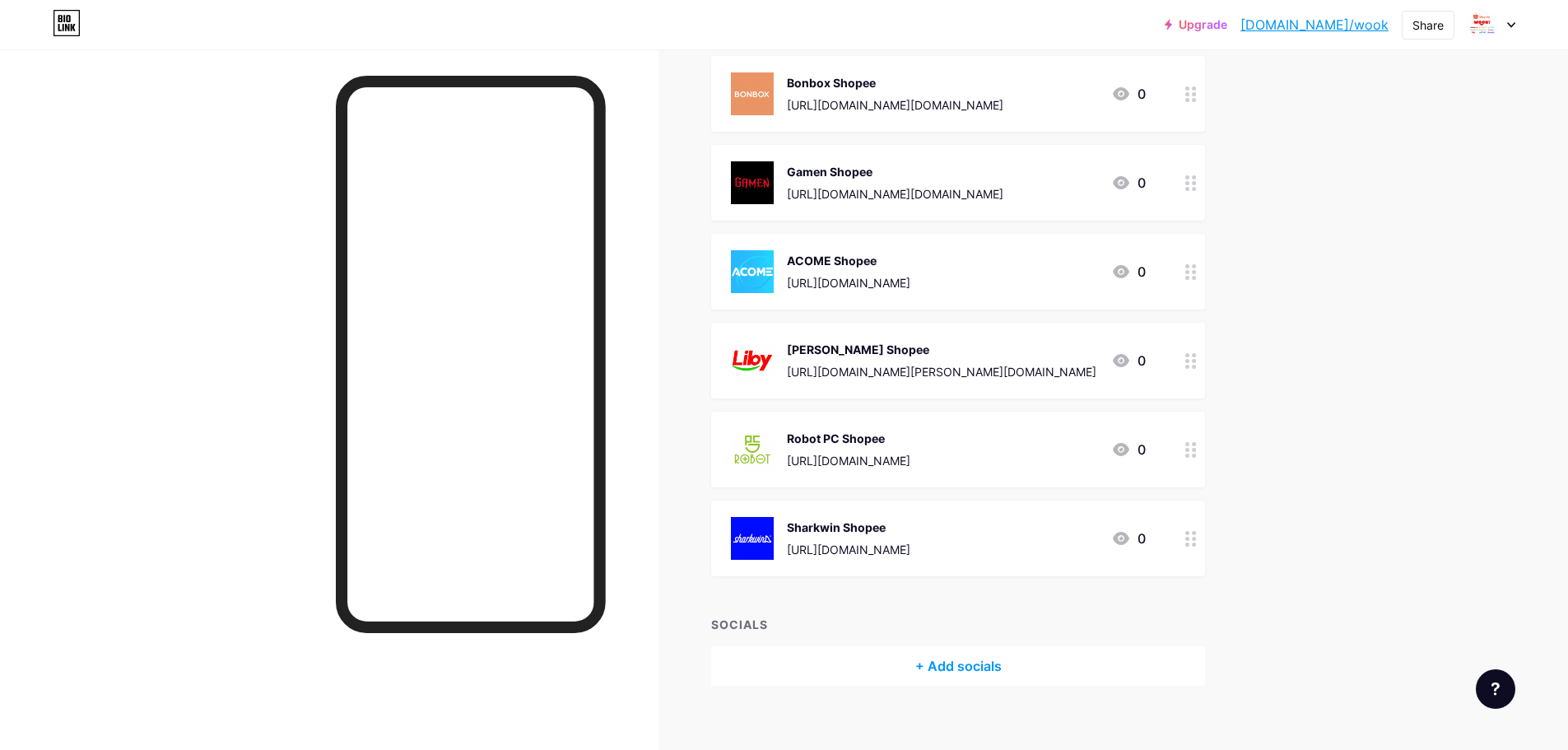
scroll to position [576, 0]
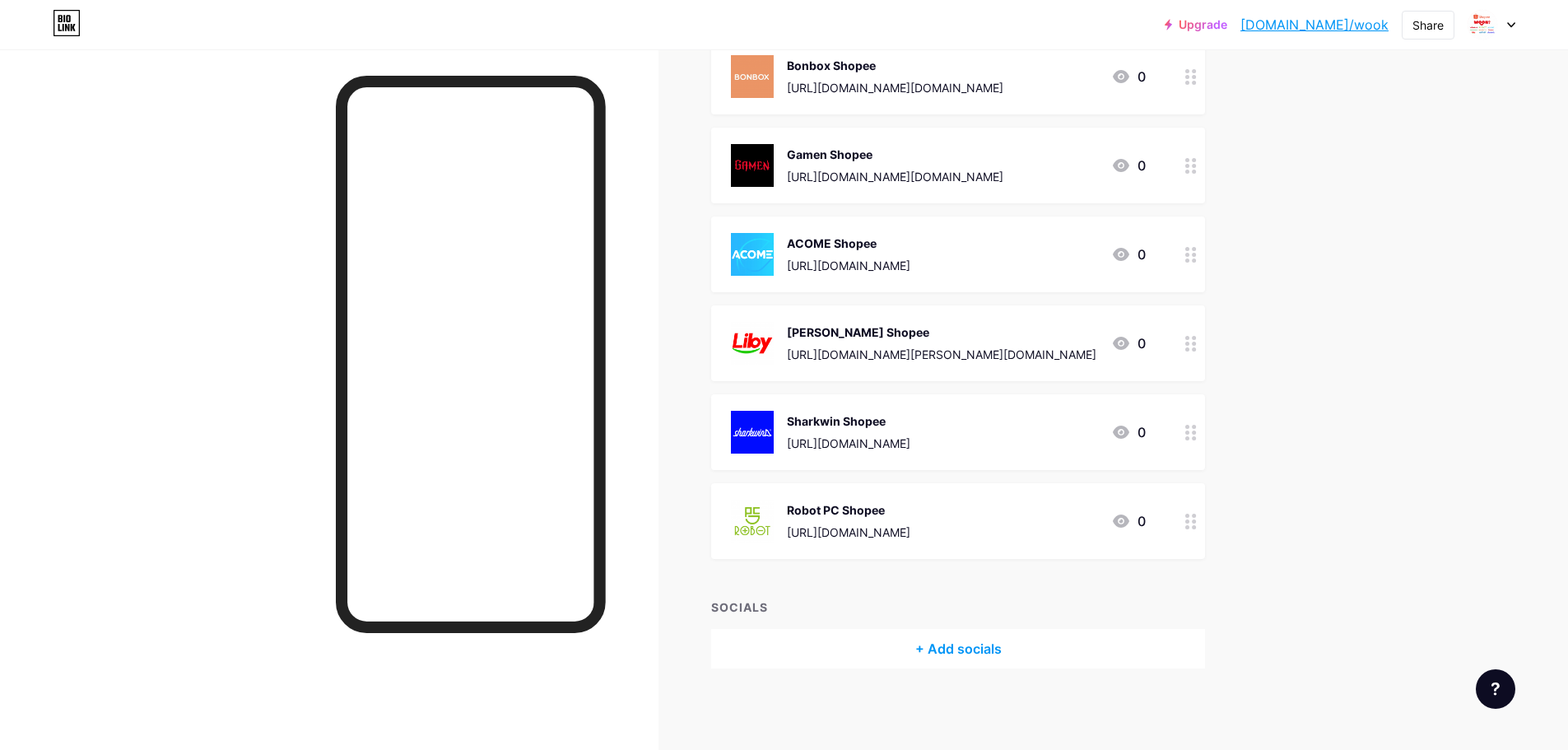
click at [1358, 469] on div "Upgrade bio.link/wook bio.link/wook Share Switch accounts PT. Wook Global Techn…" at bounding box center [784, 86] width 1568 height 1326
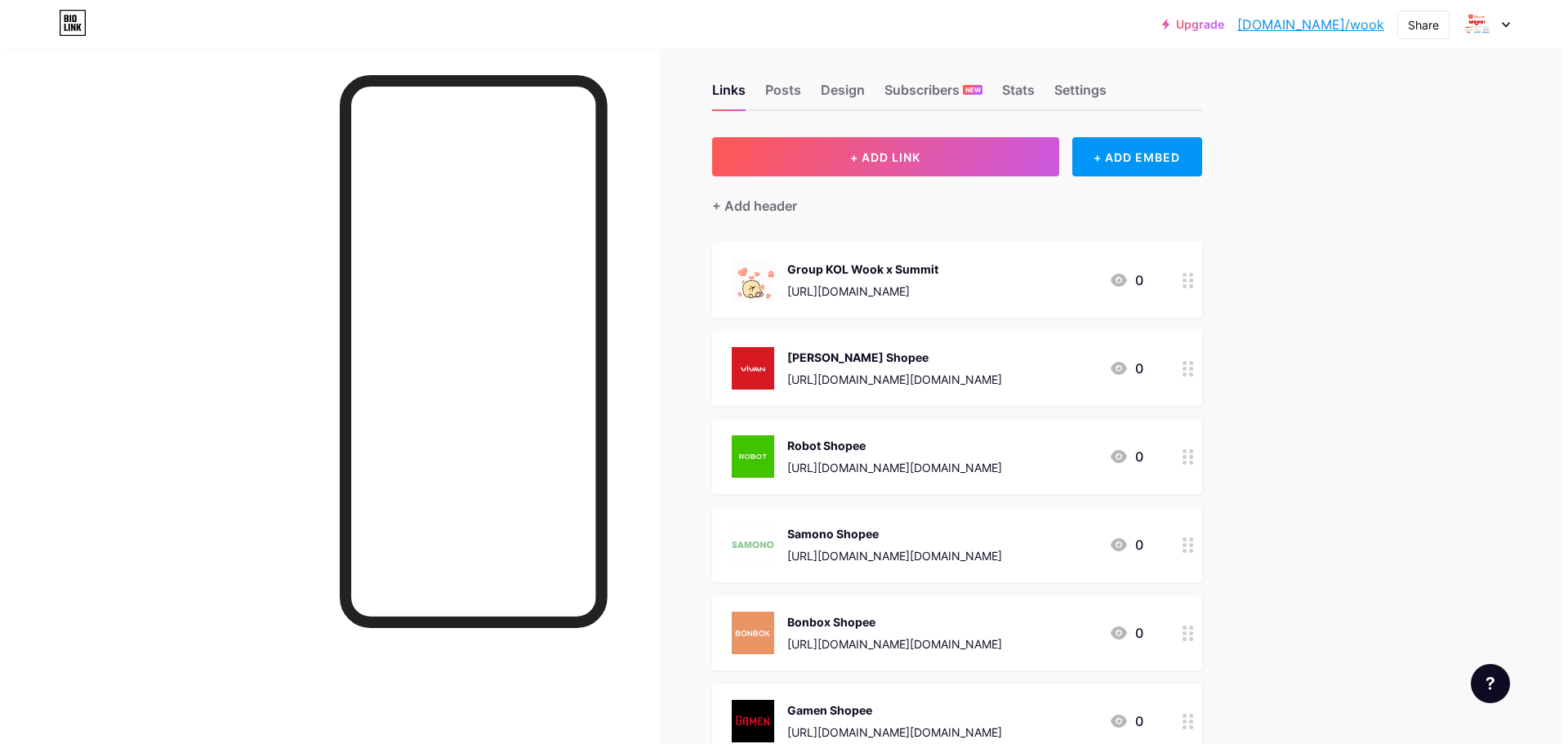
scroll to position [0, 0]
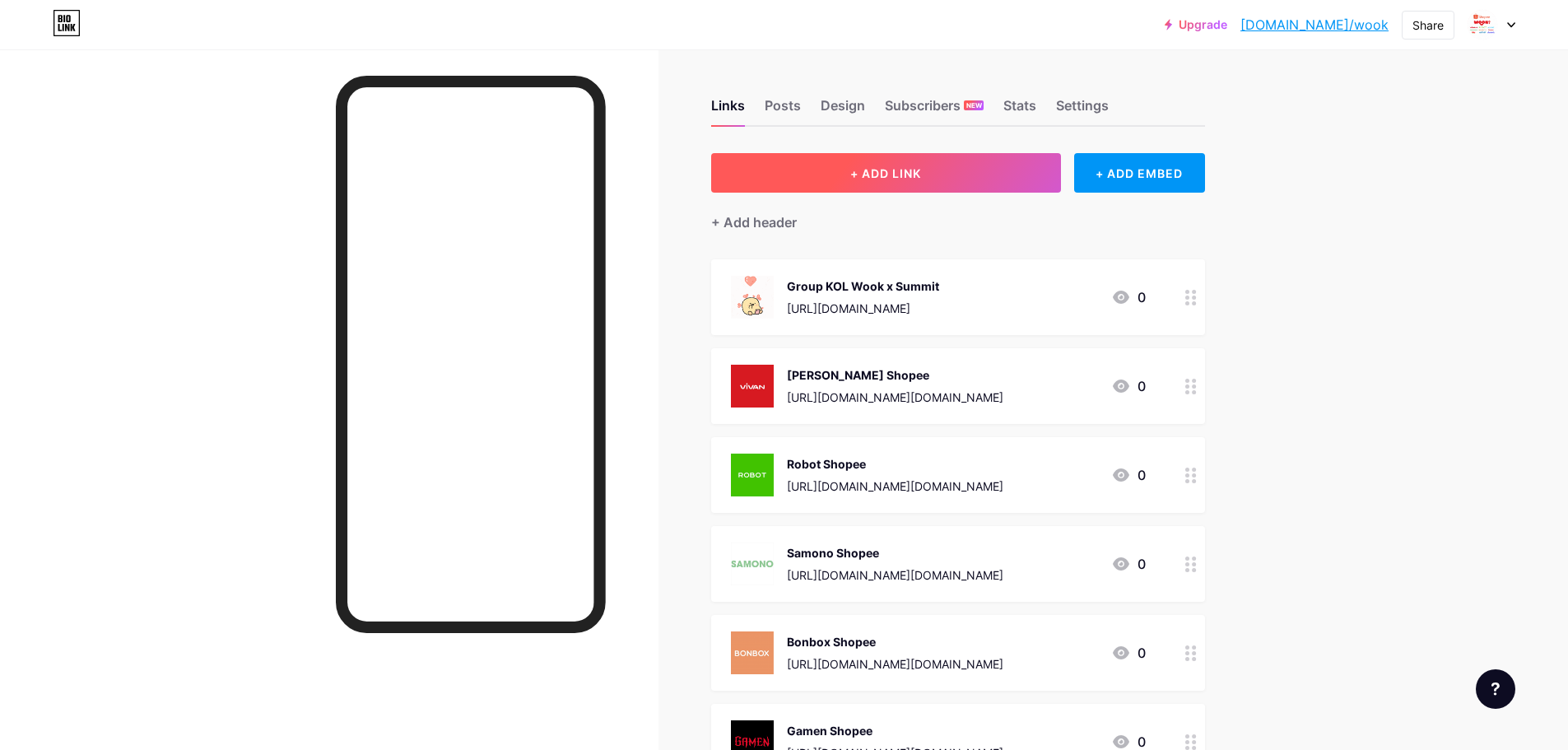
click at [989, 183] on button "+ ADD LINK" at bounding box center [885, 173] width 350 height 39
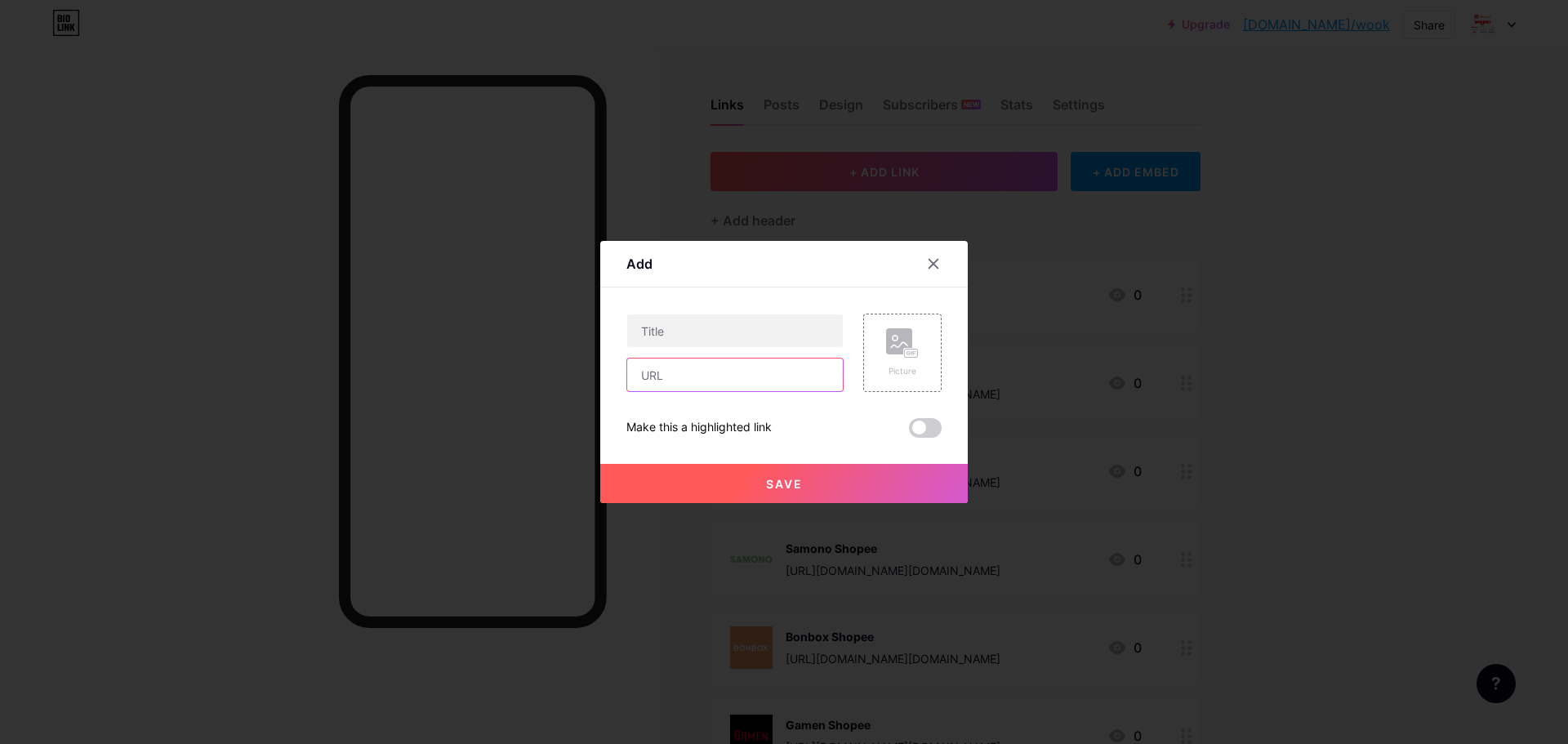
click at [710, 380] on input "text" at bounding box center [735, 374] width 216 height 33
paste input "https://shopee.co.id/wakukuindonesia"
type input "https://shopee.co.id/wakukuindonesia"
click at [713, 335] on input "text" at bounding box center [735, 331] width 216 height 33
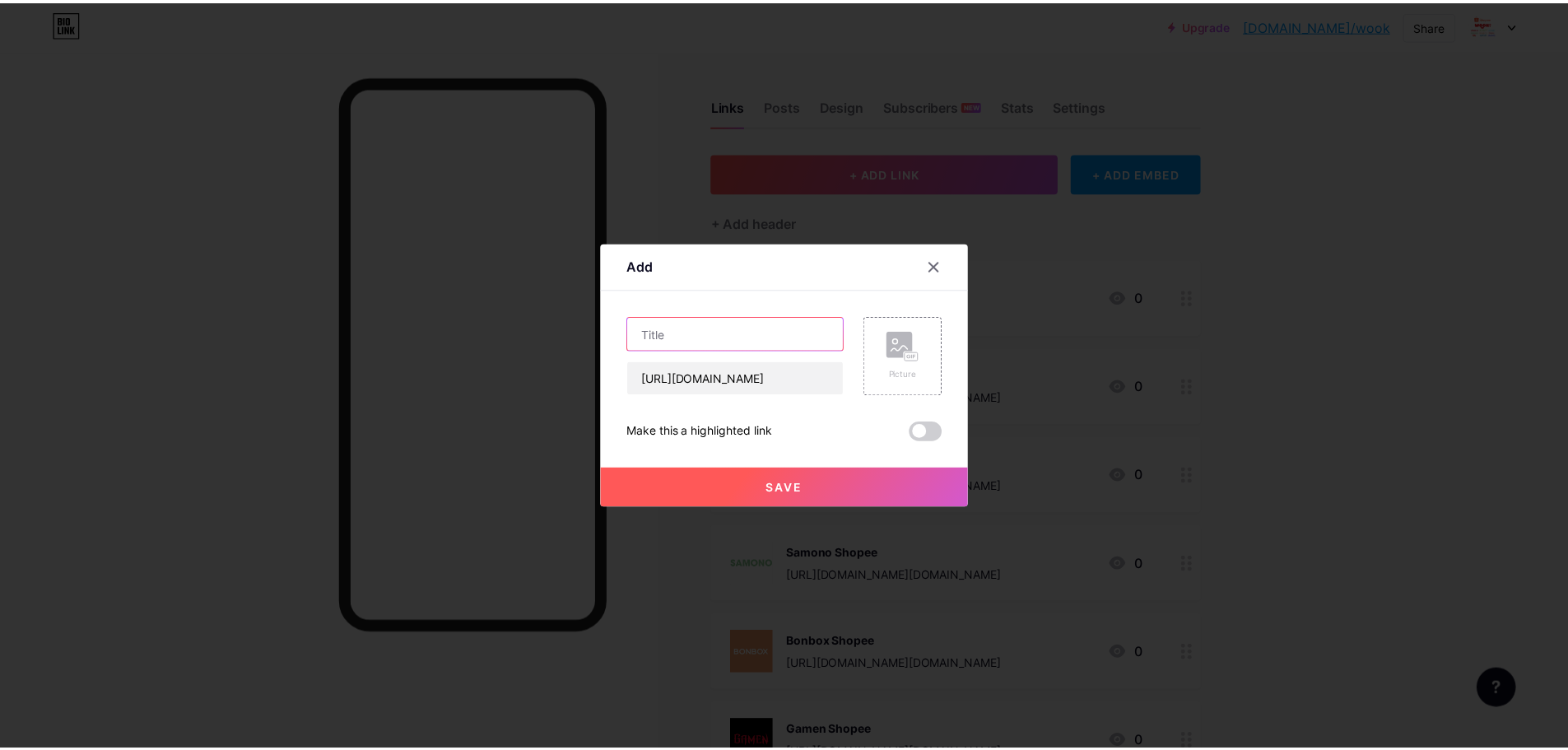
scroll to position [0, 0]
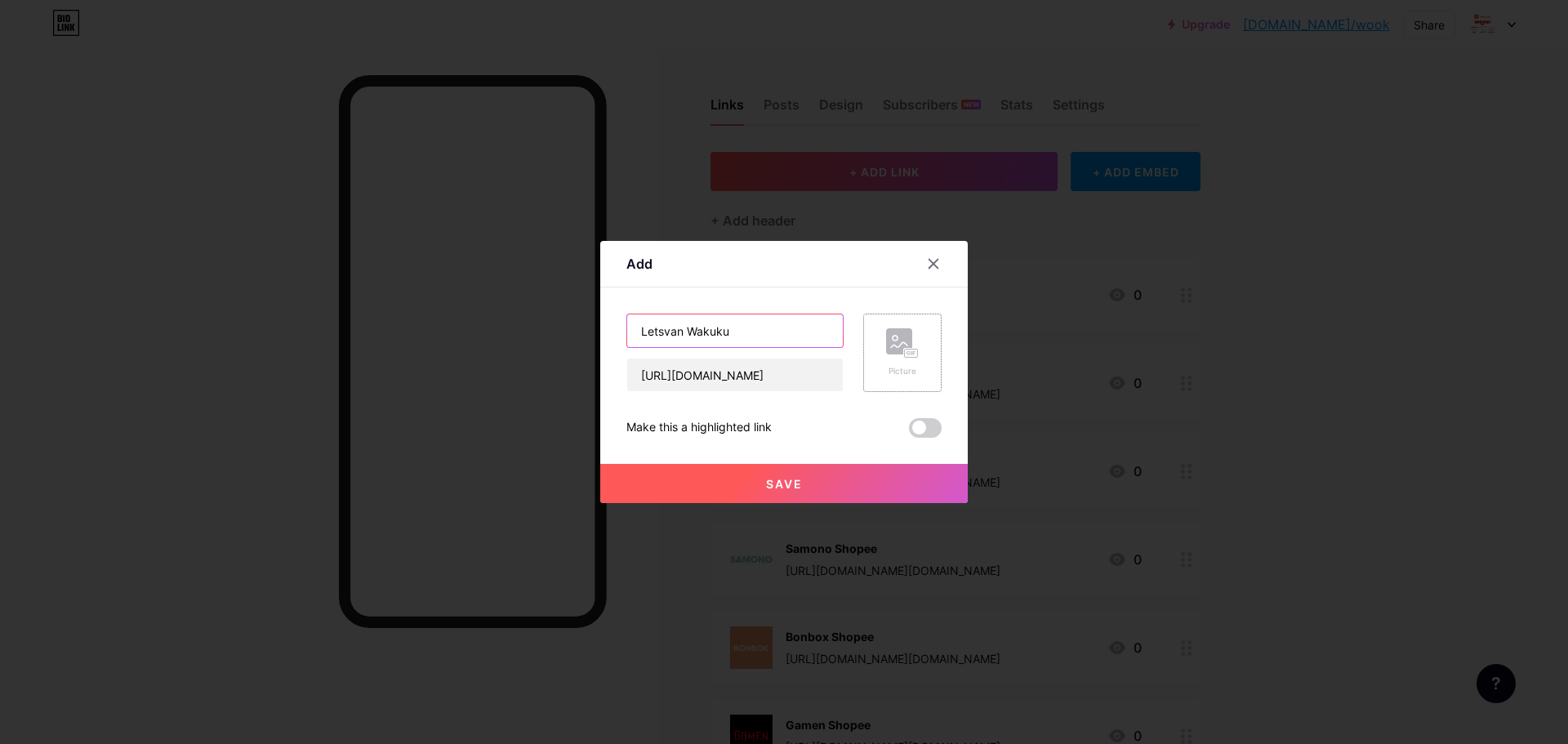
type input "Letsvan Wakuku"
click at [895, 335] on rect at bounding box center [899, 340] width 26 height 26
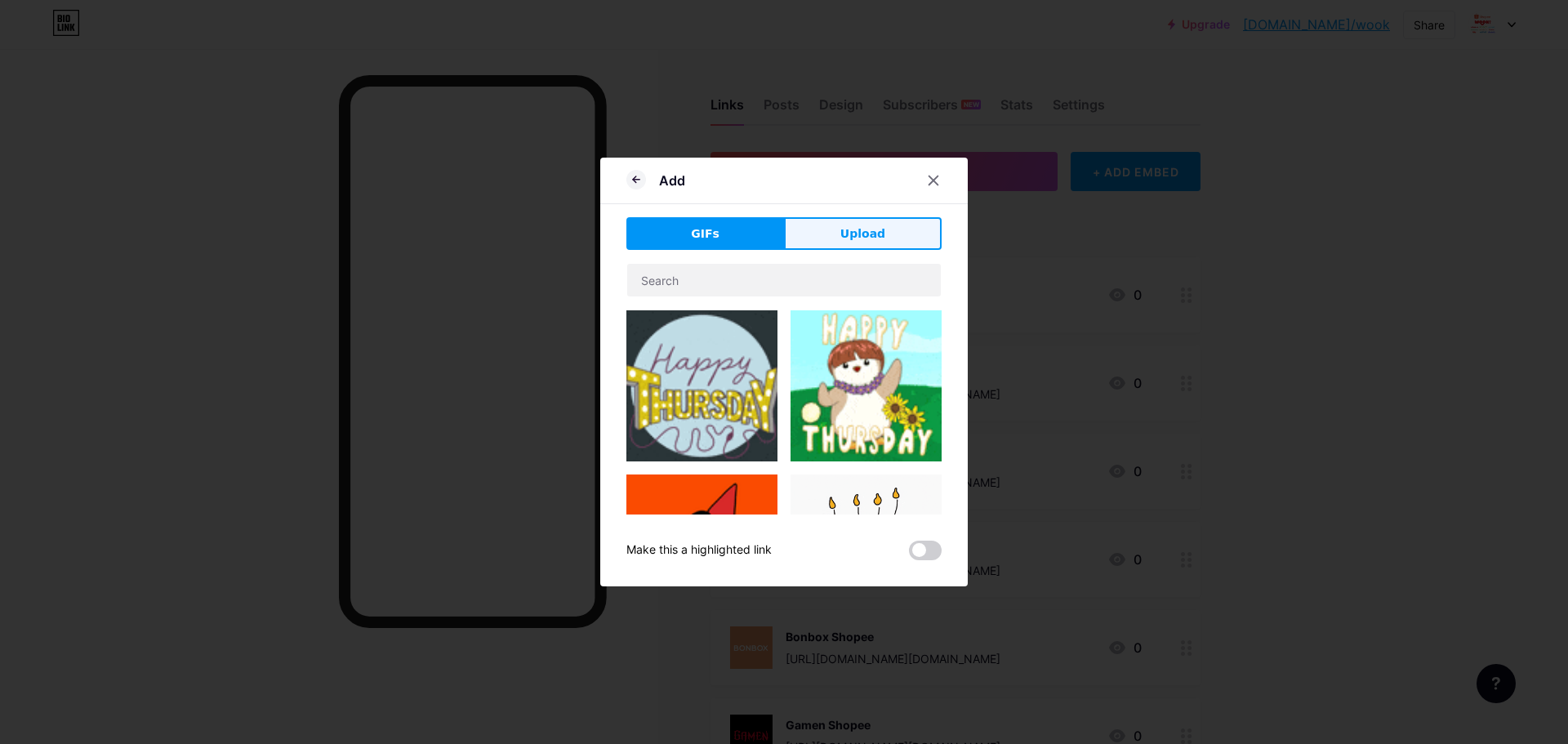
click at [826, 237] on button "Upload" at bounding box center [863, 233] width 158 height 33
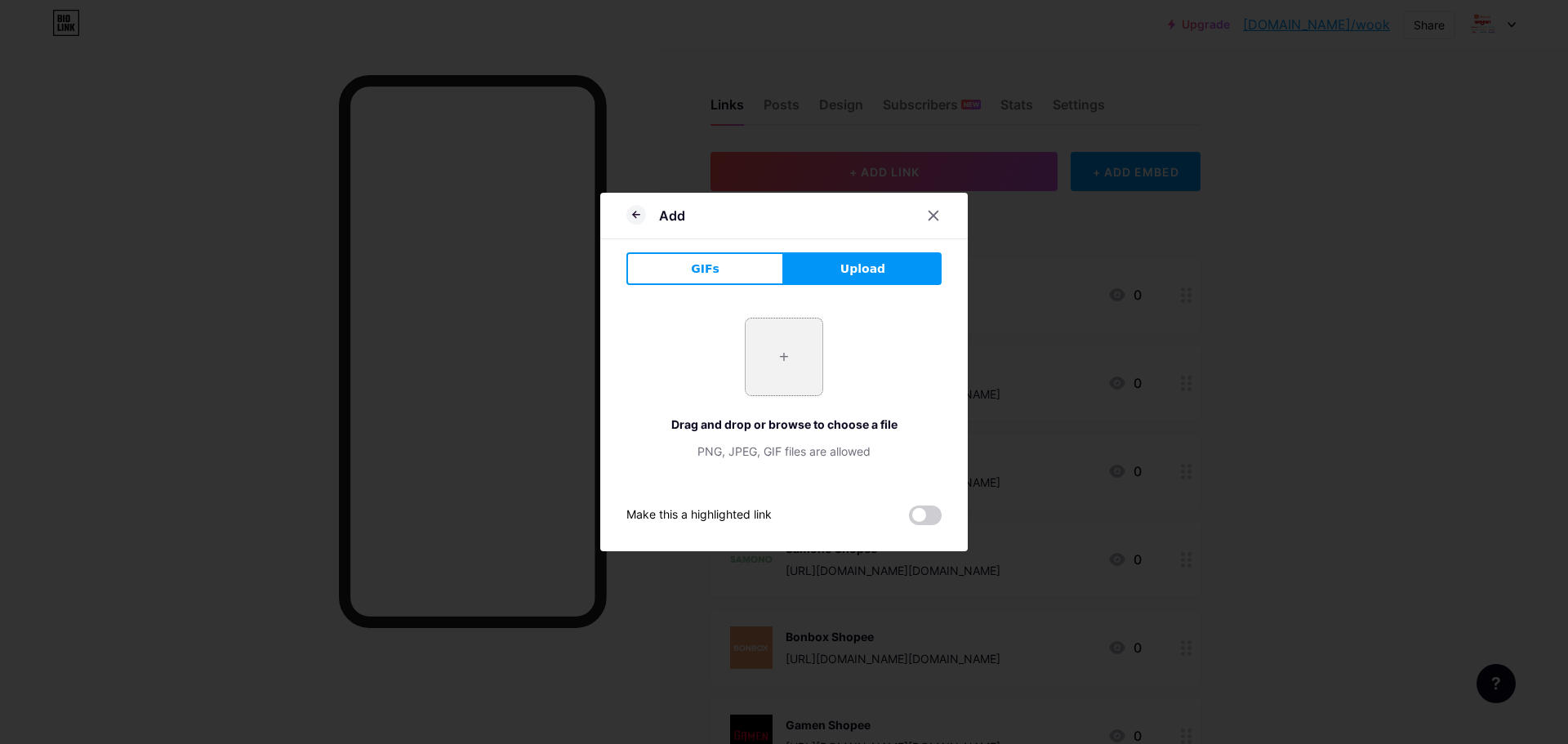
click at [794, 353] on input "file" at bounding box center [783, 356] width 77 height 77
type input "C:\fakepath\Wakuku Letsvan Logo.png"
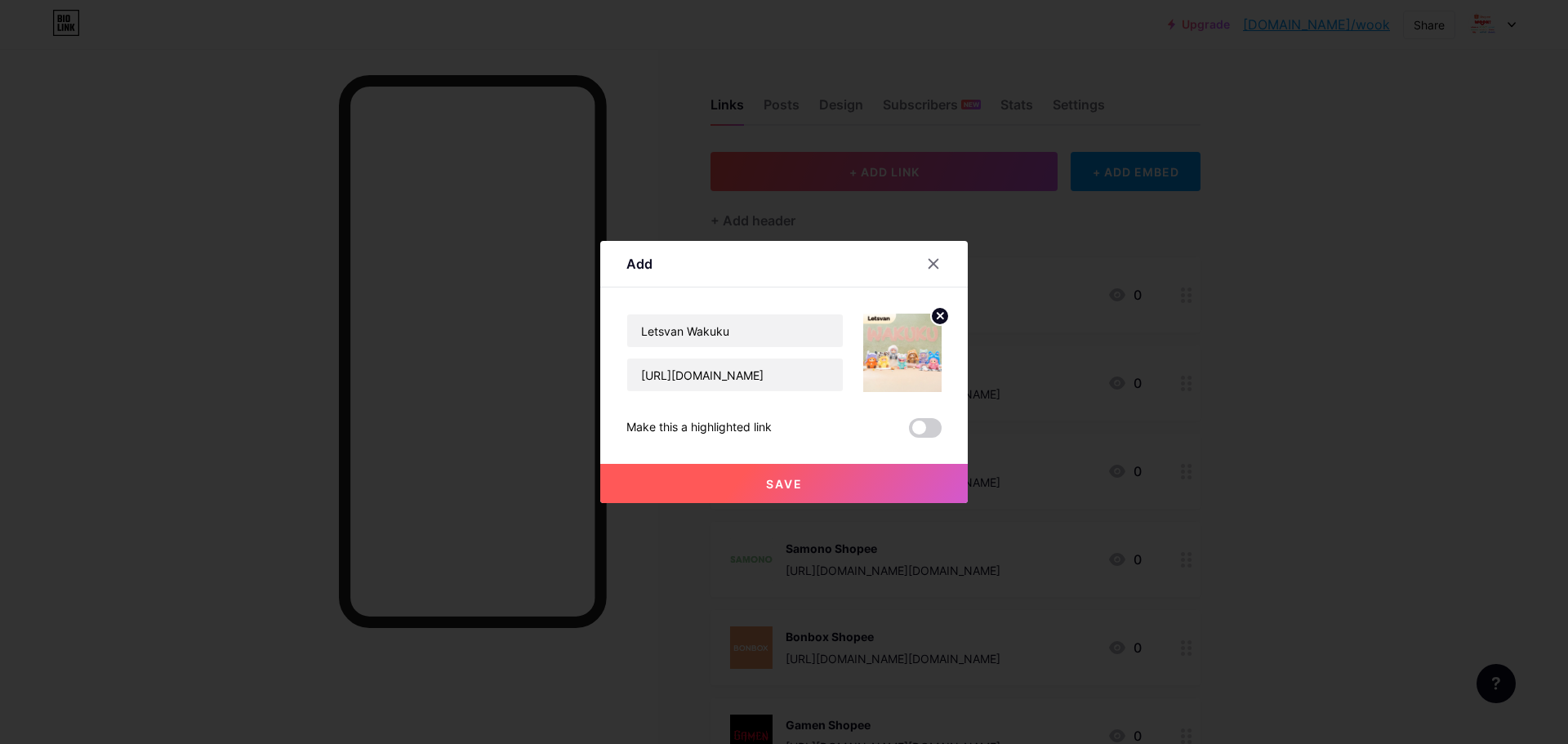
click at [837, 479] on button "Save" at bounding box center [784, 483] width 368 height 39
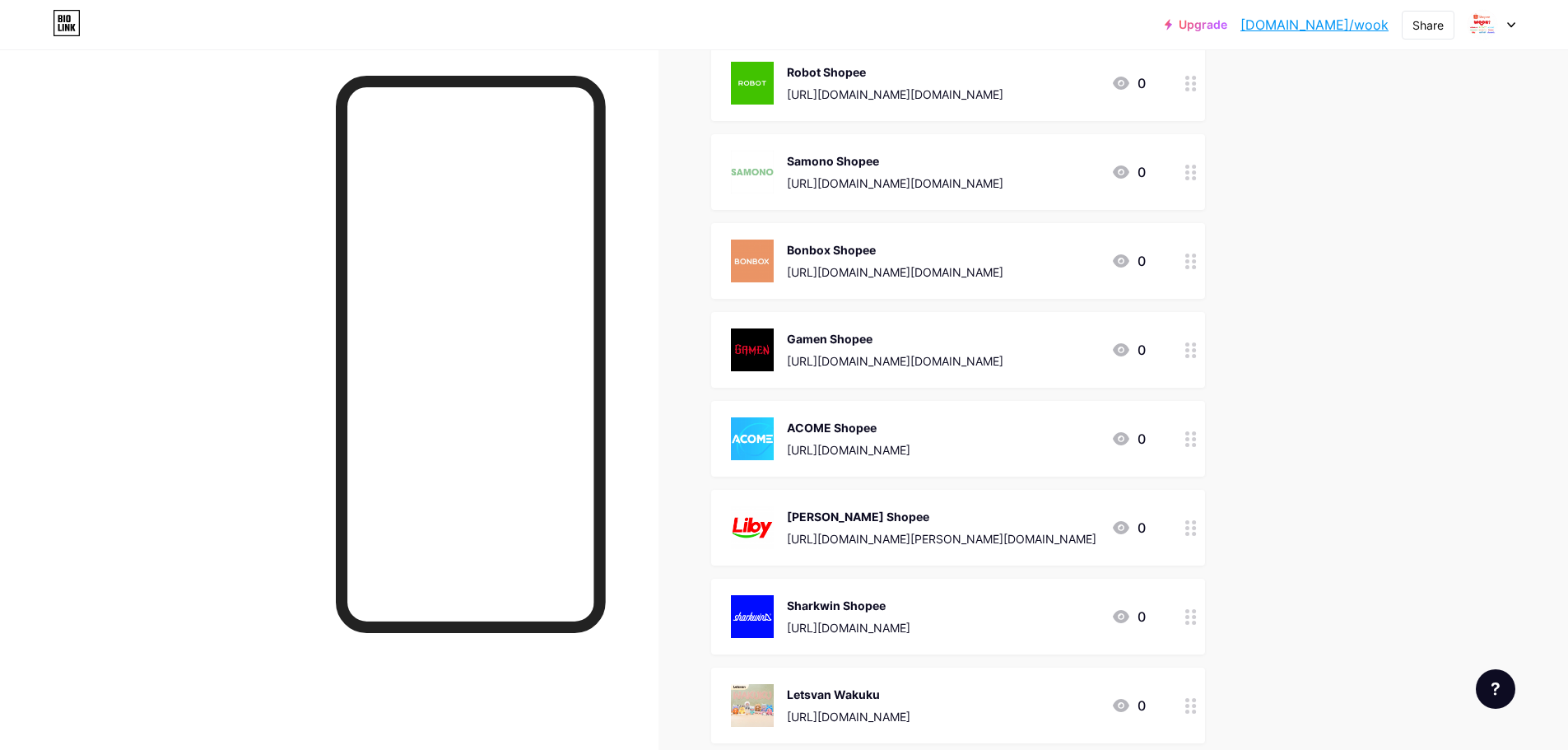
scroll to position [665, 0]
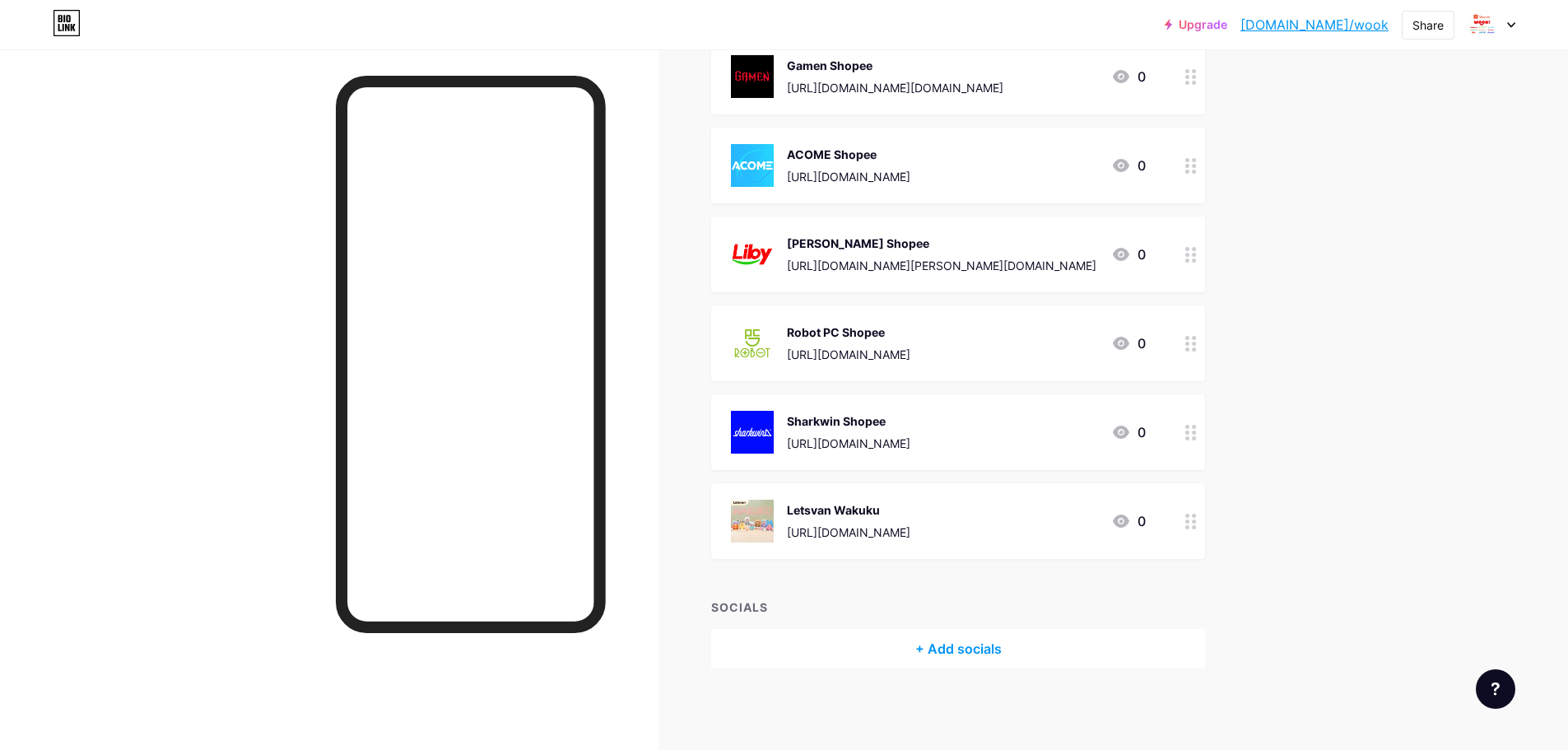
click at [1341, 474] on div "Upgrade bio.link/wook bio.link/wook Share Switch accounts PT. Wook Global Techn…" at bounding box center [784, 43] width 1568 height 1416
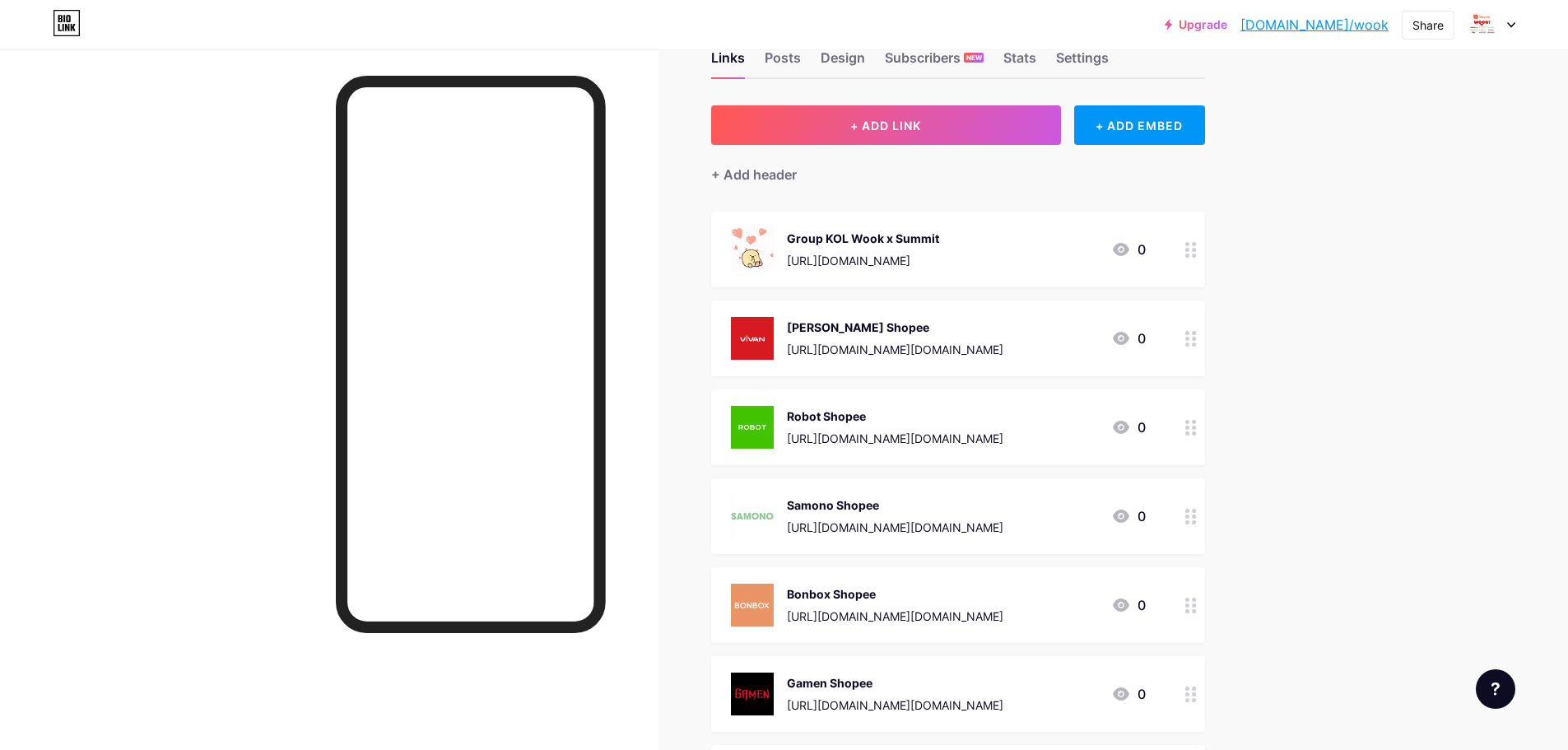
scroll to position [0, 0]
